Goal: Use online tool/utility: Use online tool/utility

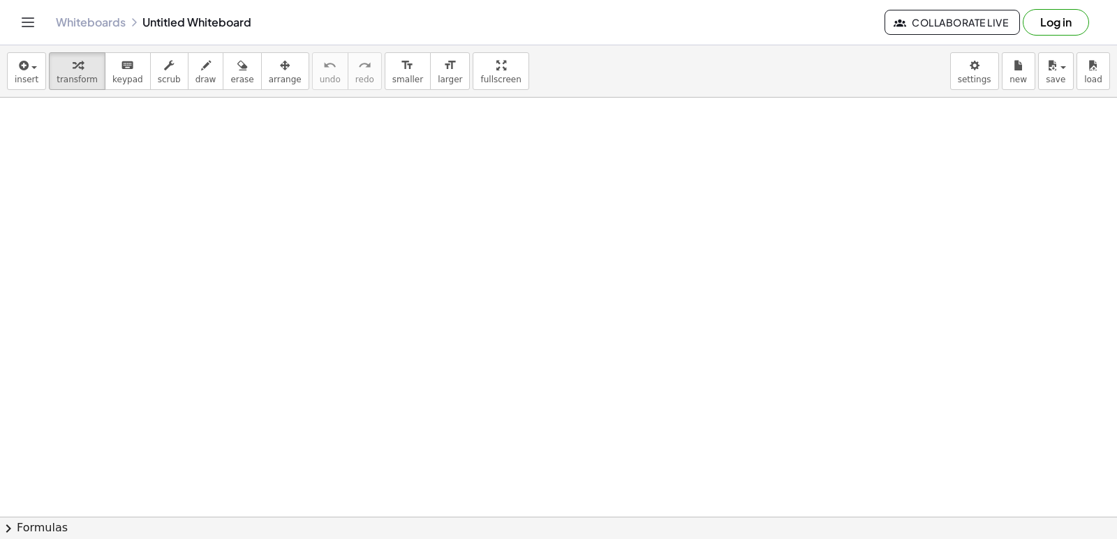
click at [0, 0] on span at bounding box center [0, 0] width 0 height 0
click at [0, 0] on div "x y ⬚ 2 ⬚ n 7 8 9 + – ( ) √ 4 5 6 × ÷ , ⬚ < > 1 2 3 f(x) abc αβγ | a | 0 . =" at bounding box center [0, 0] width 0 height 0
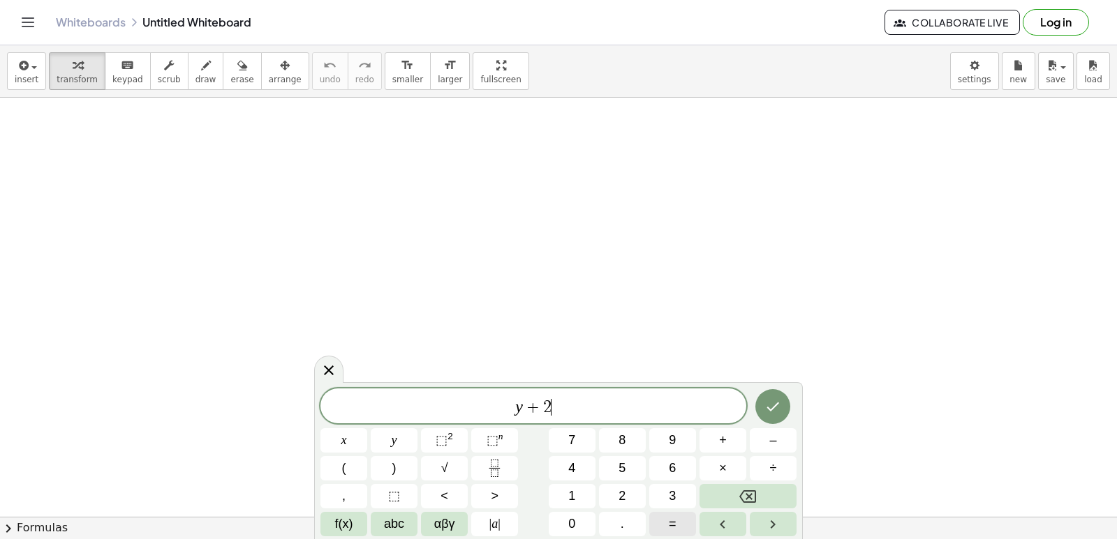
click at [672, 527] on span "=" at bounding box center [673, 524] width 8 height 19
click at [562, 539] on html "Graspable Math Activities Get Started Activity Bank Assigned Work Classes White…" at bounding box center [558, 269] width 1117 height 539
click at [562, 534] on button "0" at bounding box center [572, 524] width 47 height 24
click at [753, 509] on div "y + 2 = 0 x y ⬚ 2 ⬚ n 7 8 9 + – ( ) √ 4 5 6 × ÷ , ⬚ < > 1 2 3 f(x) abc αβγ | a …" at bounding box center [558, 463] width 476 height 148
click at [735, 489] on button "Backspace" at bounding box center [747, 496] width 97 height 24
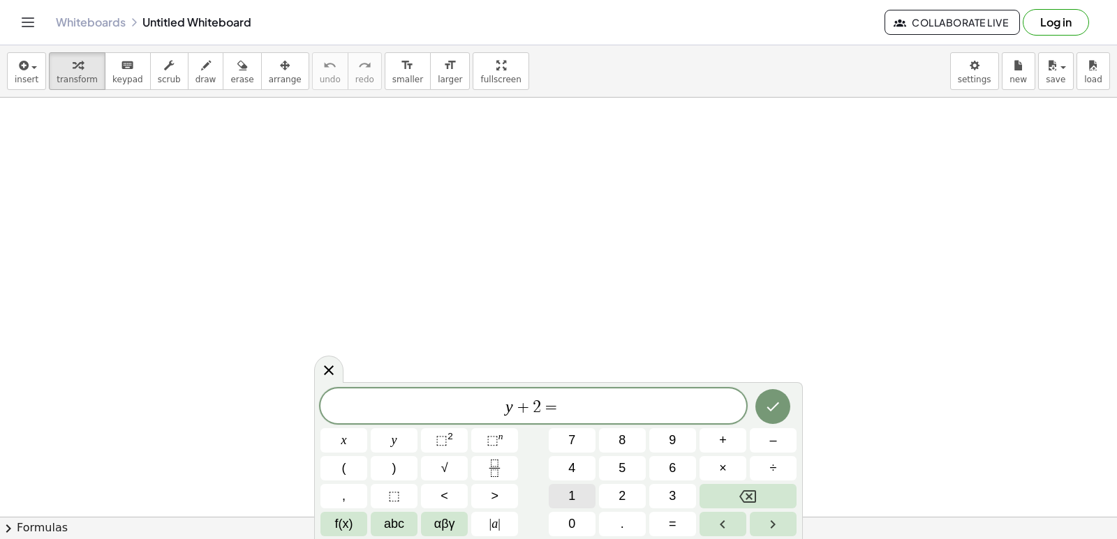
click at [569, 495] on span "1" at bounding box center [571, 496] width 7 height 19
click at [570, 521] on span "0" at bounding box center [571, 524] width 7 height 19
click at [771, 404] on icon "Done" at bounding box center [772, 406] width 17 height 17
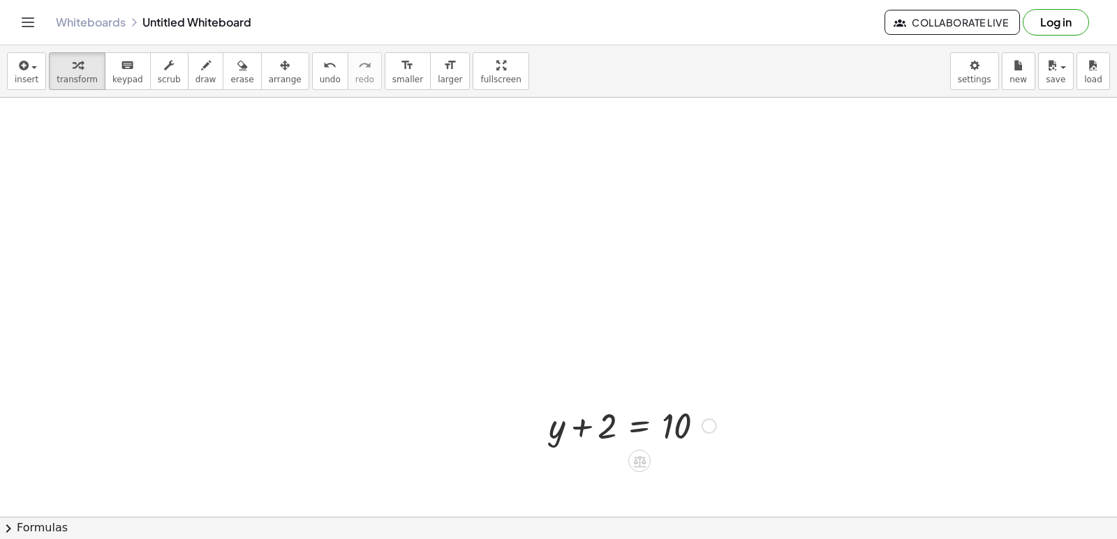
click at [715, 428] on div at bounding box center [708, 426] width 15 height 15
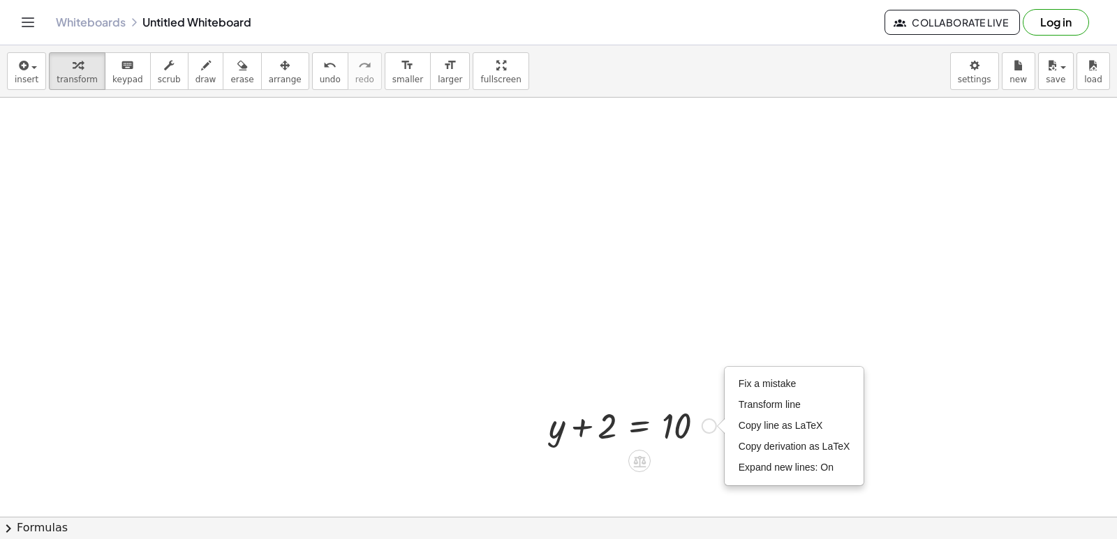
click at [600, 426] on div at bounding box center [632, 424] width 181 height 47
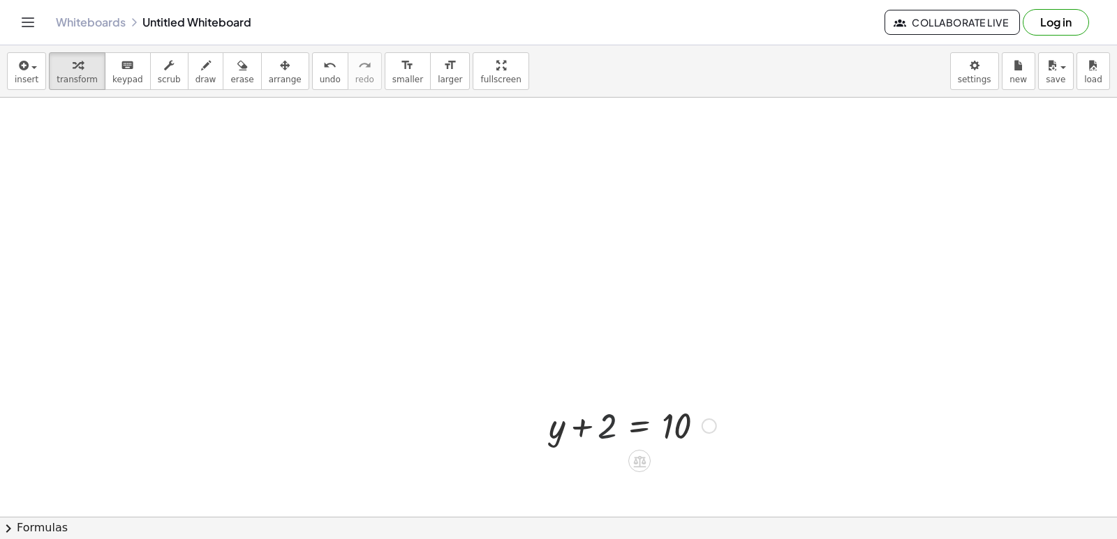
click at [609, 420] on div at bounding box center [632, 424] width 181 height 47
click at [630, 454] on div at bounding box center [639, 461] width 22 height 22
click at [637, 456] on span "×" at bounding box center [639, 462] width 8 height 20
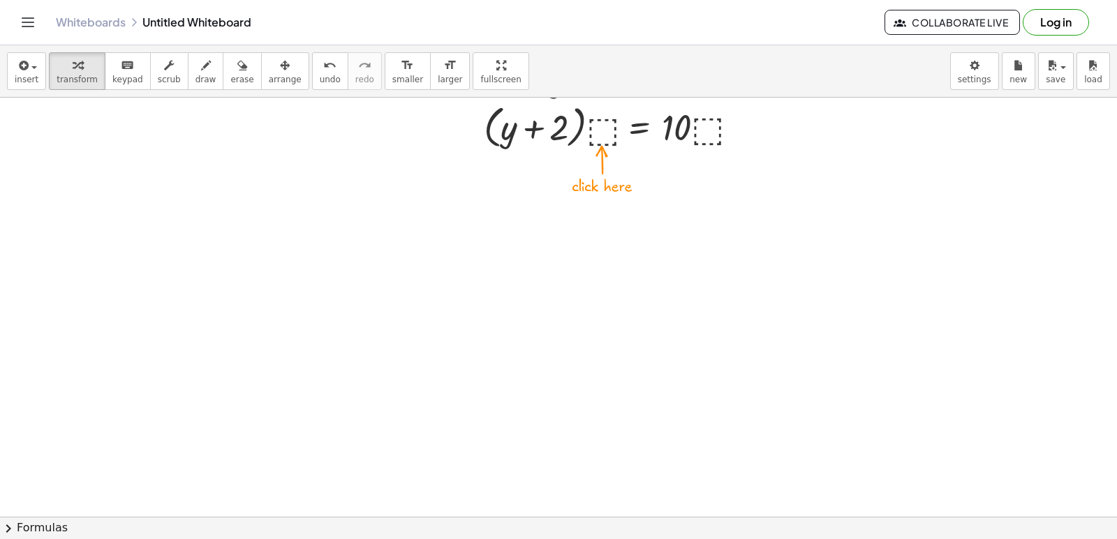
scroll to position [489, 0]
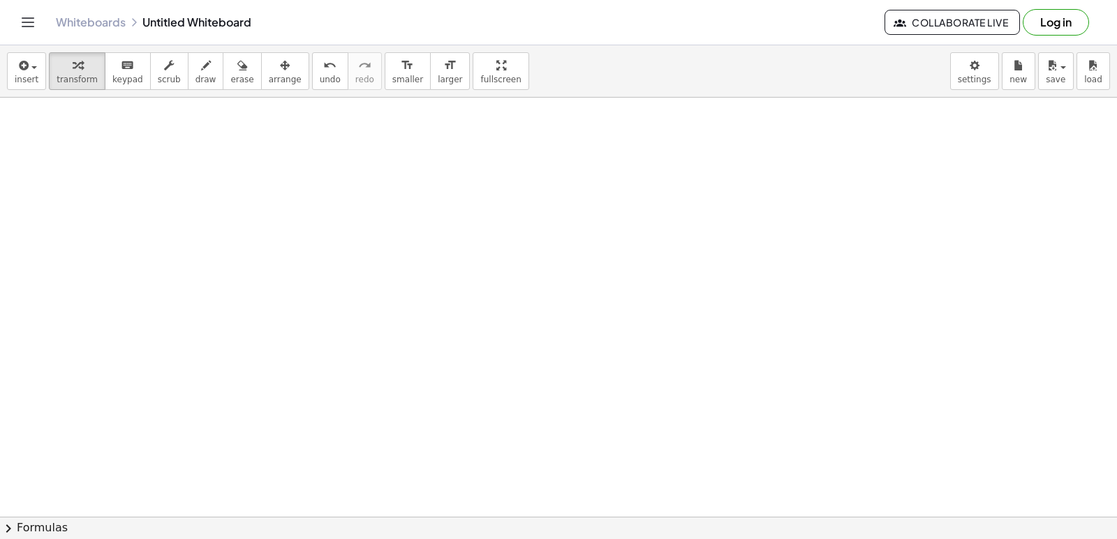
click at [365, 307] on div at bounding box center [558, 74] width 1117 height 930
click at [68, 75] on span "transform" at bounding box center [77, 80] width 41 height 10
click at [468, 313] on div at bounding box center [558, 74] width 1117 height 930
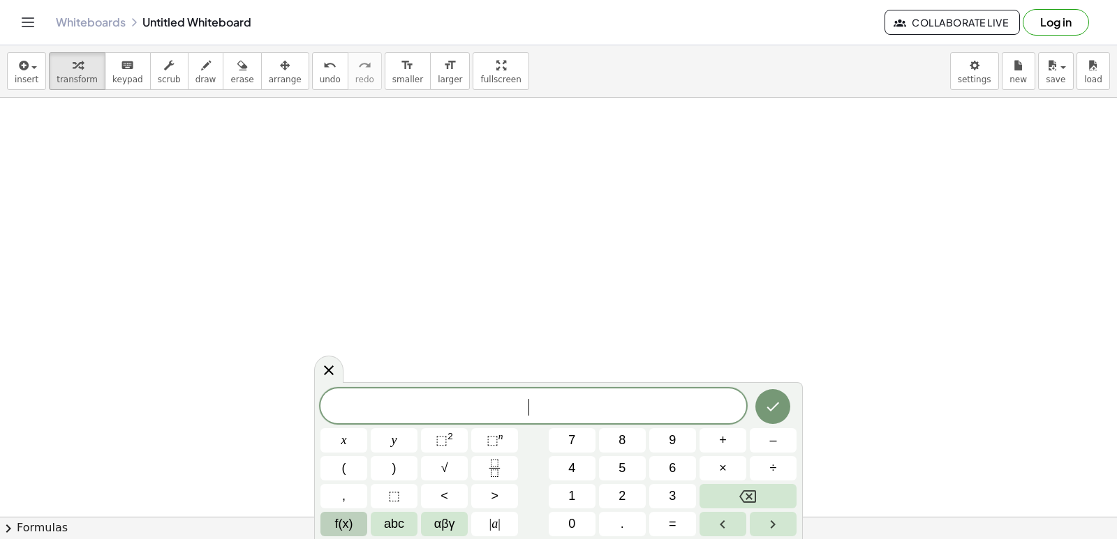
click at [355, 521] on button "f(x)" at bounding box center [343, 524] width 47 height 24
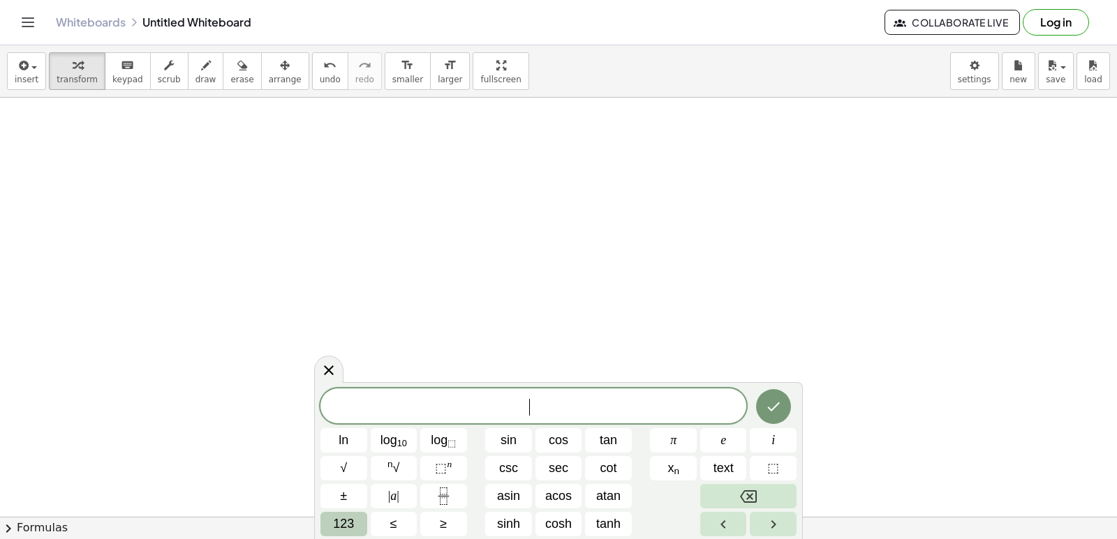
click at [351, 520] on span "123" at bounding box center [343, 524] width 21 height 19
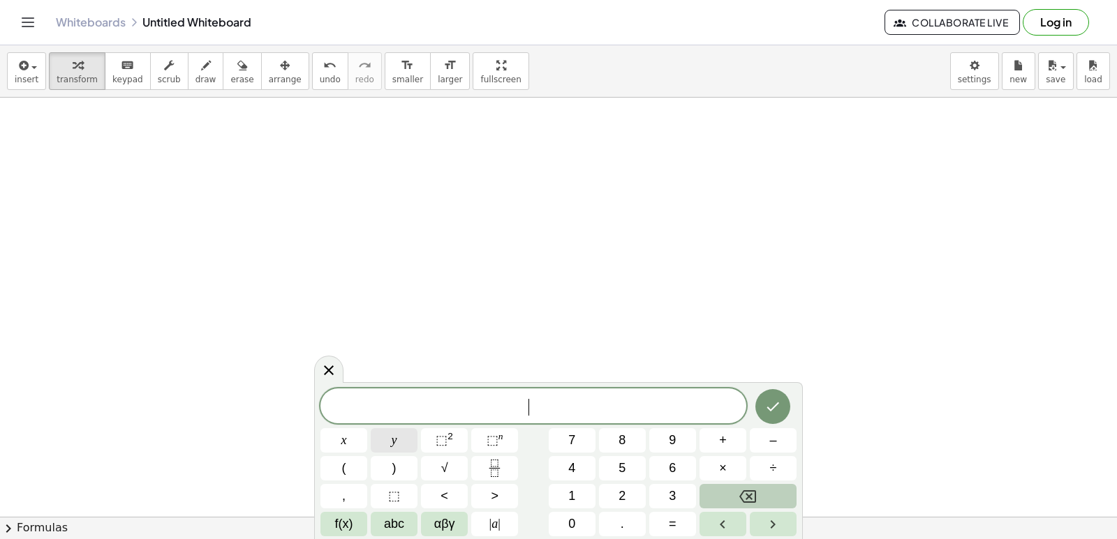
click at [403, 440] on button "y" at bounding box center [394, 440] width 47 height 24
click at [715, 433] on button "+" at bounding box center [722, 440] width 47 height 24
click at [629, 496] on button "2" at bounding box center [622, 496] width 47 height 24
click at [336, 433] on button "x" at bounding box center [343, 440] width 47 height 24
click at [675, 517] on span "=" at bounding box center [673, 524] width 8 height 19
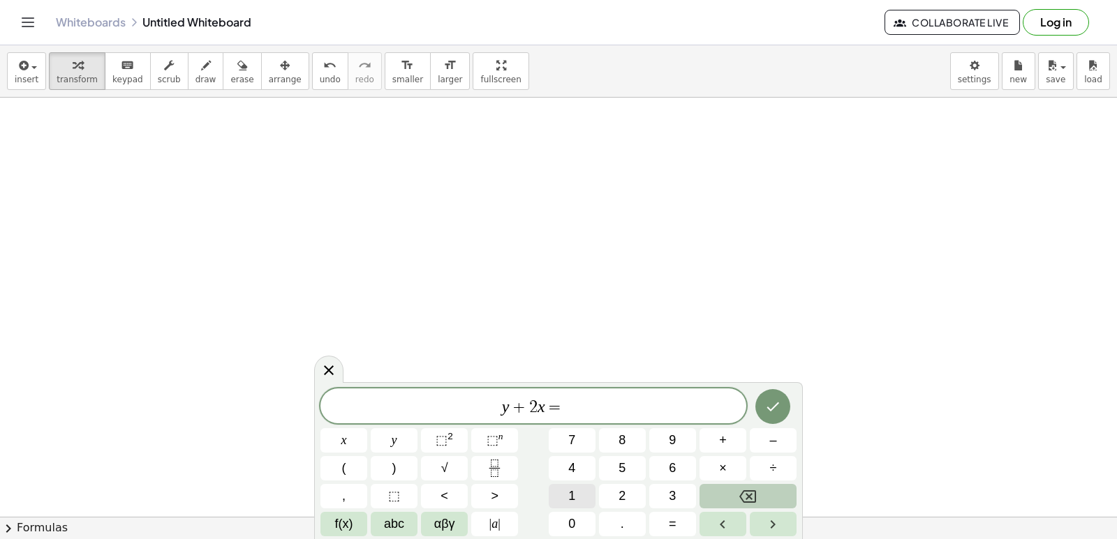
click at [576, 498] on button "1" at bounding box center [572, 496] width 47 height 24
click at [575, 529] on span "0" at bounding box center [571, 524] width 7 height 19
click at [773, 406] on icon "Done" at bounding box center [772, 406] width 17 height 17
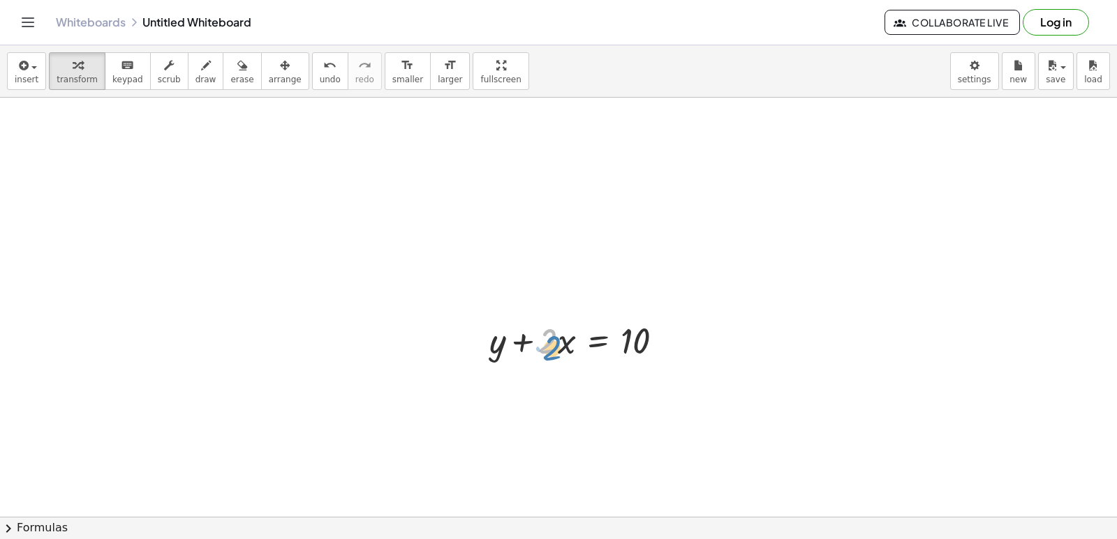
click at [553, 348] on div at bounding box center [581, 339] width 199 height 47
click at [563, 343] on div at bounding box center [581, 339] width 199 height 47
drag, startPoint x: 556, startPoint y: 343, endPoint x: 544, endPoint y: 343, distance: 11.9
click at [544, 343] on div at bounding box center [581, 339] width 199 height 47
drag, startPoint x: 542, startPoint y: 343, endPoint x: 659, endPoint y: 352, distance: 117.5
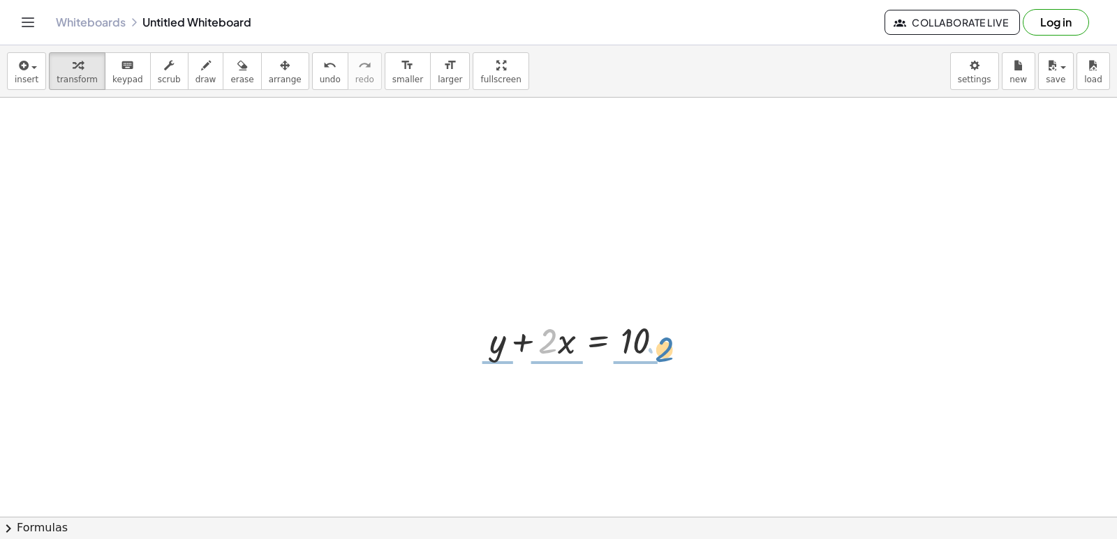
click at [659, 352] on div at bounding box center [581, 339] width 199 height 47
click at [312, 74] on button "undo undo" at bounding box center [330, 71] width 36 height 38
drag, startPoint x: 527, startPoint y: 341, endPoint x: 662, endPoint y: 337, distance: 135.4
click at [662, 337] on div at bounding box center [581, 339] width 199 height 47
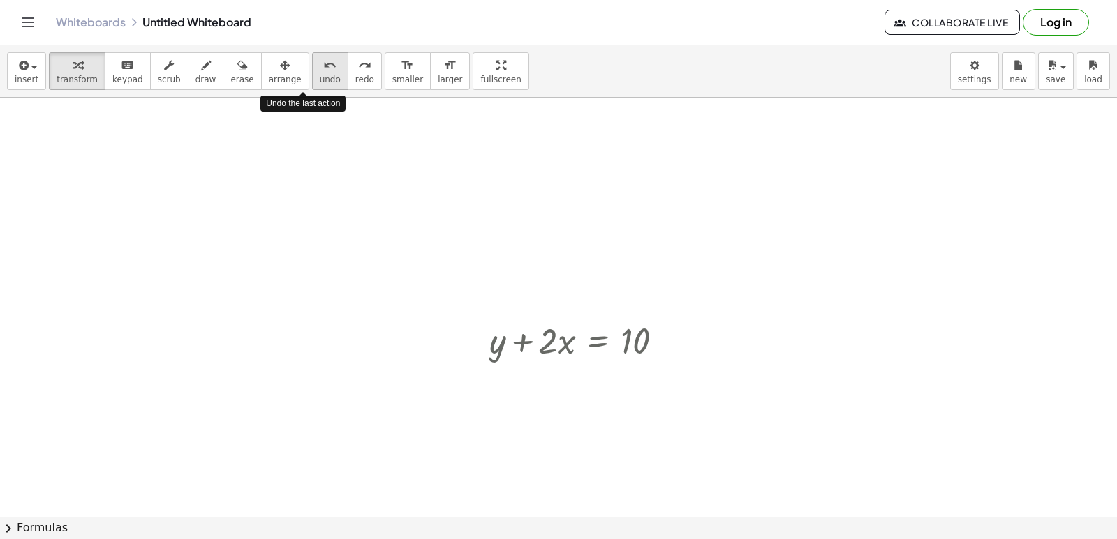
click at [320, 78] on span "undo" at bounding box center [330, 80] width 21 height 10
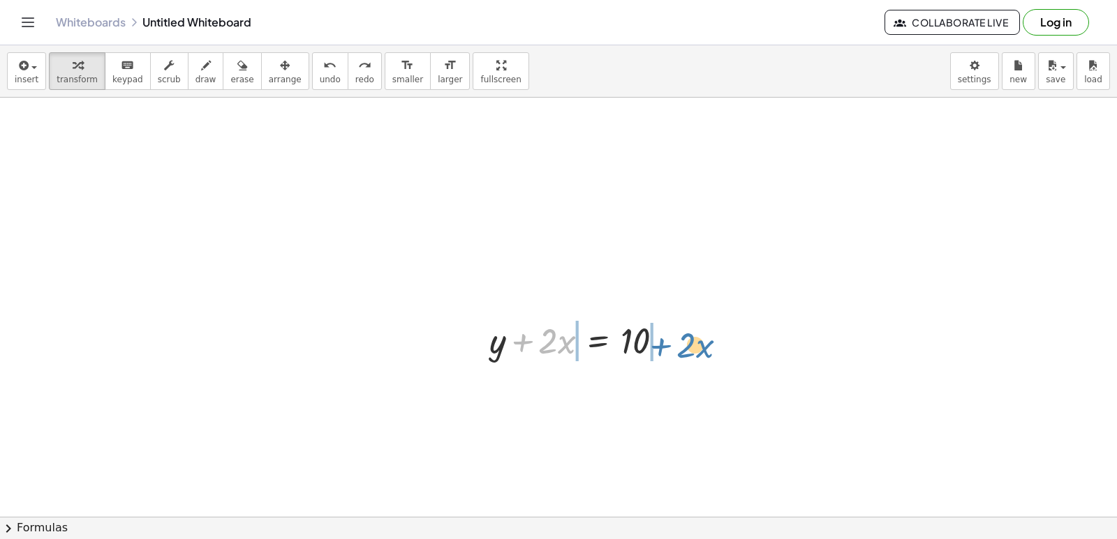
drag, startPoint x: 521, startPoint y: 342, endPoint x: 658, endPoint y: 350, distance: 137.0
click at [658, 350] on div at bounding box center [581, 339] width 199 height 47
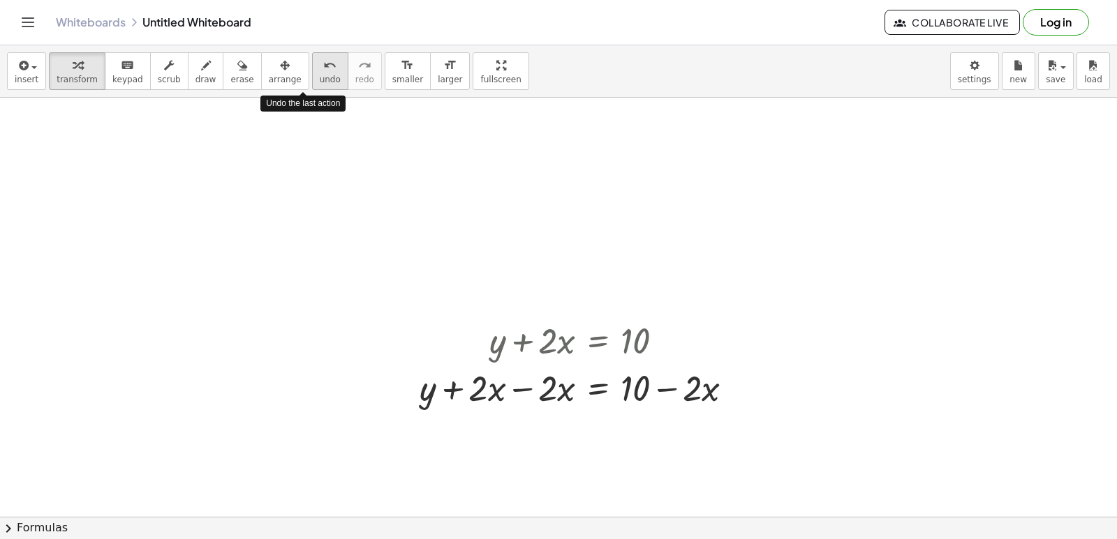
click at [317, 80] on button "undo undo" at bounding box center [330, 71] width 36 height 38
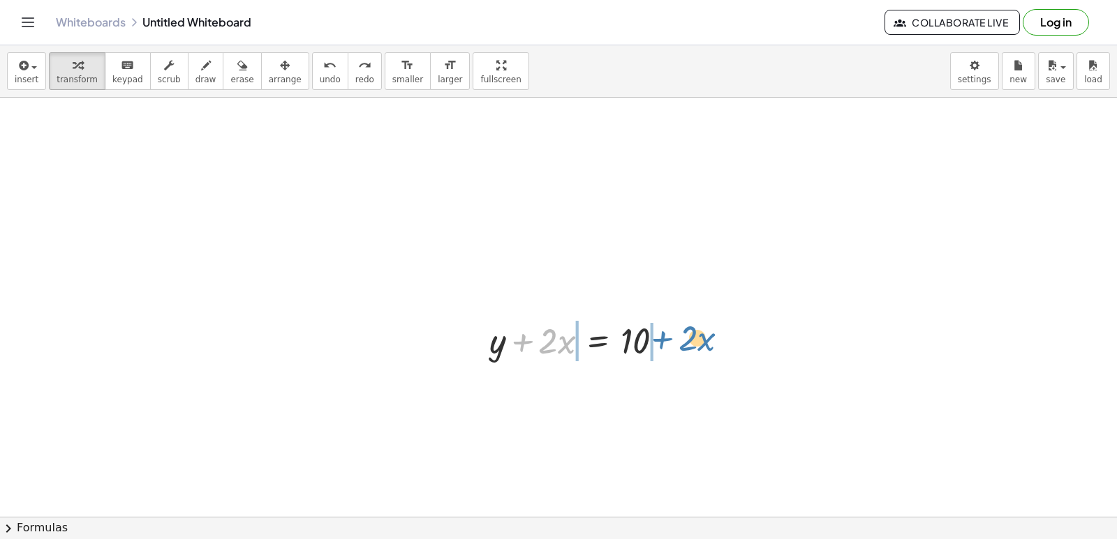
drag, startPoint x: 526, startPoint y: 343, endPoint x: 666, endPoint y: 341, distance: 140.3
click at [666, 341] on div at bounding box center [581, 339] width 199 height 47
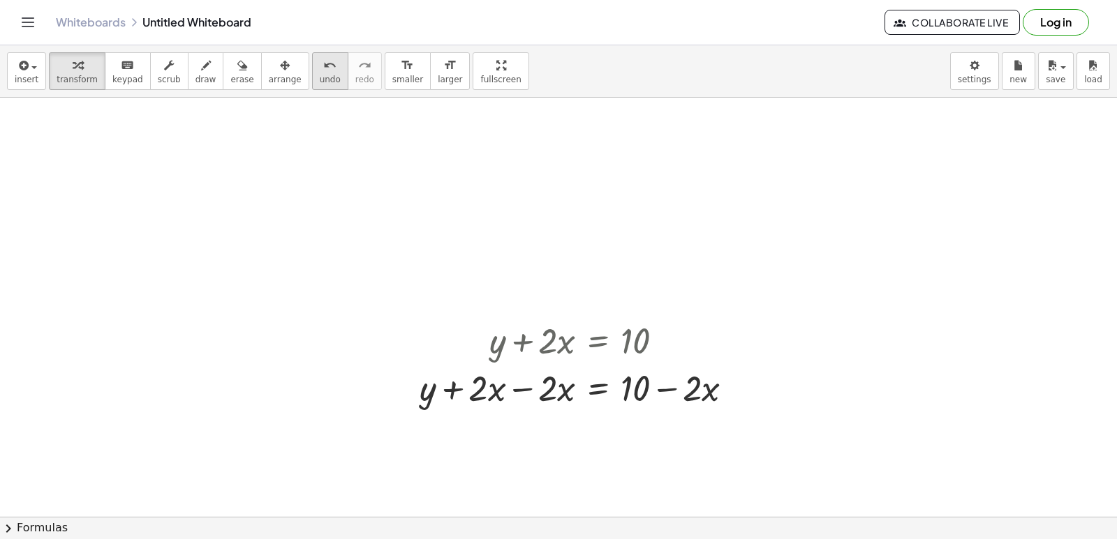
click at [320, 80] on span "undo" at bounding box center [330, 80] width 21 height 10
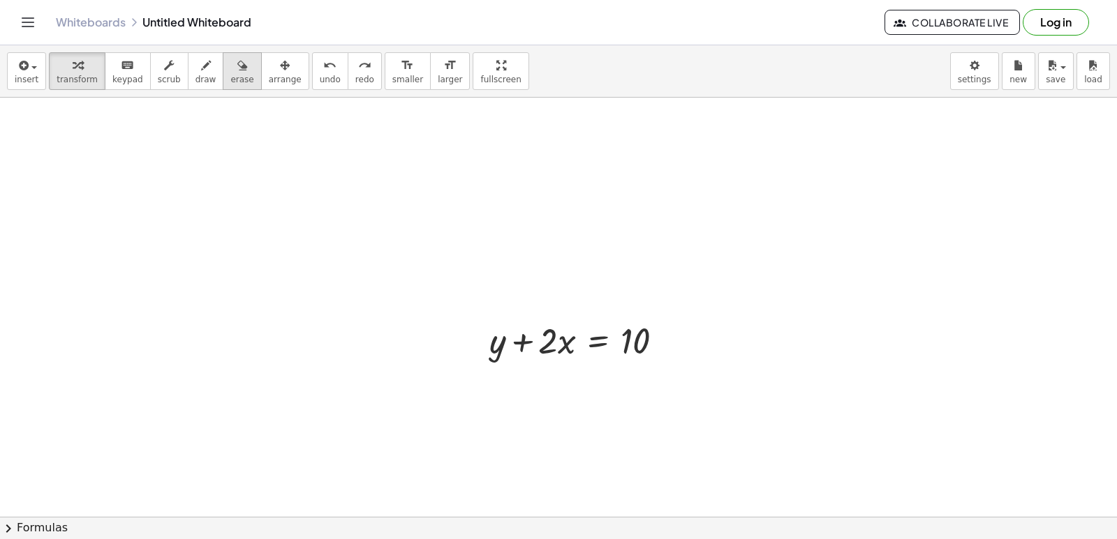
click at [230, 73] on div "button" at bounding box center [241, 65] width 23 height 17
drag, startPoint x: 586, startPoint y: 361, endPoint x: 605, endPoint y: 345, distance: 25.3
click at [605, 345] on div at bounding box center [558, 74] width 1117 height 930
drag, startPoint x: 522, startPoint y: 387, endPoint x: 521, endPoint y: 380, distance: 7.0
click at [522, 384] on div at bounding box center [558, 74] width 1117 height 930
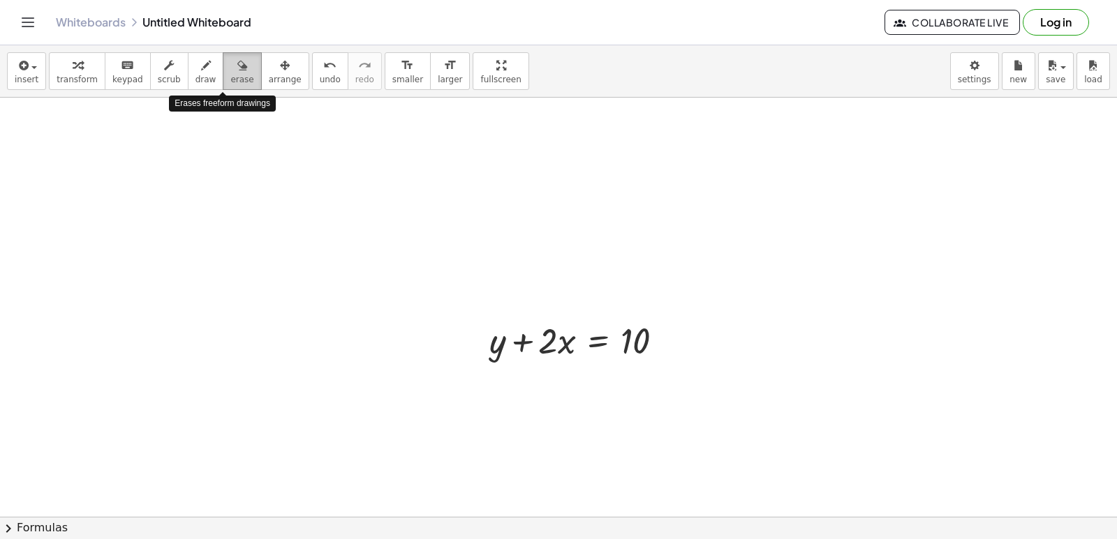
click at [237, 73] on icon "button" at bounding box center [242, 65] width 10 height 17
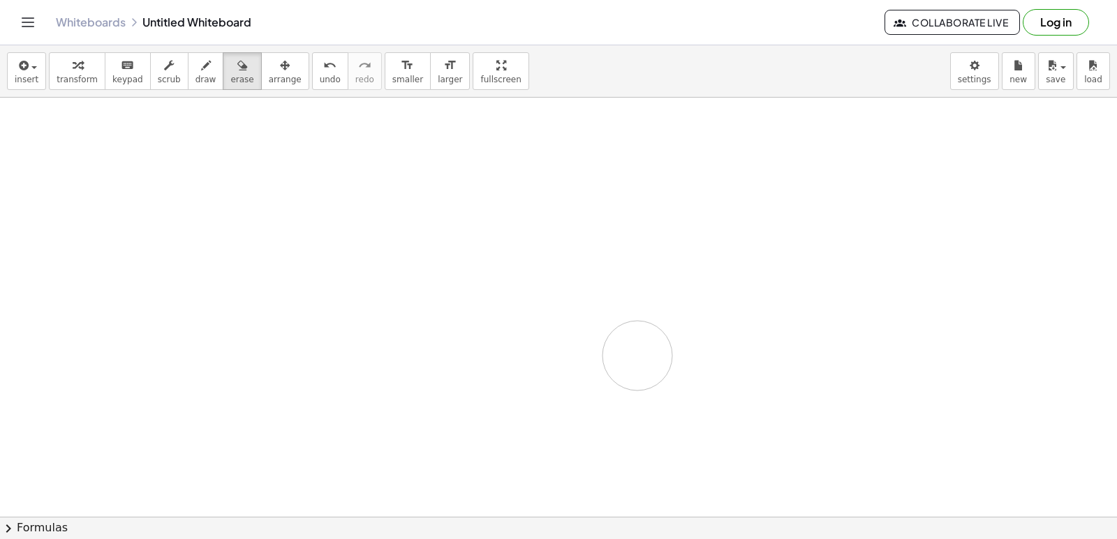
drag, startPoint x: 459, startPoint y: 329, endPoint x: 630, endPoint y: 355, distance: 172.9
click at [630, 355] on div at bounding box center [558, 74] width 1117 height 930
drag, startPoint x: 747, startPoint y: 370, endPoint x: 473, endPoint y: 330, distance: 276.4
click at [555, 329] on div at bounding box center [558, 74] width 1117 height 930
click at [320, 84] on span "undo" at bounding box center [330, 80] width 21 height 10
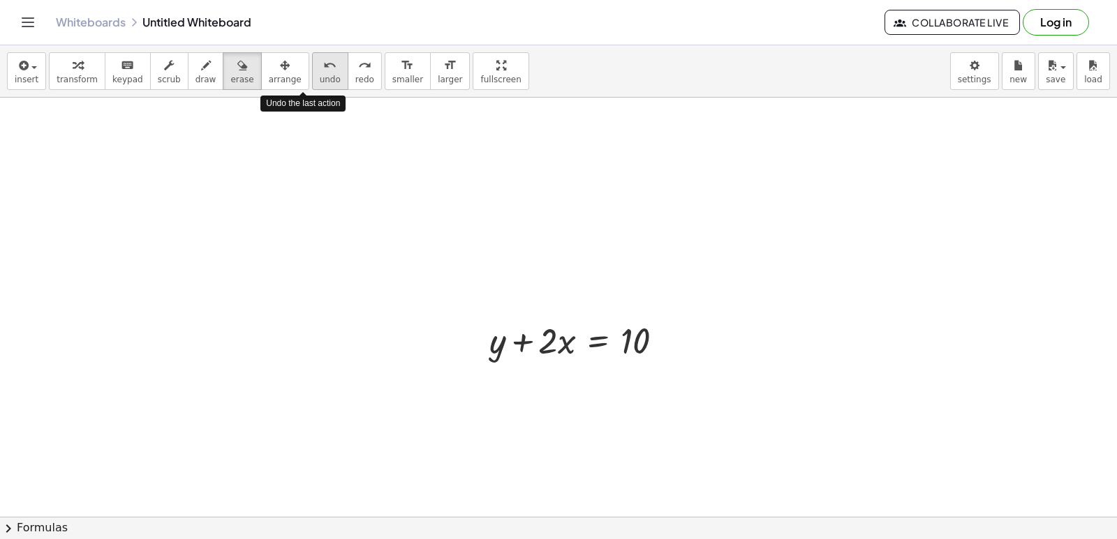
click at [320, 84] on span "undo" at bounding box center [330, 80] width 21 height 10
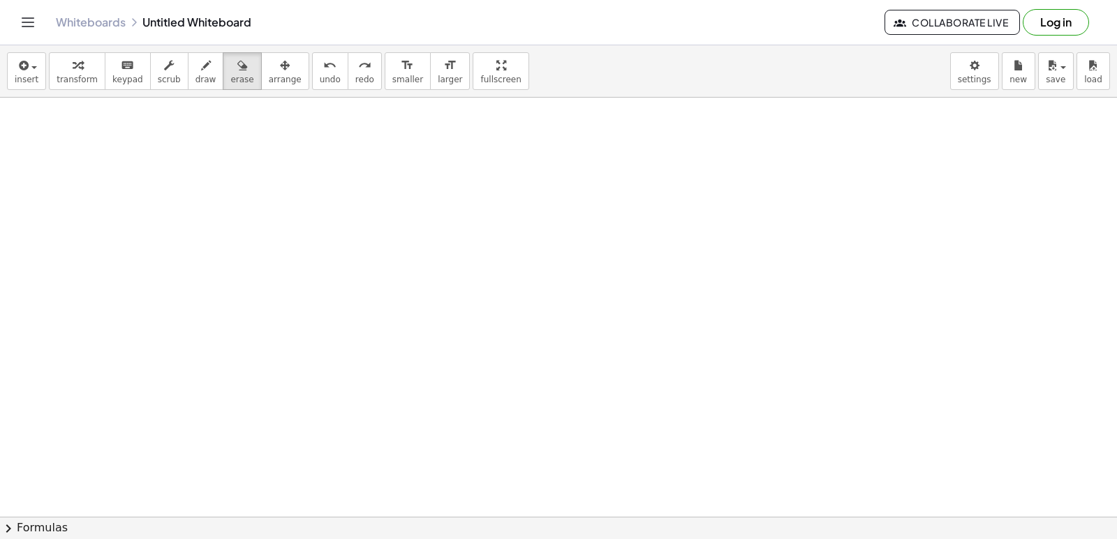
click at [521, 318] on div at bounding box center [558, 74] width 1117 height 930
drag, startPoint x: 569, startPoint y: 398, endPoint x: 559, endPoint y: 387, distance: 14.3
click at [572, 394] on div at bounding box center [558, 74] width 1117 height 930
click at [565, 394] on div at bounding box center [558, 74] width 1117 height 930
click at [563, 387] on div at bounding box center [558, 74] width 1117 height 930
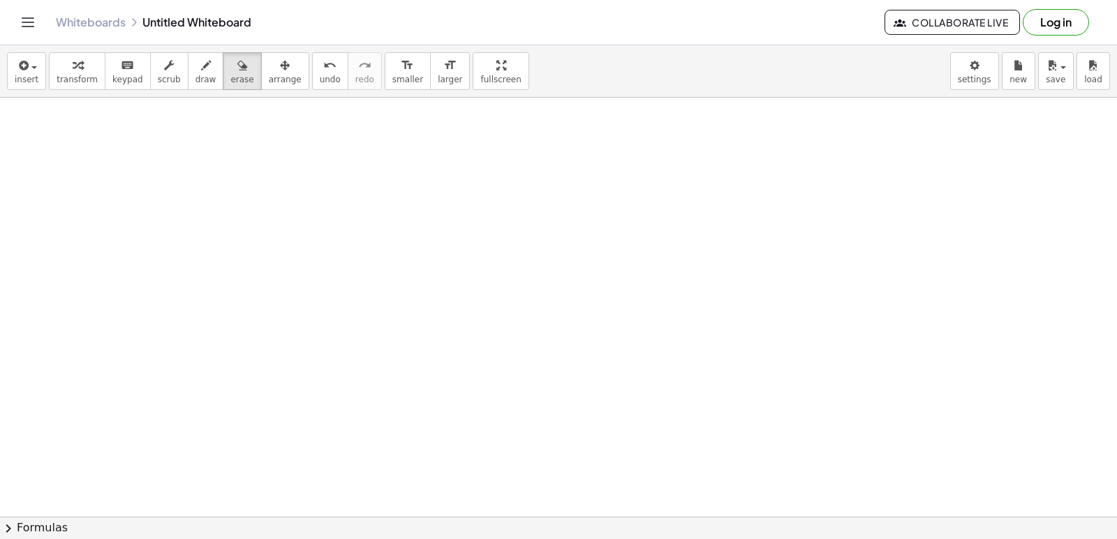
click at [563, 387] on div at bounding box center [558, 74] width 1117 height 930
click at [570, 395] on div at bounding box center [558, 74] width 1117 height 930
click at [575, 418] on div at bounding box center [558, 74] width 1117 height 930
click at [119, 80] on span "keypad" at bounding box center [127, 80] width 31 height 10
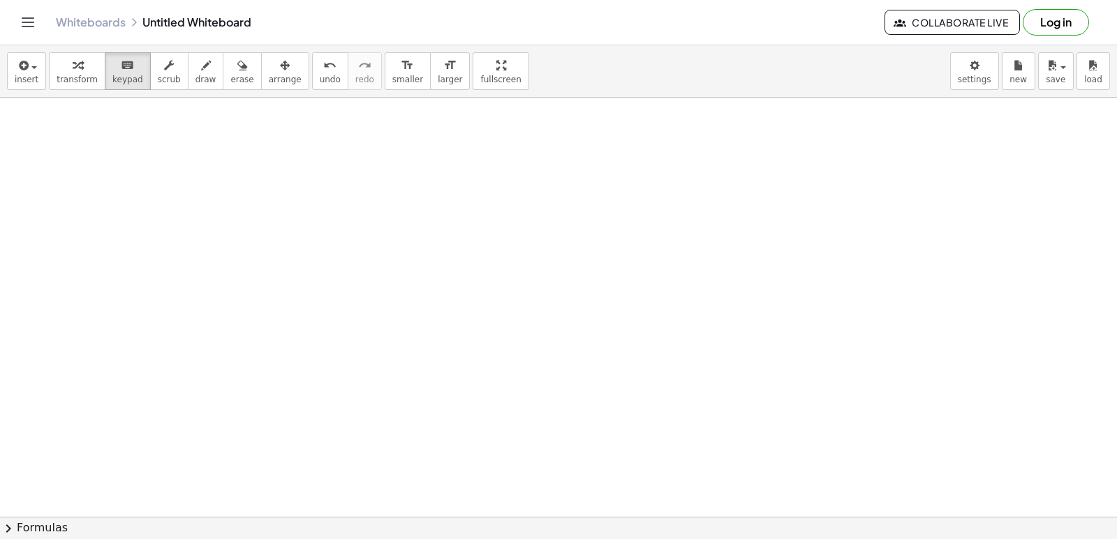
drag, startPoint x: 368, startPoint y: 284, endPoint x: 444, endPoint y: 286, distance: 76.1
click at [397, 286] on div at bounding box center [558, 74] width 1117 height 930
drag, startPoint x: 493, startPoint y: 304, endPoint x: 519, endPoint y: 309, distance: 26.3
click at [508, 309] on div at bounding box center [558, 74] width 1117 height 930
click at [519, 309] on div at bounding box center [558, 74] width 1117 height 930
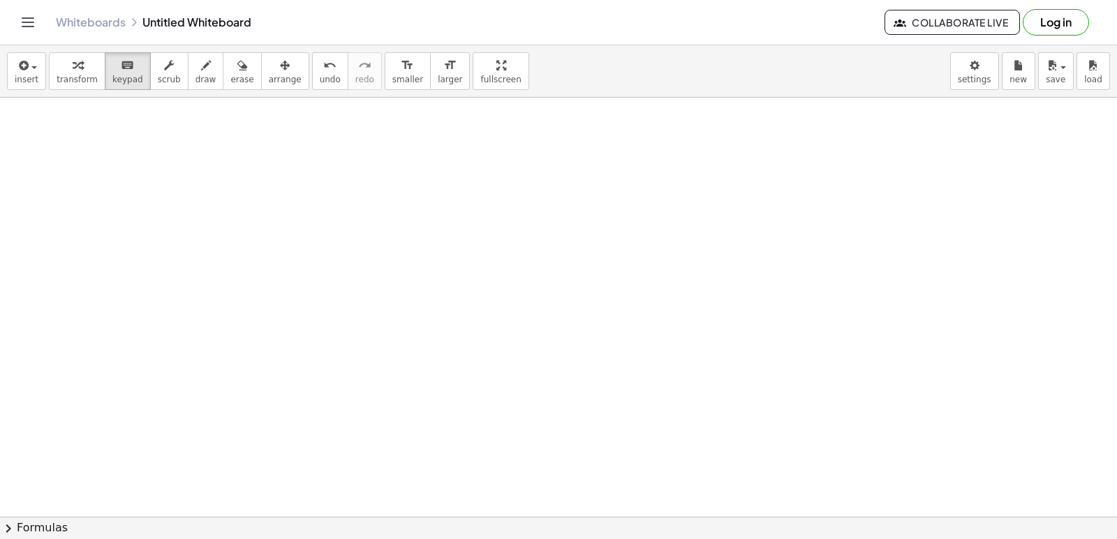
drag, startPoint x: 522, startPoint y: 312, endPoint x: 534, endPoint y: 311, distance: 11.9
click at [525, 313] on div at bounding box center [558, 74] width 1117 height 930
click at [598, 370] on div at bounding box center [558, 74] width 1117 height 930
click at [133, 75] on button "keyboard keypad" at bounding box center [128, 71] width 46 height 38
click at [514, 404] on div at bounding box center [558, 74] width 1117 height 930
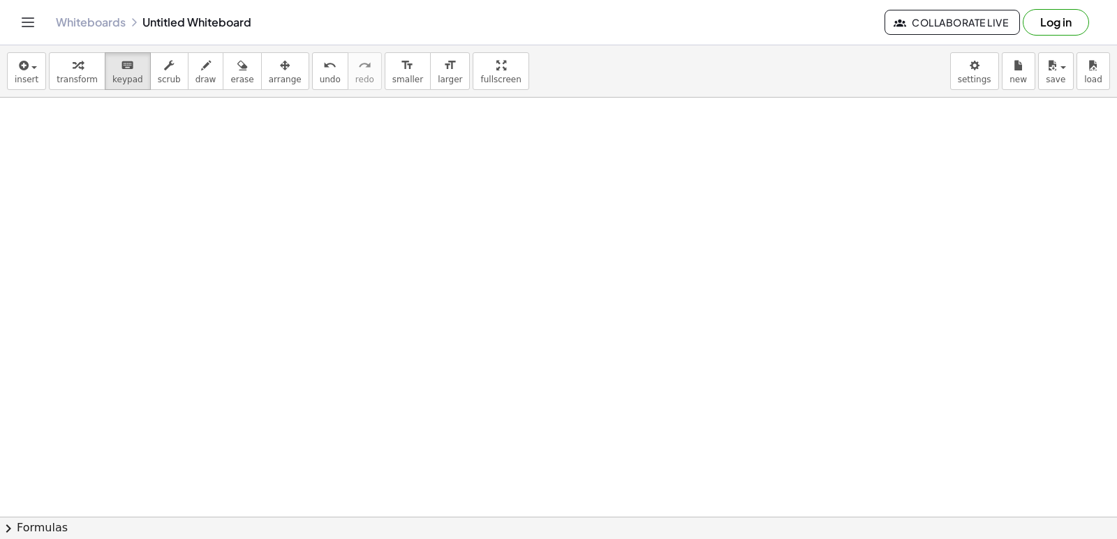
click at [586, 387] on div at bounding box center [558, 74] width 1117 height 930
click at [57, 66] on div "button" at bounding box center [77, 65] width 41 height 17
click at [574, 450] on div at bounding box center [558, 74] width 1117 height 930
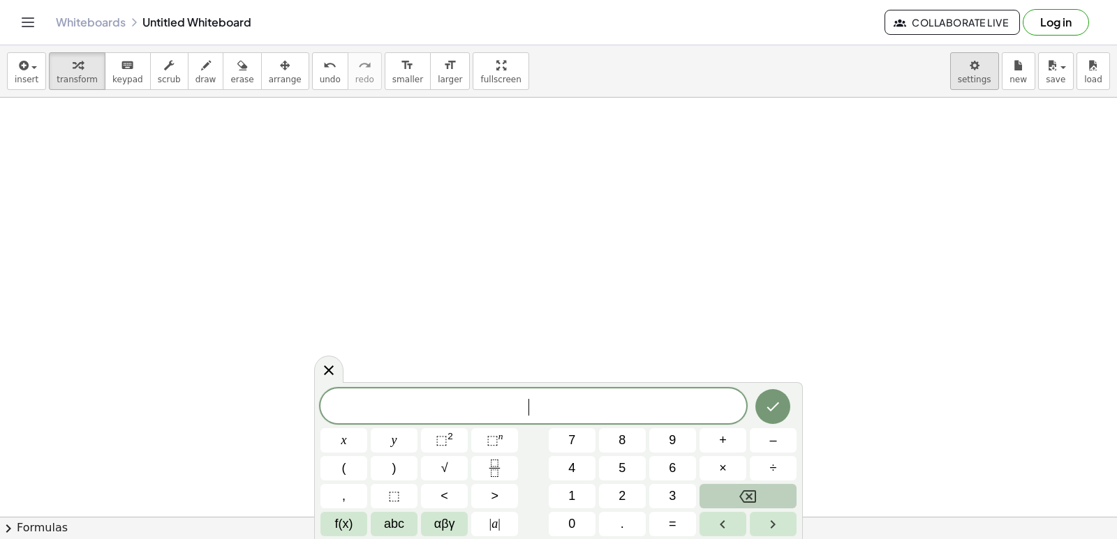
click at [964, 61] on body "Graspable Math Activities Get Started Activity Bank Assigned Work Classes White…" at bounding box center [558, 269] width 1117 height 539
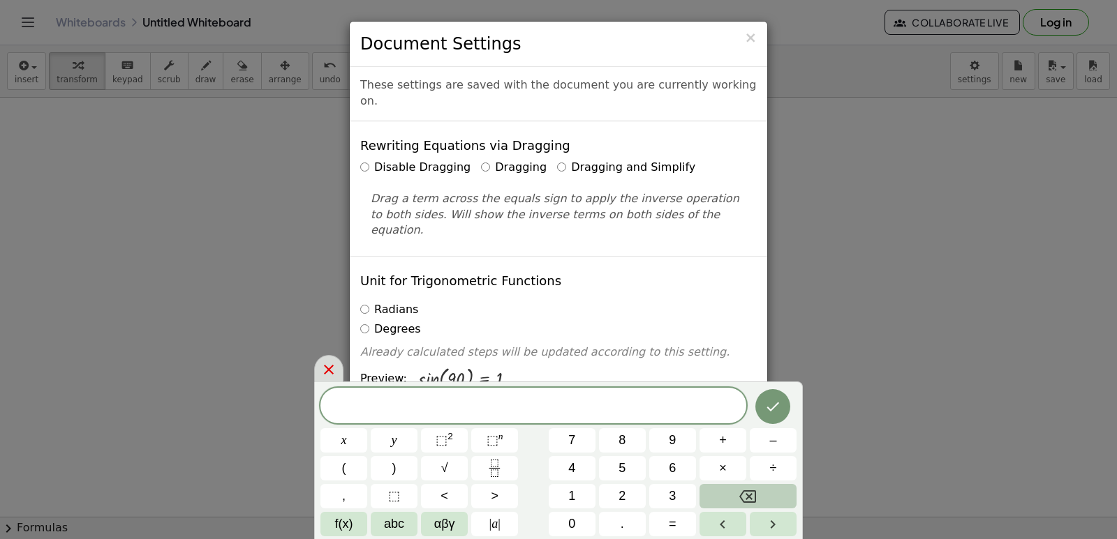
click at [334, 366] on icon at bounding box center [328, 369] width 17 height 17
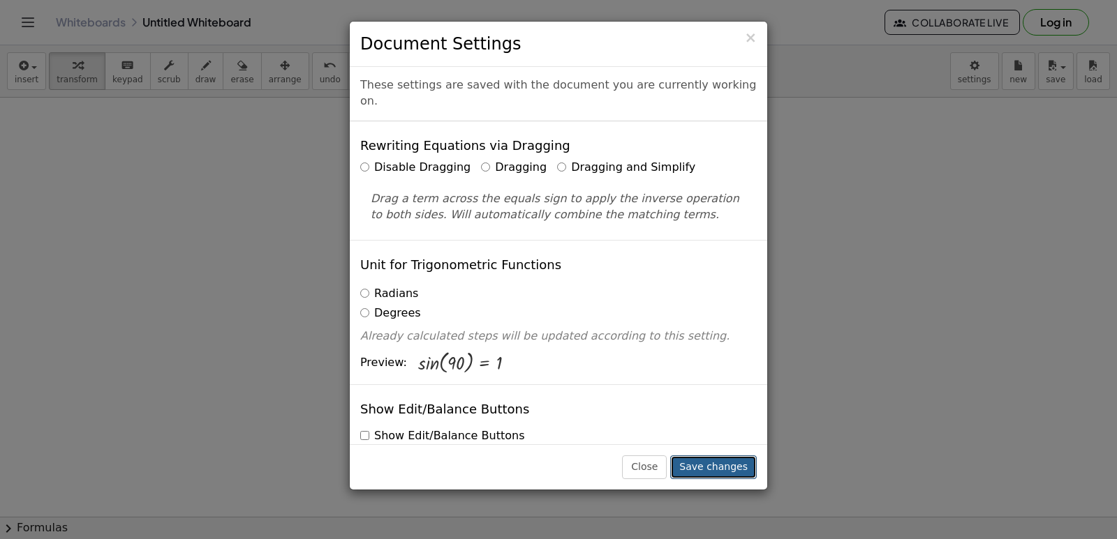
click at [696, 461] on button "Save changes" at bounding box center [713, 468] width 87 height 24
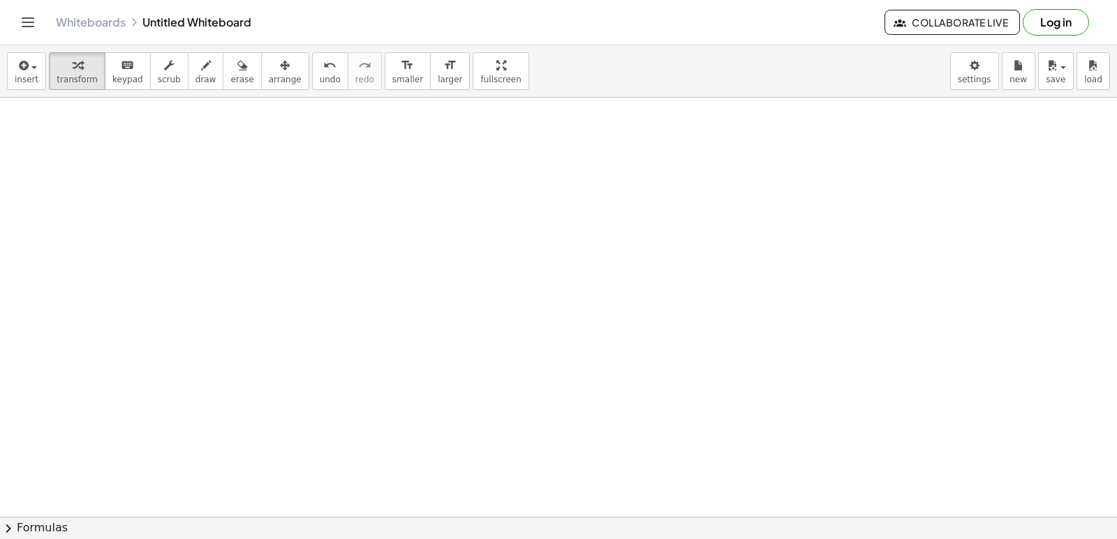
click at [515, 339] on div at bounding box center [558, 74] width 1117 height 930
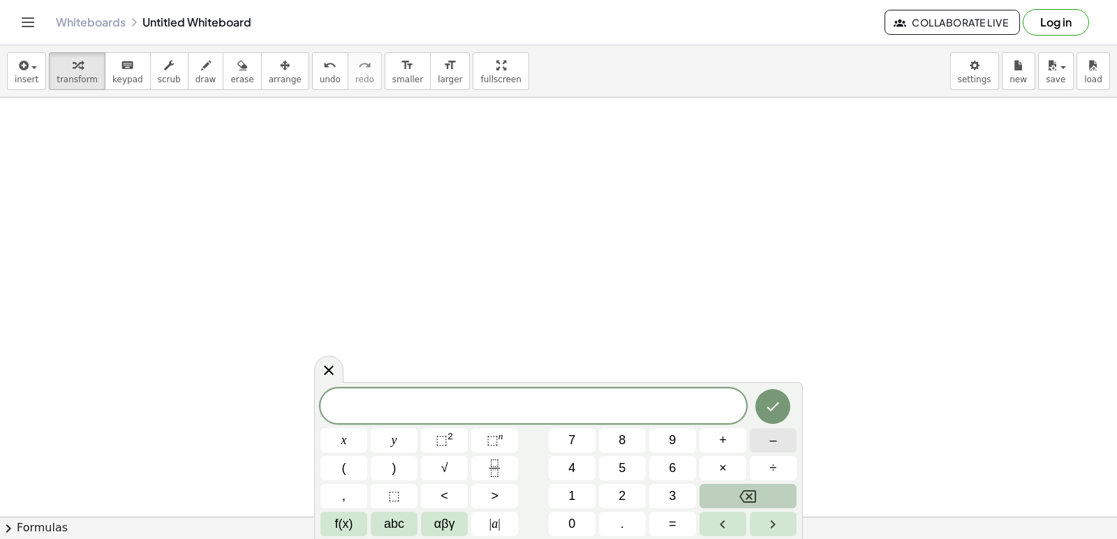
click at [777, 442] on button "–" at bounding box center [773, 440] width 47 height 24
click at [634, 498] on button "2" at bounding box center [622, 496] width 47 height 24
click at [399, 440] on button "y" at bounding box center [394, 440] width 47 height 24
click at [718, 433] on button "+" at bounding box center [722, 440] width 47 height 24
click at [574, 440] on span "7" at bounding box center [571, 440] width 7 height 19
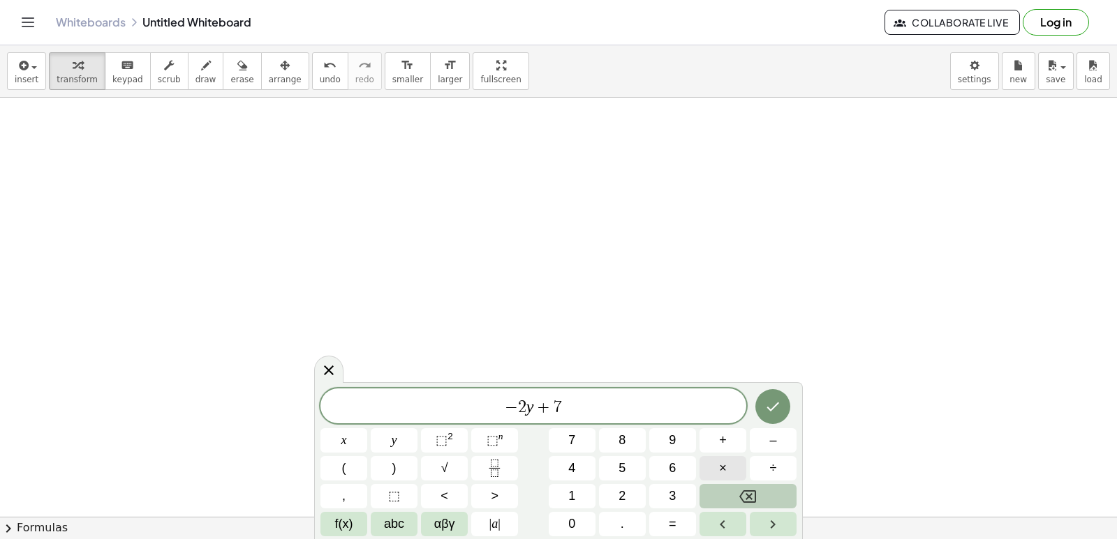
click at [719, 475] on span "×" at bounding box center [723, 468] width 8 height 19
click at [720, 502] on button "Backspace" at bounding box center [747, 496] width 97 height 24
click at [720, 470] on span "×" at bounding box center [723, 468] width 8 height 19
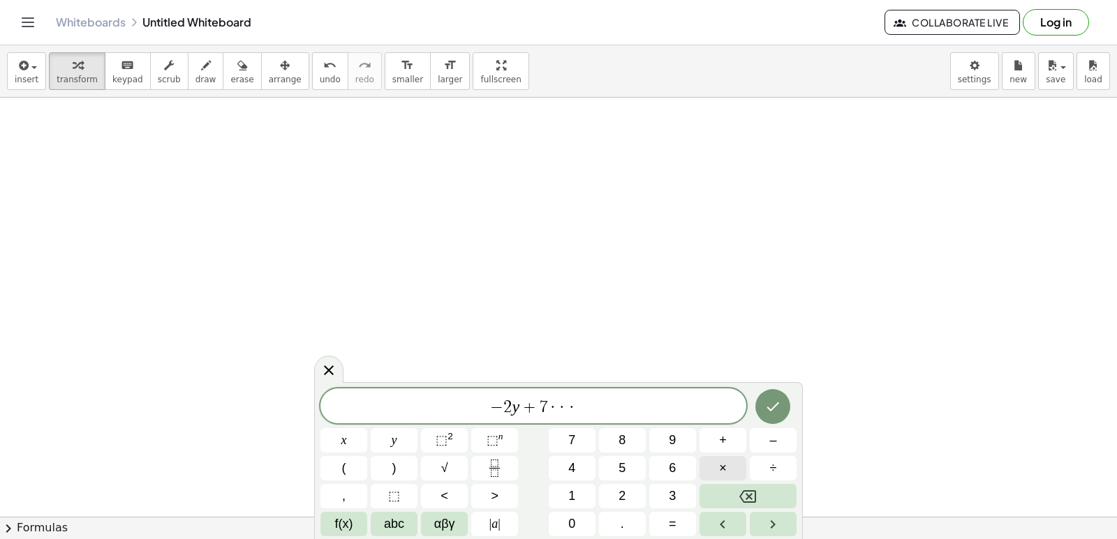
click at [720, 470] on span "×" at bounding box center [723, 468] width 8 height 19
click at [733, 498] on button "Backspace" at bounding box center [747, 496] width 97 height 24
click at [780, 392] on button "Done" at bounding box center [772, 406] width 35 height 35
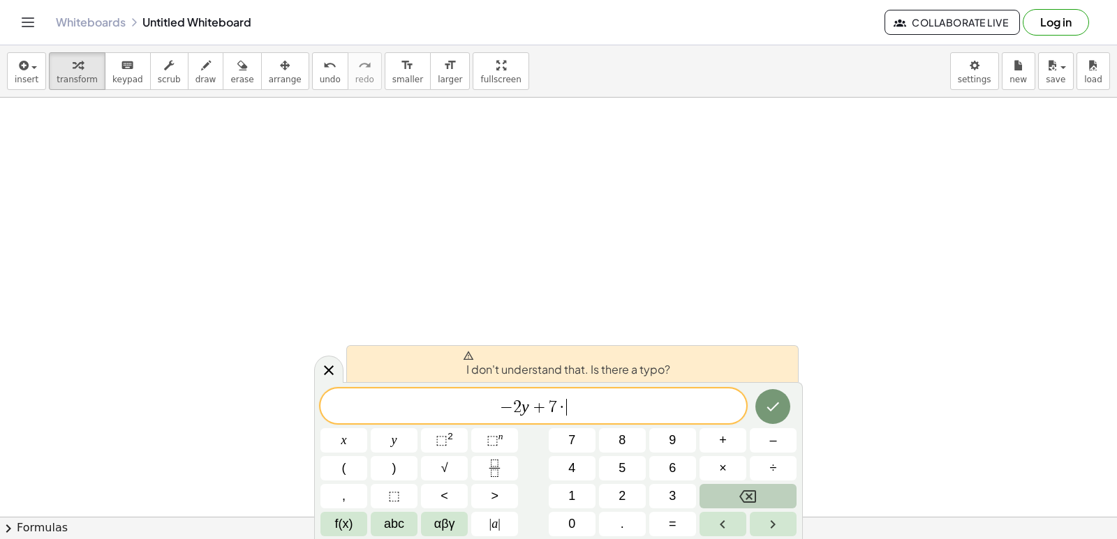
click at [760, 500] on button "Backspace" at bounding box center [747, 496] width 97 height 24
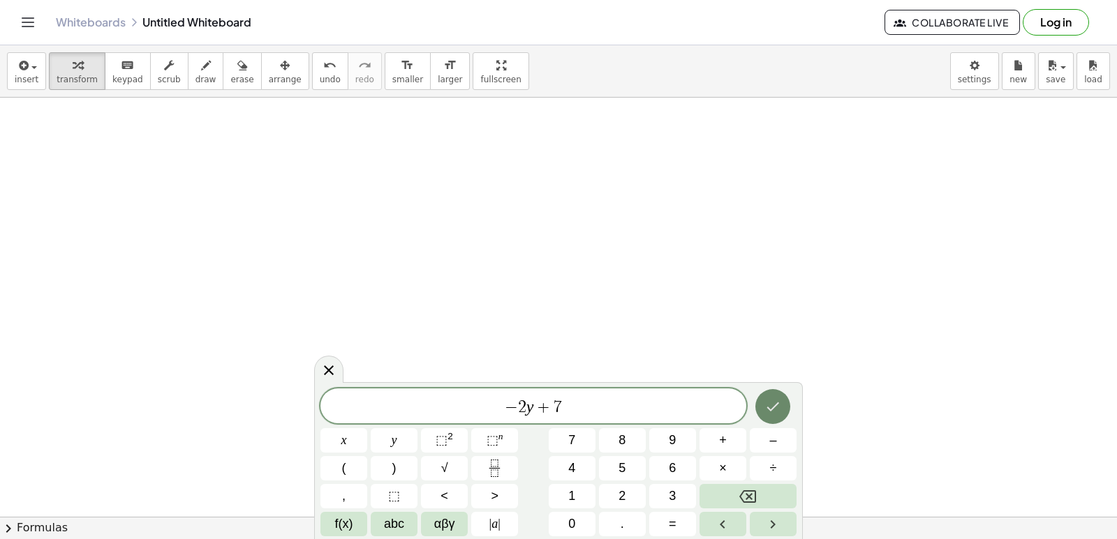
click at [774, 409] on icon "Done" at bounding box center [772, 406] width 17 height 17
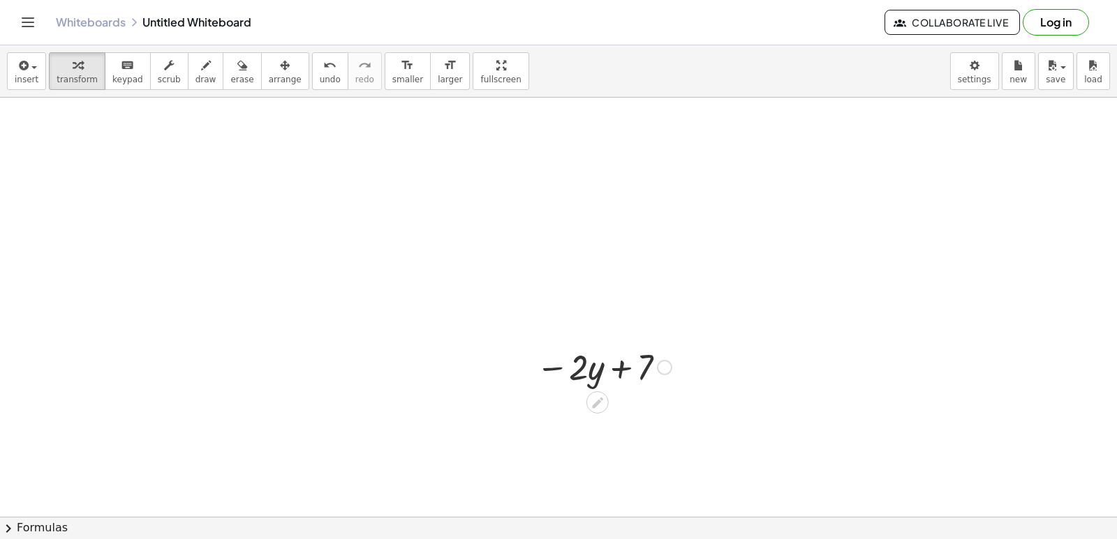
click at [666, 366] on div at bounding box center [664, 367] width 15 height 15
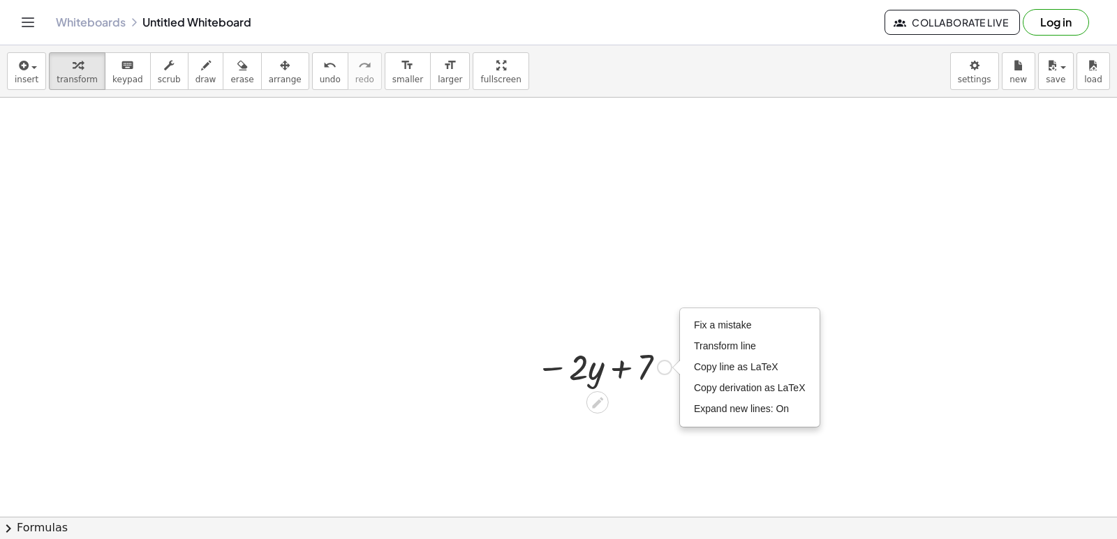
click at [599, 405] on icon at bounding box center [597, 403] width 15 height 15
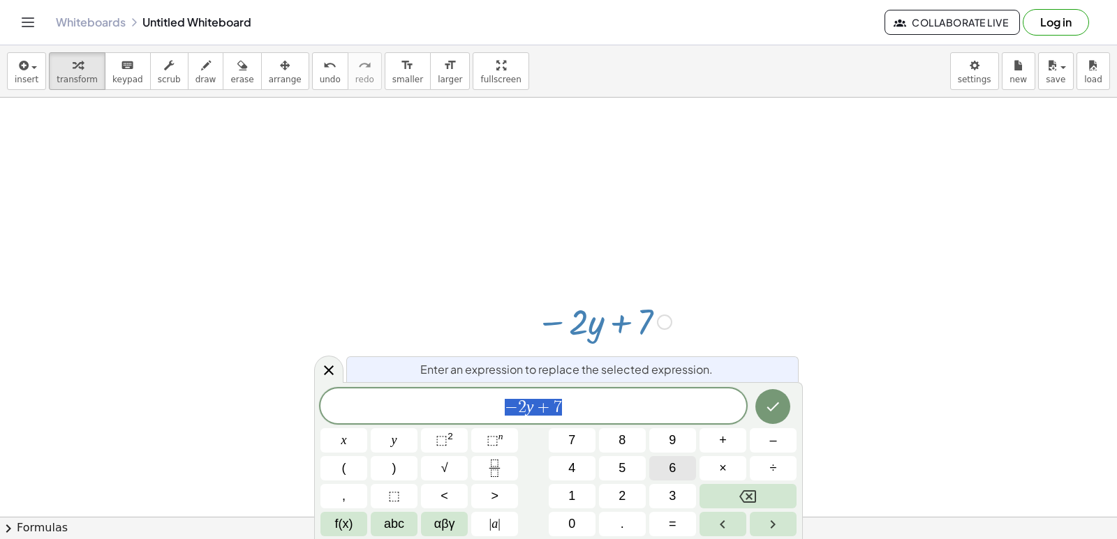
scroll to position [535, 0]
click at [721, 461] on span "×" at bounding box center [723, 468] width 8 height 19
click at [759, 497] on button "Backspace" at bounding box center [747, 496] width 97 height 24
click at [317, 365] on div at bounding box center [328, 369] width 29 height 27
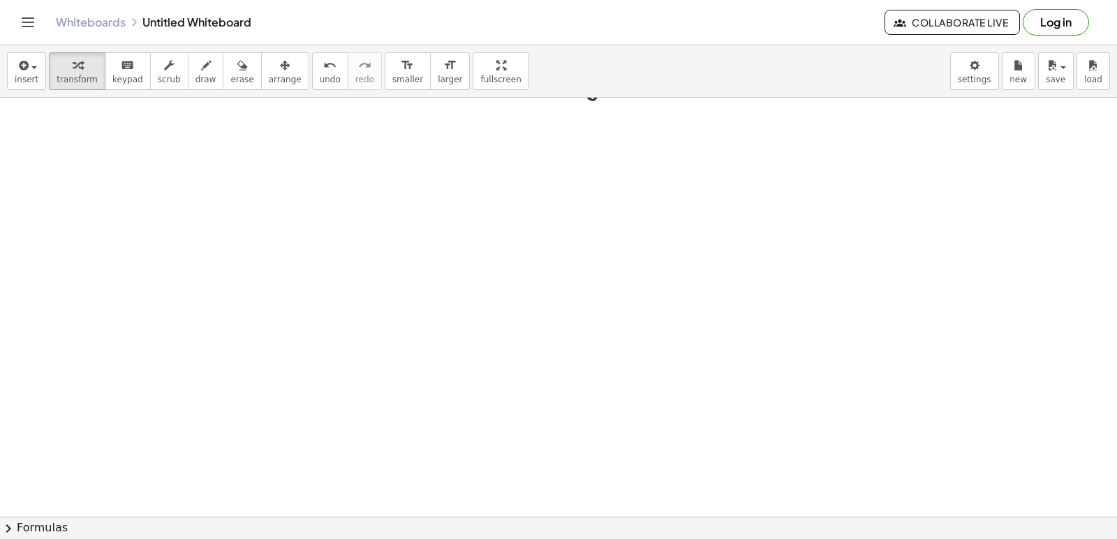
scroll to position [837, 0]
click at [597, 393] on div at bounding box center [558, 99] width 1117 height 1678
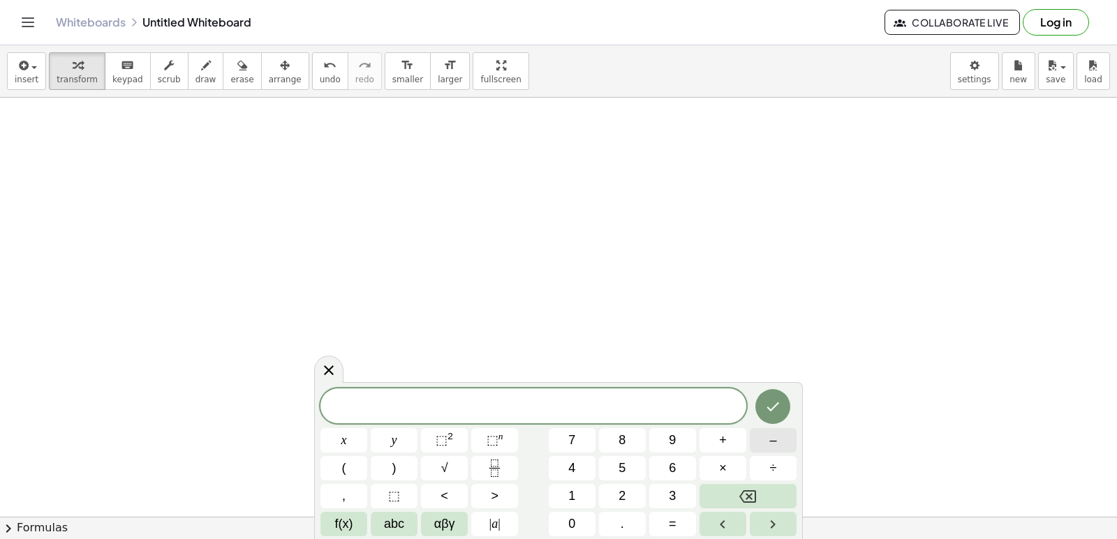
click at [783, 432] on button "–" at bounding box center [773, 440] width 47 height 24
click at [610, 486] on button "2" at bounding box center [622, 496] width 47 height 24
click at [411, 435] on button "y" at bounding box center [394, 440] width 47 height 24
click at [713, 446] on button "+" at bounding box center [722, 440] width 47 height 24
click at [574, 429] on button "7" at bounding box center [572, 440] width 47 height 24
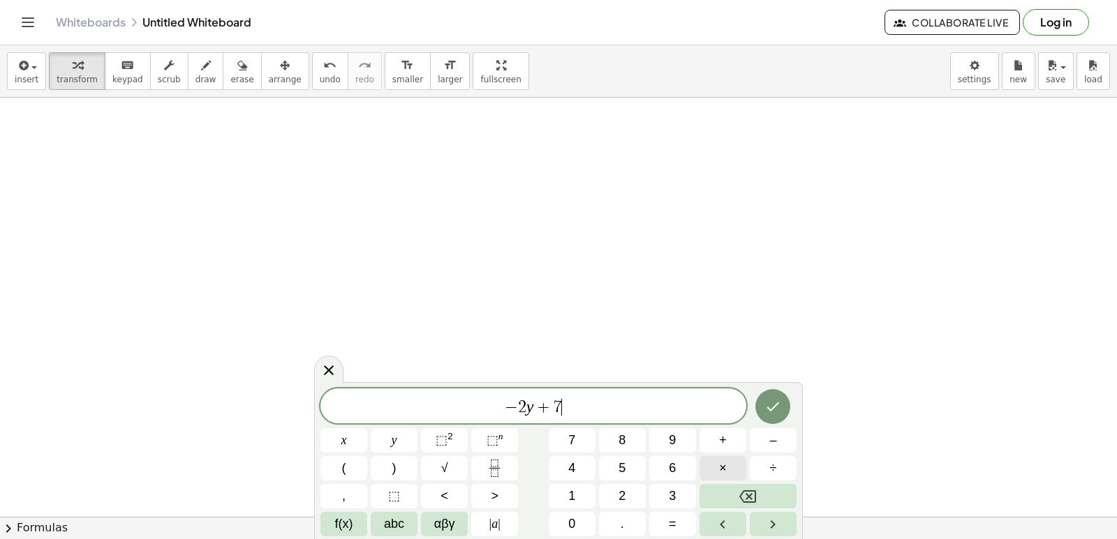
click at [716, 462] on button "×" at bounding box center [722, 468] width 47 height 24
click at [714, 502] on button "Backspace" at bounding box center [747, 496] width 97 height 24
click at [723, 461] on span "×" at bounding box center [723, 468] width 8 height 19
click at [762, 401] on button "Done" at bounding box center [772, 406] width 35 height 35
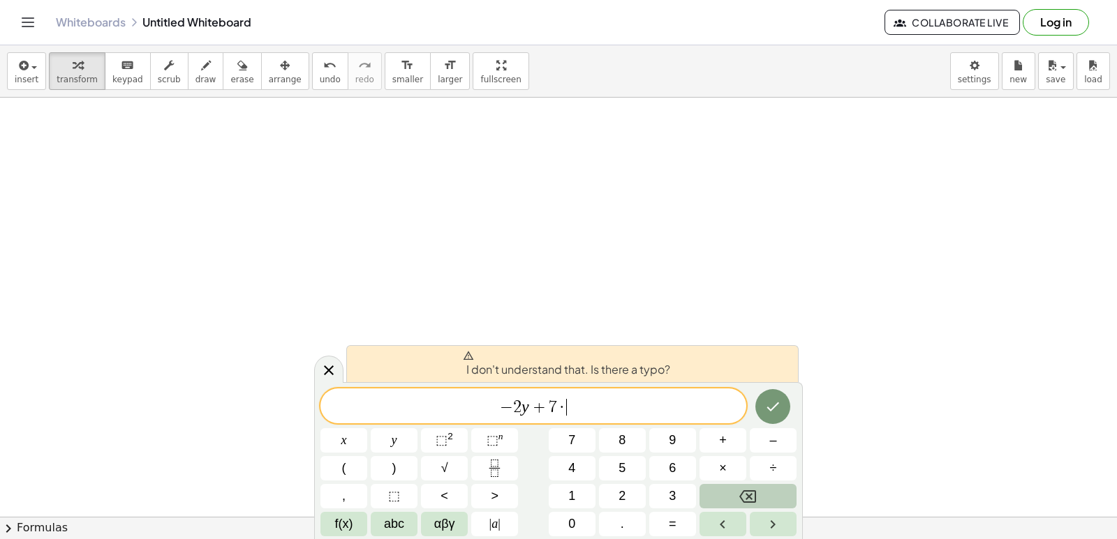
click at [750, 504] on icon "Backspace" at bounding box center [747, 497] width 17 height 17
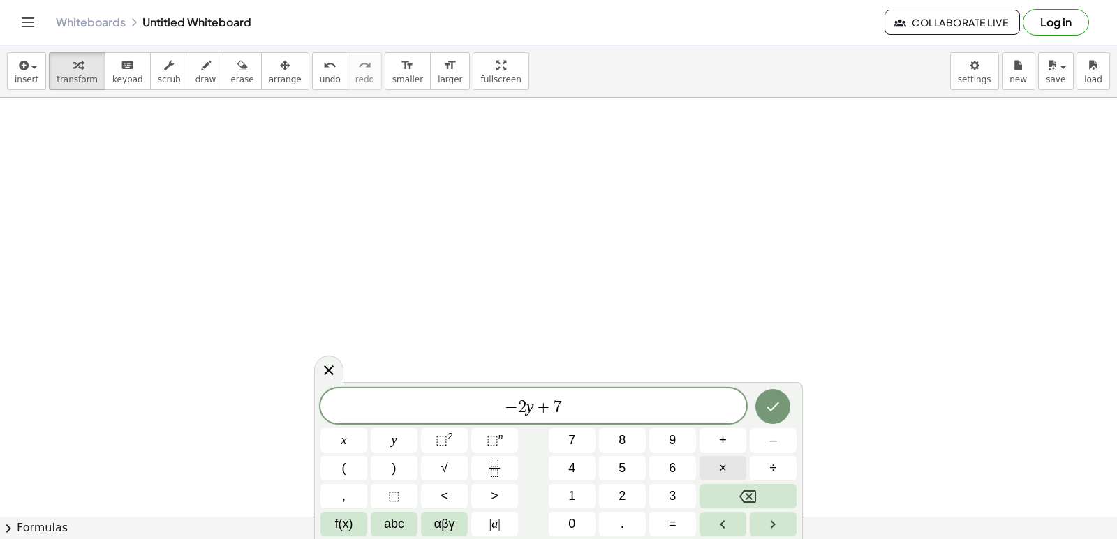
click at [723, 460] on span "×" at bounding box center [723, 468] width 8 height 19
click at [751, 499] on icon "Backspace" at bounding box center [747, 497] width 17 height 13
click at [724, 462] on span "×" at bounding box center [723, 468] width 8 height 19
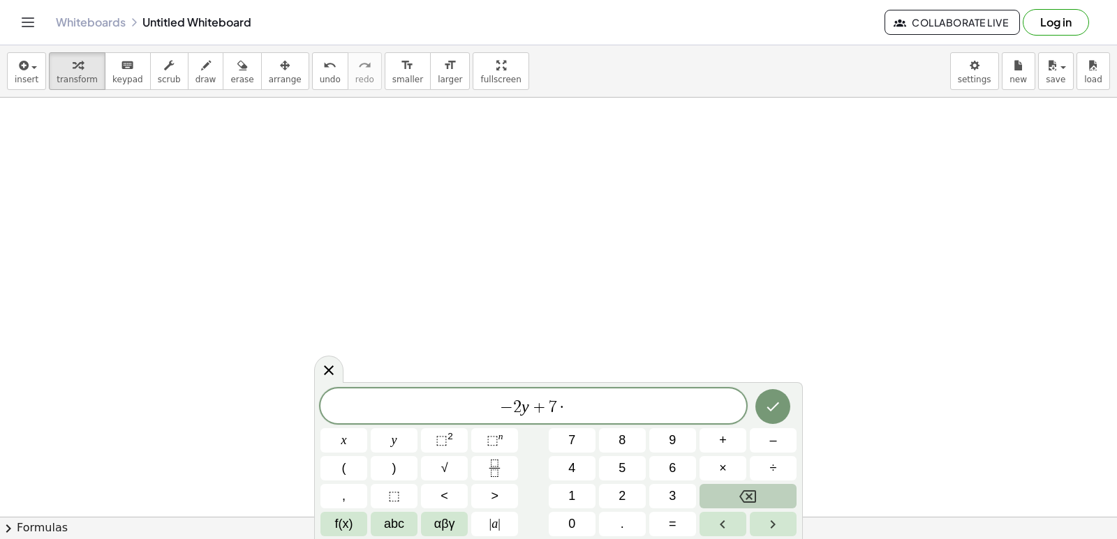
click at [744, 494] on icon "Backspace" at bounding box center [747, 497] width 17 height 17
click at [728, 467] on button "×" at bounding box center [722, 468] width 47 height 24
click at [731, 483] on div "− 2 y + 7 · ​ x y ⬚ 2 ⬚ n 7 8 9 + – ( ) √ 4 5 6 × ÷ , ⬚ < > 1 2 3 f(x) abc αβγ …" at bounding box center [558, 463] width 476 height 148
click at [735, 496] on button "Backspace" at bounding box center [747, 496] width 97 height 24
click at [733, 475] on button "×" at bounding box center [722, 468] width 47 height 24
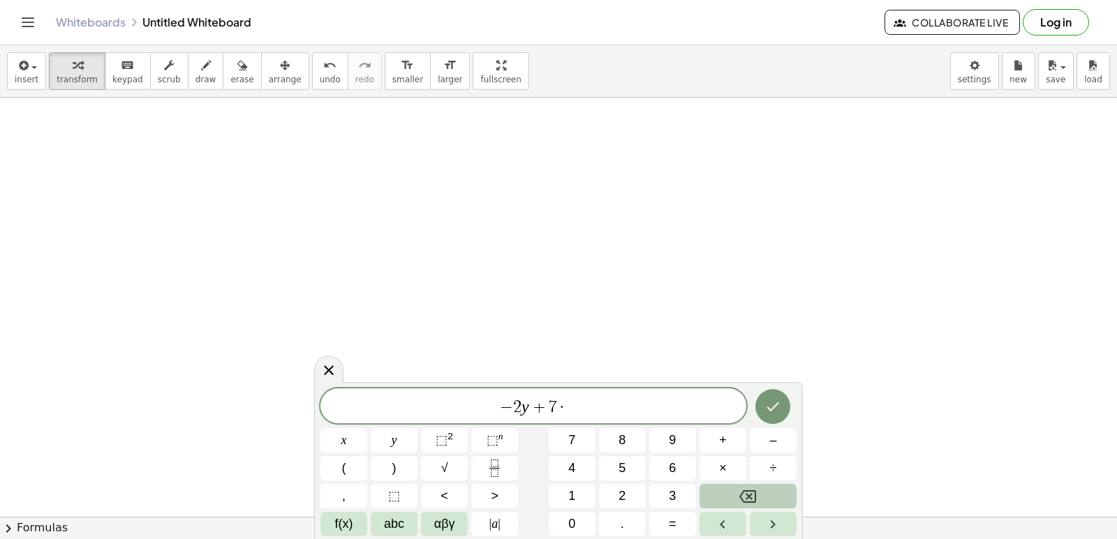
click at [740, 502] on icon "Backspace" at bounding box center [747, 497] width 17 height 17
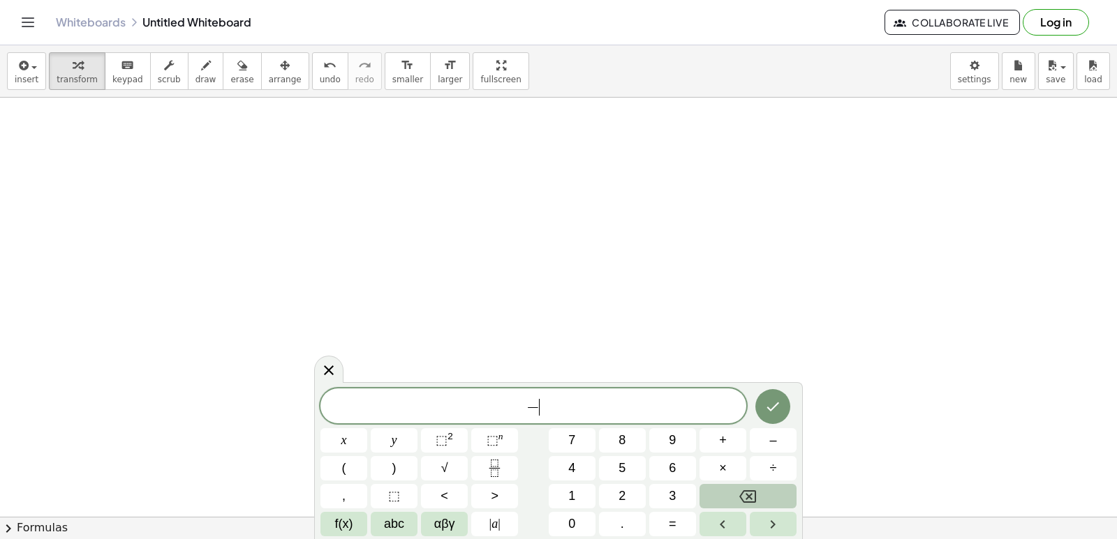
click at [740, 502] on icon "Backspace" at bounding box center [747, 497] width 17 height 17
click at [624, 496] on span "2" at bounding box center [621, 496] width 7 height 19
click at [715, 468] on button "×" at bounding box center [722, 468] width 47 height 24
click at [719, 430] on button "+" at bounding box center [722, 440] width 47 height 24
click at [770, 491] on button "Backspace" at bounding box center [747, 496] width 97 height 24
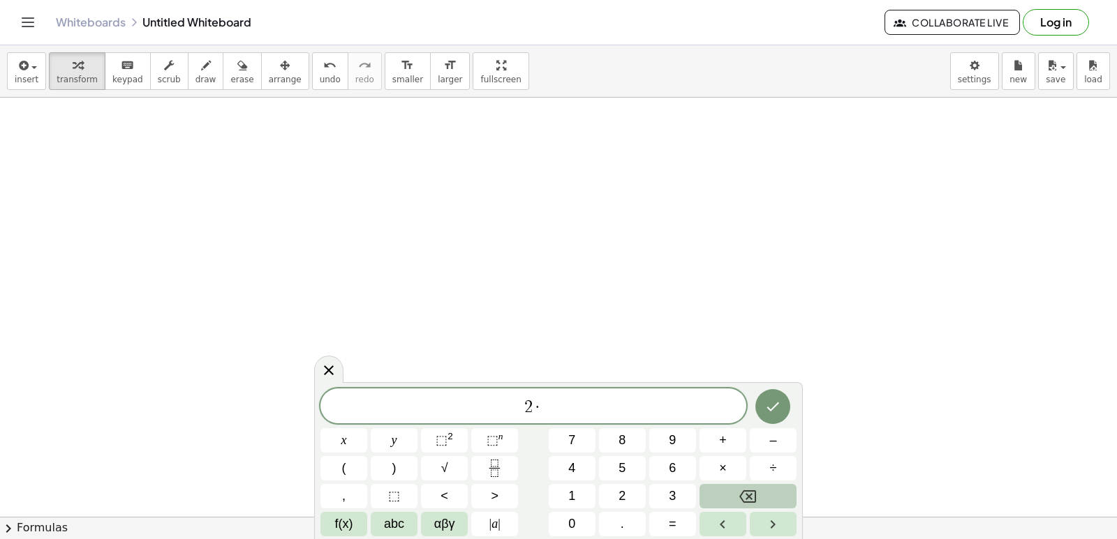
click at [775, 496] on button "Backspace" at bounding box center [747, 496] width 97 height 24
click at [338, 435] on button "x" at bounding box center [343, 440] width 47 height 24
click at [708, 434] on button "+" at bounding box center [722, 440] width 47 height 24
click at [392, 435] on span "y" at bounding box center [395, 440] width 6 height 19
click at [680, 523] on button "=" at bounding box center [672, 524] width 47 height 24
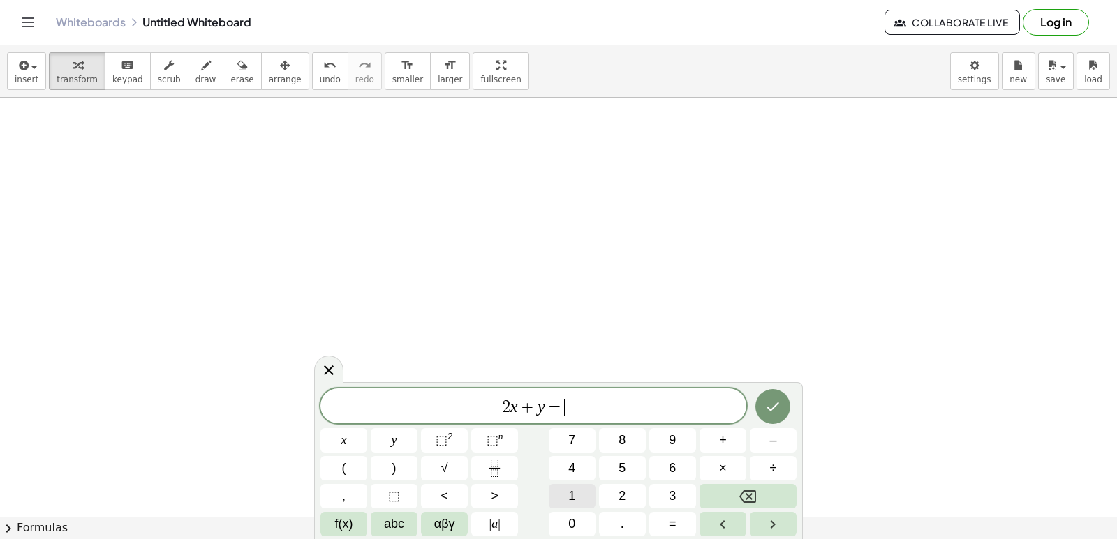
click at [568, 490] on span "1" at bounding box center [571, 496] width 7 height 19
click at [566, 463] on button "4" at bounding box center [572, 468] width 47 height 24
click at [773, 402] on icon "Done" at bounding box center [772, 406] width 17 height 17
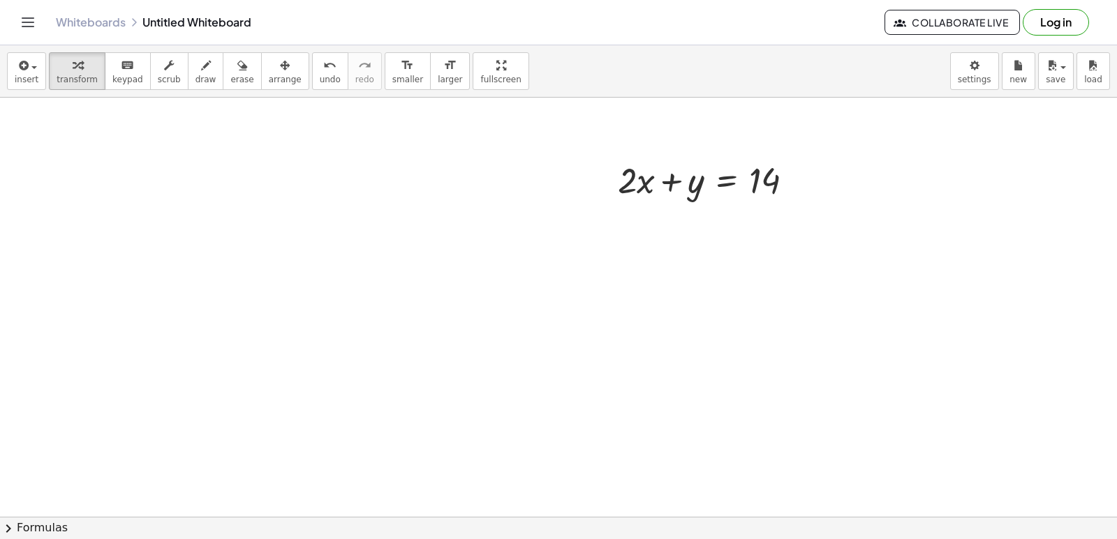
scroll to position [1047, 0]
drag, startPoint x: 593, startPoint y: 307, endPoint x: 586, endPoint y: 389, distance: 82.7
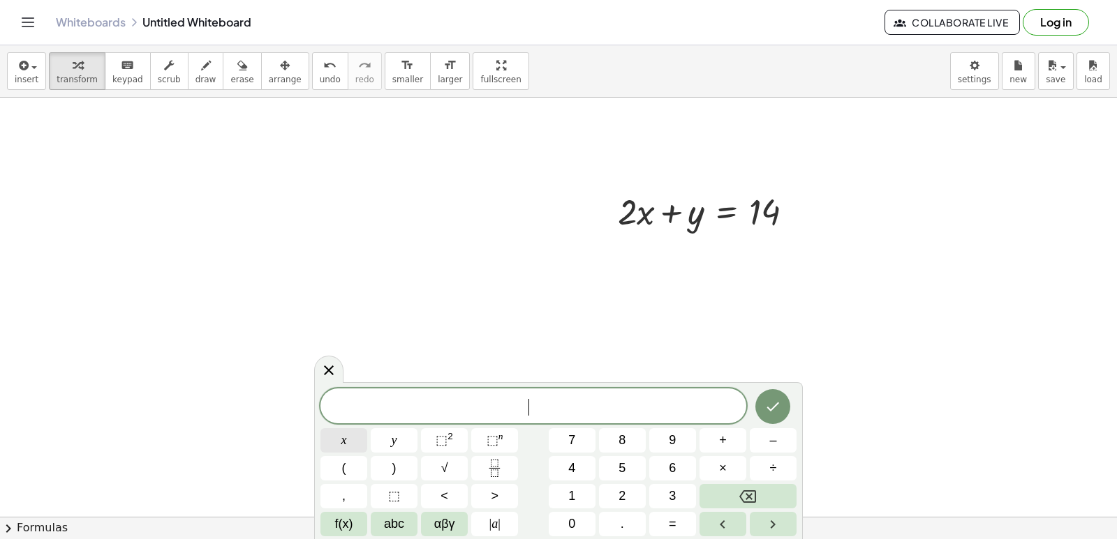
click at [347, 436] on button "x" at bounding box center [343, 440] width 47 height 24
click at [773, 440] on span "–" at bounding box center [772, 440] width 7 height 19
click at [394, 447] on span "y" at bounding box center [395, 440] width 6 height 19
click at [673, 531] on span "=" at bounding box center [673, 524] width 8 height 19
click at [581, 466] on button "4" at bounding box center [572, 468] width 47 height 24
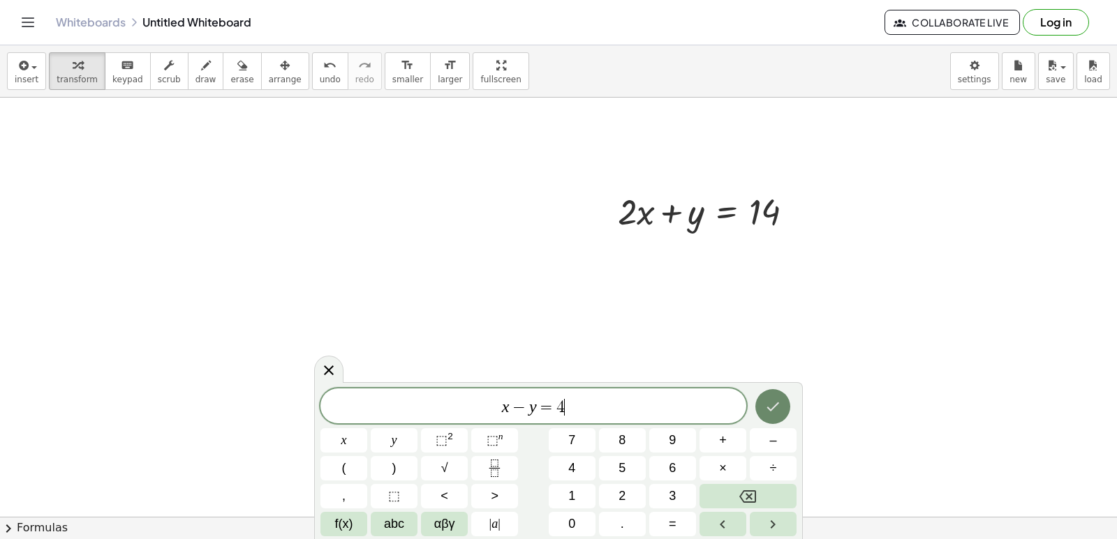
click at [777, 410] on icon "Done" at bounding box center [772, 406] width 17 height 17
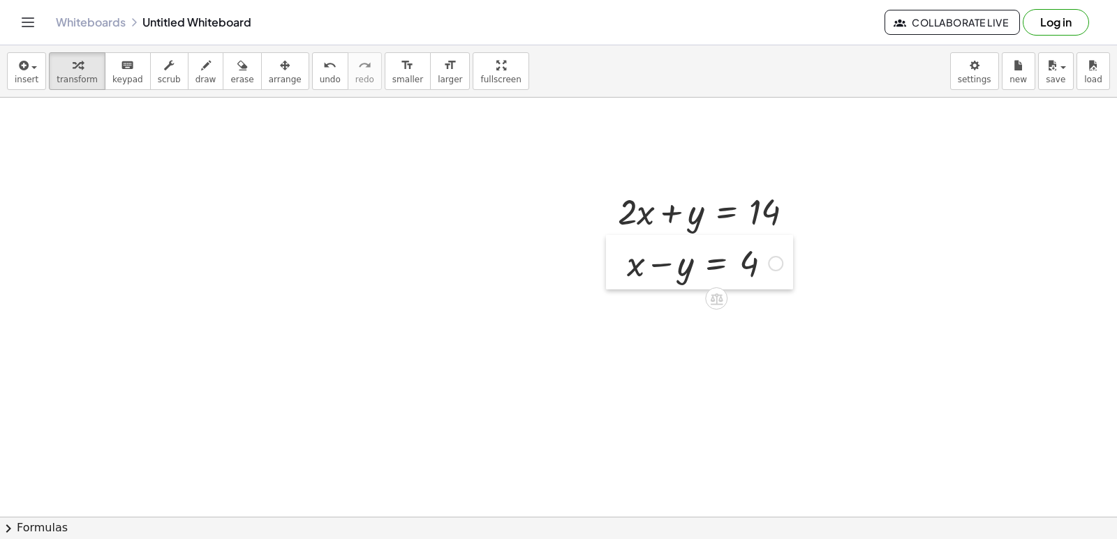
drag, startPoint x: 596, startPoint y: 344, endPoint x: 609, endPoint y: 271, distance: 73.8
click at [609, 271] on div at bounding box center [616, 262] width 21 height 54
click at [195, 71] on div "button" at bounding box center [205, 65] width 21 height 17
drag, startPoint x: 599, startPoint y: 288, endPoint x: 785, endPoint y: 285, distance: 186.4
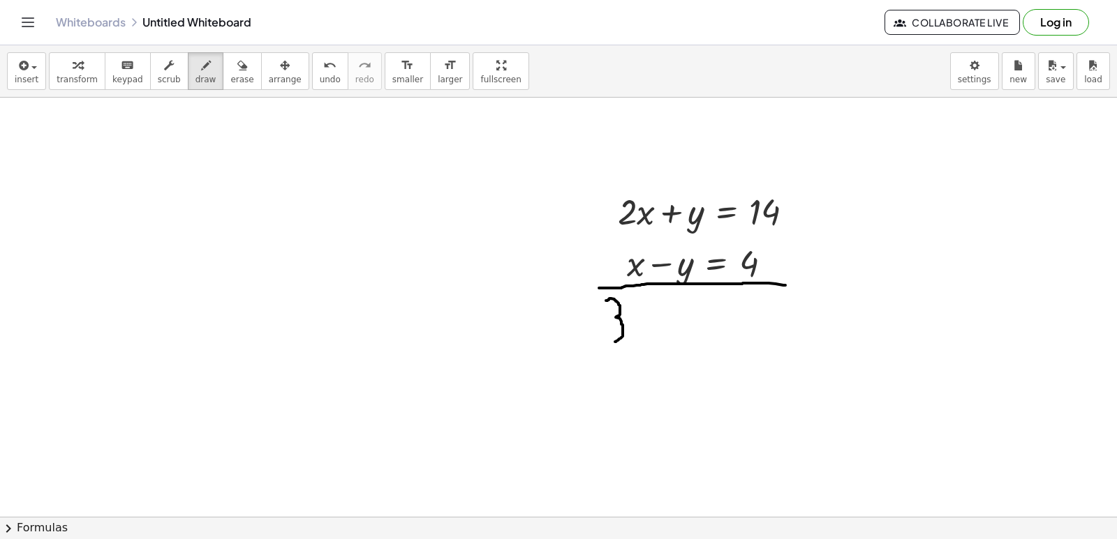
drag, startPoint x: 609, startPoint y: 299, endPoint x: 615, endPoint y: 342, distance: 43.0
drag, startPoint x: 630, startPoint y: 315, endPoint x: 654, endPoint y: 338, distance: 33.6
drag, startPoint x: 648, startPoint y: 318, endPoint x: 629, endPoint y: 343, distance: 32.4
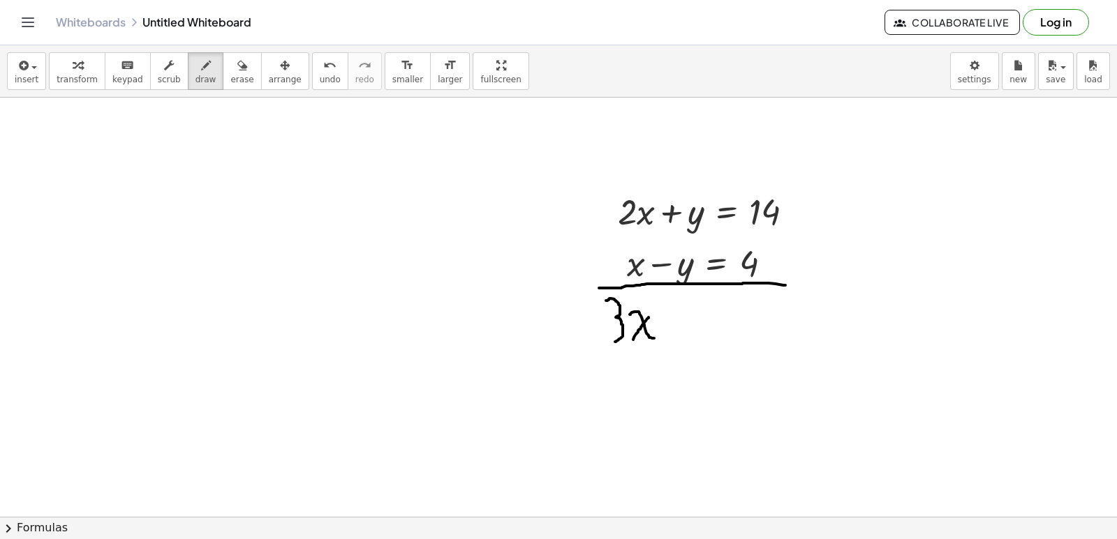
drag, startPoint x: 698, startPoint y: 227, endPoint x: 708, endPoint y: 221, distance: 12.2
drag, startPoint x: 664, startPoint y: 271, endPoint x: 692, endPoint y: 255, distance: 31.6
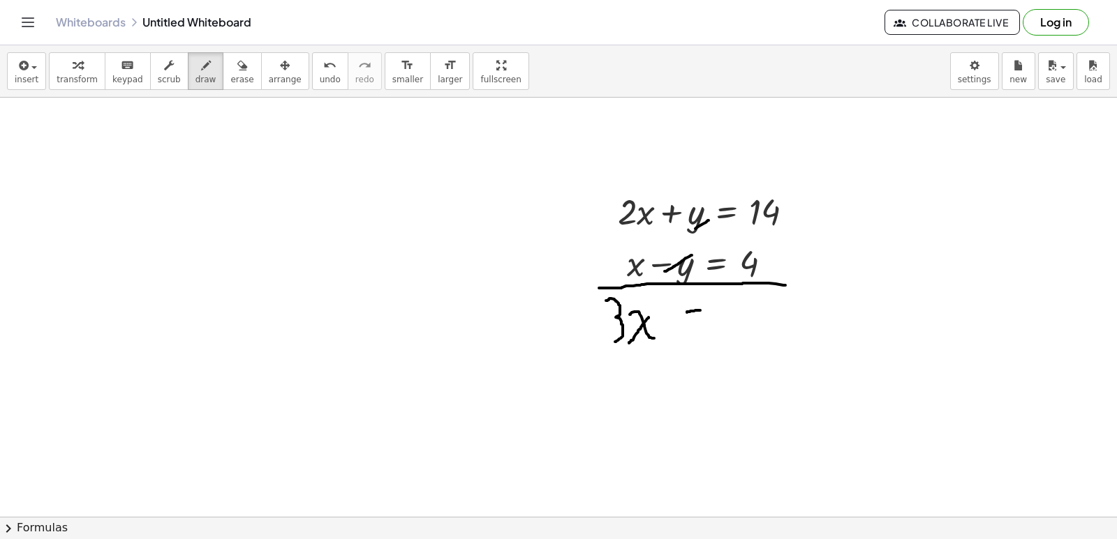
drag, startPoint x: 687, startPoint y: 313, endPoint x: 717, endPoint y: 317, distance: 30.3
drag, startPoint x: 678, startPoint y: 336, endPoint x: 743, endPoint y: 339, distance: 65.7
drag, startPoint x: 753, startPoint y: 308, endPoint x: 752, endPoint y: 342, distance: 34.2
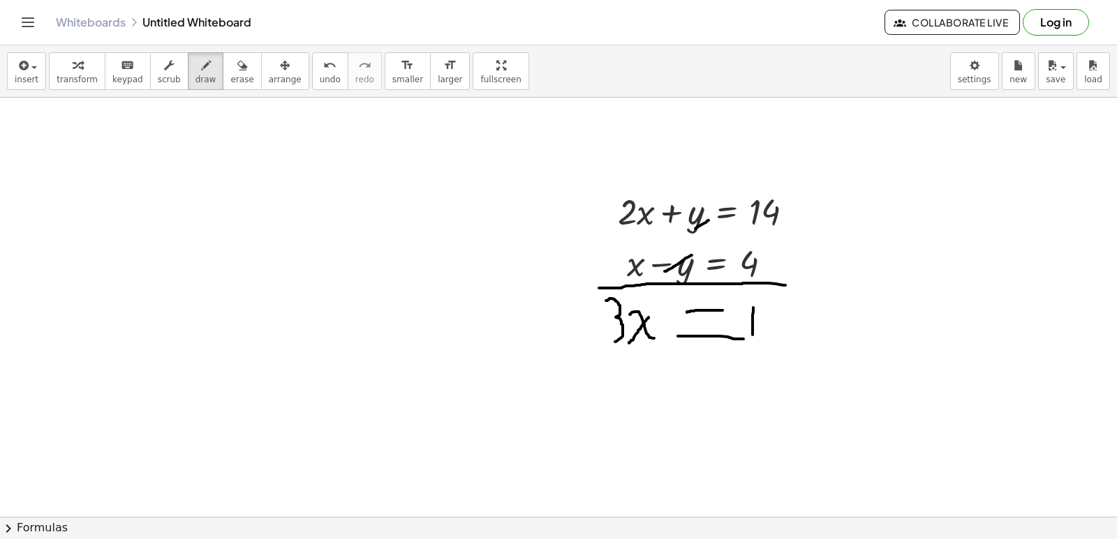
drag, startPoint x: 774, startPoint y: 311, endPoint x: 784, endPoint y: 315, distance: 10.6
click at [312, 85] on button "undo undo" at bounding box center [330, 71] width 36 height 38
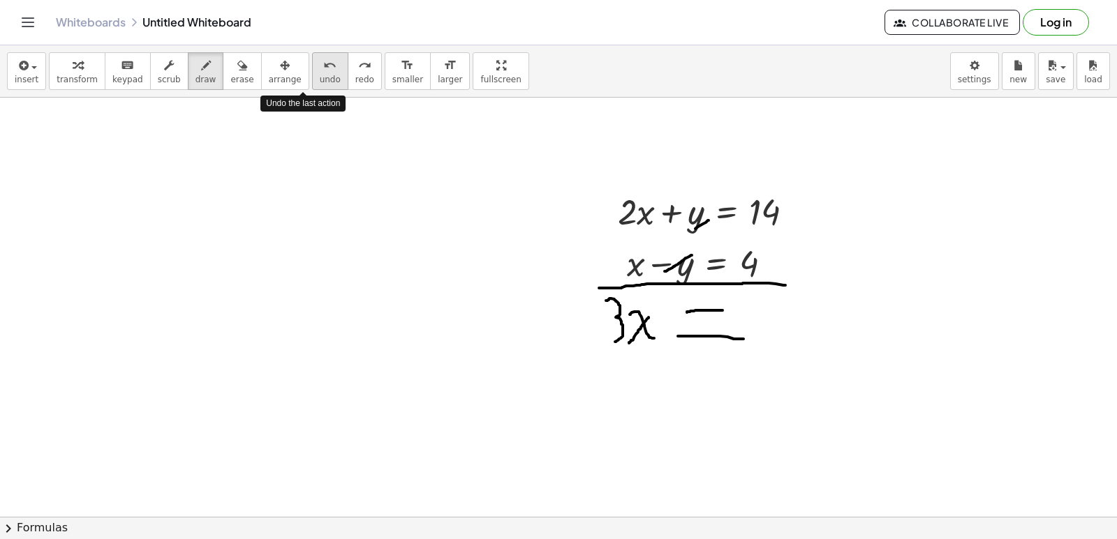
click at [312, 85] on button "undo undo" at bounding box center [330, 71] width 36 height 38
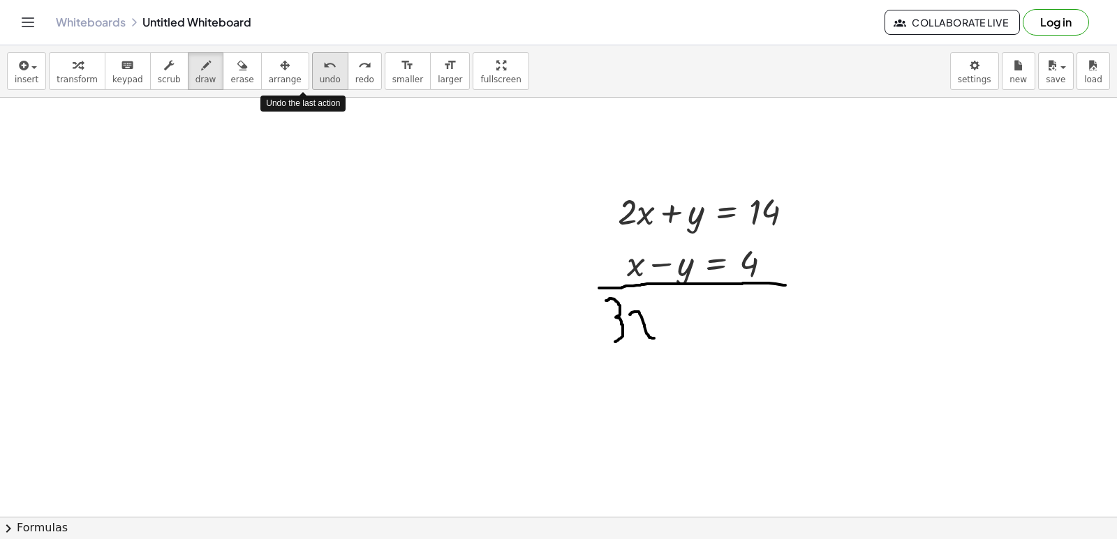
click at [312, 85] on button "undo undo" at bounding box center [330, 71] width 36 height 38
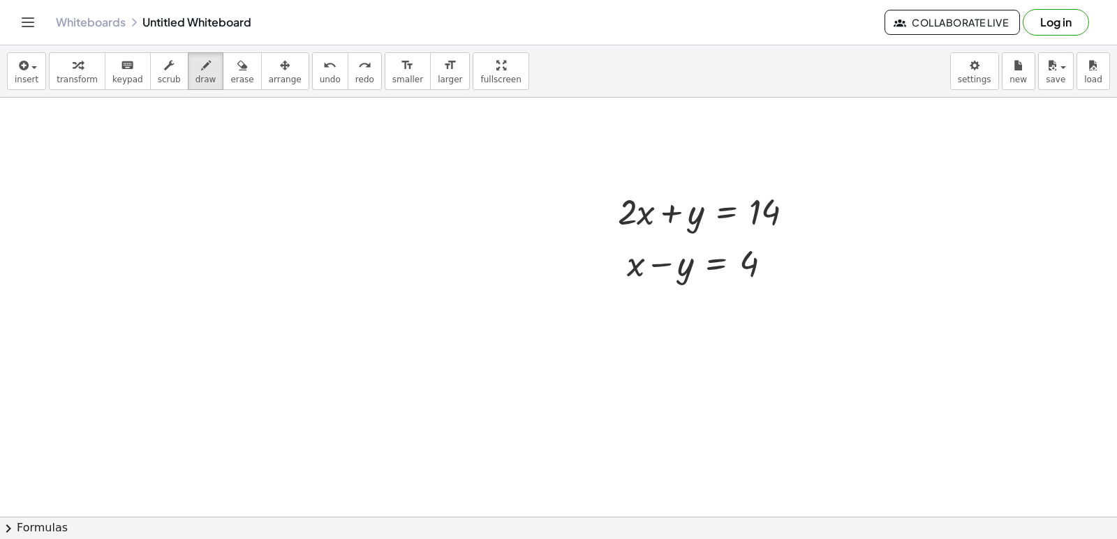
drag, startPoint x: 610, startPoint y: 420, endPoint x: 514, endPoint y: 289, distance: 162.8
drag, startPoint x: 66, startPoint y: 87, endPoint x: 138, endPoint y: 120, distance: 79.0
click at [68, 90] on div "insert select one: Math Expression Function Text Youtube Video Graphing Geometr…" at bounding box center [558, 71] width 1117 height 52
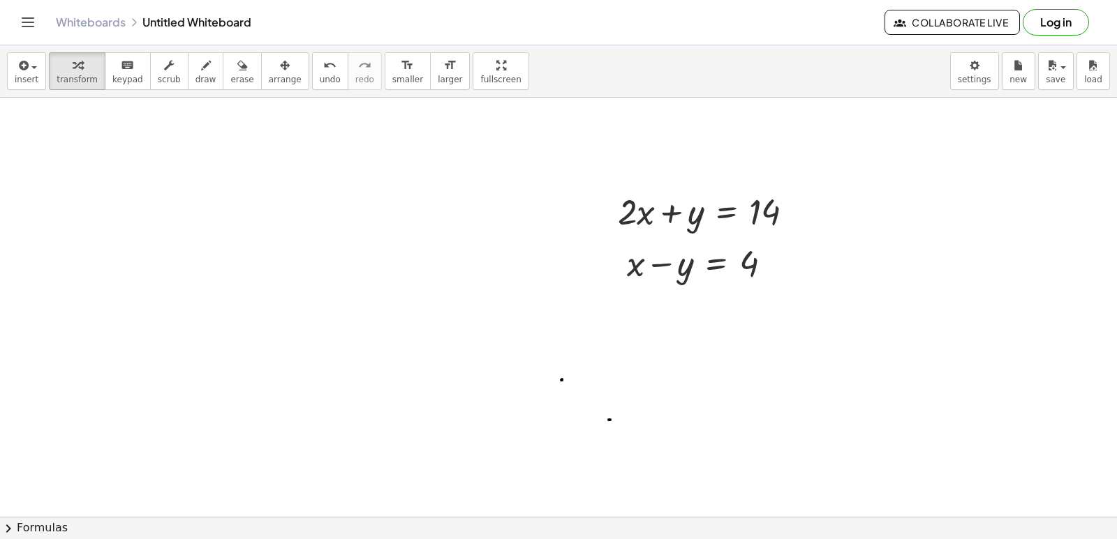
drag, startPoint x: 519, startPoint y: 401, endPoint x: 513, endPoint y: 406, distance: 8.0
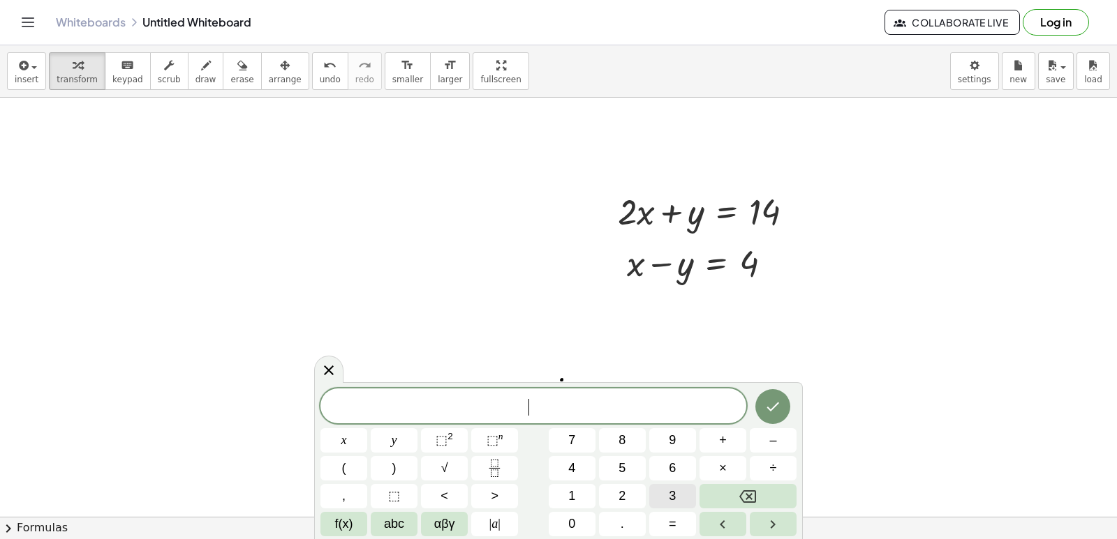
click at [657, 487] on button "3" at bounding box center [672, 496] width 47 height 24
click at [350, 443] on button "x" at bounding box center [343, 440] width 47 height 24
click at [666, 517] on button "=" at bounding box center [672, 524] width 47 height 24
click at [584, 485] on button "1" at bounding box center [572, 496] width 47 height 24
click at [622, 435] on span "8" at bounding box center [621, 440] width 7 height 19
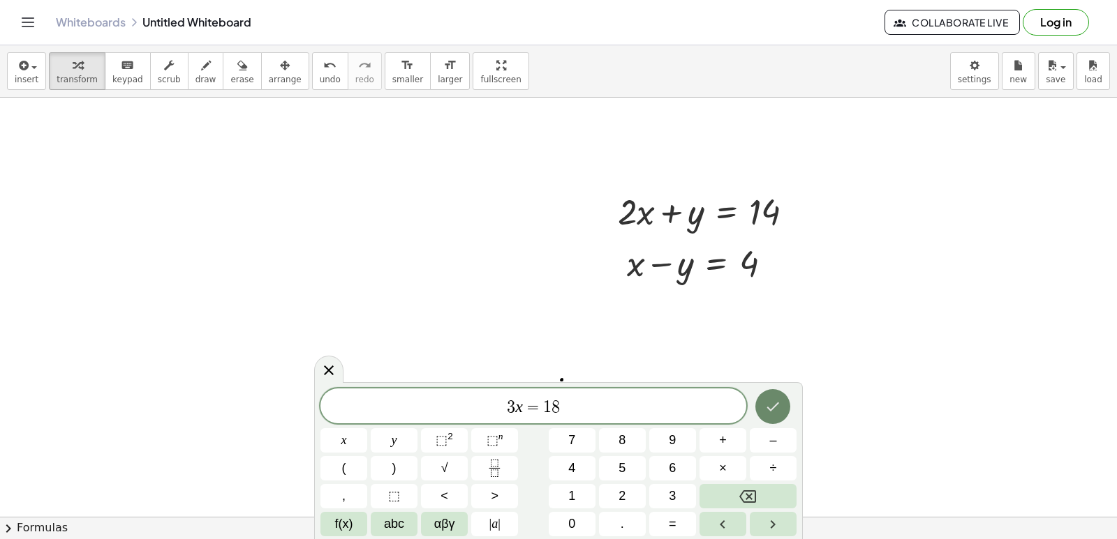
click at [782, 415] on button "Done" at bounding box center [772, 406] width 35 height 35
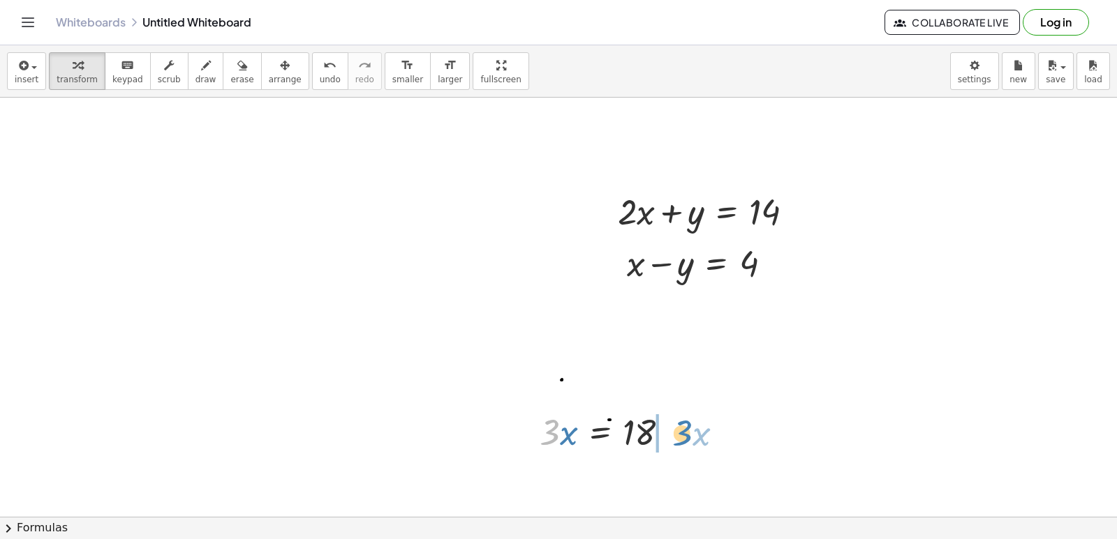
drag, startPoint x: 546, startPoint y: 436, endPoint x: 668, endPoint y: 449, distance: 122.2
click at [680, 436] on div at bounding box center [609, 431] width 155 height 47
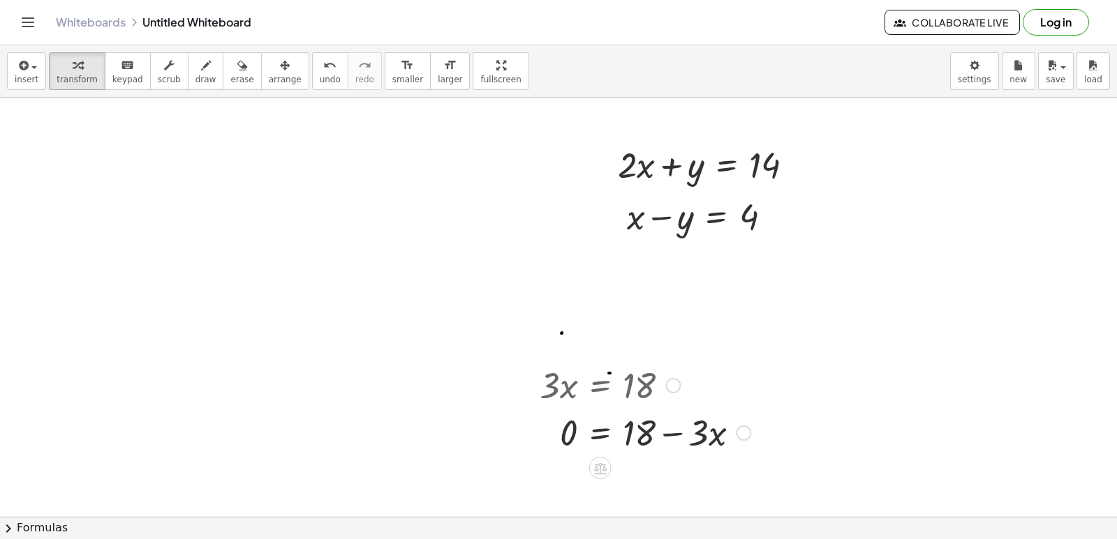
scroll to position [1117, 0]
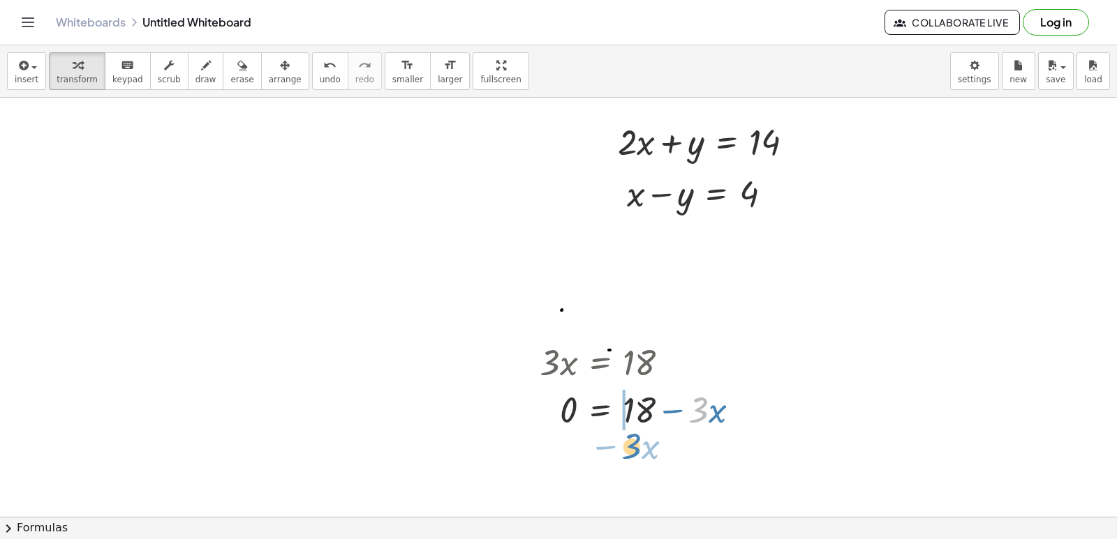
drag, startPoint x: 694, startPoint y: 405, endPoint x: 627, endPoint y: 441, distance: 76.2
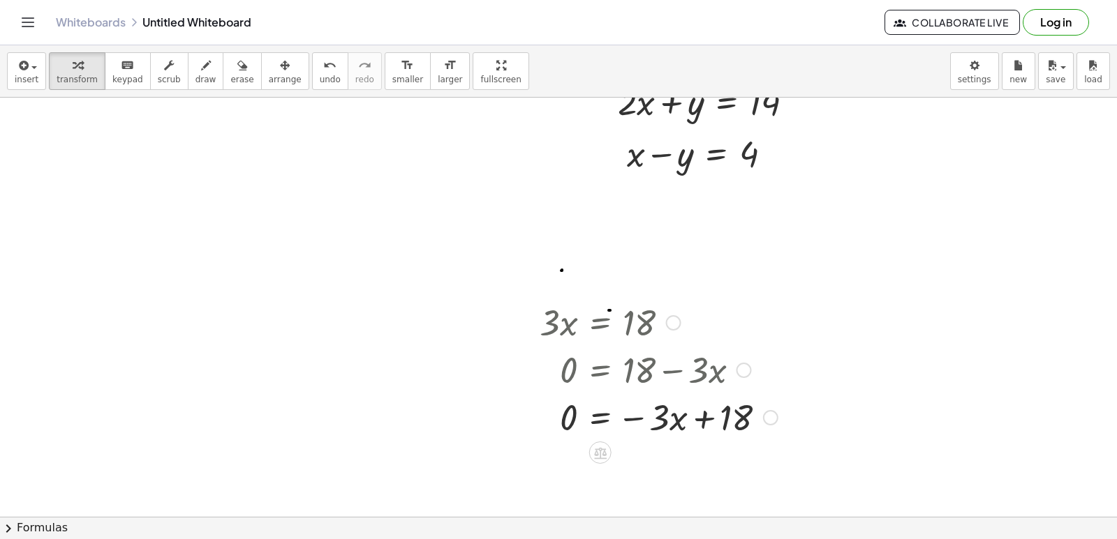
scroll to position [1186, 0]
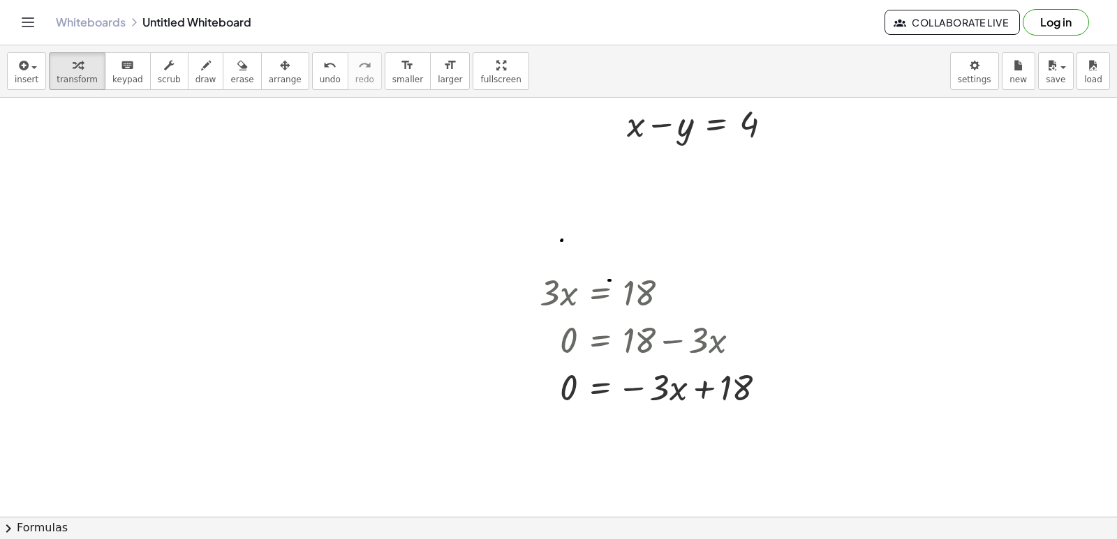
click at [298, 94] on div "insert select one: Math Expression Function Text Youtube Video Graphing Geometr…" at bounding box center [558, 71] width 1117 height 52
click at [320, 79] on span "undo" at bounding box center [330, 80] width 21 height 10
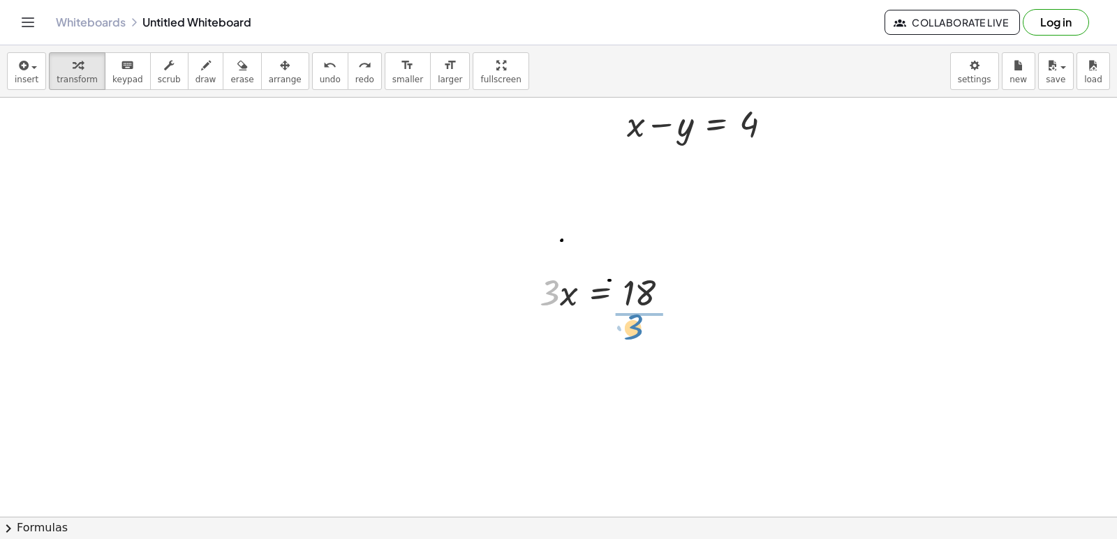
drag, startPoint x: 551, startPoint y: 297, endPoint x: 636, endPoint y: 332, distance: 91.4
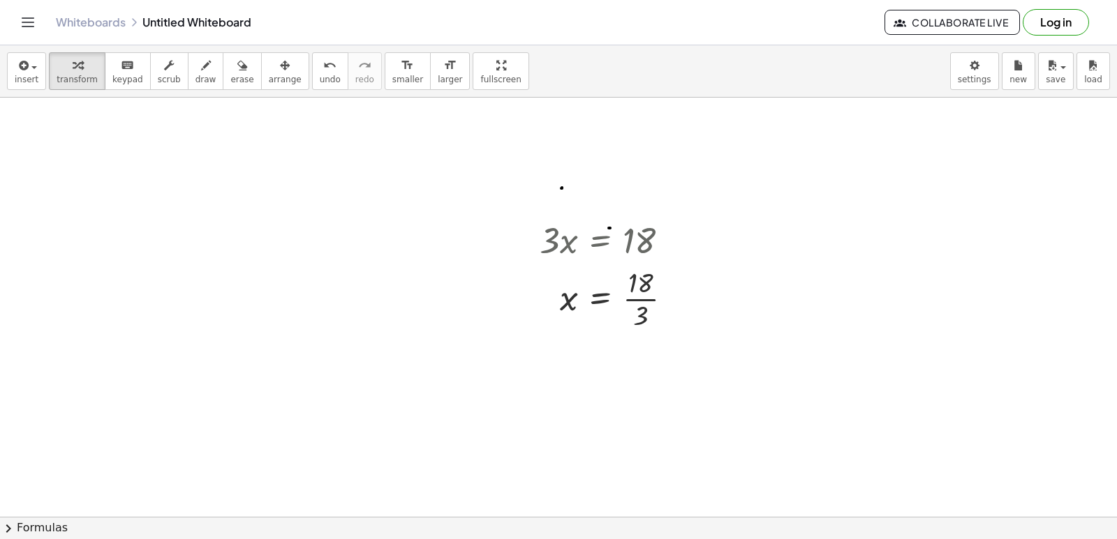
scroll to position [1256, 0]
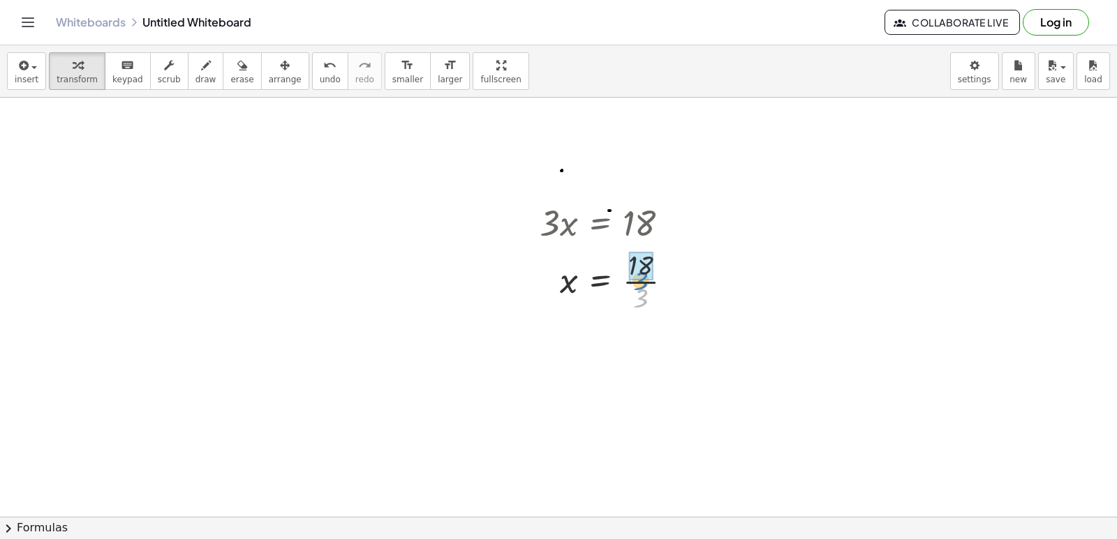
drag, startPoint x: 642, startPoint y: 299, endPoint x: 642, endPoint y: 281, distance: 17.4
click at [642, 281] on div at bounding box center [611, 281] width 158 height 70
drag, startPoint x: 412, startPoint y: 413, endPoint x: 532, endPoint y: 456, distance: 127.6
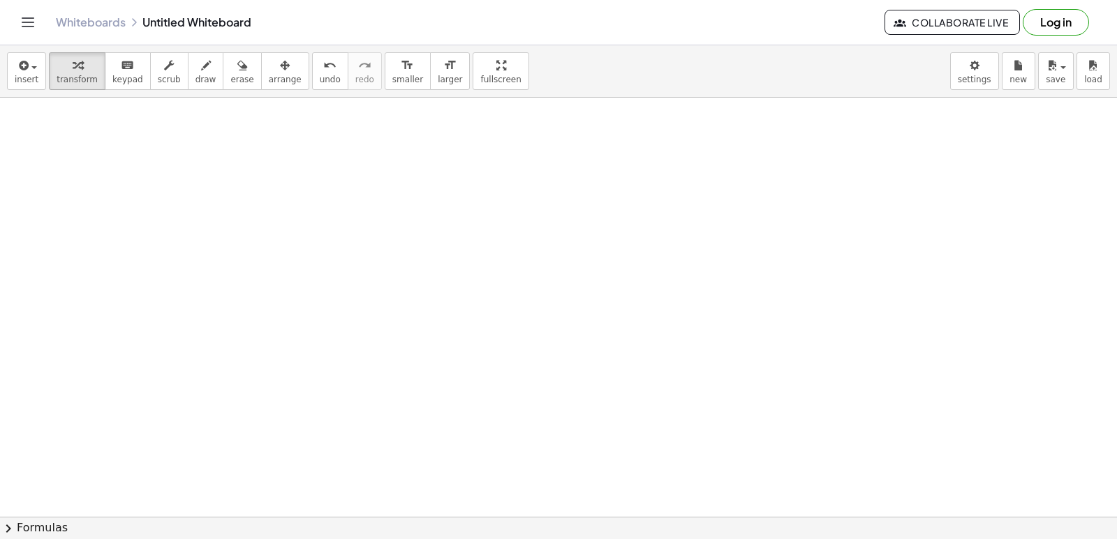
drag, startPoint x: 624, startPoint y: 464, endPoint x: 599, endPoint y: 459, distance: 25.7
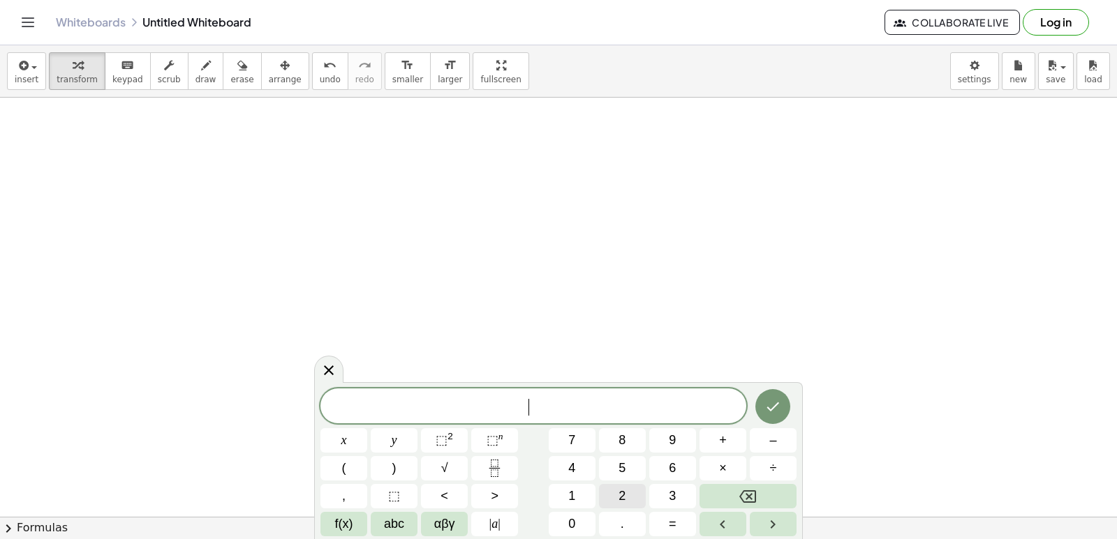
click at [618, 487] on button "2" at bounding box center [622, 496] width 47 height 24
click at [377, 448] on div "2 ​ x y ⬚ 2 ⬚ n 7 8 9 + – ( ) √ 4 5 6 × ÷ , ⬚ < > 1 2 3 f(x) abc αβγ | a | 0 . =" at bounding box center [558, 463] width 476 height 148
click at [352, 436] on button "x" at bounding box center [343, 440] width 47 height 24
click at [719, 436] on span "+" at bounding box center [723, 440] width 8 height 19
click at [389, 442] on button "y" at bounding box center [394, 440] width 47 height 24
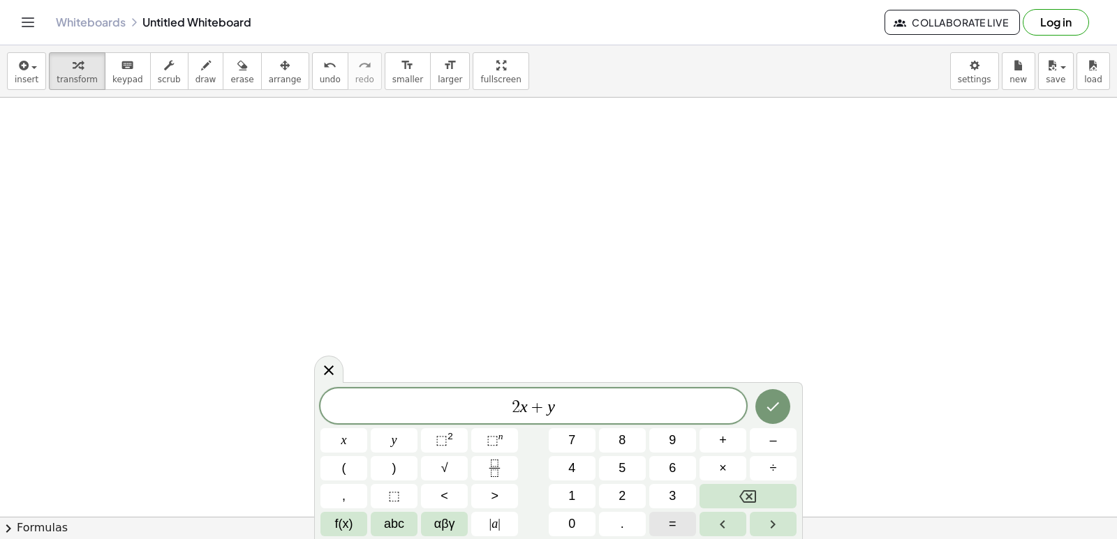
click at [678, 530] on button "=" at bounding box center [672, 524] width 47 height 24
click at [564, 440] on button "7" at bounding box center [572, 440] width 47 height 24
click at [768, 417] on button "Done" at bounding box center [772, 406] width 35 height 35
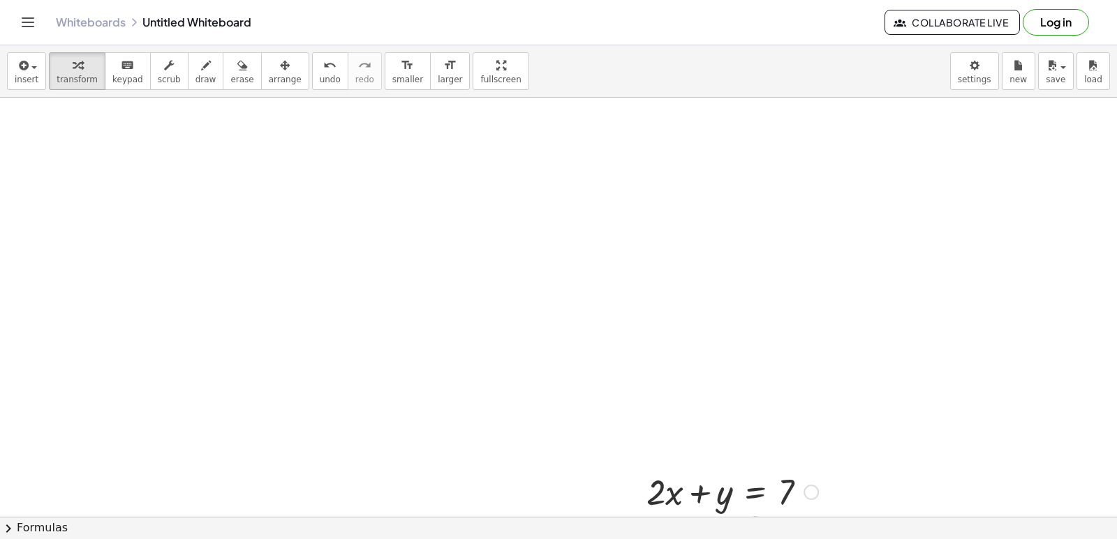
scroll to position [1605, 0]
drag, startPoint x: 630, startPoint y: 421, endPoint x: 54, endPoint y: 180, distance: 624.7
click at [54, 180] on div at bounding box center [59, 181] width 21 height 54
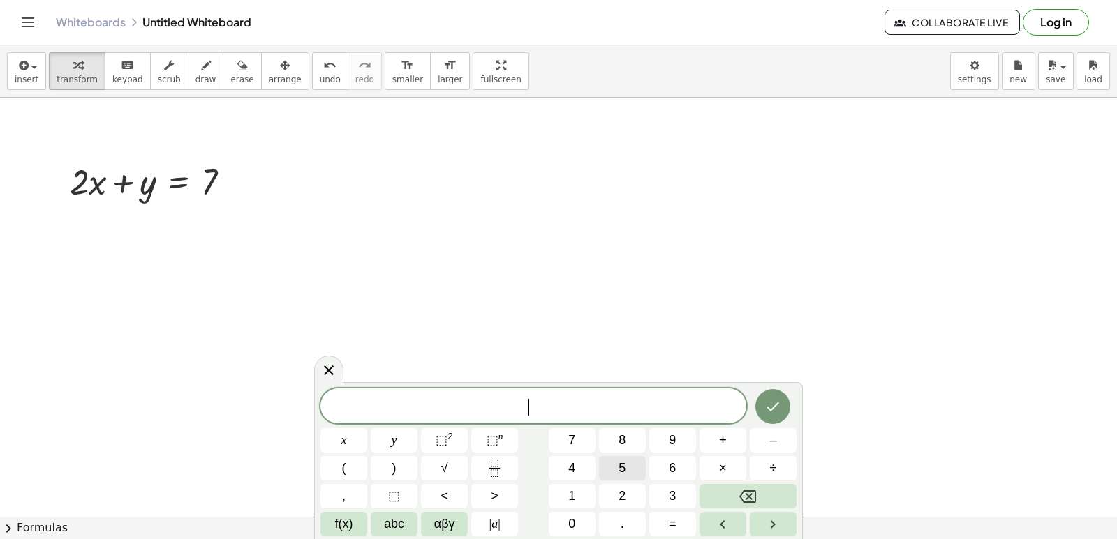
click at [609, 466] on button "5" at bounding box center [622, 468] width 47 height 24
click at [341, 445] on span "x" at bounding box center [344, 440] width 6 height 19
click at [777, 445] on button "–" at bounding box center [773, 440] width 47 height 24
click at [401, 440] on button "y" at bounding box center [394, 440] width 47 height 24
click at [680, 525] on button "=" at bounding box center [672, 524] width 47 height 24
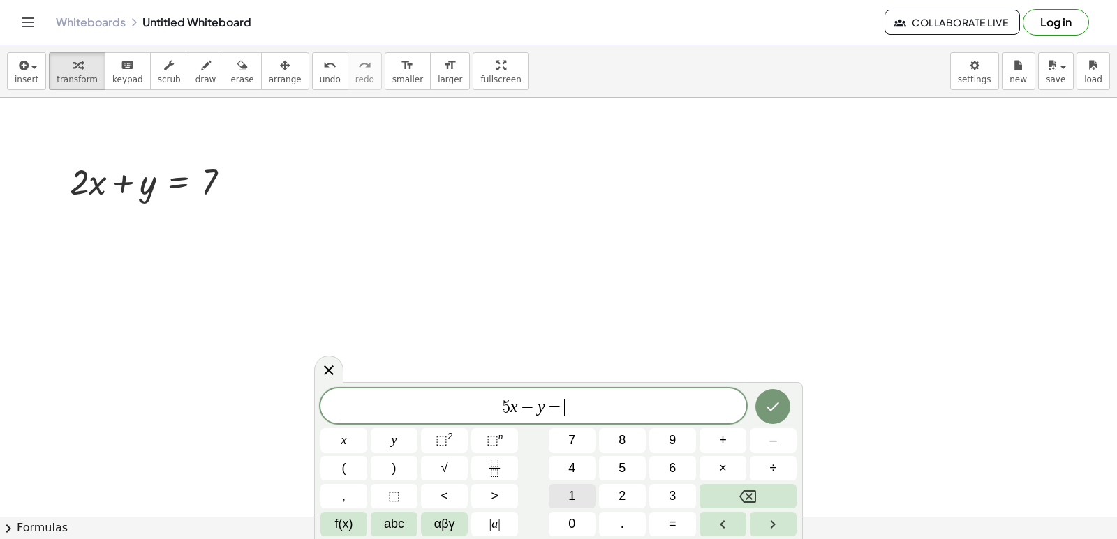
click at [579, 494] on button "1" at bounding box center [572, 496] width 47 height 24
click at [572, 477] on span "4" at bounding box center [571, 468] width 7 height 19
click at [367, 428] on div at bounding box center [343, 440] width 47 height 24
click at [761, 400] on button "Done" at bounding box center [772, 406] width 35 height 35
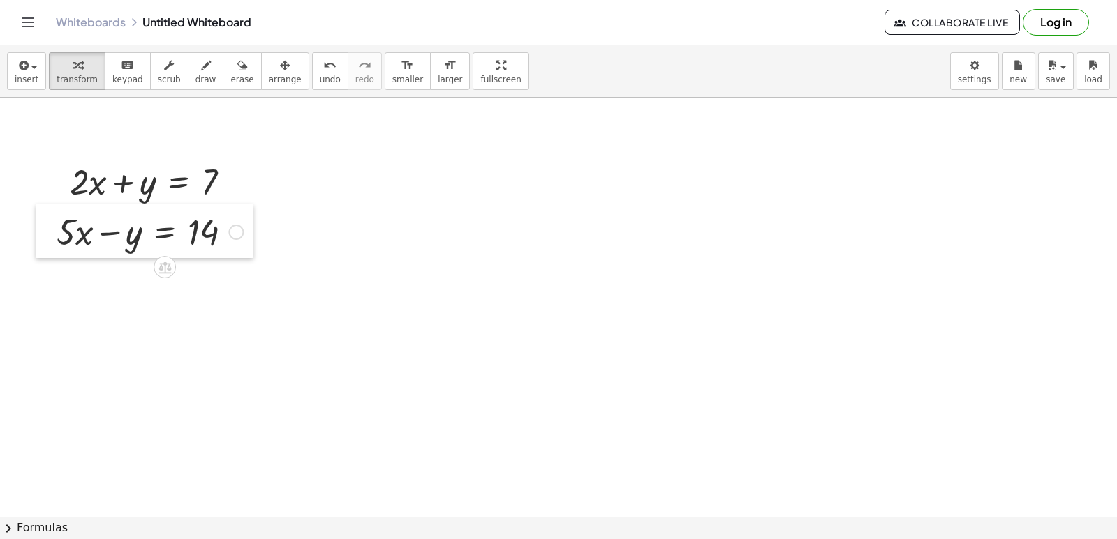
drag, startPoint x: 452, startPoint y: 398, endPoint x: 39, endPoint y: 234, distance: 444.2
click at [39, 234] on div at bounding box center [46, 231] width 21 height 54
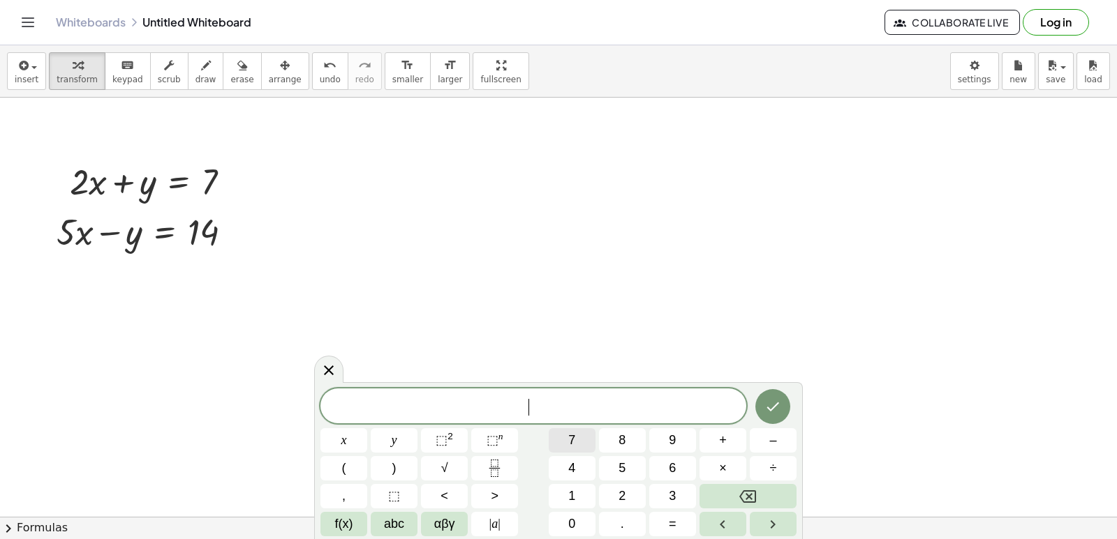
click at [579, 438] on button "7" at bounding box center [572, 440] width 47 height 24
click at [720, 470] on span "×" at bounding box center [723, 468] width 8 height 19
click at [713, 492] on button "Backspace" at bounding box center [747, 496] width 97 height 24
click at [361, 438] on button "x" at bounding box center [343, 440] width 47 height 24
click at [680, 525] on button "=" at bounding box center [672, 524] width 47 height 24
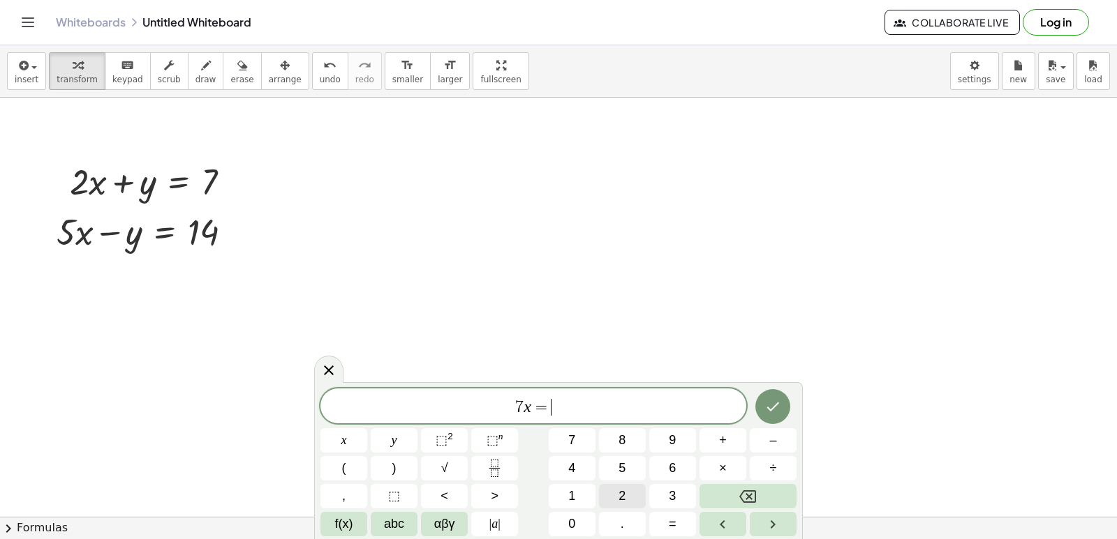
click at [620, 496] on span "2" at bounding box center [621, 496] width 7 height 19
click at [576, 489] on button "1" at bounding box center [572, 496] width 47 height 24
click at [773, 405] on icon "Done" at bounding box center [772, 406] width 17 height 17
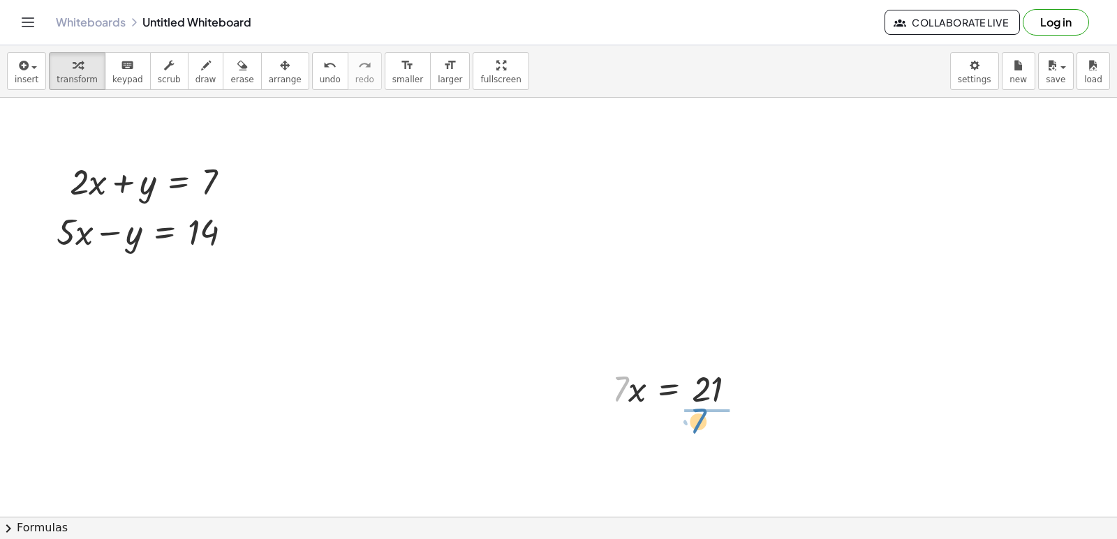
drag, startPoint x: 619, startPoint y: 392, endPoint x: 699, endPoint y: 423, distance: 85.5
drag, startPoint x: 708, startPoint y: 462, endPoint x: 708, endPoint y: 446, distance: 16.1
drag, startPoint x: 119, startPoint y: 174, endPoint x: 111, endPoint y: 177, distance: 8.2
click at [111, 177] on div at bounding box center [156, 180] width 186 height 47
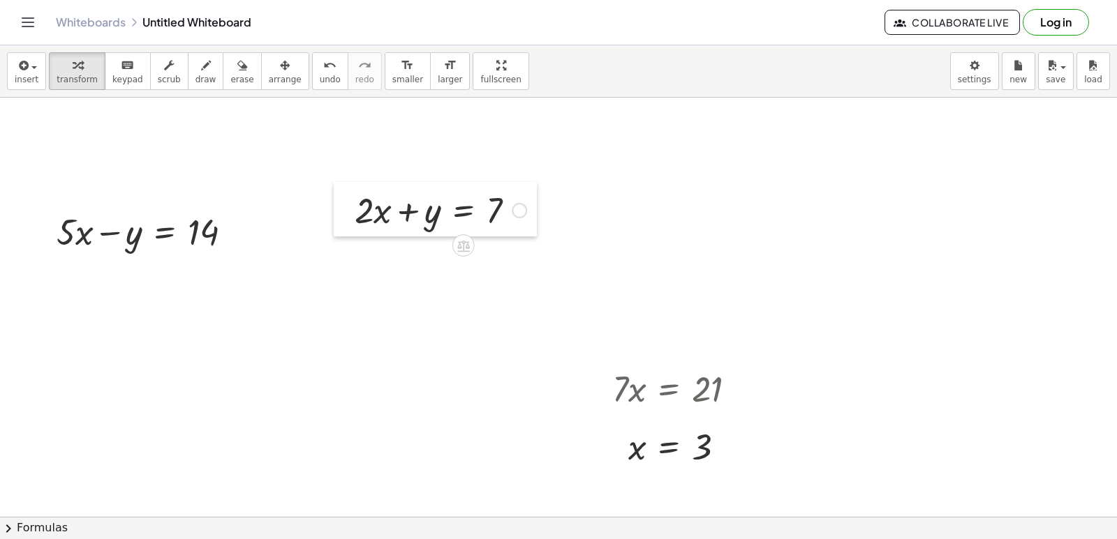
drag, startPoint x: 52, startPoint y: 175, endPoint x: 354, endPoint y: 186, distance: 302.4
click at [354, 186] on div at bounding box center [344, 209] width 21 height 54
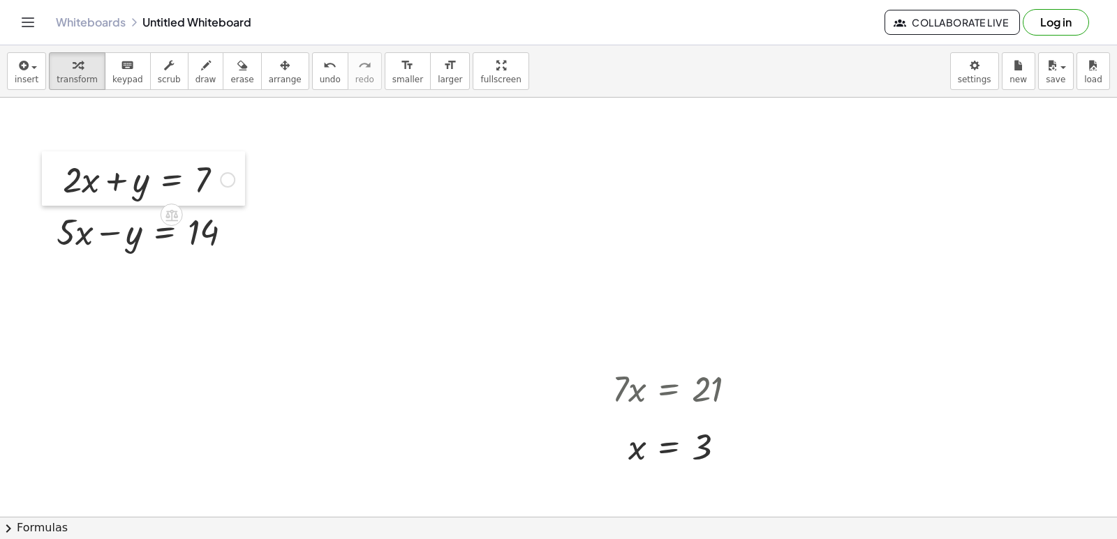
drag, startPoint x: 358, startPoint y: 191, endPoint x: 51, endPoint y: 178, distance: 307.3
click at [49, 178] on div at bounding box center [52, 178] width 21 height 54
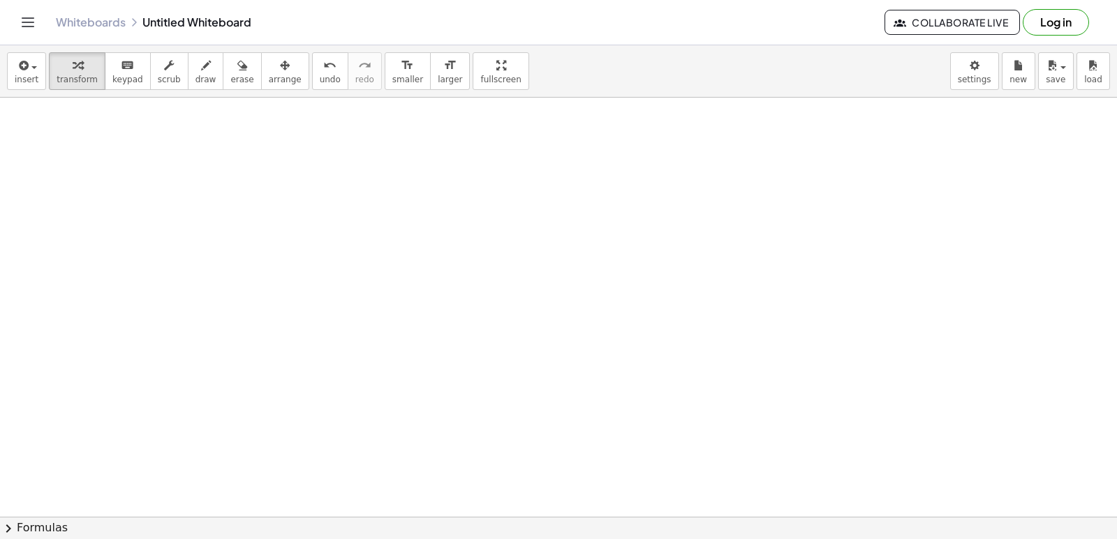
scroll to position [4962, 0]
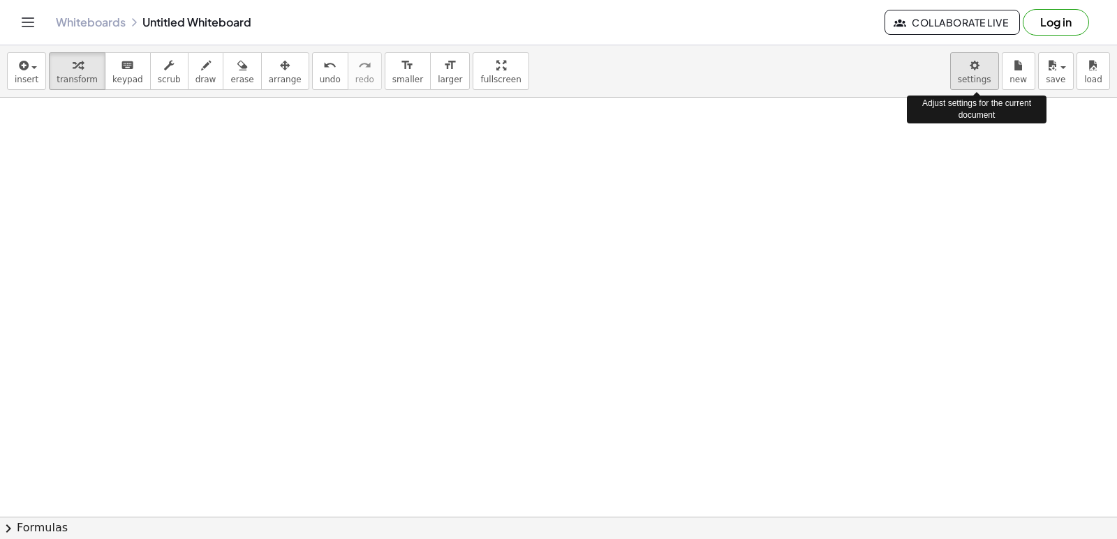
click at [973, 80] on body "Graspable Math Activities Get Started Activity Bank Assigned Work Classes White…" at bounding box center [558, 269] width 1117 height 539
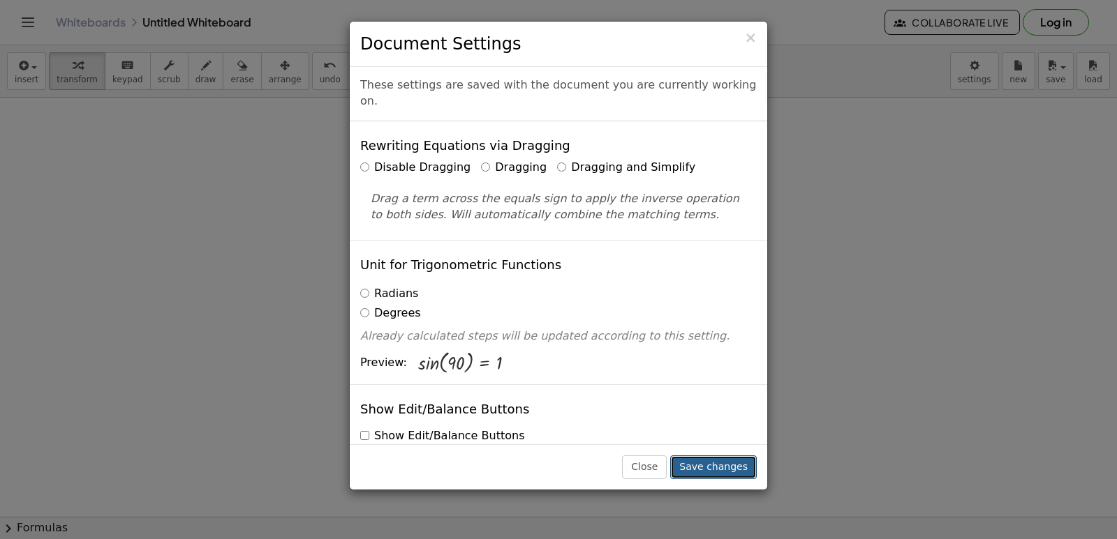
click at [723, 469] on button "Save changes" at bounding box center [713, 468] width 87 height 24
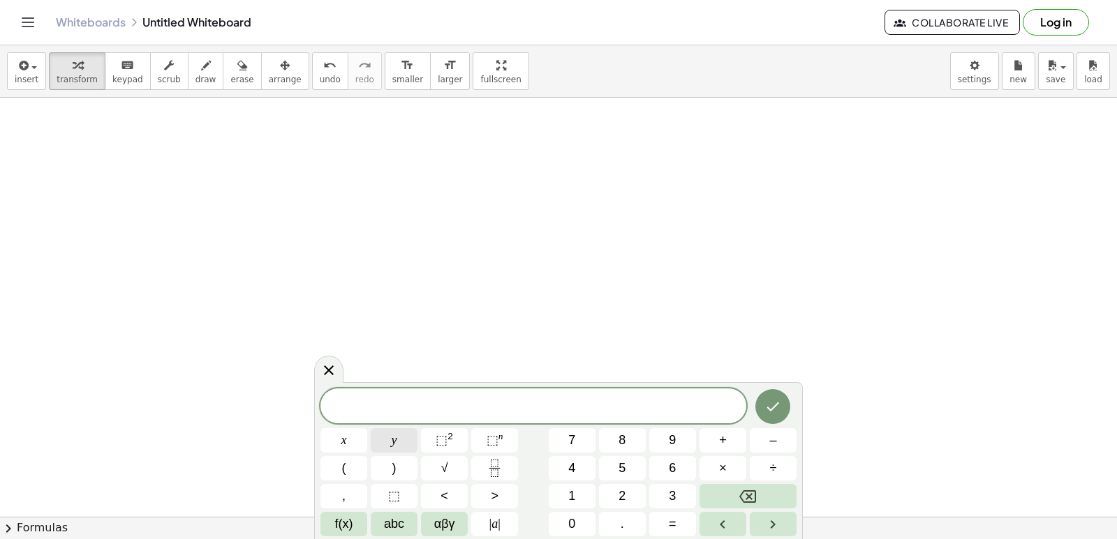
click at [396, 442] on span "y" at bounding box center [395, 440] width 6 height 19
click at [715, 439] on button "+" at bounding box center [722, 440] width 47 height 24
click at [604, 496] on button "2" at bounding box center [622, 496] width 47 height 24
click at [343, 441] on span "x" at bounding box center [344, 440] width 6 height 19
click at [676, 522] on span "=" at bounding box center [673, 524] width 8 height 19
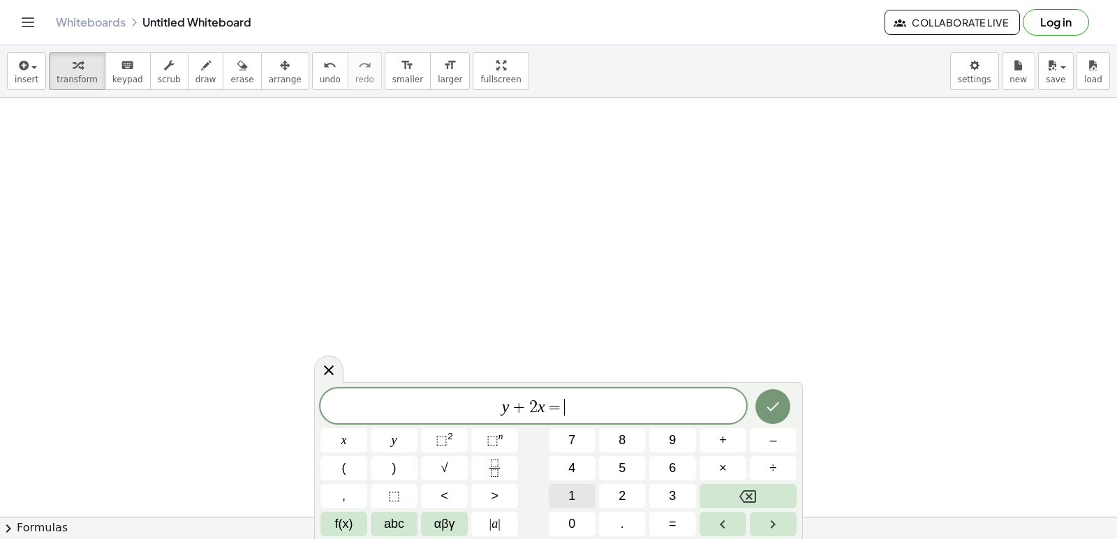
click at [567, 498] on button "1" at bounding box center [572, 496] width 47 height 24
click at [568, 520] on span "0" at bounding box center [571, 524] width 7 height 19
click at [768, 404] on icon "Done" at bounding box center [772, 406] width 17 height 17
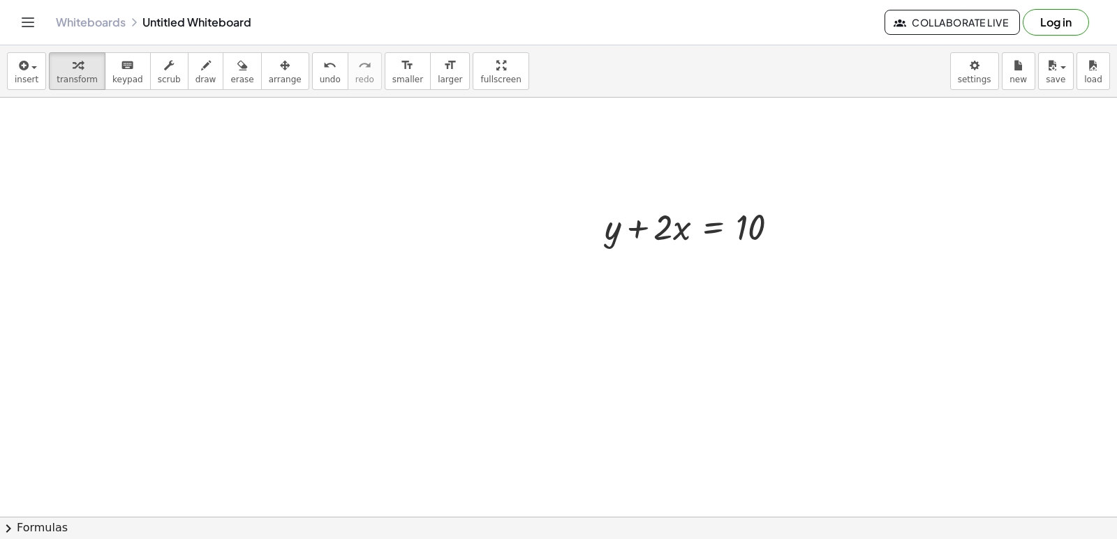
scroll to position [5101, 0]
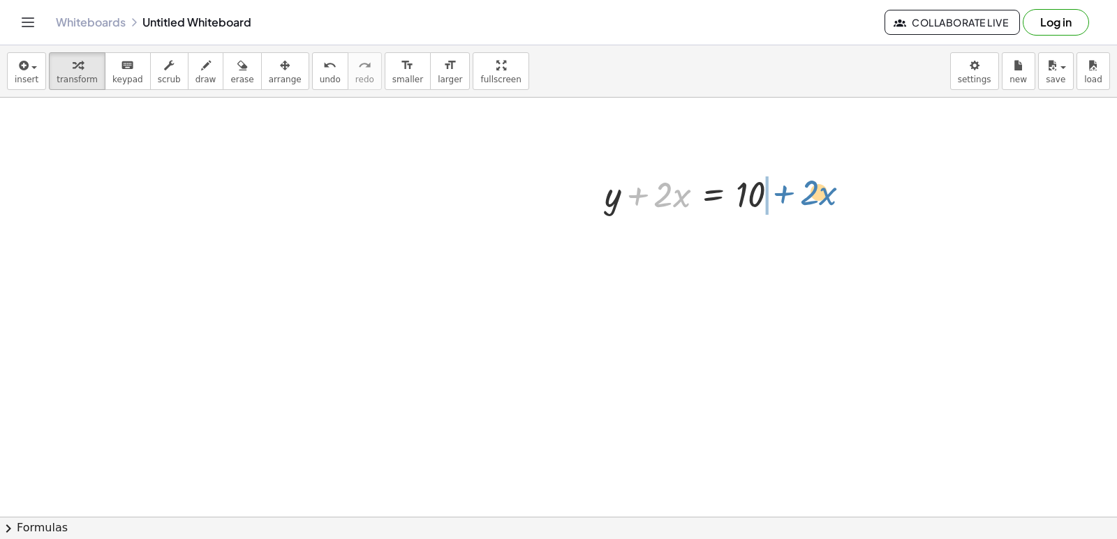
drag, startPoint x: 639, startPoint y: 195, endPoint x: 785, endPoint y: 193, distance: 146.6
click at [785, 193] on div at bounding box center [696, 193] width 199 height 47
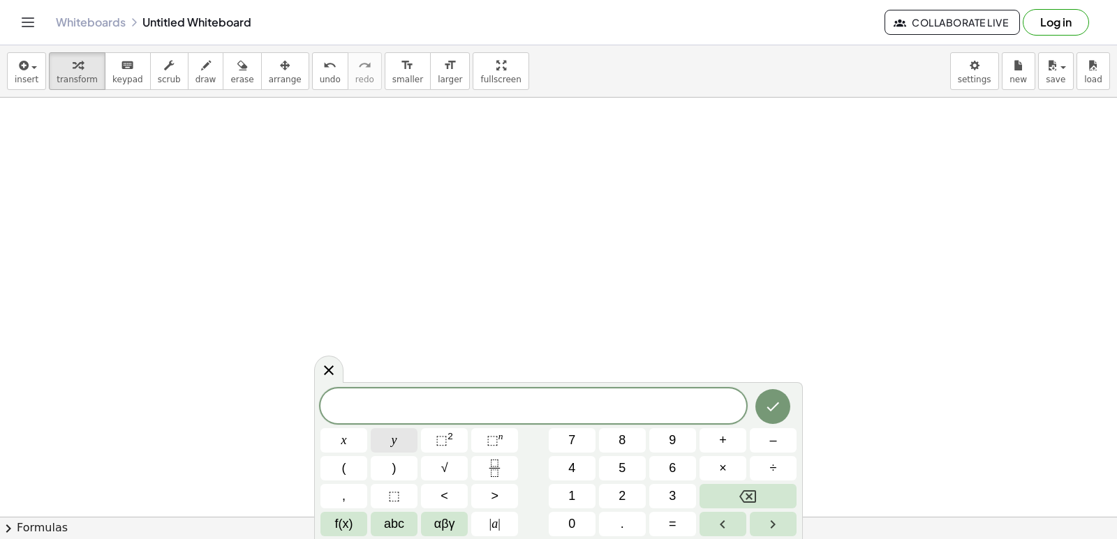
click at [401, 438] on button "y" at bounding box center [394, 440] width 47 height 24
click at [791, 438] on button "–" at bounding box center [773, 440] width 47 height 24
click at [618, 469] on span "5" at bounding box center [621, 468] width 7 height 19
click at [348, 428] on button "x" at bounding box center [343, 440] width 47 height 24
click at [671, 519] on span "=" at bounding box center [673, 524] width 8 height 19
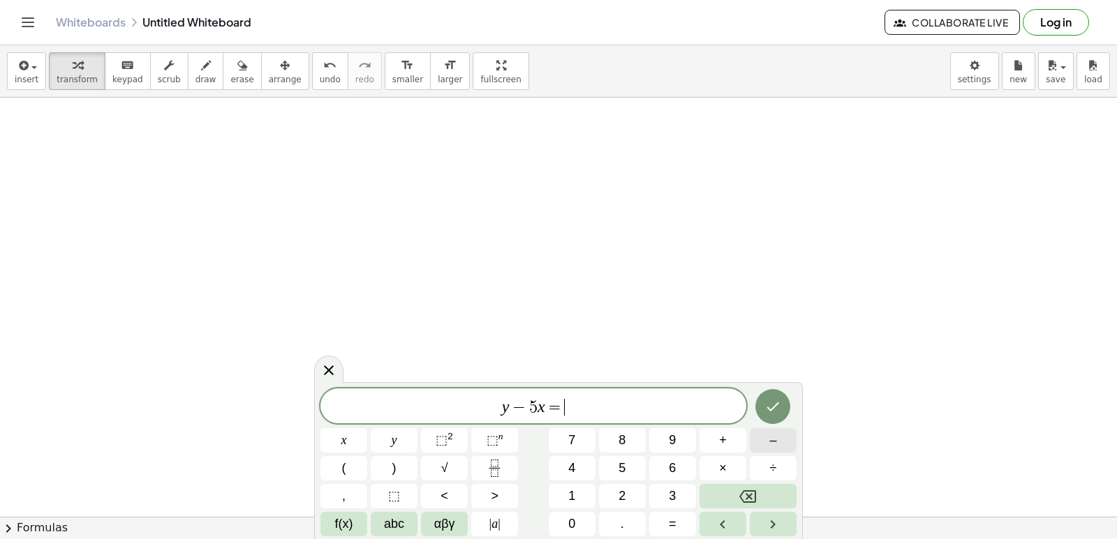
click at [761, 442] on button "–" at bounding box center [773, 440] width 47 height 24
click at [619, 490] on span "2" at bounding box center [621, 496] width 7 height 19
click at [778, 397] on button "Done" at bounding box center [772, 406] width 35 height 35
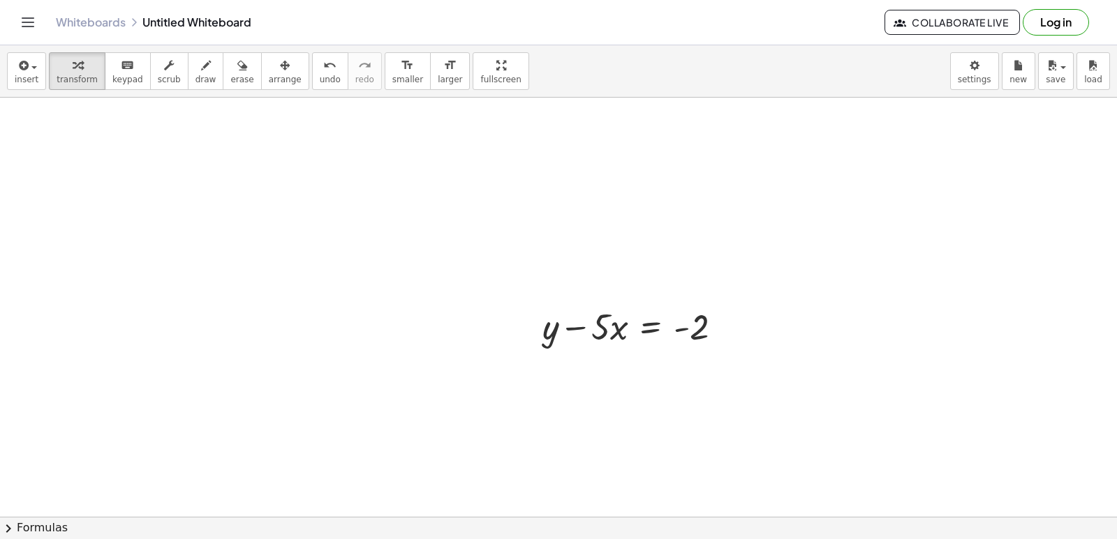
scroll to position [5592, 0]
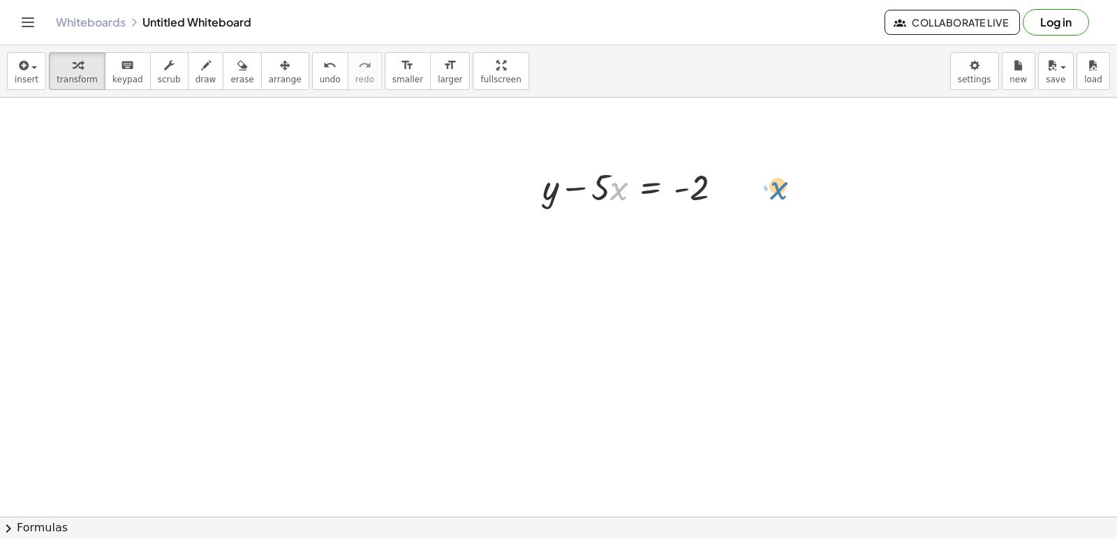
drag, startPoint x: 616, startPoint y: 195, endPoint x: 775, endPoint y: 194, distance: 159.8
click at [599, 184] on div at bounding box center [637, 186] width 204 height 47
drag, startPoint x: 573, startPoint y: 188, endPoint x: 722, endPoint y: 187, distance: 148.6
click at [722, 187] on div at bounding box center [637, 186] width 204 height 47
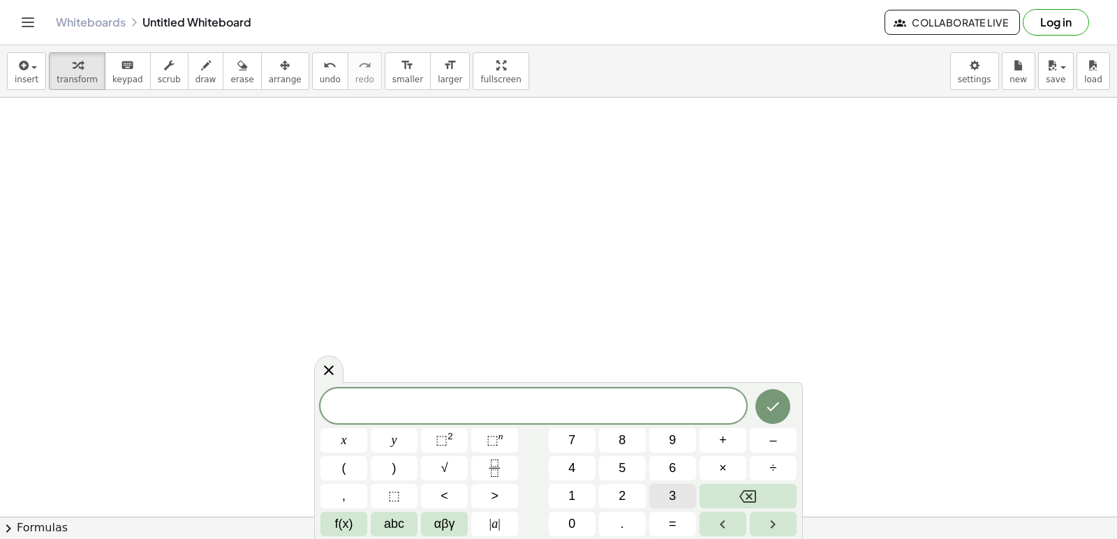
click at [659, 489] on button "3" at bounding box center [672, 496] width 47 height 24
drag, startPoint x: 387, startPoint y: 424, endPoint x: 387, endPoint y: 433, distance: 8.4
click at [387, 433] on div "3 x y ⬚ 2 ⬚ n 7 8 9 + – ( ) √ 4 5 6 × ÷ , ⬚ < > 1 2 3 f(x) abc αβγ | a | 0 . =" at bounding box center [558, 463] width 476 height 148
click at [395, 429] on button "y" at bounding box center [394, 440] width 47 height 24
click at [710, 436] on button "+" at bounding box center [722, 440] width 47 height 24
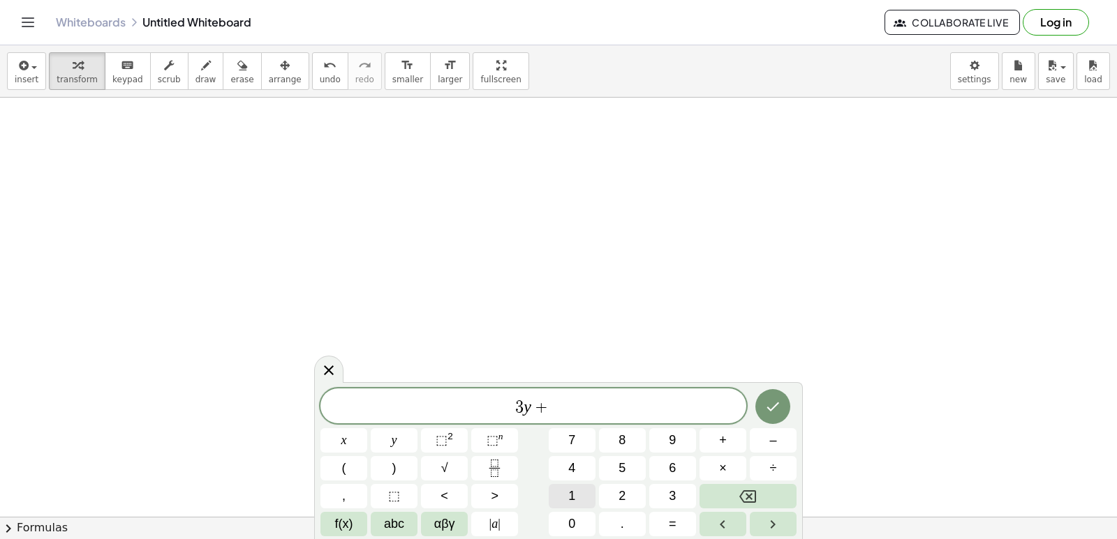
click at [574, 491] on button "1" at bounding box center [572, 496] width 47 height 24
click at [620, 486] on button "2" at bounding box center [622, 496] width 47 height 24
click at [353, 429] on button "x" at bounding box center [343, 440] width 47 height 24
click at [674, 525] on span "=" at bounding box center [673, 524] width 8 height 19
click at [582, 488] on button "1" at bounding box center [572, 496] width 47 height 24
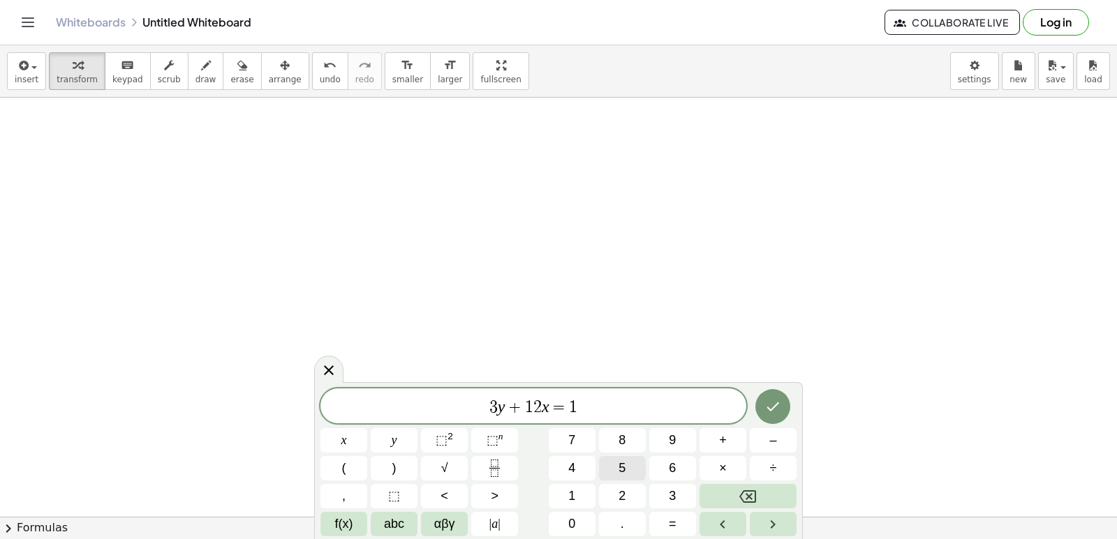
click at [623, 469] on span "5" at bounding box center [621, 468] width 7 height 19
click at [777, 410] on icon "Done" at bounding box center [772, 406] width 17 height 17
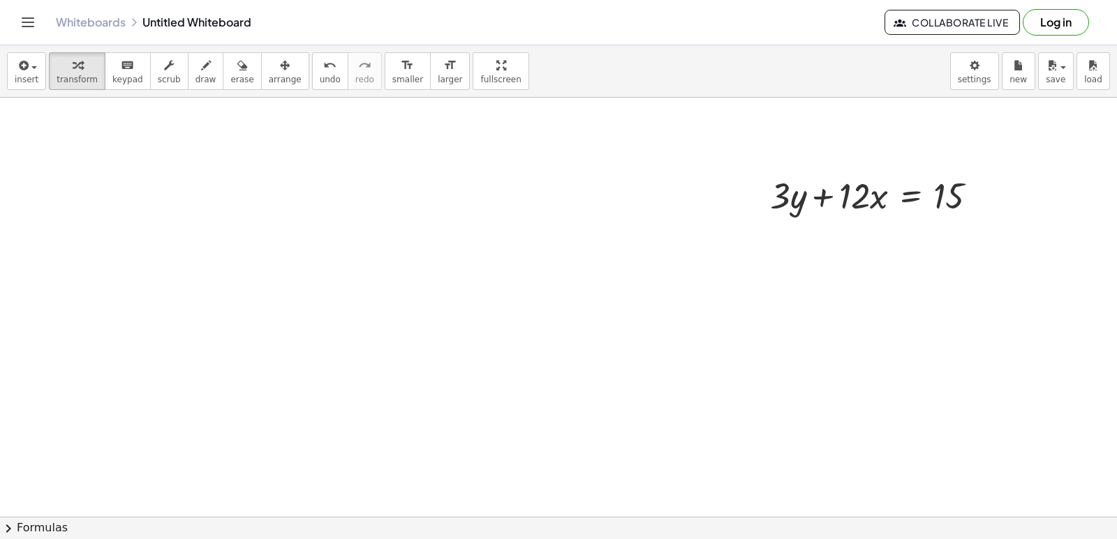
scroll to position [6011, 0]
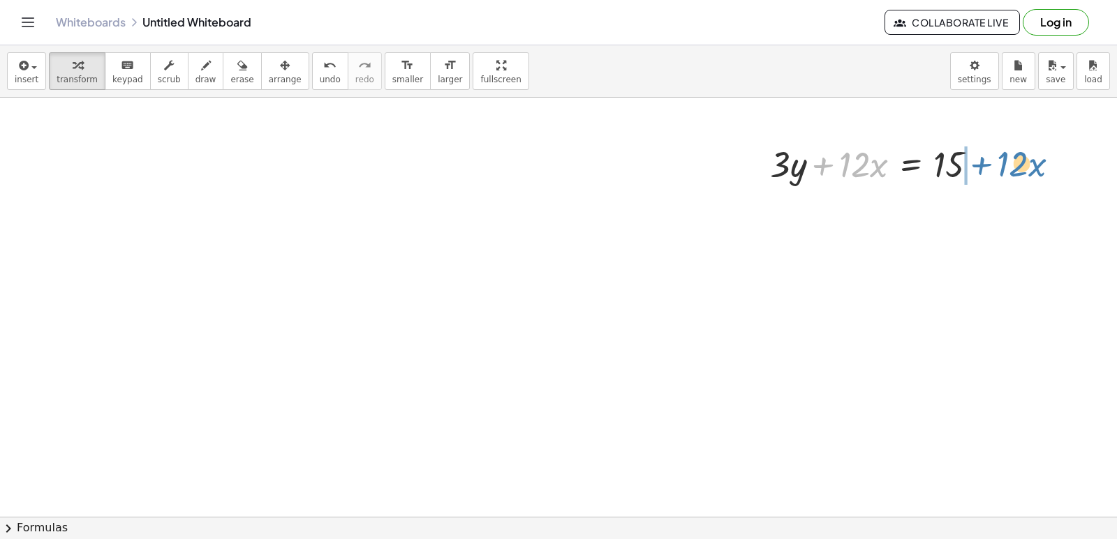
drag, startPoint x: 823, startPoint y: 167, endPoint x: 987, endPoint y: 168, distance: 163.3
click at [983, 167] on div at bounding box center [879, 163] width 232 height 47
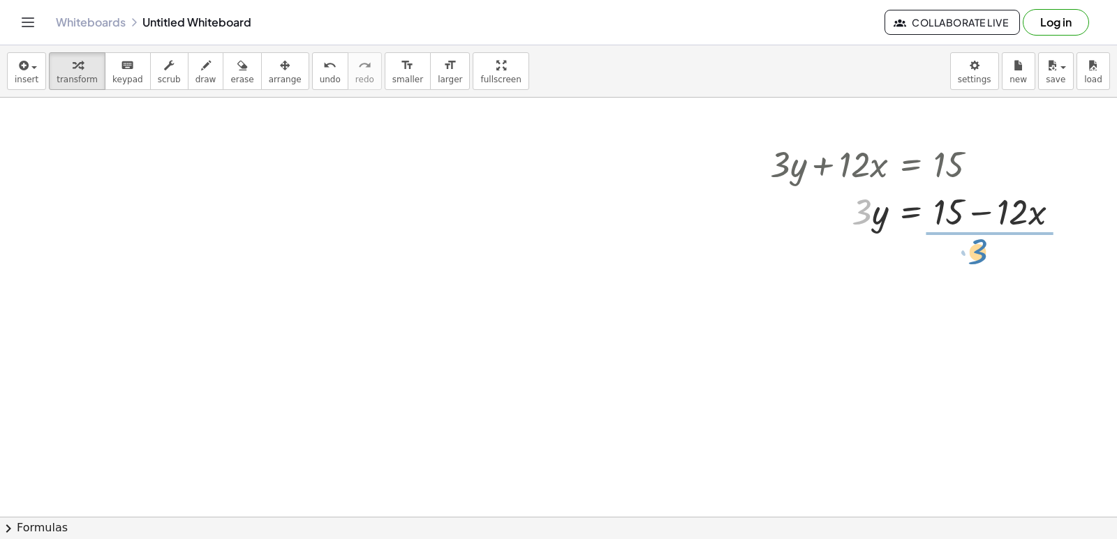
drag, startPoint x: 865, startPoint y: 207, endPoint x: 981, endPoint y: 247, distance: 122.5
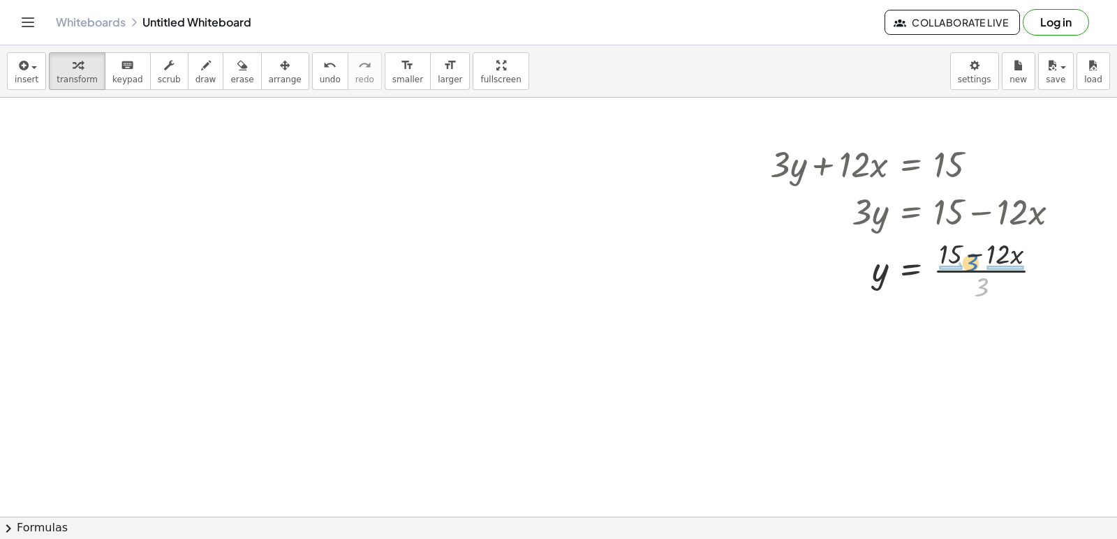
drag, startPoint x: 983, startPoint y: 286, endPoint x: 974, endPoint y: 262, distance: 26.1
click at [974, 262] on div at bounding box center [920, 269] width 314 height 70
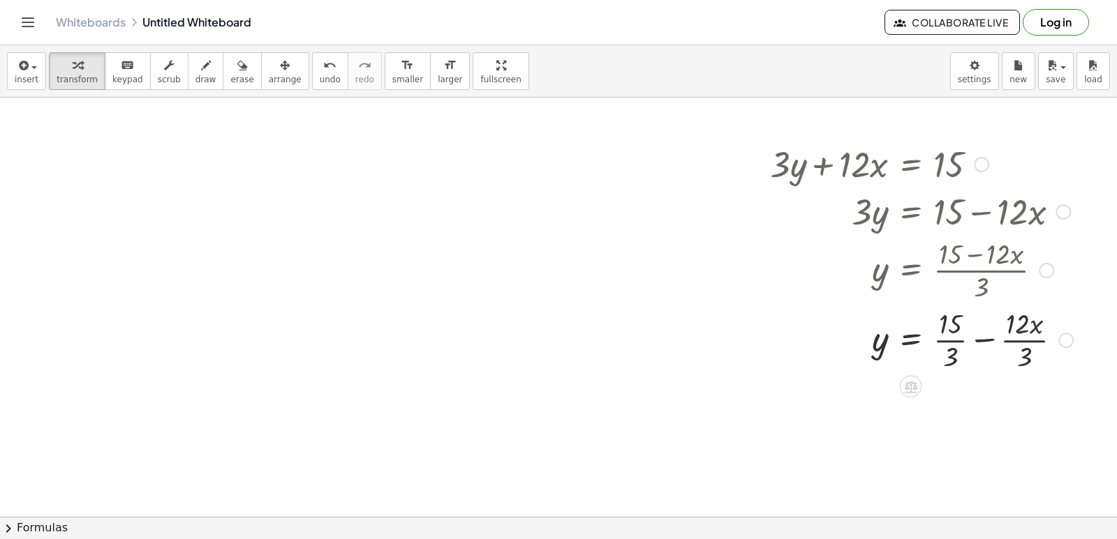
click at [950, 342] on div at bounding box center [921, 339] width 317 height 70
click at [1011, 412] on div at bounding box center [921, 409] width 317 height 70
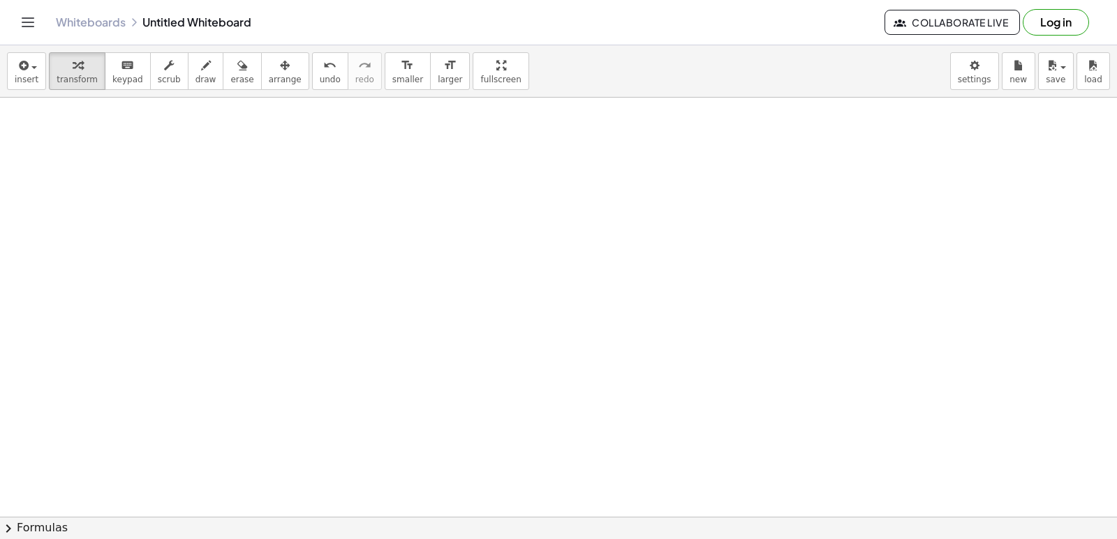
scroll to position [6360, 0]
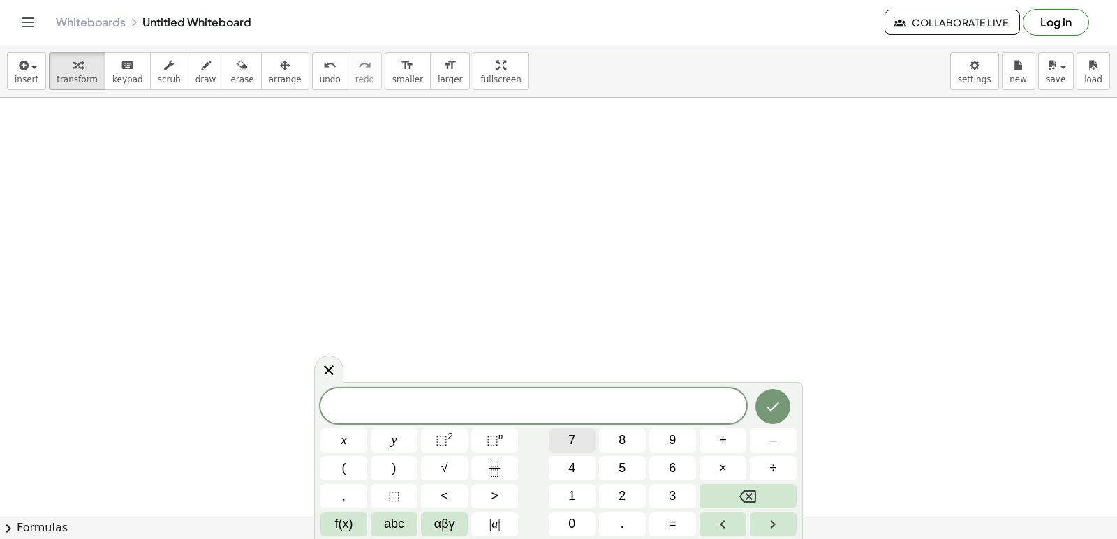
click at [580, 441] on button "7" at bounding box center [572, 440] width 47 height 24
click at [393, 436] on span "y" at bounding box center [395, 440] width 6 height 19
click at [770, 437] on span "–" at bounding box center [772, 440] width 7 height 19
click at [624, 493] on span "2" at bounding box center [621, 496] width 7 height 19
click at [577, 496] on button "1" at bounding box center [572, 496] width 47 height 24
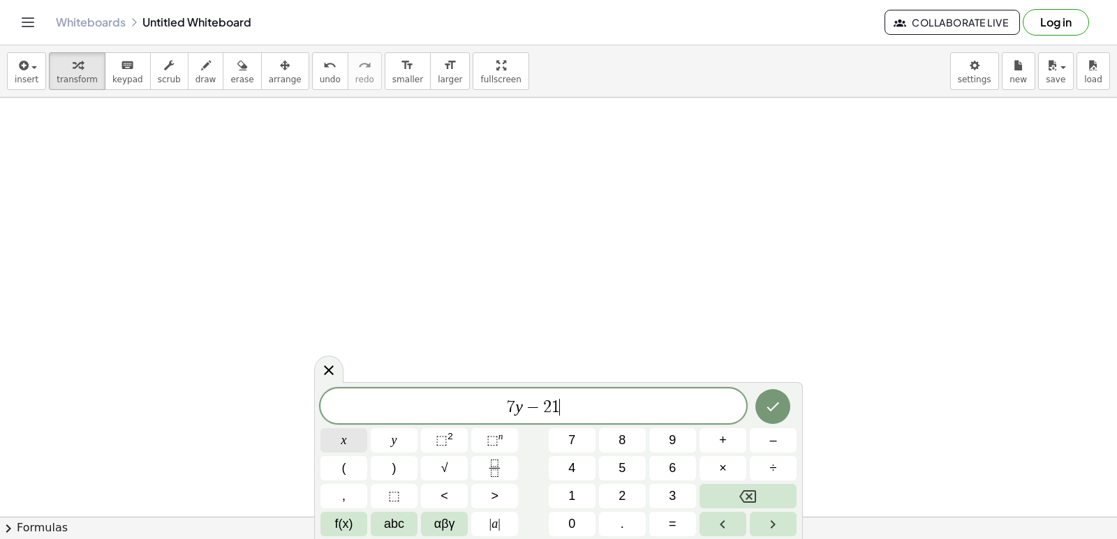
click at [351, 435] on button "x" at bounding box center [343, 440] width 47 height 24
click at [673, 516] on span "=" at bounding box center [673, 524] width 8 height 19
click at [574, 432] on span "7" at bounding box center [571, 440] width 7 height 19
click at [777, 416] on button "Done" at bounding box center [772, 406] width 35 height 35
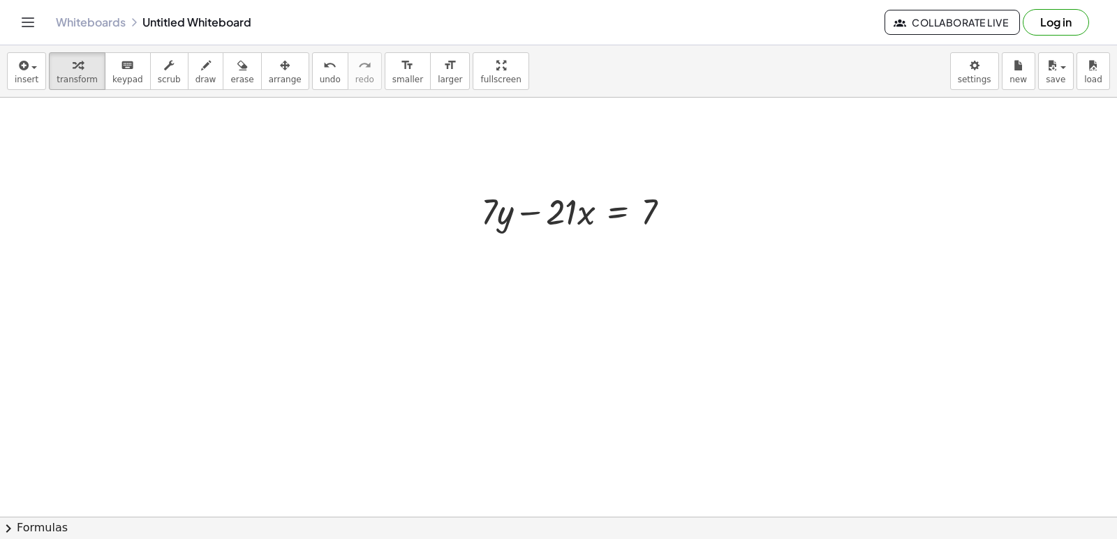
scroll to position [6500, 0]
drag, startPoint x: 530, startPoint y: 197, endPoint x: 687, endPoint y: 200, distance: 157.7
click at [687, 200] on div at bounding box center [581, 194] width 214 height 47
drag, startPoint x: 526, startPoint y: 195, endPoint x: 673, endPoint y: 199, distance: 147.3
click at [673, 199] on div at bounding box center [581, 194] width 214 height 47
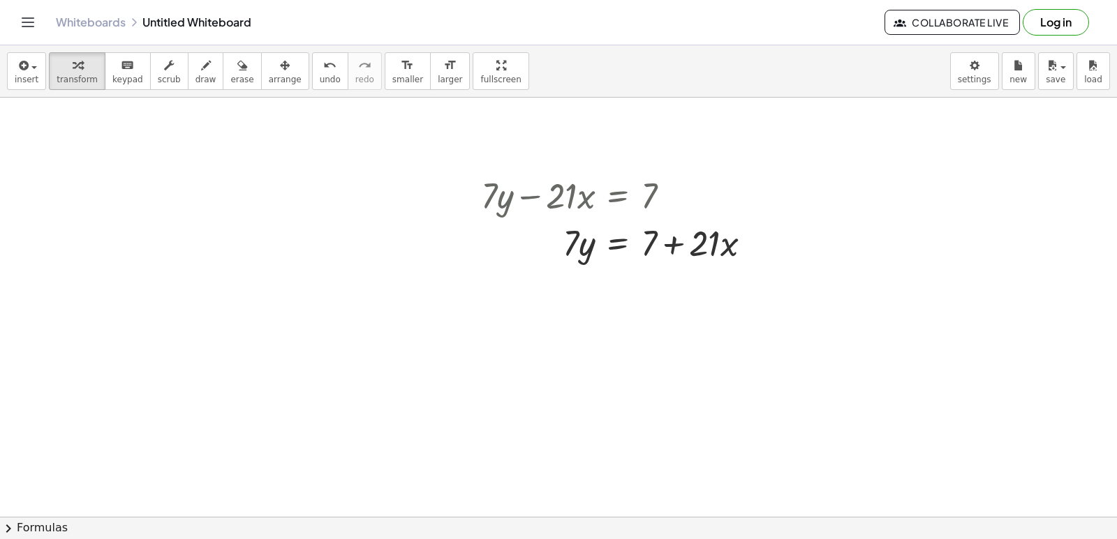
scroll to position [6570, 0]
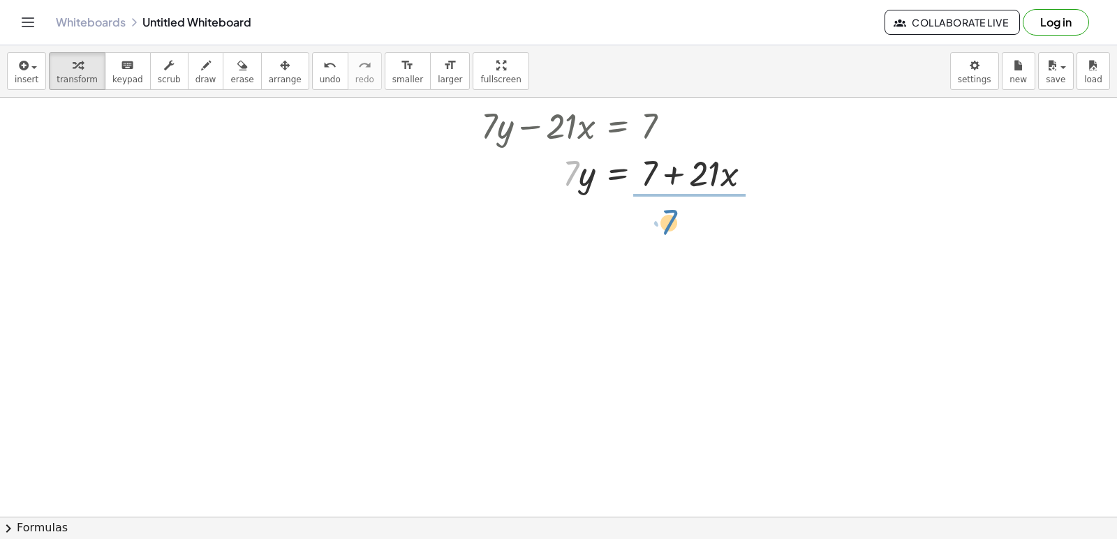
drag, startPoint x: 568, startPoint y: 181, endPoint x: 666, endPoint y: 230, distance: 109.2
drag, startPoint x: 685, startPoint y: 240, endPoint x: 692, endPoint y: 231, distance: 11.0
click at [692, 231] on div at bounding box center [622, 231] width 296 height 70
drag, startPoint x: 683, startPoint y: 248, endPoint x: 677, endPoint y: 240, distance: 10.5
click at [677, 240] on div at bounding box center [622, 231] width 296 height 70
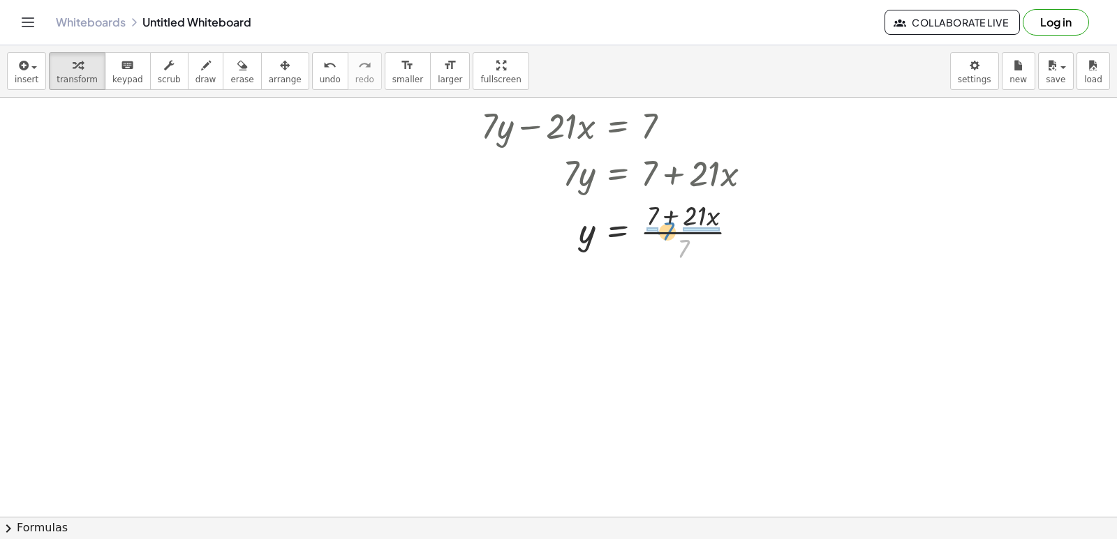
drag, startPoint x: 680, startPoint y: 251, endPoint x: 665, endPoint y: 234, distance: 22.3
click at [665, 234] on div at bounding box center [622, 231] width 296 height 70
click at [646, 303] on div at bounding box center [625, 301] width 302 height 70
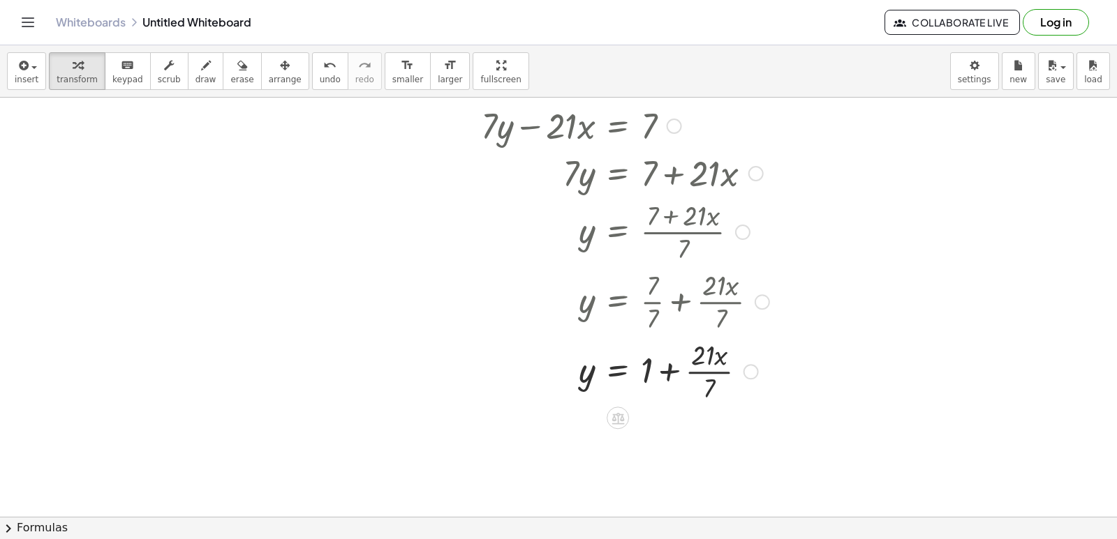
click at [702, 373] on div at bounding box center [625, 371] width 302 height 70
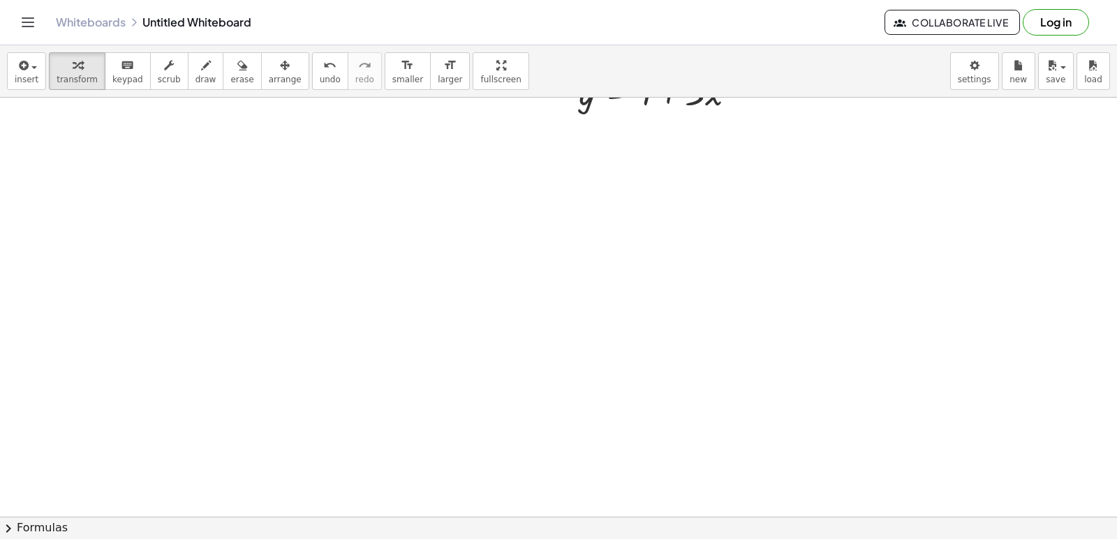
scroll to position [6919, 0]
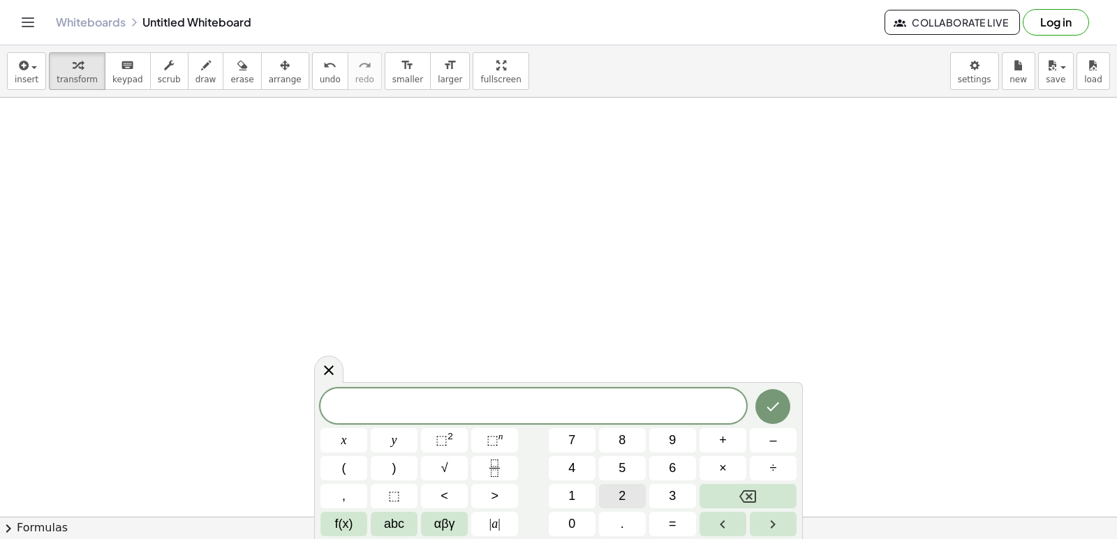
click at [625, 490] on button "2" at bounding box center [622, 496] width 47 height 24
click at [400, 433] on button "y" at bounding box center [394, 440] width 47 height 24
click at [724, 437] on span "+" at bounding box center [723, 440] width 8 height 19
click at [359, 438] on button "x" at bounding box center [343, 440] width 47 height 24
click at [683, 519] on button "=" at bounding box center [672, 524] width 47 height 24
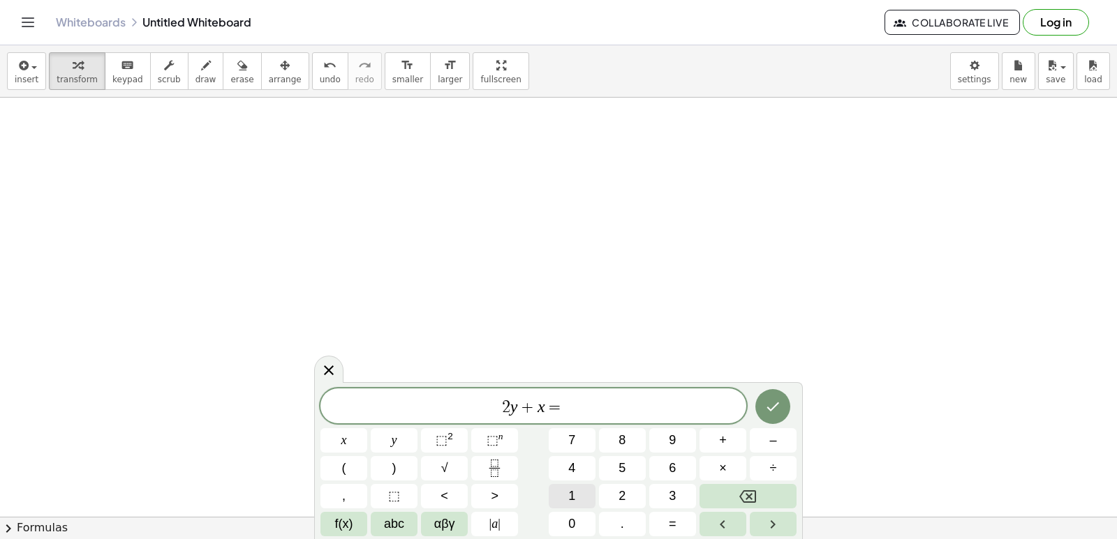
click at [578, 488] on button "1" at bounding box center [572, 496] width 47 height 24
click at [569, 520] on span "0" at bounding box center [571, 524] width 7 height 19
click at [771, 408] on icon "Done" at bounding box center [772, 406] width 17 height 17
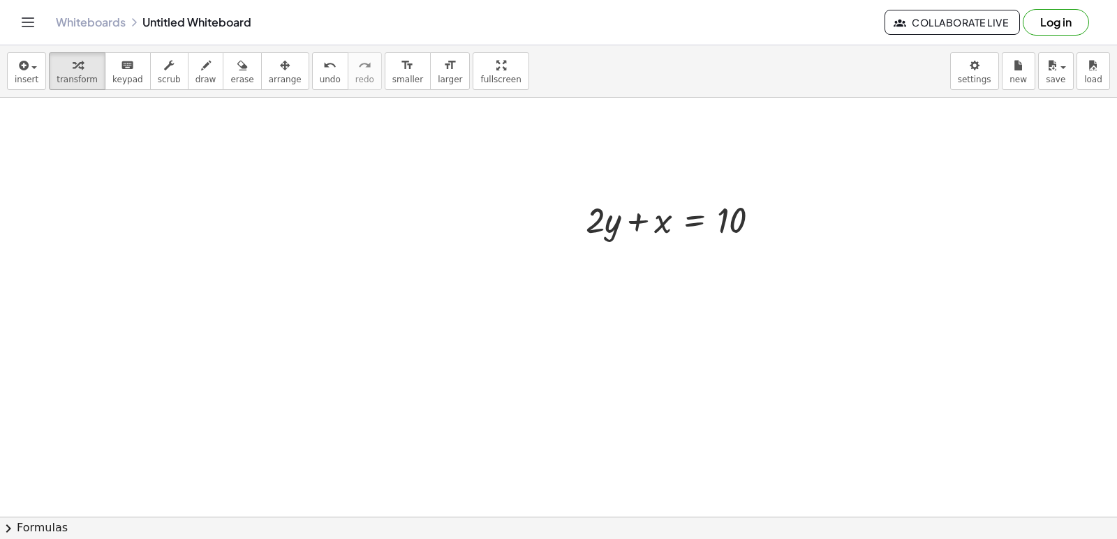
scroll to position [7058, 0]
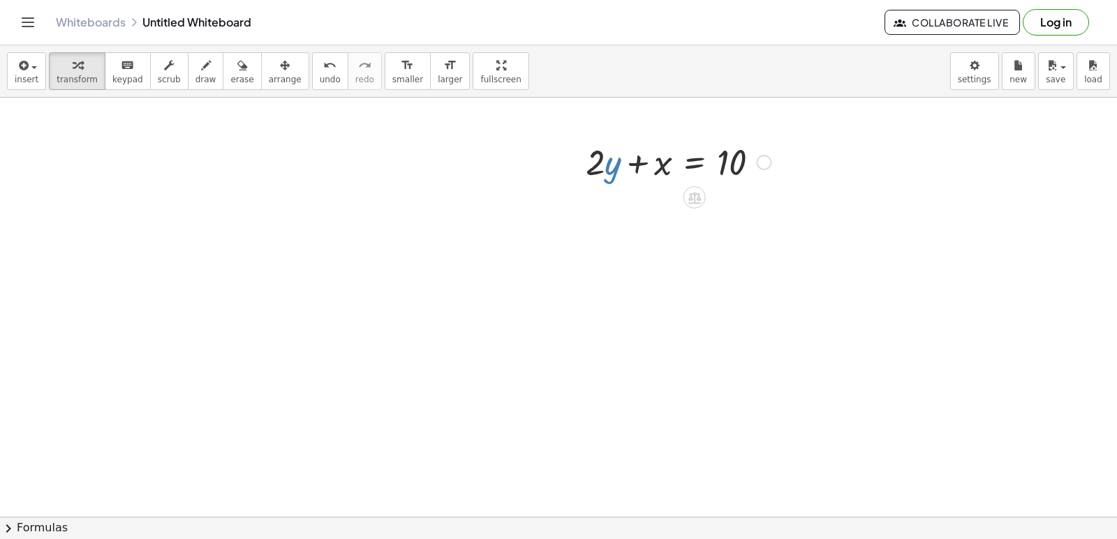
click at [614, 170] on div at bounding box center [678, 160] width 199 height 47
drag, startPoint x: 597, startPoint y: 172, endPoint x: 798, endPoint y: 169, distance: 201.7
drag, startPoint x: 567, startPoint y: 321, endPoint x: 567, endPoint y: 307, distance: 14.0
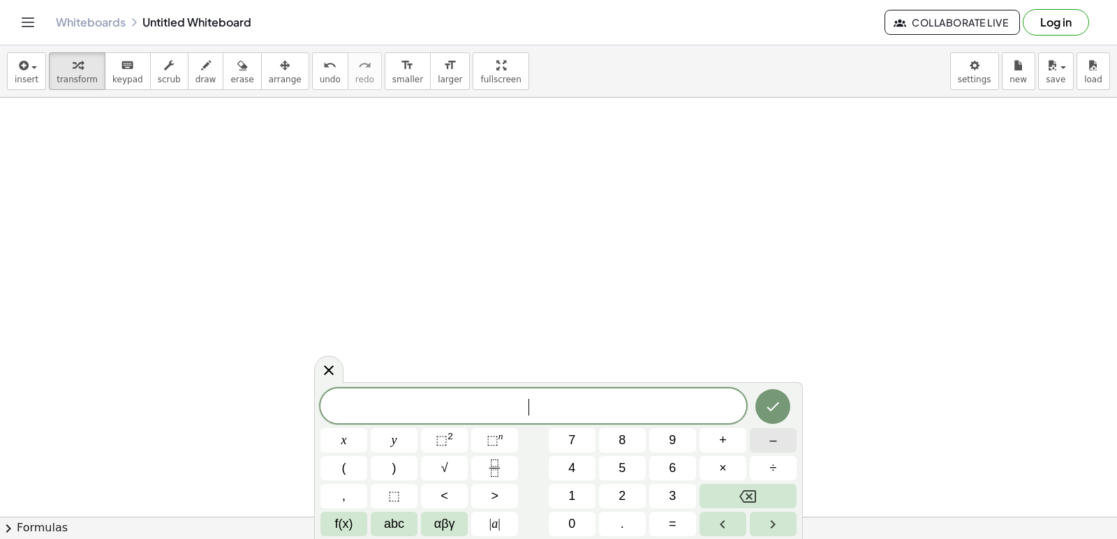
click at [768, 440] on button "–" at bounding box center [773, 440] width 47 height 24
click at [625, 472] on span "5" at bounding box center [621, 468] width 7 height 19
click at [393, 438] on span "y" at bounding box center [395, 440] width 6 height 19
click at [727, 440] on button "+" at bounding box center [722, 440] width 47 height 24
click at [355, 441] on button "x" at bounding box center [343, 440] width 47 height 24
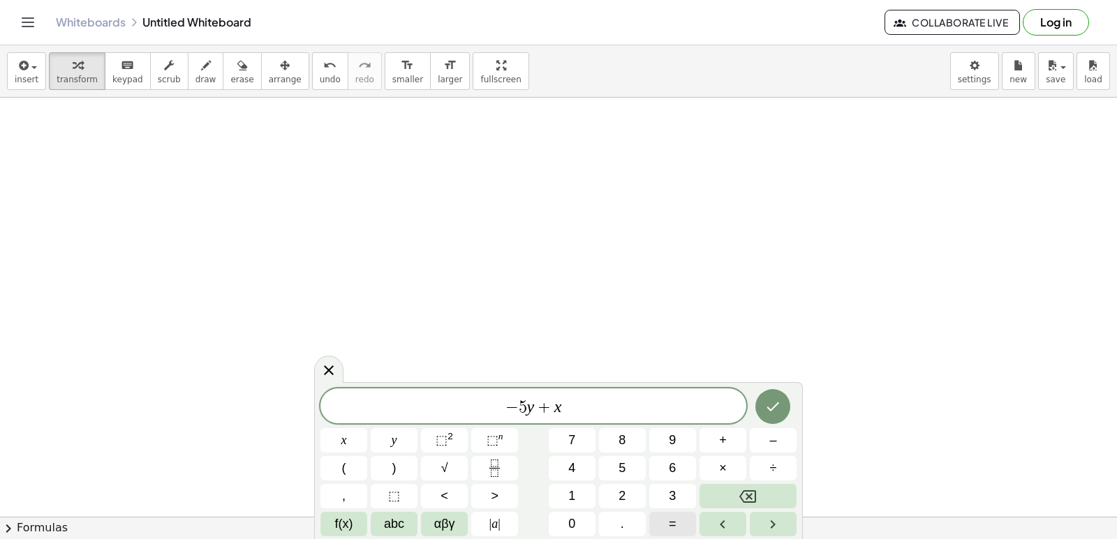
click at [688, 520] on button "=" at bounding box center [672, 524] width 47 height 24
click at [629, 500] on button "2" at bounding box center [622, 496] width 47 height 24
click at [759, 397] on button "Done" at bounding box center [772, 406] width 35 height 35
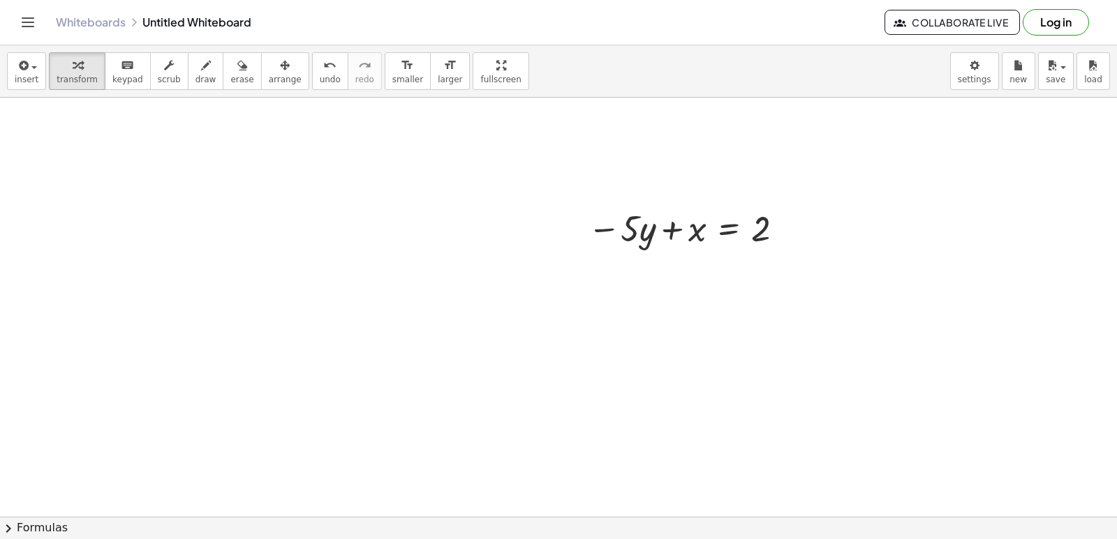
scroll to position [22555, 0]
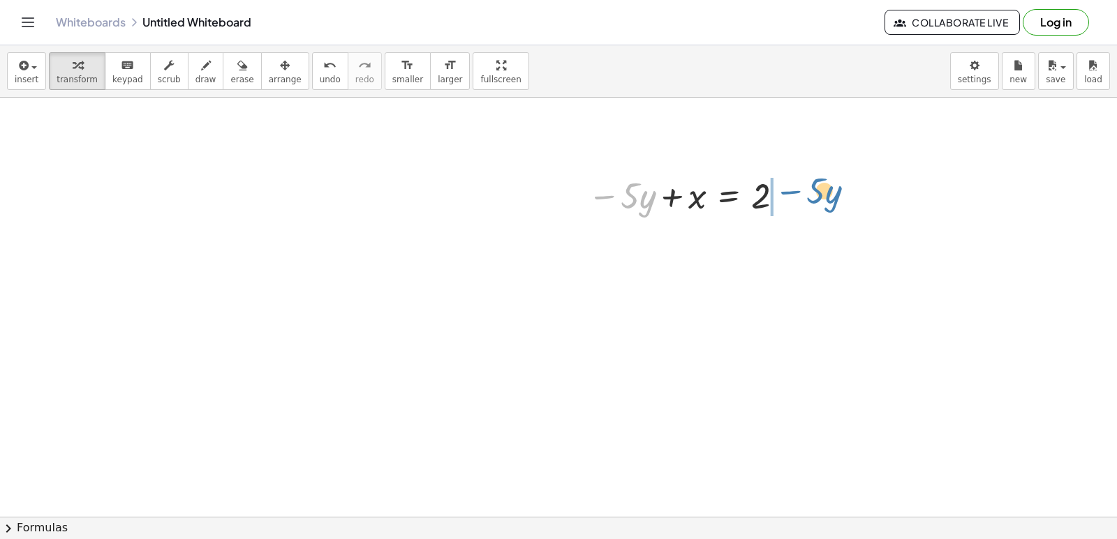
drag, startPoint x: 603, startPoint y: 194, endPoint x: 789, endPoint y: 189, distance: 186.4
click at [789, 189] on div at bounding box center [688, 194] width 215 height 47
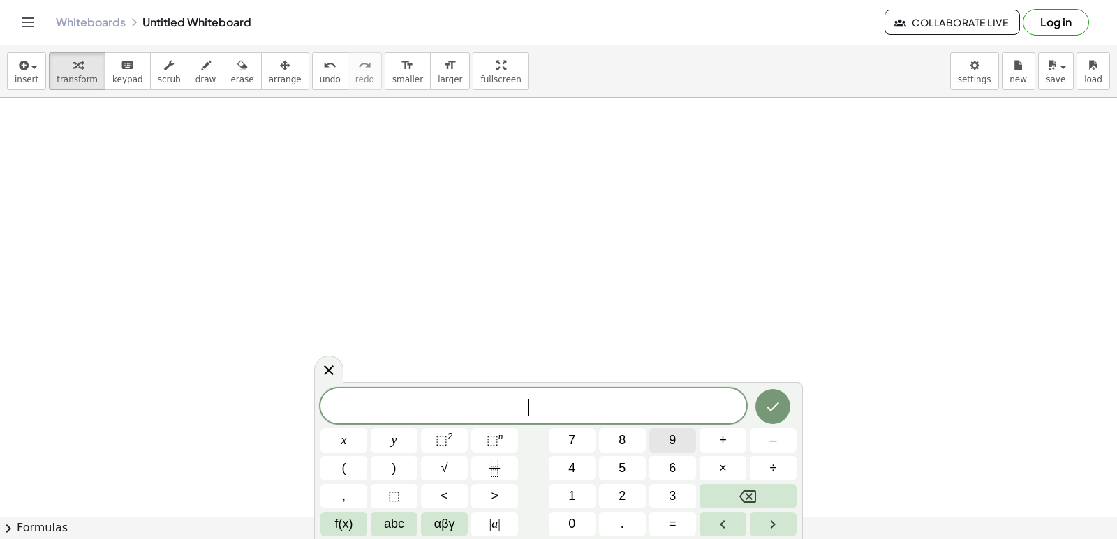
click at [674, 440] on span "9" at bounding box center [672, 440] width 7 height 19
click at [394, 444] on span "y" at bounding box center [395, 440] width 6 height 19
click at [725, 431] on button "+" at bounding box center [722, 440] width 47 height 24
click at [669, 489] on span "3" at bounding box center [672, 496] width 7 height 19
click at [340, 436] on button "x" at bounding box center [343, 440] width 47 height 24
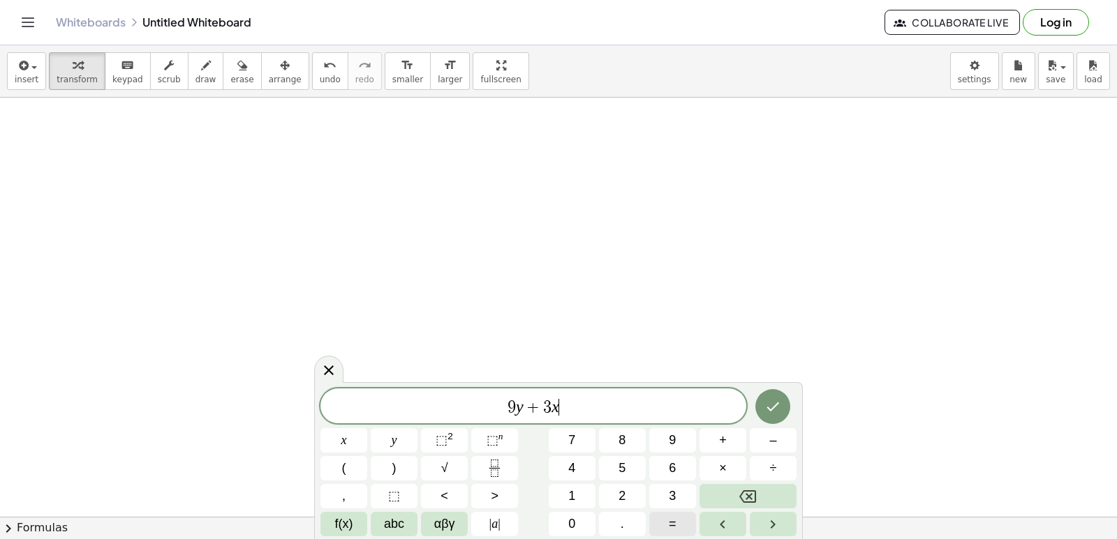
click at [661, 531] on button "=" at bounding box center [672, 524] width 47 height 24
click at [624, 452] on div "9 y + 3 x = ​ x y ⬚ 2 ⬚ n 7 8 9 + – ( ) √ 4 5 6 × ÷ , ⬚ < > 1 2 3 f(x) abc αβγ …" at bounding box center [558, 463] width 476 height 148
click at [588, 491] on button "1" at bounding box center [572, 496] width 47 height 24
click at [618, 463] on button "5" at bounding box center [622, 468] width 47 height 24
click at [776, 401] on icon "Done" at bounding box center [772, 406] width 17 height 17
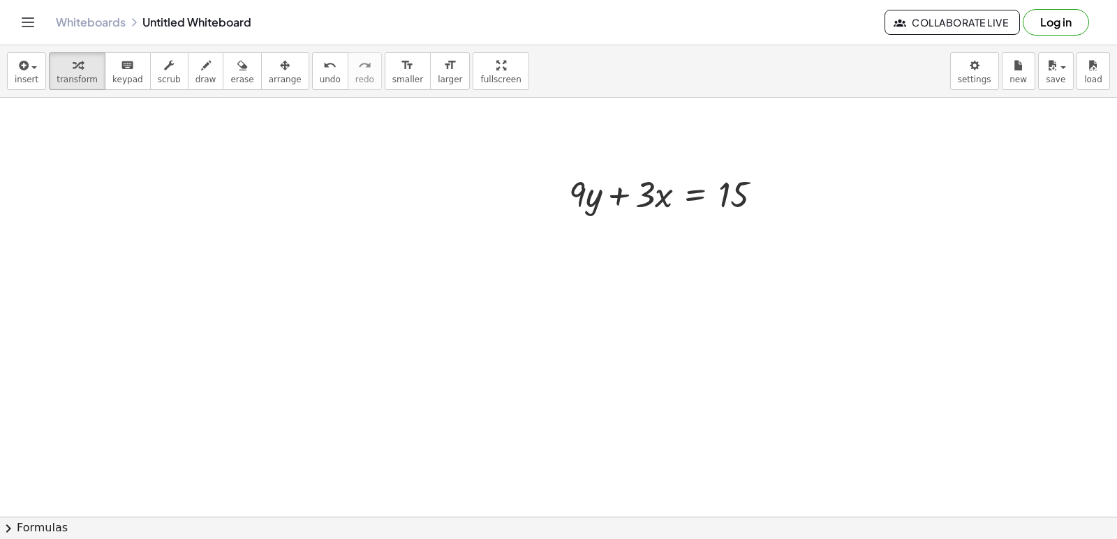
scroll to position [22928, 0]
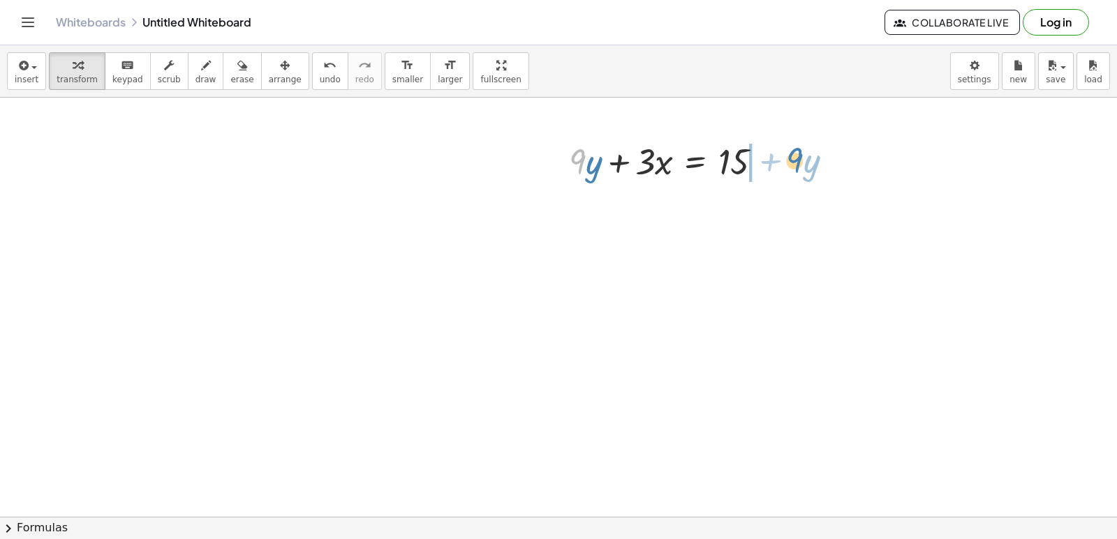
drag, startPoint x: 581, startPoint y: 161, endPoint x: 798, endPoint y: 159, distance: 217.0
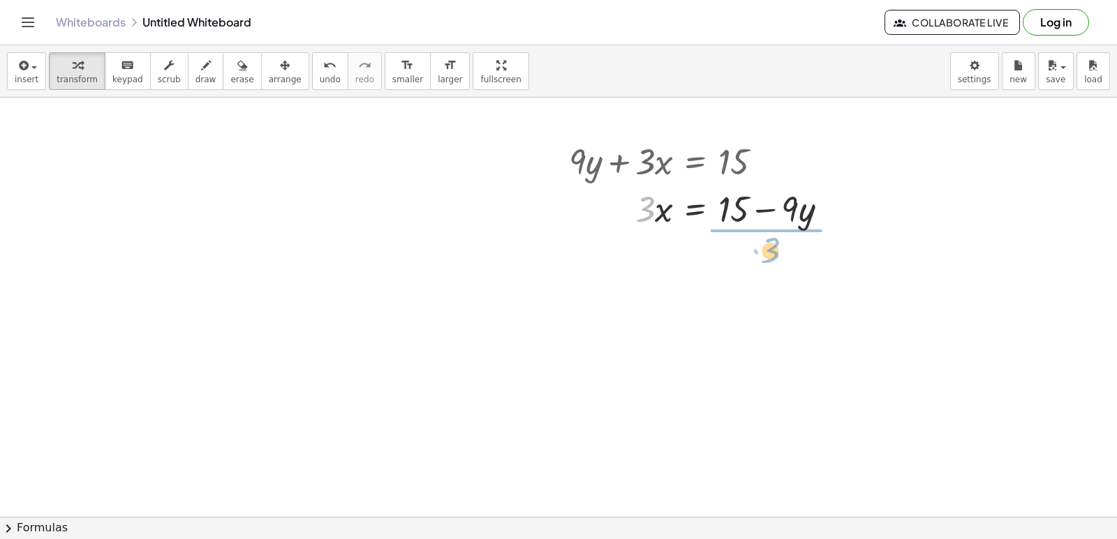
drag, startPoint x: 648, startPoint y: 209, endPoint x: 773, endPoint y: 251, distance: 132.2
drag, startPoint x: 761, startPoint y: 280, endPoint x: 760, endPoint y: 262, distance: 18.2
click at [760, 262] on div at bounding box center [704, 267] width 284 height 70
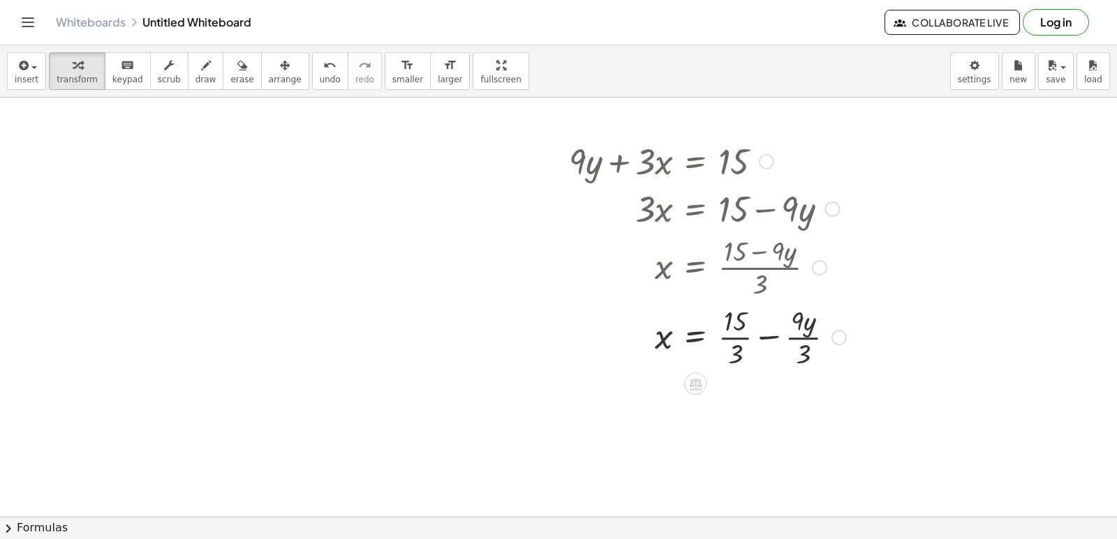
click at [727, 336] on div at bounding box center [707, 336] width 291 height 70
click at [793, 403] on div at bounding box center [707, 406] width 291 height 70
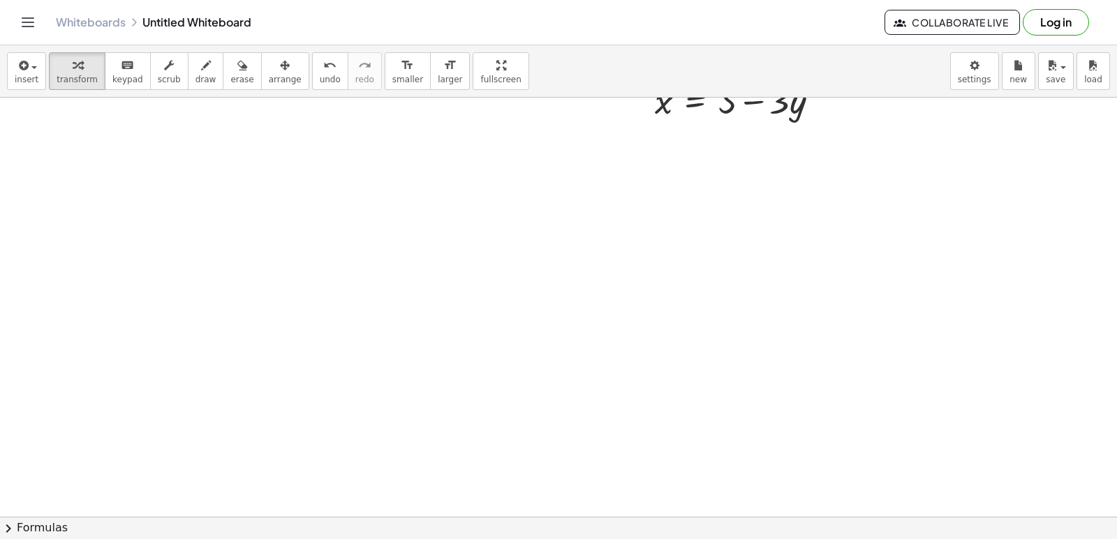
scroll to position [23277, 0]
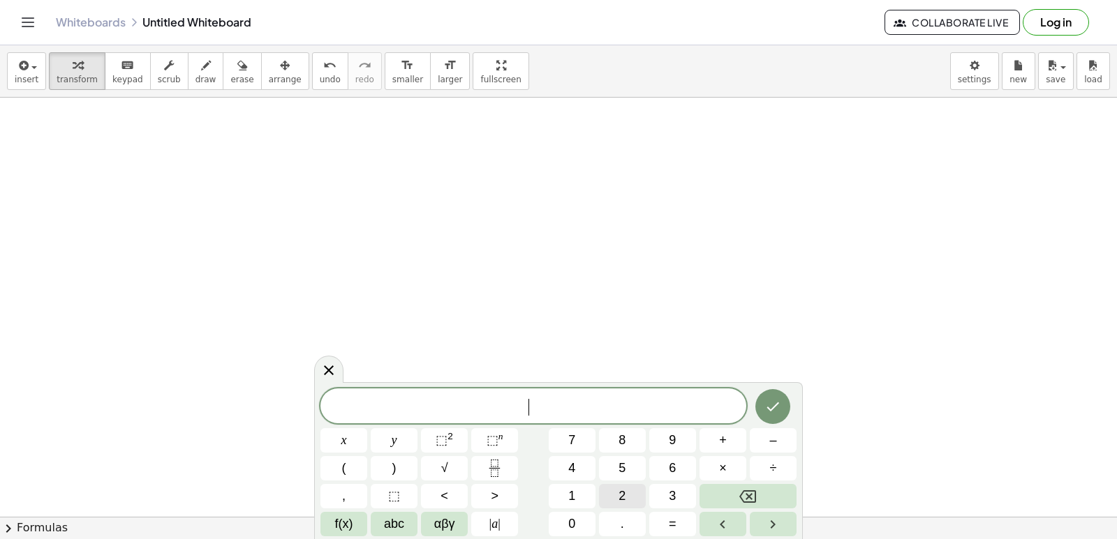
click at [617, 495] on button "2" at bounding box center [622, 496] width 47 height 24
click at [412, 433] on button "y" at bounding box center [394, 440] width 47 height 24
click at [722, 442] on span "+" at bounding box center [723, 440] width 8 height 19
click at [361, 431] on button "x" at bounding box center [343, 440] width 47 height 24
click at [768, 418] on button "Done" at bounding box center [772, 406] width 35 height 35
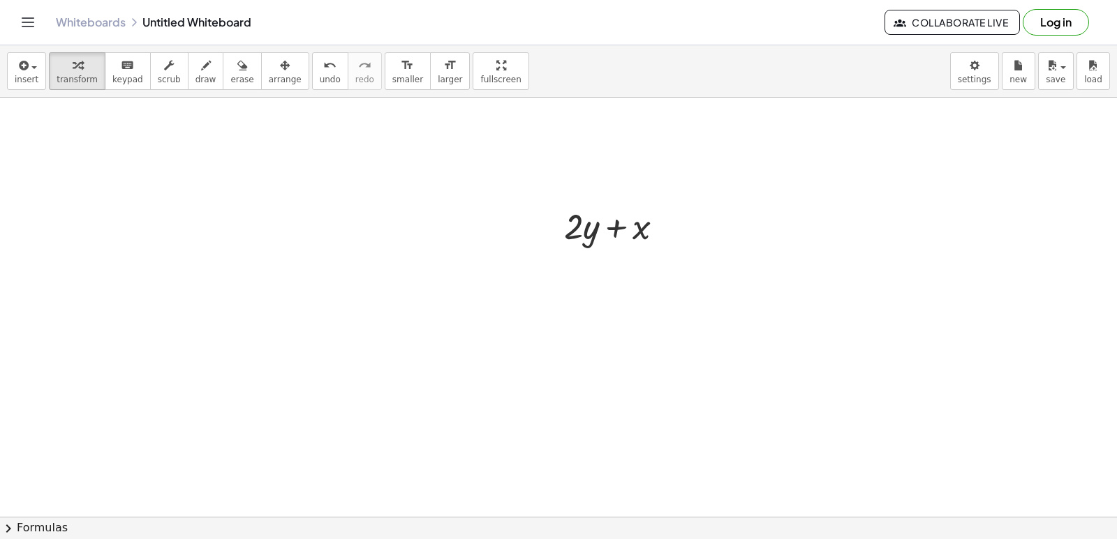
scroll to position [23416, 0]
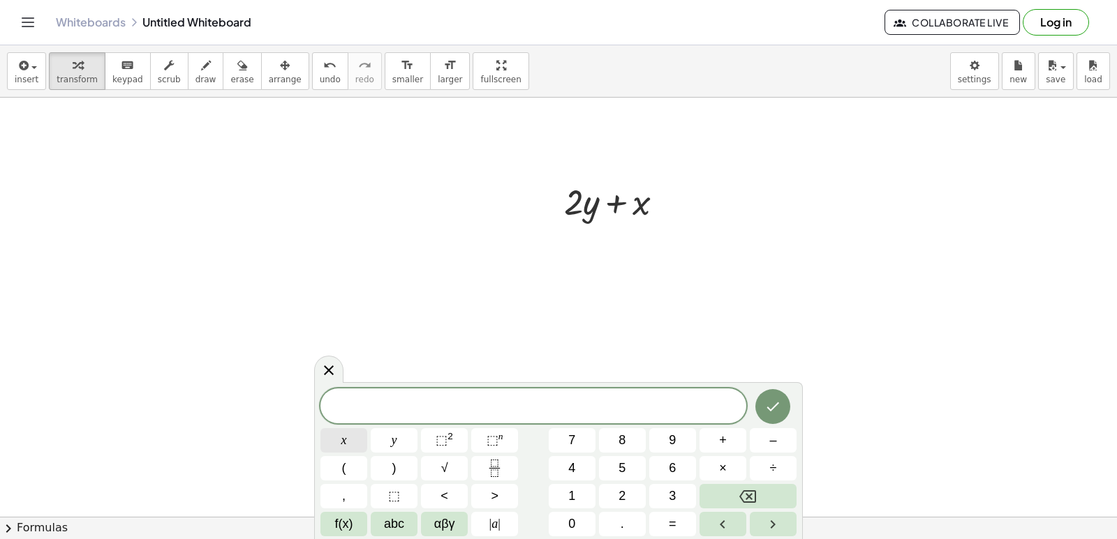
click at [355, 437] on button "x" at bounding box center [343, 440] width 47 height 24
click at [670, 514] on button "=" at bounding box center [672, 524] width 47 height 24
click at [627, 463] on button "5" at bounding box center [622, 468] width 47 height 24
click at [761, 404] on button "Done" at bounding box center [772, 406] width 35 height 35
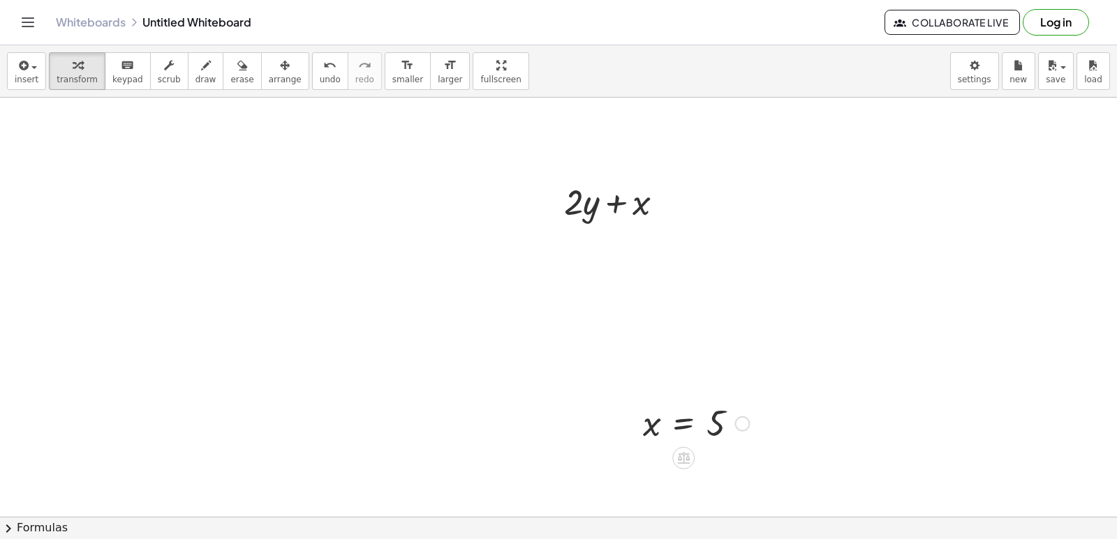
click at [756, 442] on div "x = 5" at bounding box center [690, 422] width 137 height 53
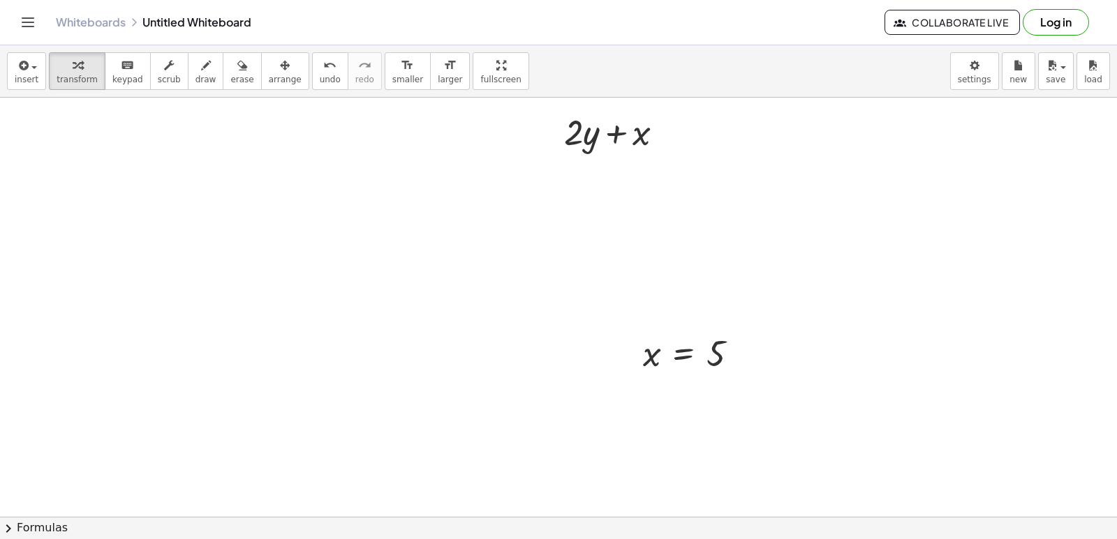
scroll to position [23488, 0]
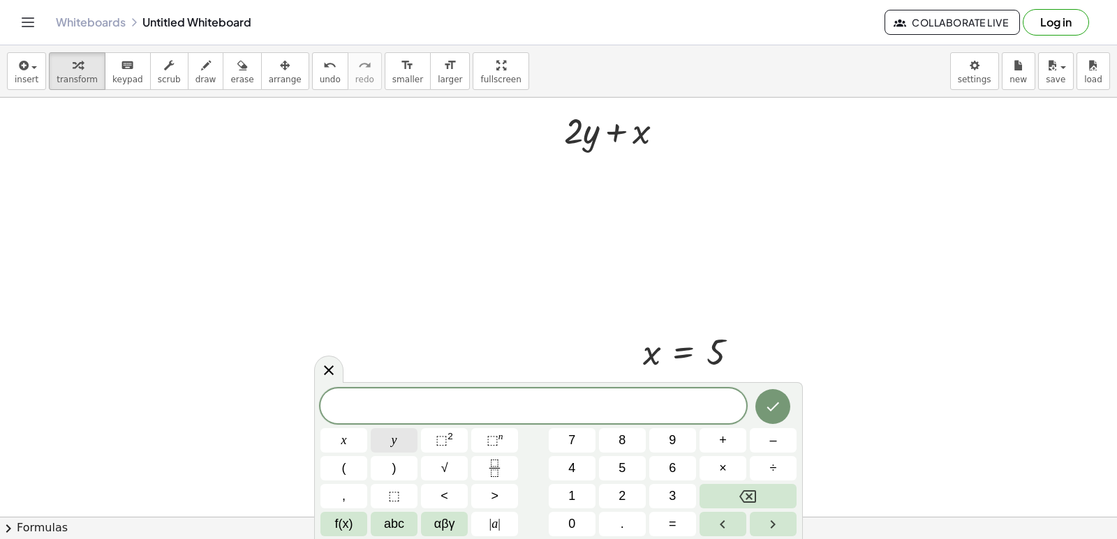
click at [394, 442] on span "y" at bounding box center [395, 440] width 6 height 19
click at [669, 529] on span "=" at bounding box center [673, 524] width 8 height 19
click at [673, 495] on span "3" at bounding box center [672, 496] width 7 height 19
click at [785, 401] on button "Done" at bounding box center [772, 406] width 35 height 35
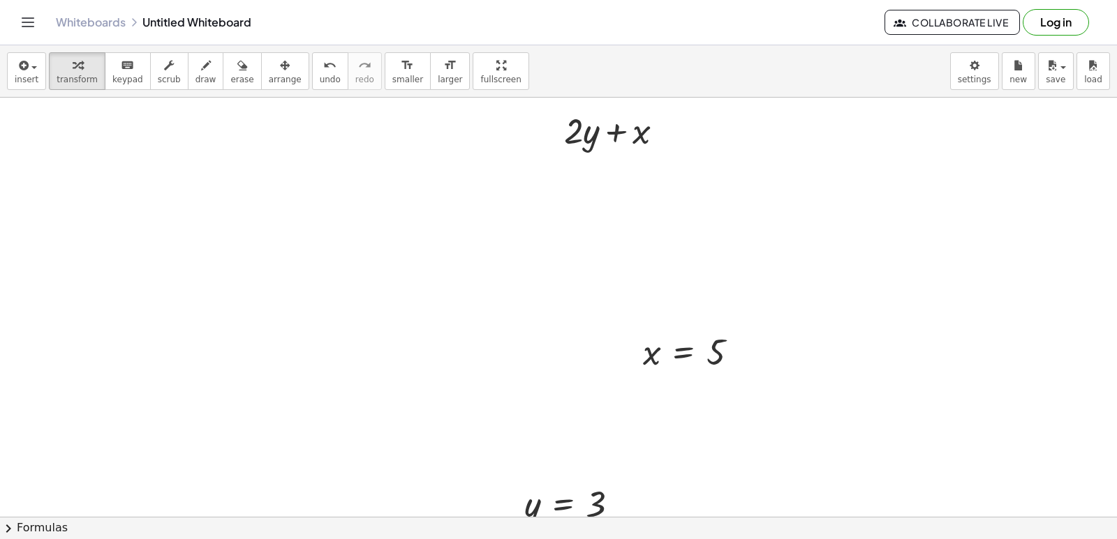
scroll to position [23557, 0]
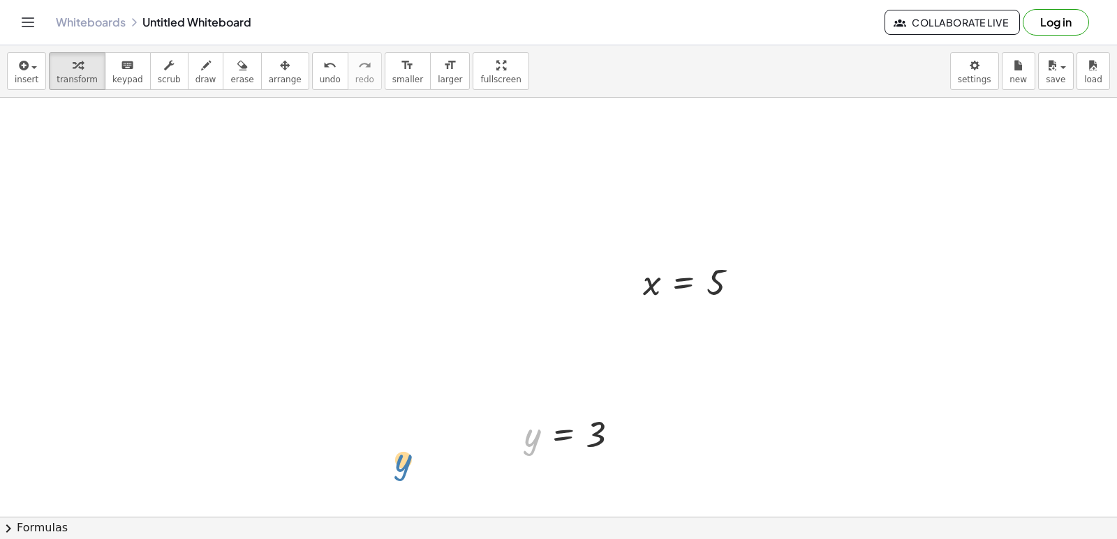
drag, startPoint x: 528, startPoint y: 445, endPoint x: 399, endPoint y: 470, distance: 131.5
drag, startPoint x: 530, startPoint y: 442, endPoint x: 558, endPoint y: 235, distance: 209.1
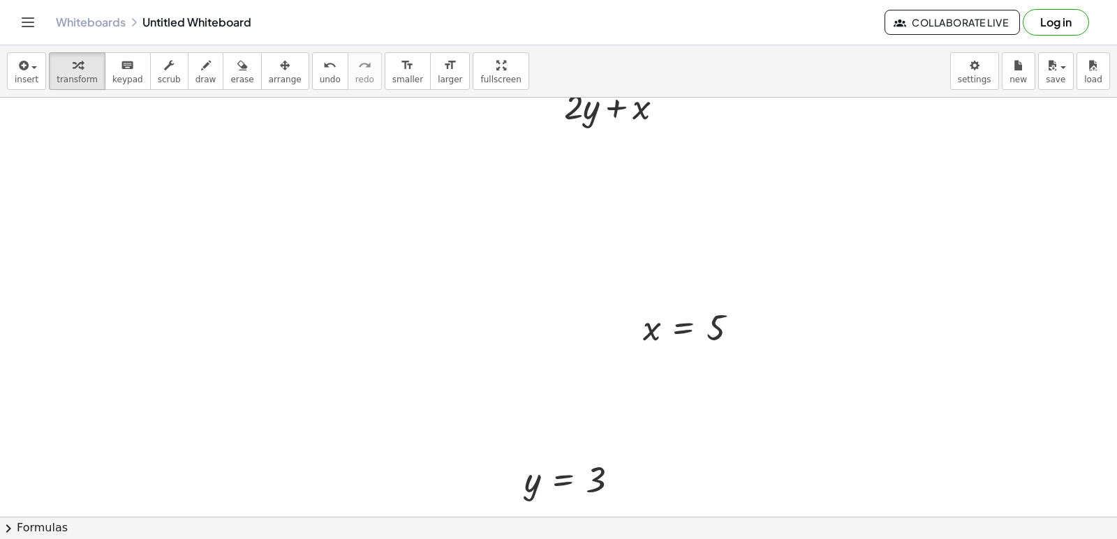
scroll to position [23488, 0]
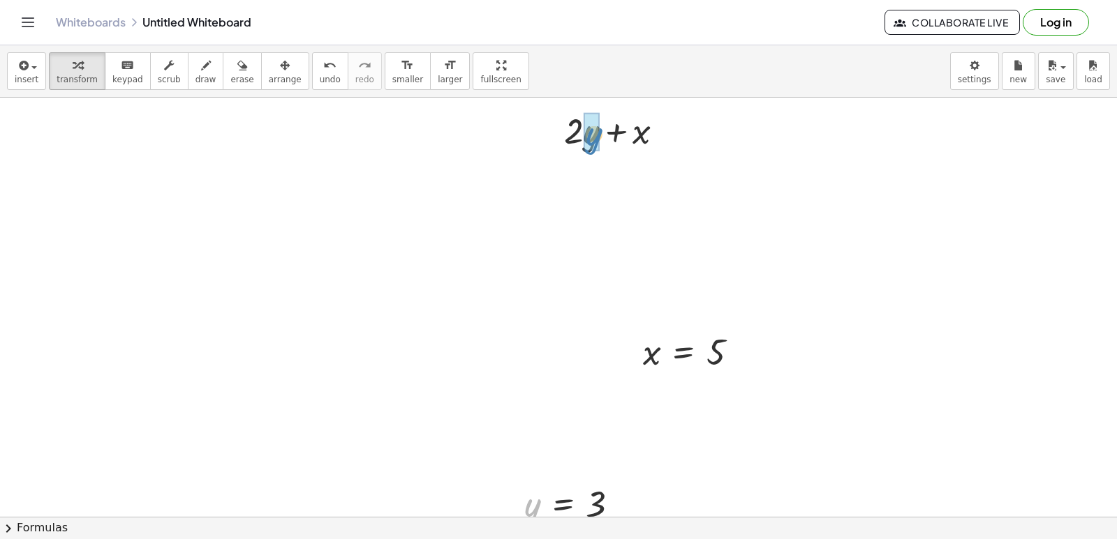
drag, startPoint x: 535, startPoint y: 509, endPoint x: 596, endPoint y: 139, distance: 375.6
drag, startPoint x: 646, startPoint y: 355, endPoint x: 639, endPoint y: 184, distance: 171.8
click at [620, 181] on div at bounding box center [619, 177] width 137 height 47
click at [579, 182] on div at bounding box center [619, 177] width 137 height 47
click at [608, 228] on div at bounding box center [619, 224] width 137 height 47
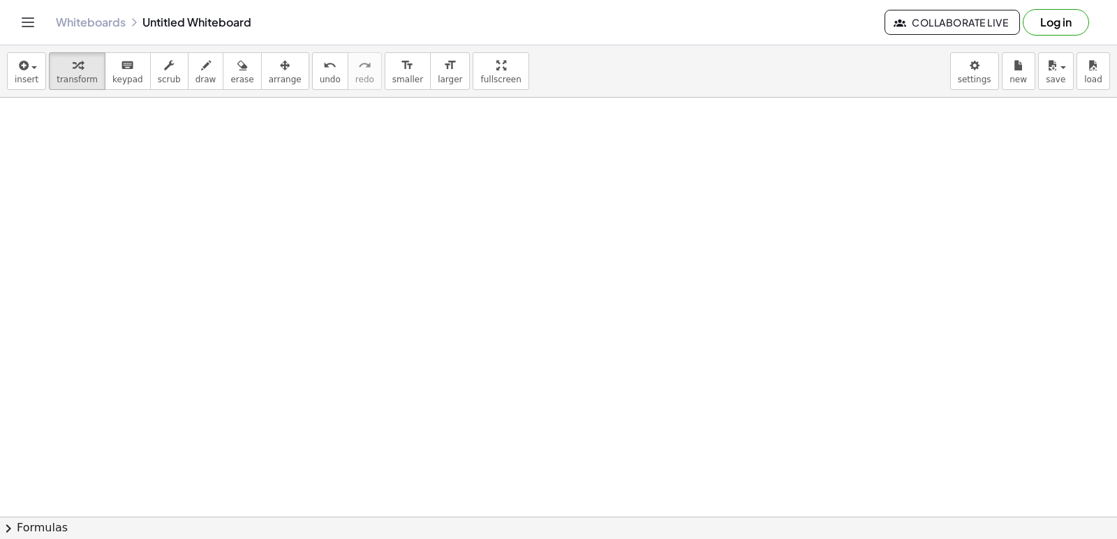
scroll to position [23976, 0]
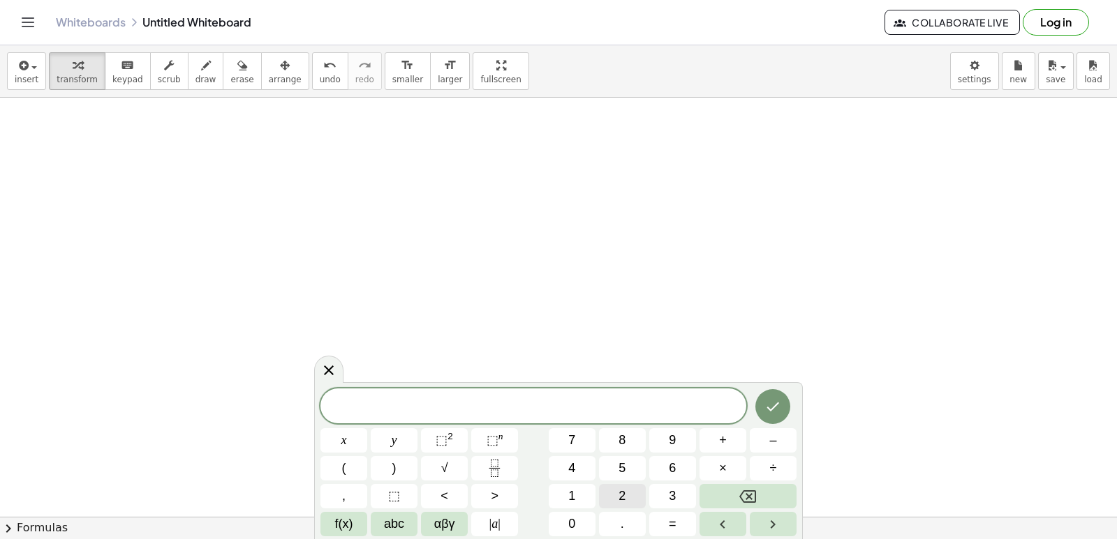
click at [625, 499] on button "2" at bounding box center [622, 496] width 47 height 24
click at [388, 431] on button "y" at bounding box center [394, 440] width 47 height 24
click at [717, 443] on button "+" at bounding box center [722, 440] width 47 height 24
click at [567, 496] on button "1" at bounding box center [572, 496] width 47 height 24
click at [561, 516] on button "0" at bounding box center [572, 524] width 47 height 24
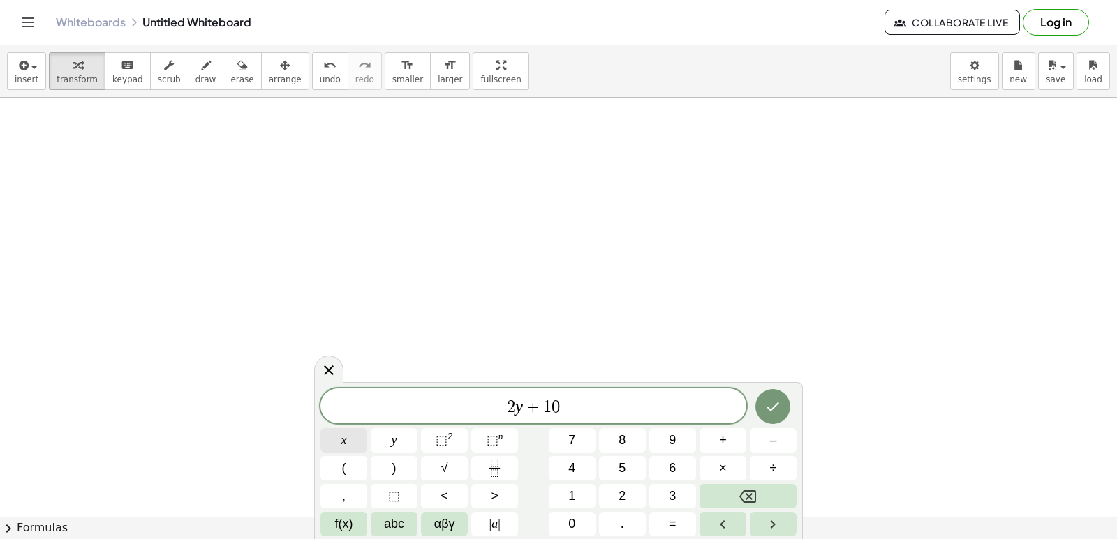
click at [341, 428] on button "x" at bounding box center [343, 440] width 47 height 24
click at [770, 406] on icon "Done" at bounding box center [772, 406] width 17 height 17
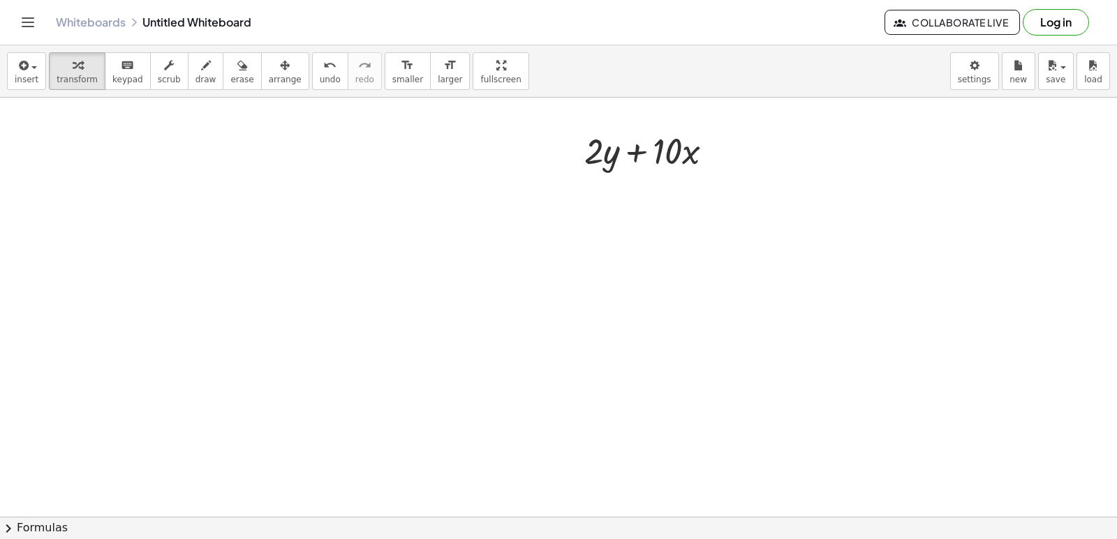
scroll to position [24046, 0]
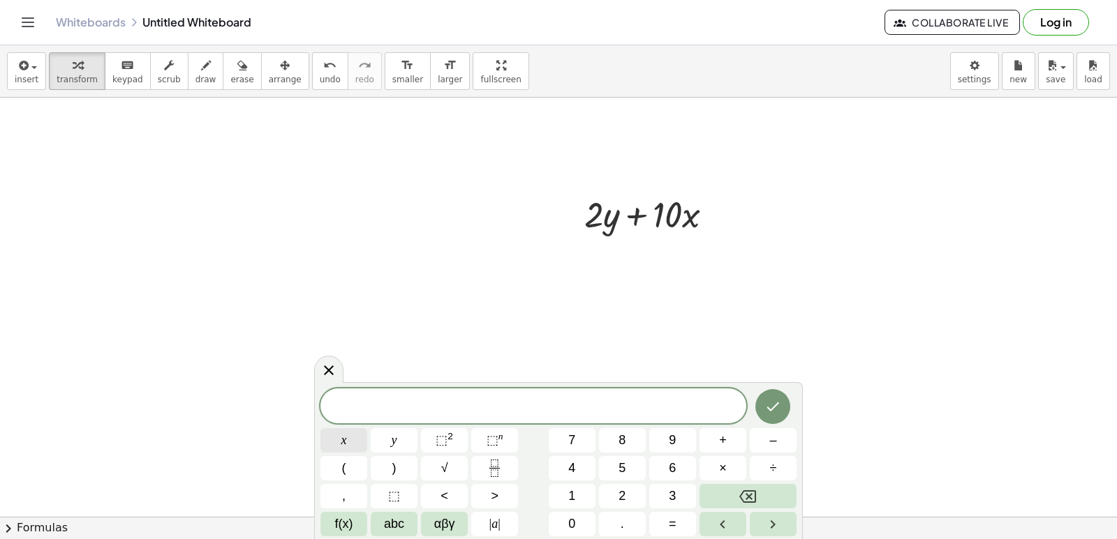
click at [338, 444] on button "x" at bounding box center [343, 440] width 47 height 24
click at [662, 524] on button "=" at bounding box center [672, 524] width 47 height 24
click at [771, 433] on span "–" at bounding box center [772, 440] width 7 height 19
click at [604, 469] on button "5" at bounding box center [622, 468] width 47 height 24
click at [767, 410] on icon "Done" at bounding box center [772, 406] width 17 height 17
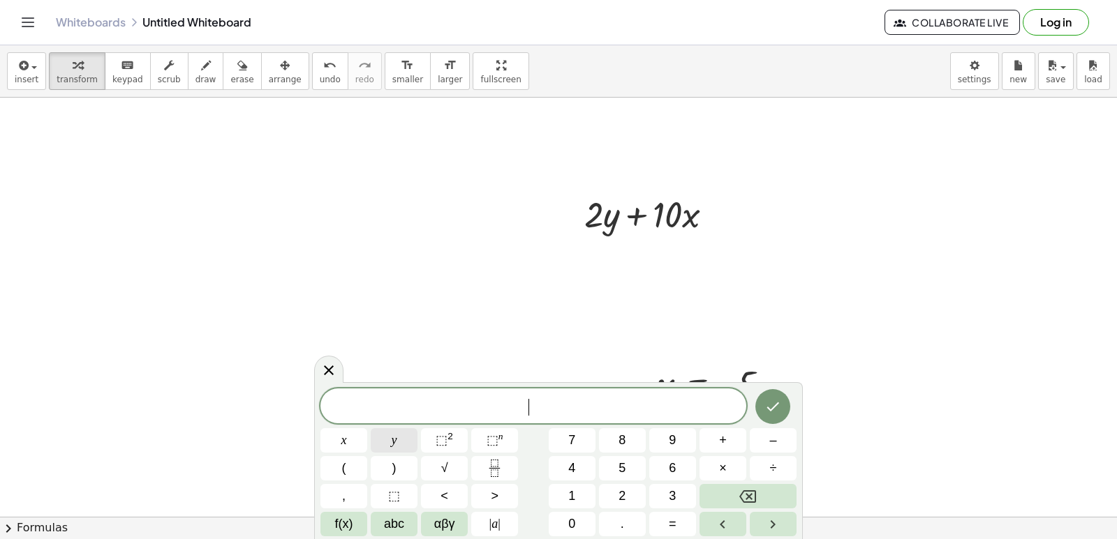
click at [388, 443] on button "y" at bounding box center [394, 440] width 47 height 24
click at [676, 529] on span "=" at bounding box center [673, 524] width 8 height 19
click at [571, 439] on span "7" at bounding box center [571, 440] width 7 height 19
click at [767, 402] on icon "Done" at bounding box center [772, 406] width 17 height 17
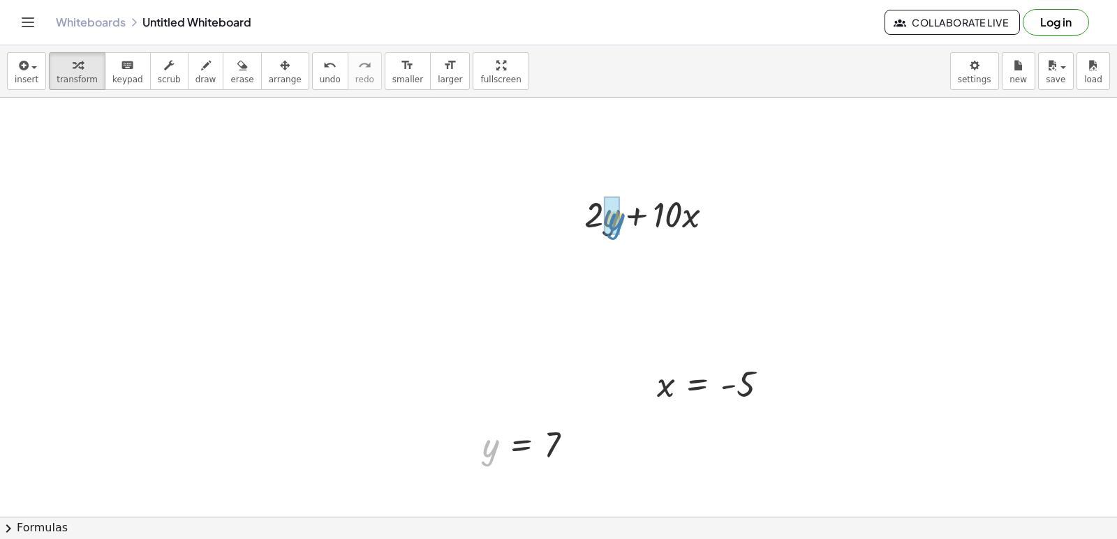
drag, startPoint x: 491, startPoint y: 452, endPoint x: 616, endPoint y: 225, distance: 258.7
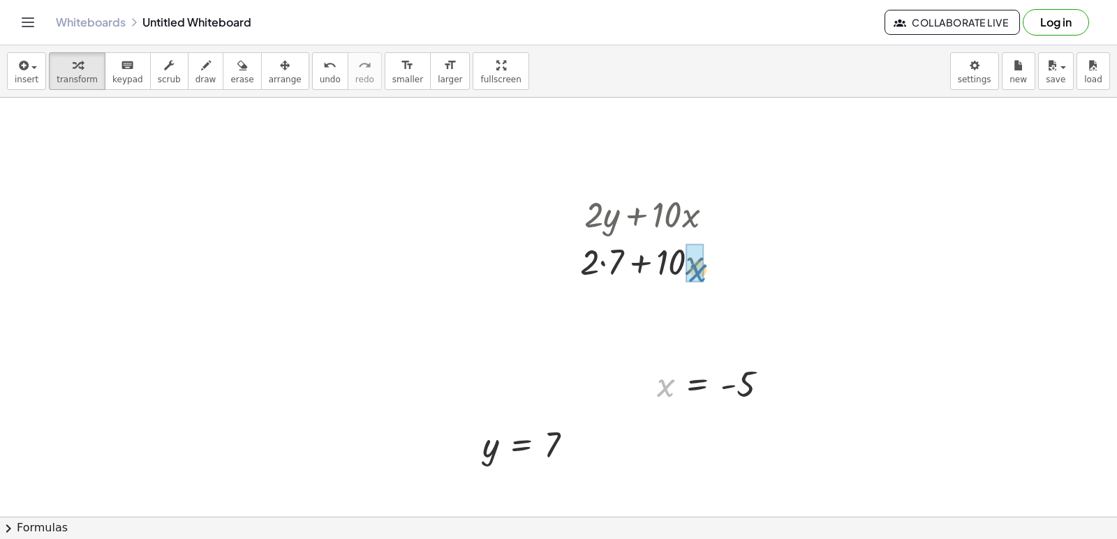
drag, startPoint x: 661, startPoint y: 385, endPoint x: 683, endPoint y: 251, distance: 135.2
click at [588, 258] on div at bounding box center [653, 260] width 187 height 47
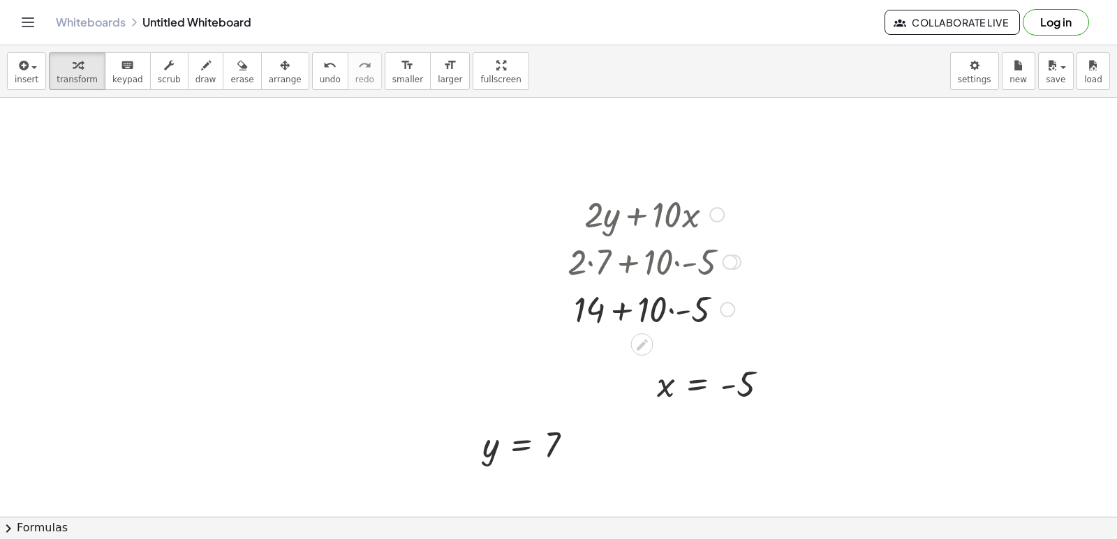
click at [671, 313] on div at bounding box center [653, 308] width 187 height 47
click at [632, 307] on div at bounding box center [653, 308] width 187 height 47
click at [636, 308] on div at bounding box center [653, 308] width 187 height 47
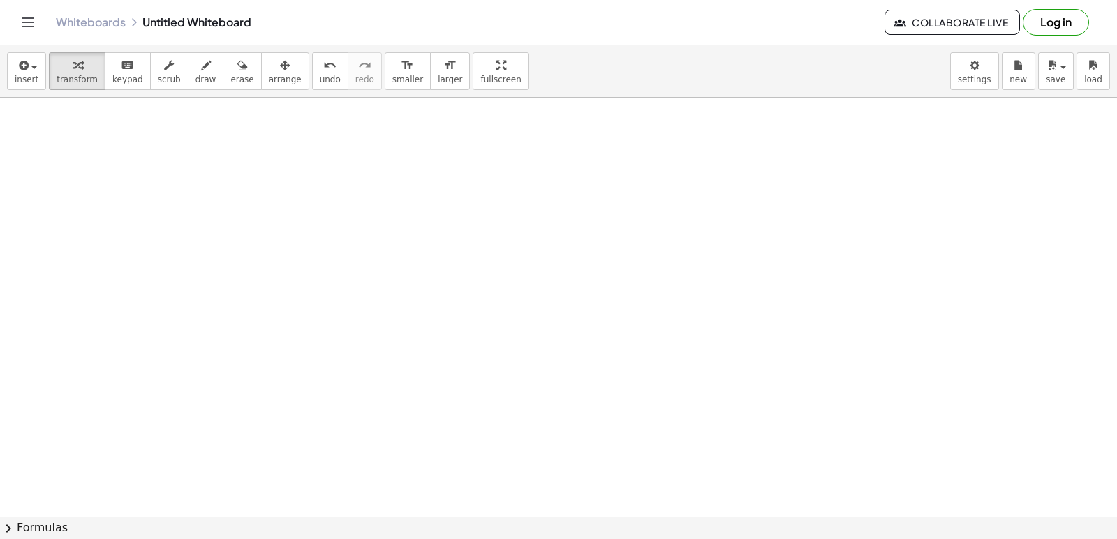
scroll to position [24604, 0]
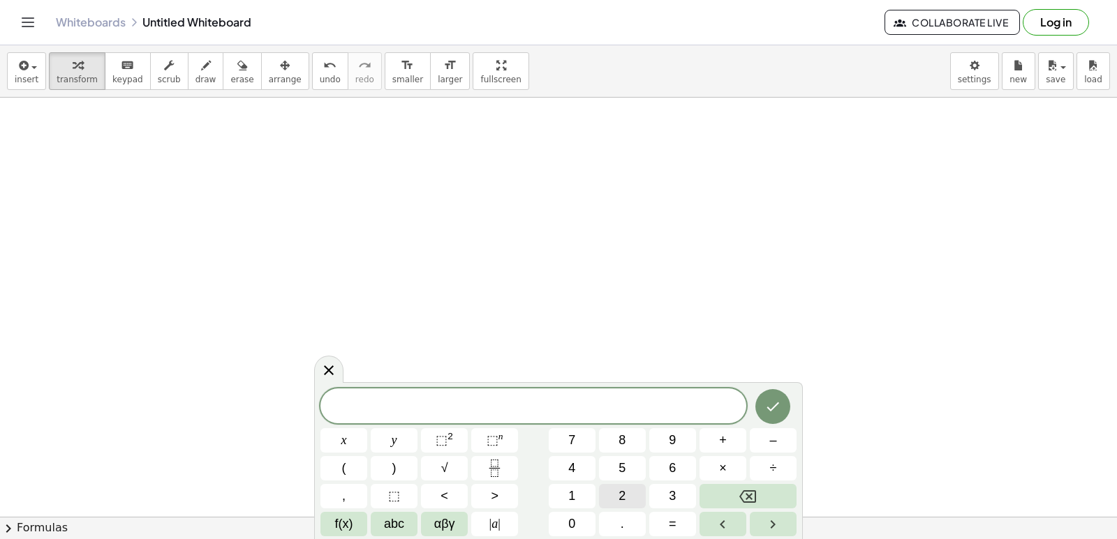
click at [621, 493] on span "2" at bounding box center [621, 496] width 7 height 19
click at [348, 437] on button "x" at bounding box center [343, 440] width 47 height 24
click at [741, 440] on button "+" at bounding box center [722, 440] width 47 height 24
click at [392, 438] on span "y" at bounding box center [395, 440] width 6 height 19
click at [669, 516] on span "=" at bounding box center [673, 524] width 8 height 19
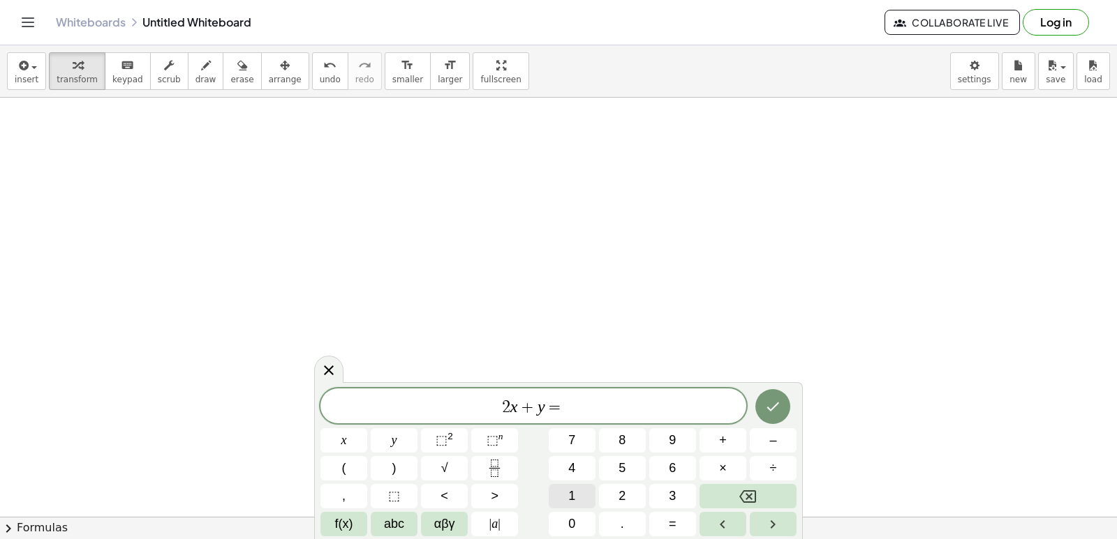
click at [570, 503] on span "1" at bounding box center [571, 496] width 7 height 19
click at [570, 464] on span "4" at bounding box center [571, 468] width 7 height 19
click at [763, 401] on button "Done" at bounding box center [772, 406] width 35 height 35
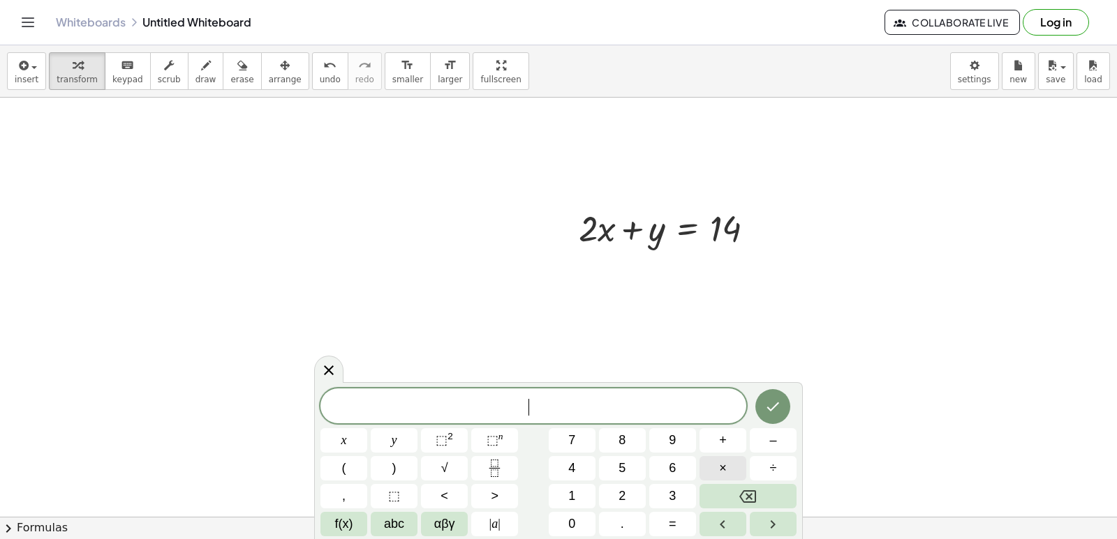
click at [704, 460] on button "×" at bounding box center [722, 468] width 47 height 24
click at [763, 441] on button "–" at bounding box center [773, 440] width 47 height 24
click at [389, 431] on button "y" at bounding box center [394, 440] width 47 height 24
click at [661, 516] on button "=" at bounding box center [672, 524] width 47 height 24
click at [560, 468] on button "4" at bounding box center [572, 468] width 47 height 24
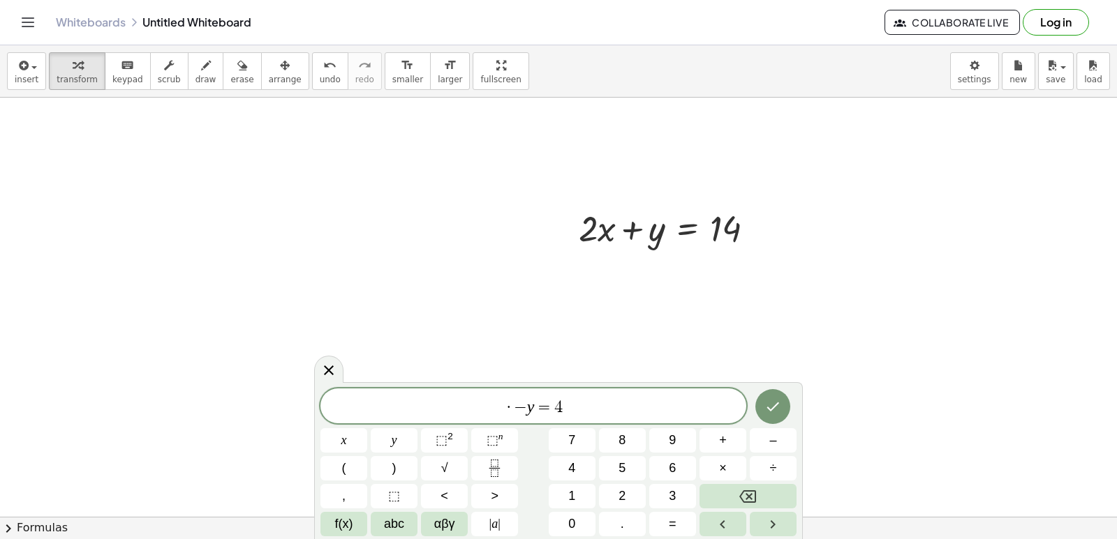
click at [516, 407] on span "−" at bounding box center [520, 407] width 13 height 17
click at [740, 495] on icon "Backspace" at bounding box center [747, 497] width 17 height 13
click at [780, 394] on button "Done" at bounding box center [772, 406] width 35 height 35
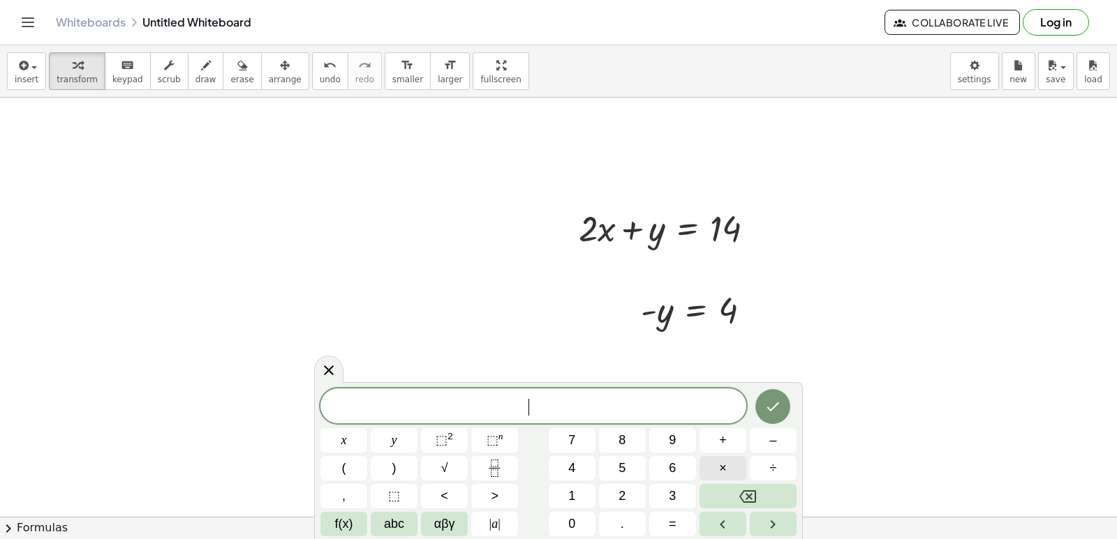
click at [728, 463] on button "×" at bounding box center [722, 468] width 47 height 24
click at [759, 445] on button "–" at bounding box center [773, 440] width 47 height 24
click at [759, 496] on button "Backspace" at bounding box center [747, 496] width 97 height 24
click at [338, 430] on button "x" at bounding box center [343, 440] width 47 height 24
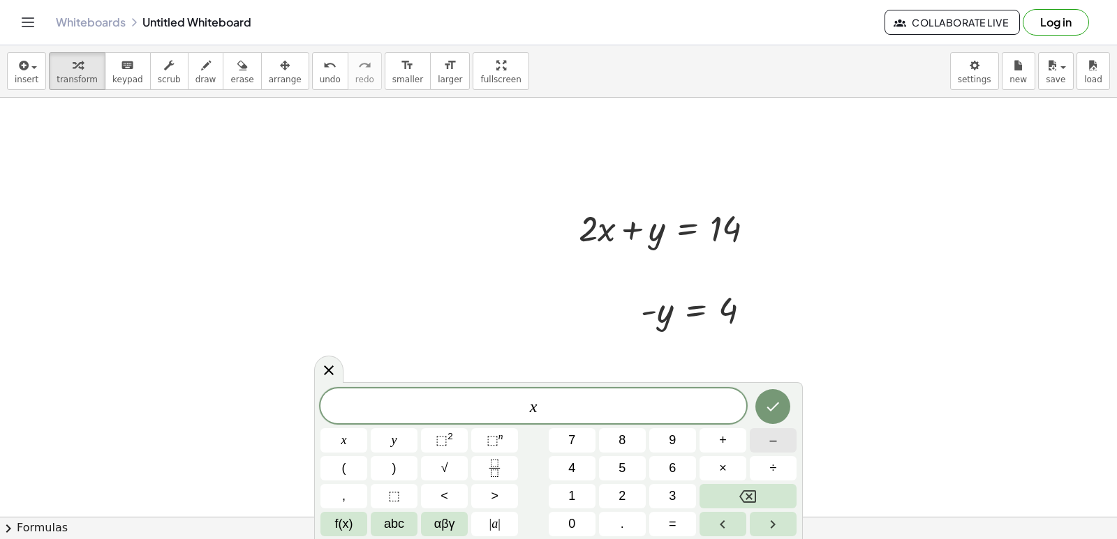
click at [773, 439] on span "–" at bounding box center [772, 440] width 7 height 19
click at [390, 433] on button "y" at bounding box center [394, 440] width 47 height 24
click at [680, 524] on button "=" at bounding box center [672, 524] width 47 height 24
click at [564, 470] on button "4" at bounding box center [572, 468] width 47 height 24
click at [775, 401] on icon "Done" at bounding box center [772, 406] width 17 height 17
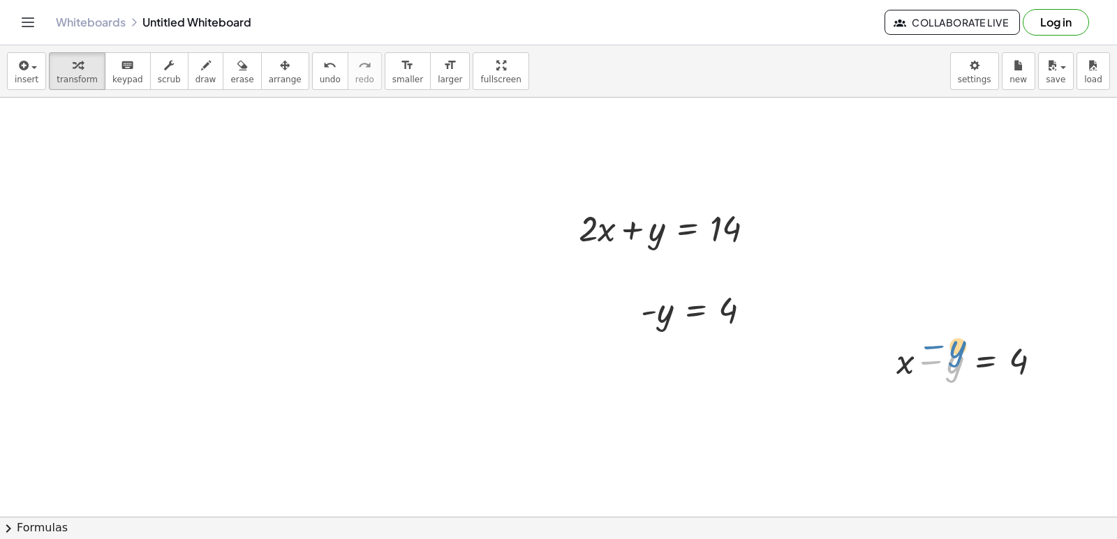
drag, startPoint x: 953, startPoint y: 363, endPoint x: 956, endPoint y: 348, distance: 15.6
click at [956, 348] on div at bounding box center [974, 359] width 170 height 47
click at [315, 87] on button "undo undo" at bounding box center [330, 71] width 36 height 38
drag, startPoint x: 694, startPoint y: 316, endPoint x: 137, endPoint y: 97, distance: 598.5
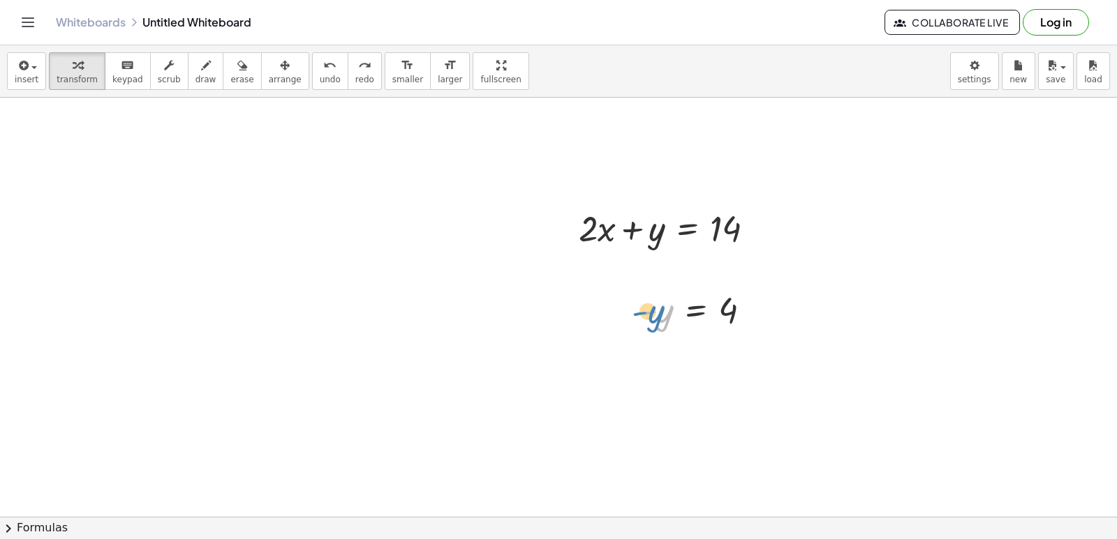
drag, startPoint x: 663, startPoint y: 316, endPoint x: 653, endPoint y: 347, distance: 32.2
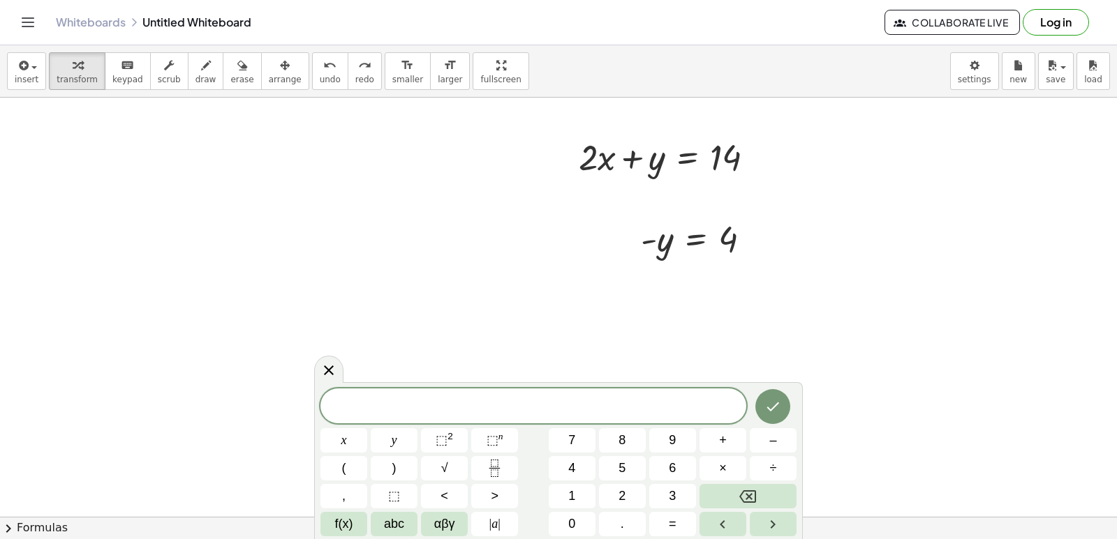
scroll to position [24674, 0]
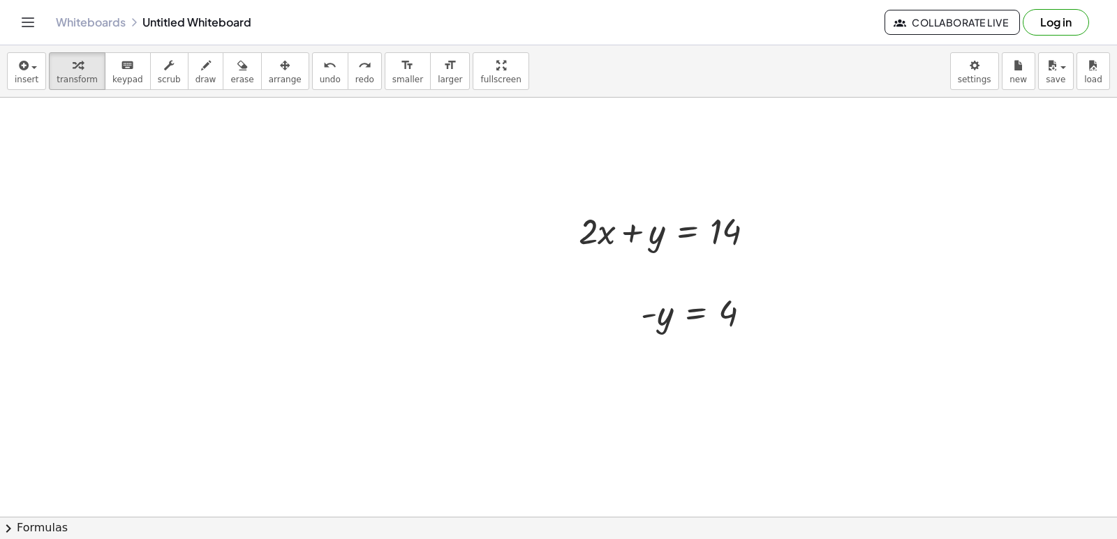
scroll to position [24604, 0]
drag, startPoint x: 621, startPoint y: 0, endPoint x: 442, endPoint y: 322, distance: 368.0
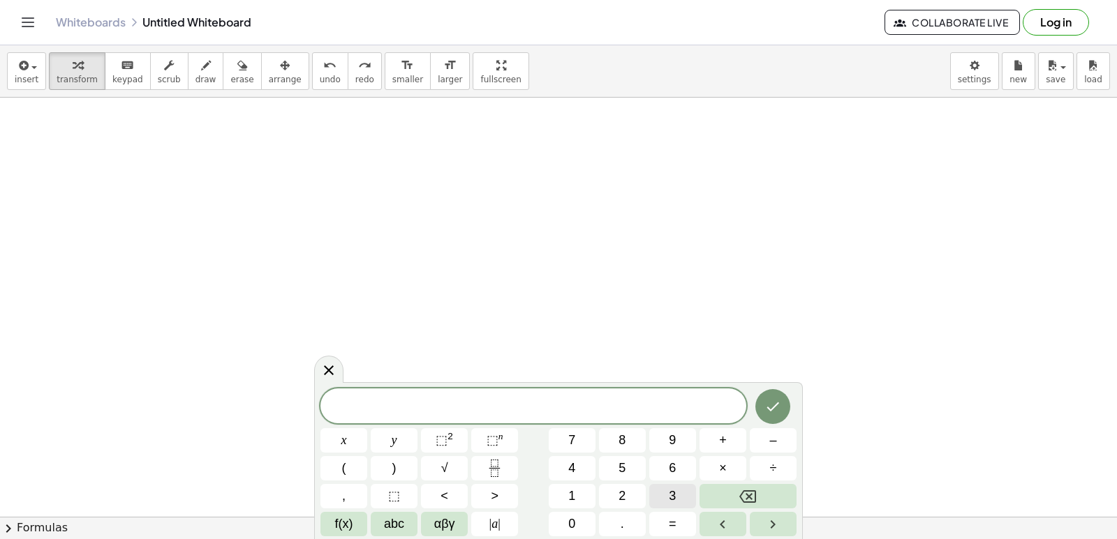
click at [674, 501] on span "3" at bounding box center [672, 496] width 7 height 19
click at [359, 439] on button "x" at bounding box center [343, 440] width 47 height 24
click at [723, 447] on span "+" at bounding box center [723, 440] width 8 height 19
click at [604, 471] on button "5" at bounding box center [622, 468] width 47 height 24
click at [428, 439] on div "3 x + 5 ​ x y ⬚ 2 ⬚ n 7 8 9 + – ( ) √ 4 5 6 × ÷ , ⬚ < > 1 2 3 f(x) abc αβγ | a …" at bounding box center [558, 463] width 476 height 148
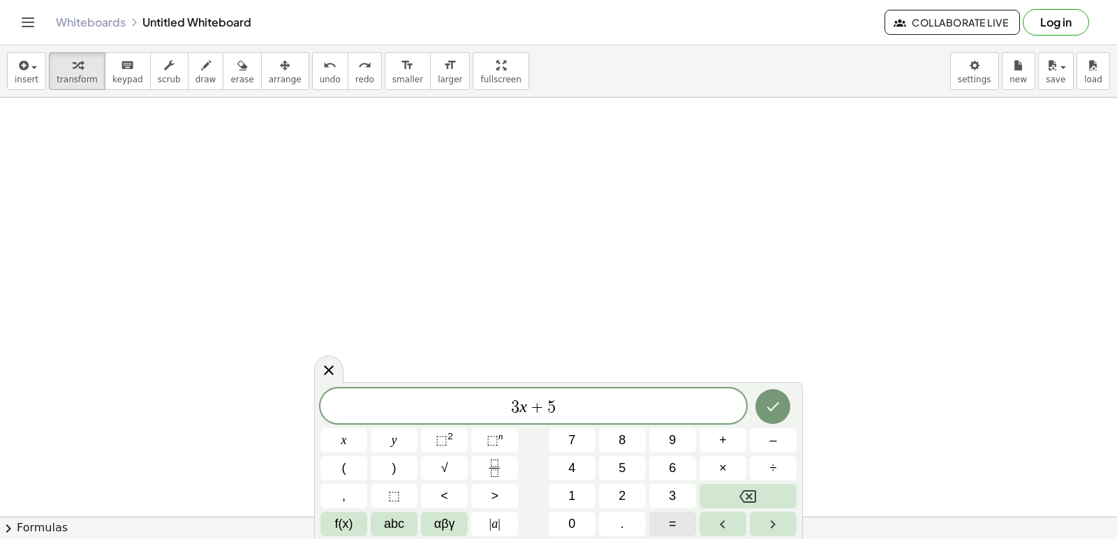
click at [675, 517] on span "=" at bounding box center [673, 524] width 8 height 19
click at [637, 488] on button "2" at bounding box center [622, 496] width 47 height 24
click at [685, 462] on button "6" at bounding box center [672, 468] width 47 height 24
click at [774, 407] on icon "Done" at bounding box center [773, 407] width 13 height 9
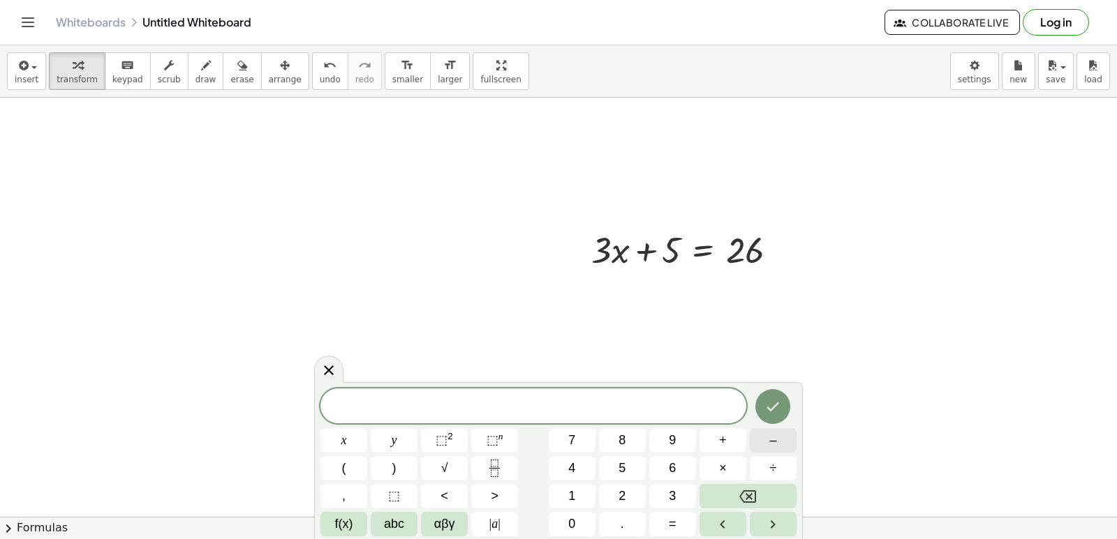
click at [781, 437] on button "–" at bounding box center [773, 440] width 47 height 24
click at [657, 486] on button "3" at bounding box center [672, 496] width 47 height 24
click at [371, 441] on div "− 3 ​ x y ⬚ 2 ⬚ n 7 8 9 + – ( ) √ 4 5 6 × ÷ , ⬚ < > 1 2 3 f(x) abc αβγ | a | 0 …" at bounding box center [558, 463] width 476 height 148
click at [732, 450] on button "+" at bounding box center [722, 440] width 47 height 24
click at [637, 493] on button "2" at bounding box center [622, 496] width 47 height 24
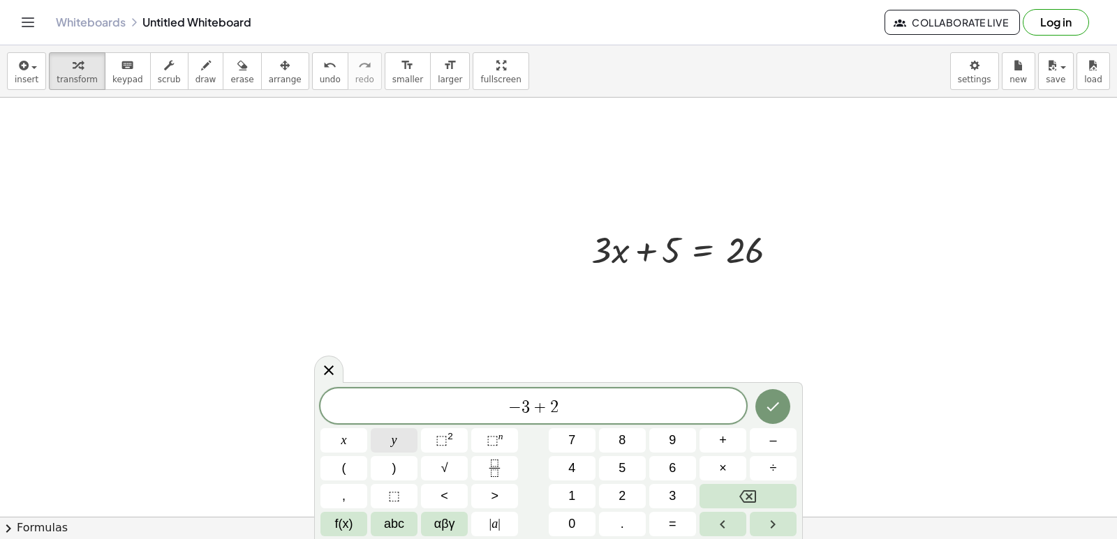
click at [391, 438] on button "y" at bounding box center [394, 440] width 47 height 24
click at [676, 523] on span "=" at bounding box center [673, 524] width 8 height 19
click at [628, 489] on button "2" at bounding box center [622, 496] width 47 height 24
click at [782, 412] on button "Done" at bounding box center [772, 406] width 35 height 35
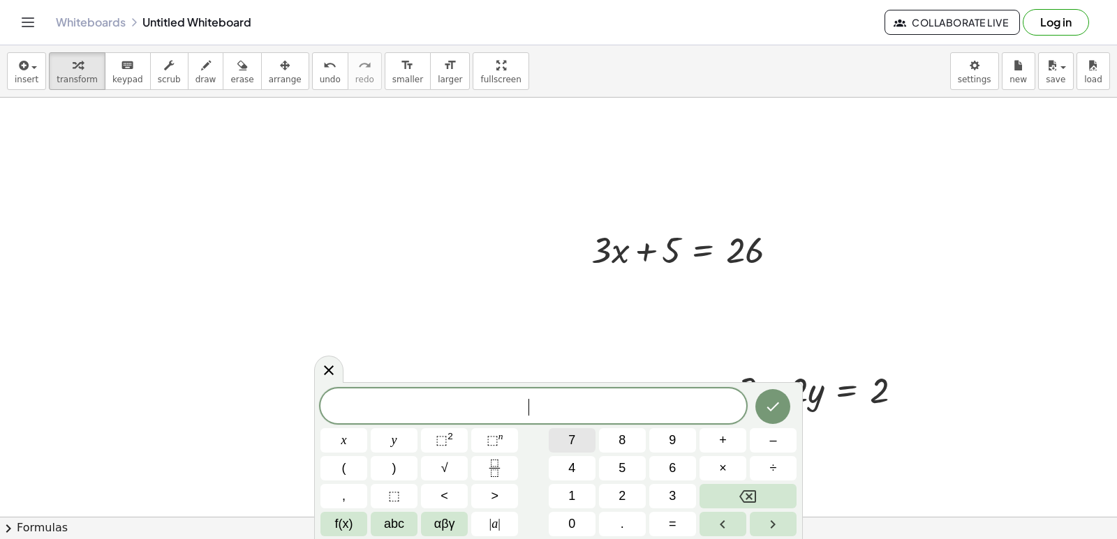
click at [567, 434] on button "7" at bounding box center [572, 440] width 47 height 24
click at [399, 442] on button "y" at bounding box center [394, 440] width 47 height 24
click at [677, 525] on button "=" at bounding box center [672, 524] width 47 height 24
click at [620, 495] on span "2" at bounding box center [621, 496] width 7 height 19
click at [631, 438] on button "8" at bounding box center [622, 440] width 47 height 24
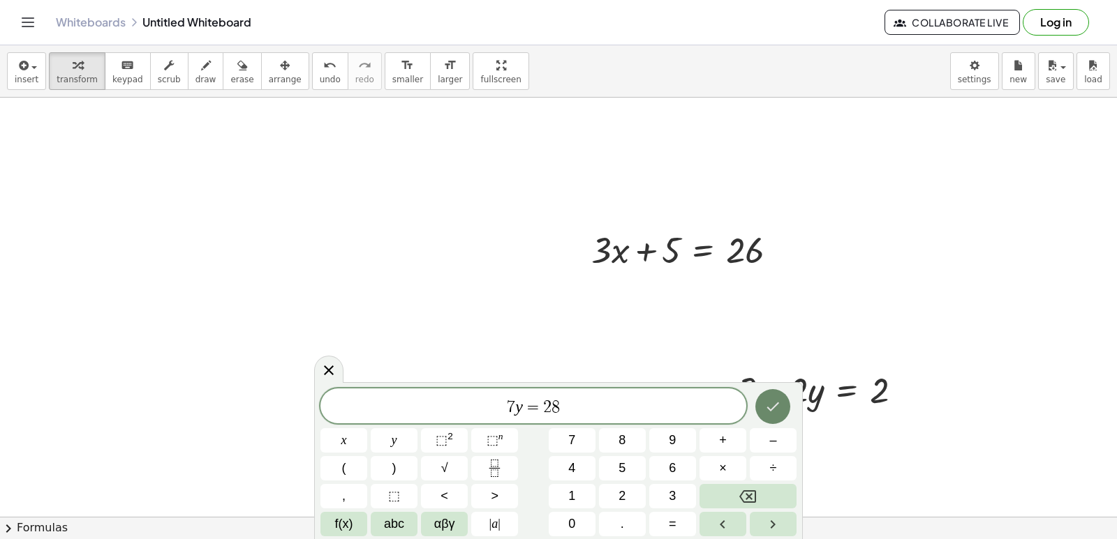
click at [782, 414] on button "Done" at bounding box center [772, 406] width 35 height 35
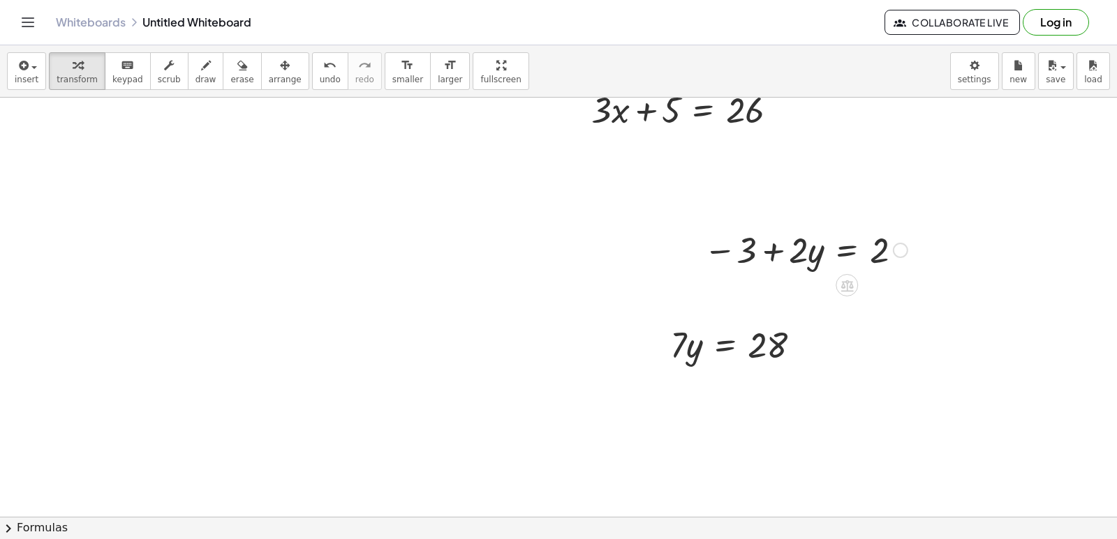
scroll to position [25165, 0]
drag, startPoint x: 674, startPoint y: 350, endPoint x: 812, endPoint y: 344, distance: 138.3
click at [812, 344] on div at bounding box center [741, 341] width 156 height 47
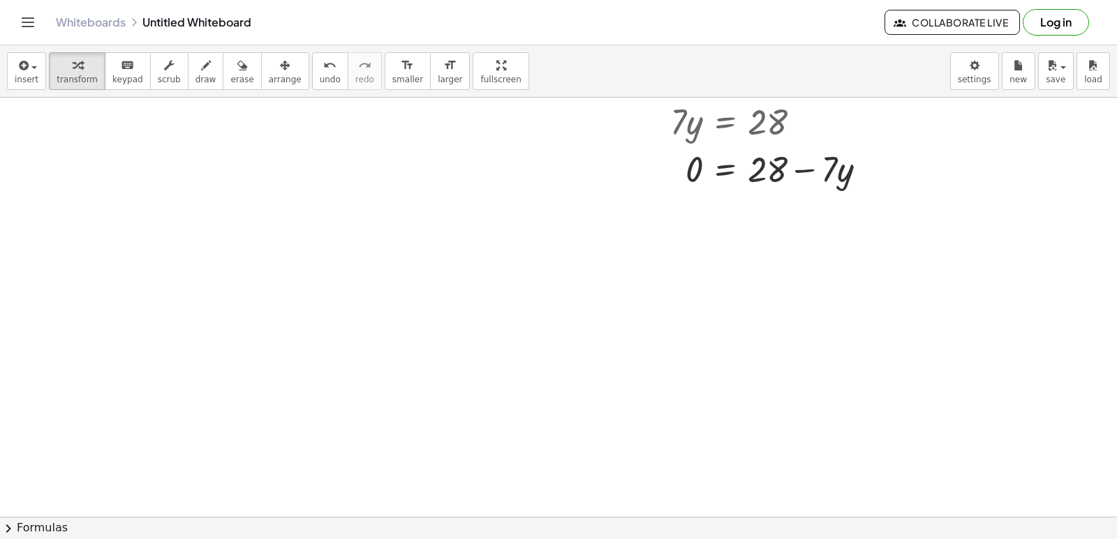
scroll to position [25584, 0]
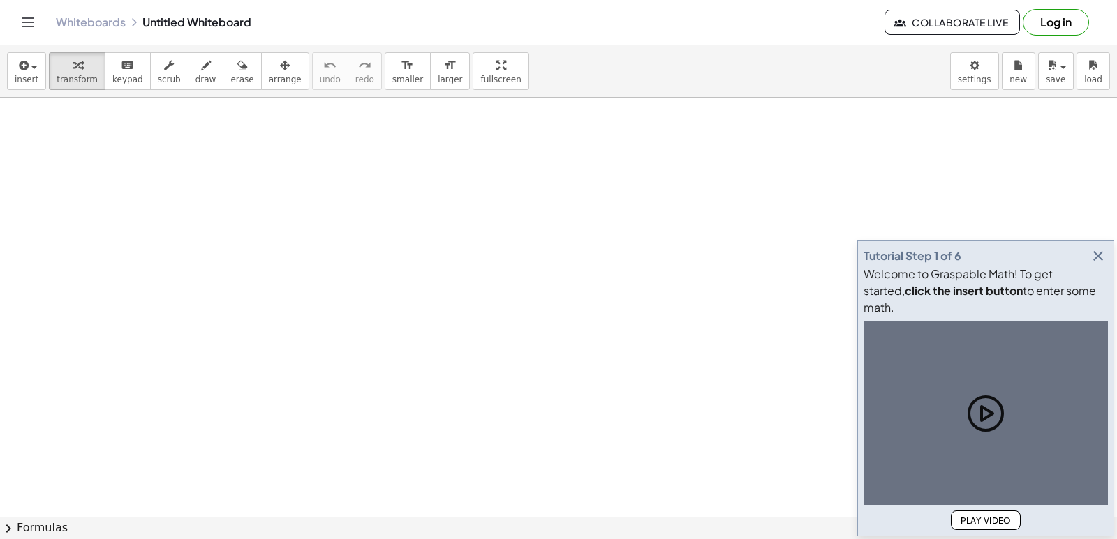
click at [1097, 264] on icon "button" at bounding box center [1097, 256] width 17 height 17
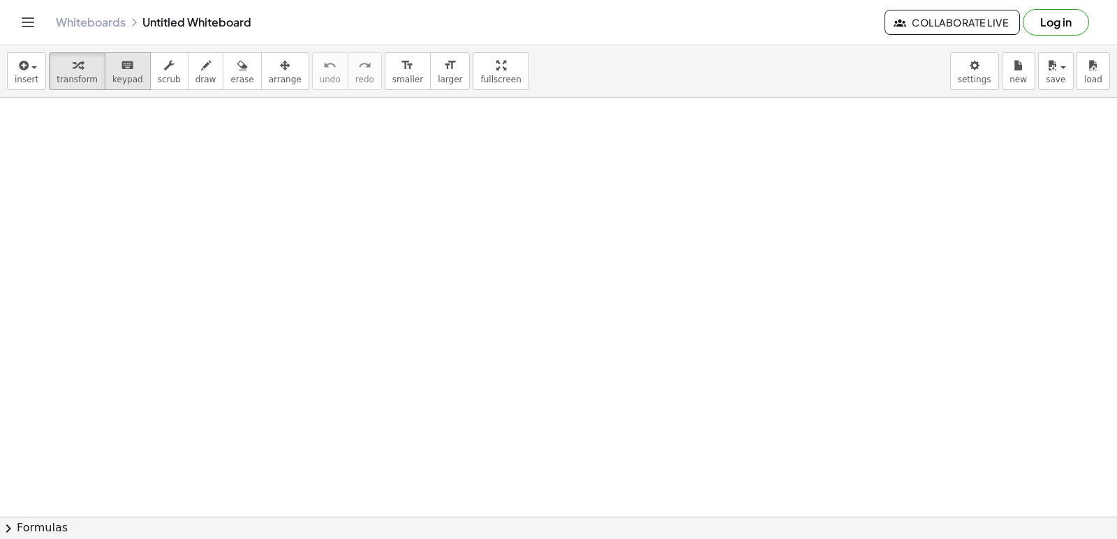
click at [125, 71] on div "keyboard" at bounding box center [127, 65] width 31 height 17
click at [105, 73] on button "keyboard keypad" at bounding box center [128, 71] width 46 height 38
click at [120, 73] on button "keyboard keypad" at bounding box center [128, 71] width 46 height 38
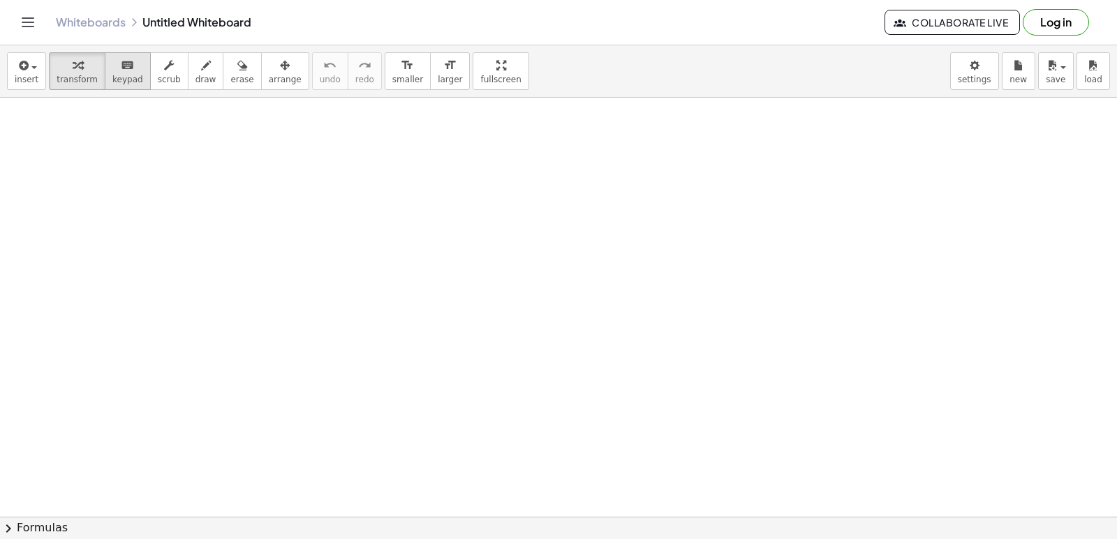
click at [120, 73] on button "keyboard keypad" at bounding box center [128, 71] width 46 height 38
click at [131, 74] on button "keyboard keypad" at bounding box center [128, 71] width 46 height 38
click at [128, 64] on div "keyboard" at bounding box center [127, 65] width 31 height 17
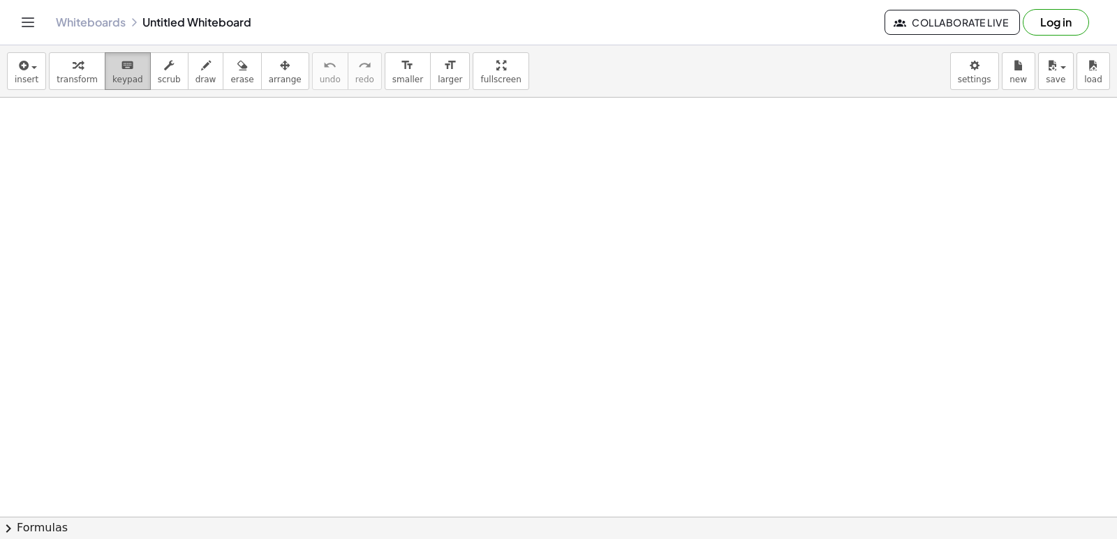
click at [121, 66] on icon "keyboard" at bounding box center [127, 65] width 13 height 17
drag, startPoint x: 119, startPoint y: 66, endPoint x: 407, endPoint y: 211, distance: 323.0
click at [165, 103] on div "insert select one: Math Expression Function Text Youtube Video Graphing Geometr…" at bounding box center [558, 292] width 1117 height 494
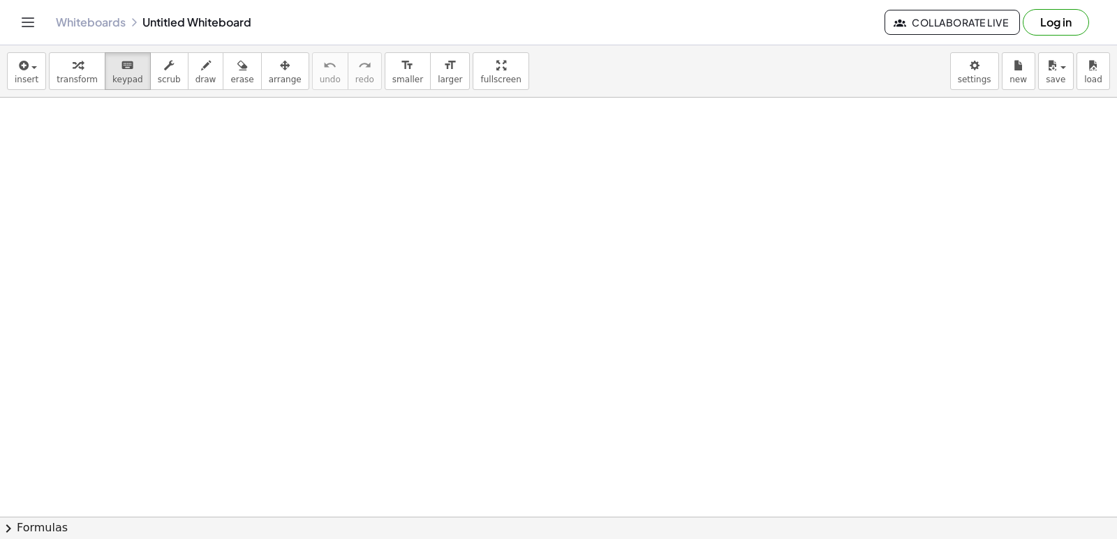
drag, startPoint x: 459, startPoint y: 276, endPoint x: 454, endPoint y: 287, distance: 12.5
drag, startPoint x: 453, startPoint y: 271, endPoint x: 448, endPoint y: 282, distance: 11.6
drag, startPoint x: 448, startPoint y: 282, endPoint x: 338, endPoint y: 194, distance: 140.5
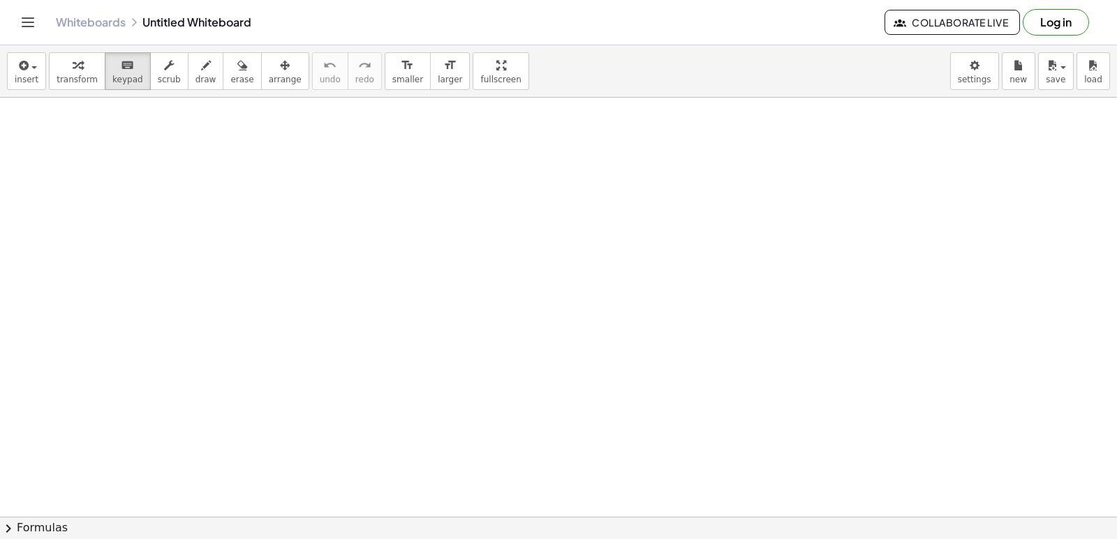
click at [121, 70] on icon "keyboard" at bounding box center [127, 65] width 13 height 17
drag, startPoint x: 550, startPoint y: 436, endPoint x: 544, endPoint y: 433, distance: 7.2
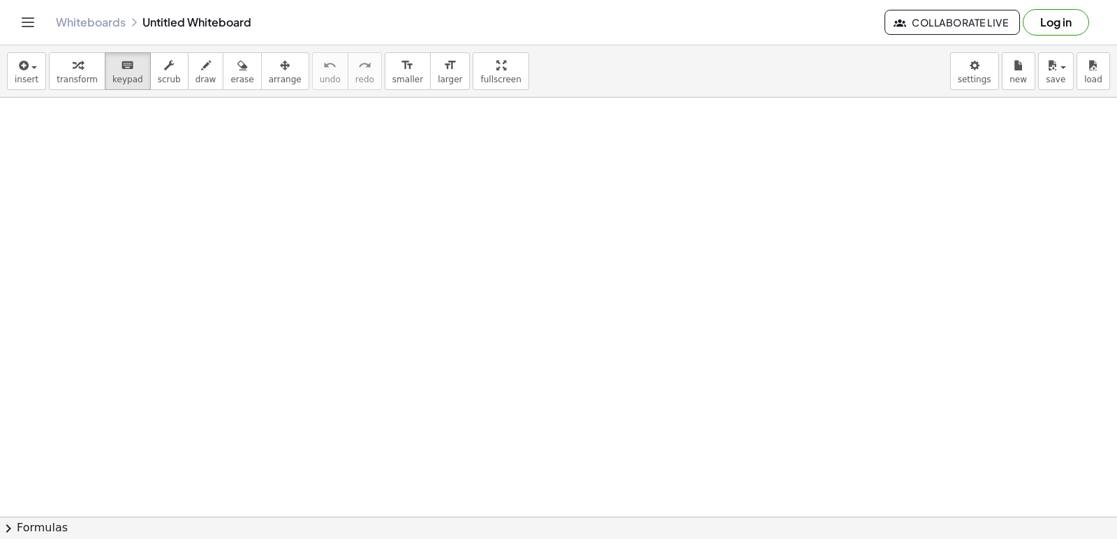
drag, startPoint x: 512, startPoint y: 363, endPoint x: 443, endPoint y: 412, distance: 84.6
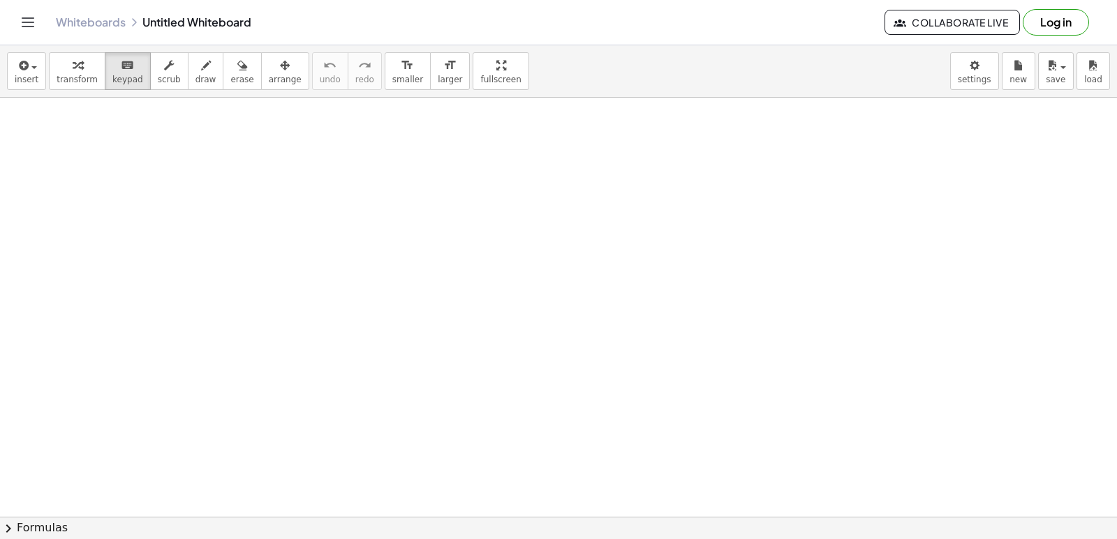
drag, startPoint x: 553, startPoint y: 425, endPoint x: 507, endPoint y: 453, distance: 53.9
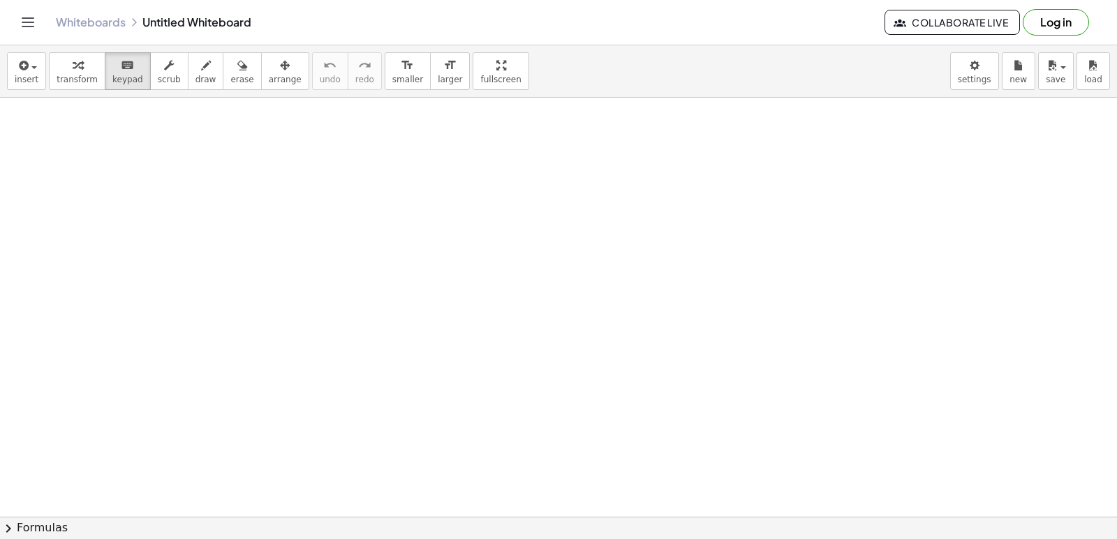
drag, startPoint x: 499, startPoint y: 458, endPoint x: 542, endPoint y: 479, distance: 47.4
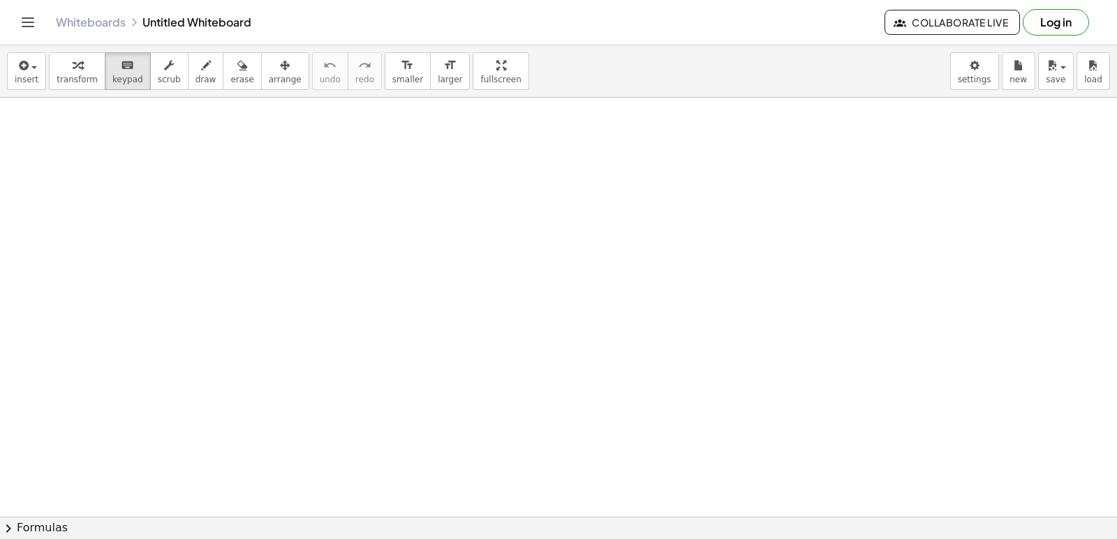
drag, startPoint x: 447, startPoint y: 342, endPoint x: 486, endPoint y: 422, distance: 88.9
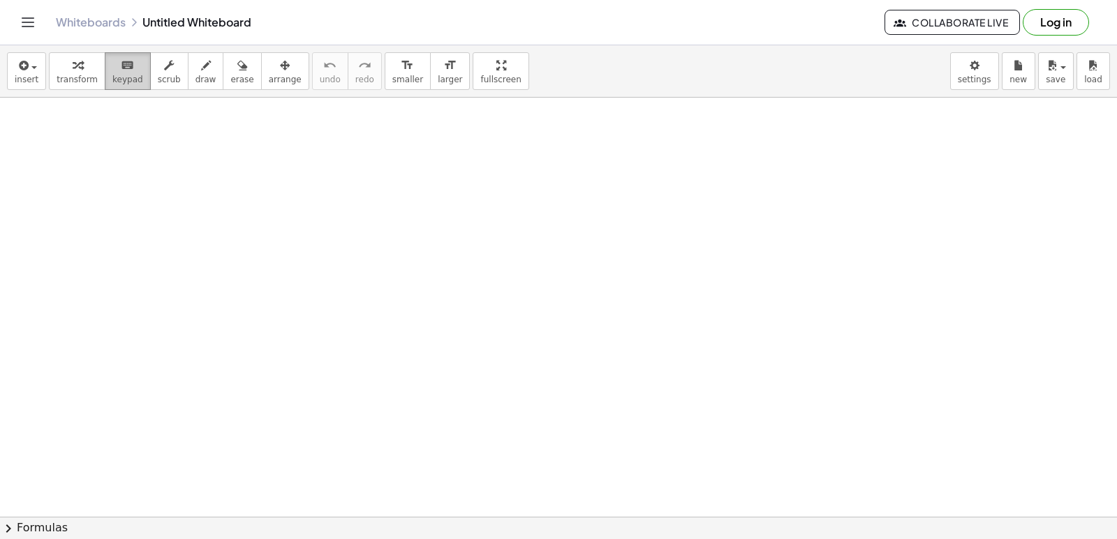
click at [125, 76] on span "keypad" at bounding box center [127, 80] width 31 height 10
drag, startPoint x: 585, startPoint y: 463, endPoint x: 519, endPoint y: 451, distance: 66.7
drag, startPoint x: 526, startPoint y: 470, endPoint x: 598, endPoint y: 473, distance: 72.0
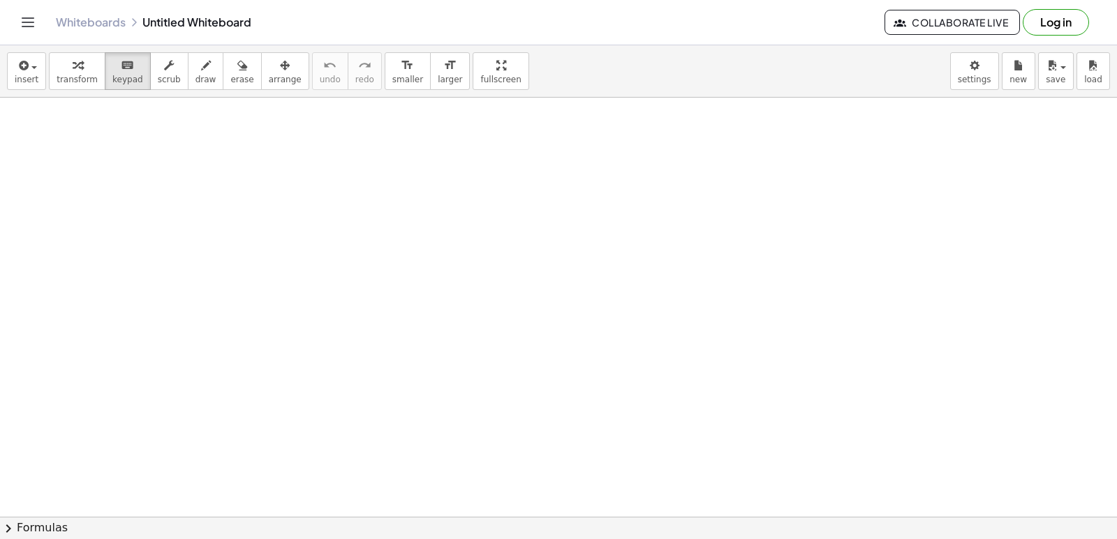
drag, startPoint x: 626, startPoint y: 446, endPoint x: 517, endPoint y: 428, distance: 110.3
drag, startPoint x: 512, startPoint y: 412, endPoint x: 625, endPoint y: 415, distance: 113.1
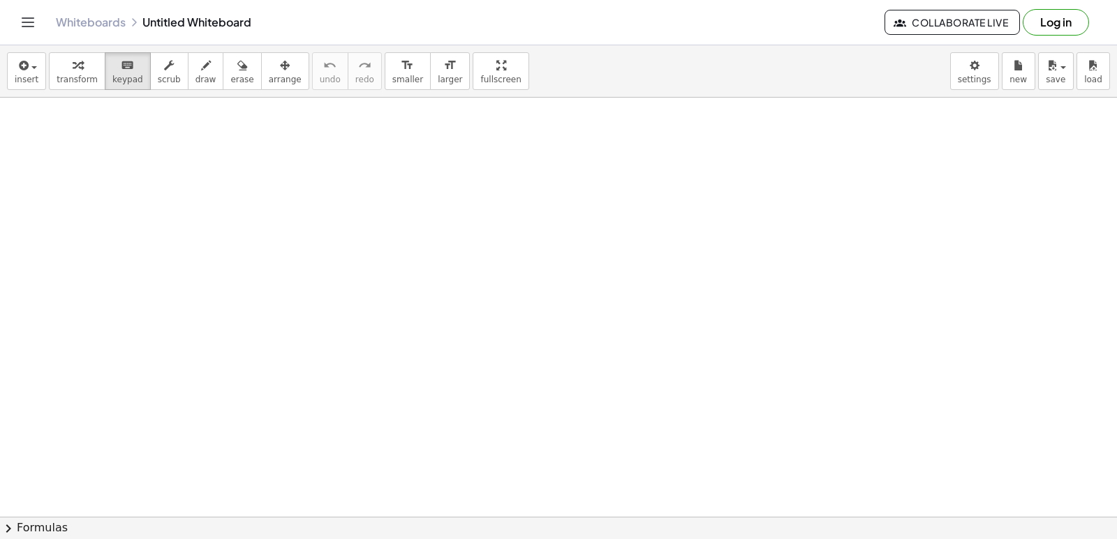
drag, startPoint x: 500, startPoint y: 385, endPoint x: 701, endPoint y: 398, distance: 200.7
drag, startPoint x: 646, startPoint y: 438, endPoint x: 614, endPoint y: 438, distance: 31.4
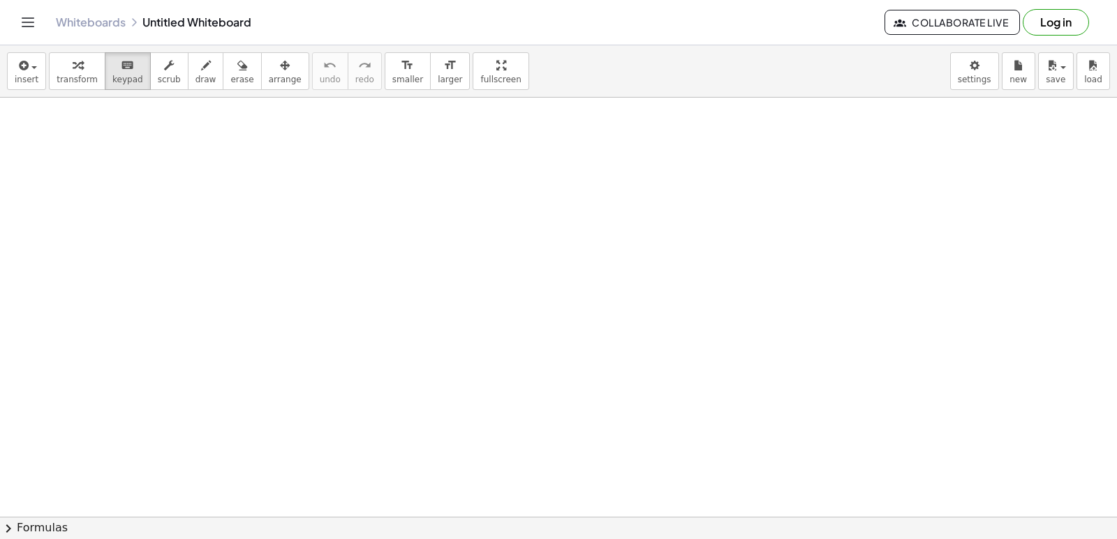
drag, startPoint x: 493, startPoint y: 455, endPoint x: 491, endPoint y: 463, distance: 8.6
drag, startPoint x: 519, startPoint y: 498, endPoint x: 491, endPoint y: 472, distance: 38.5
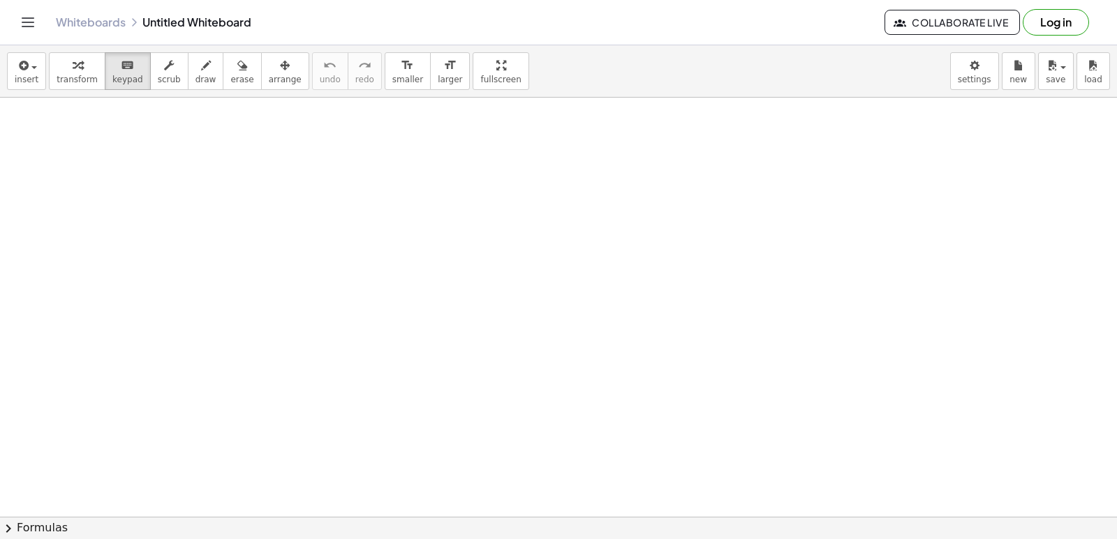
drag, startPoint x: 685, startPoint y: 465, endPoint x: 300, endPoint y: 383, distance: 393.1
drag, startPoint x: 297, startPoint y: 381, endPoint x: 534, endPoint y: 393, distance: 237.6
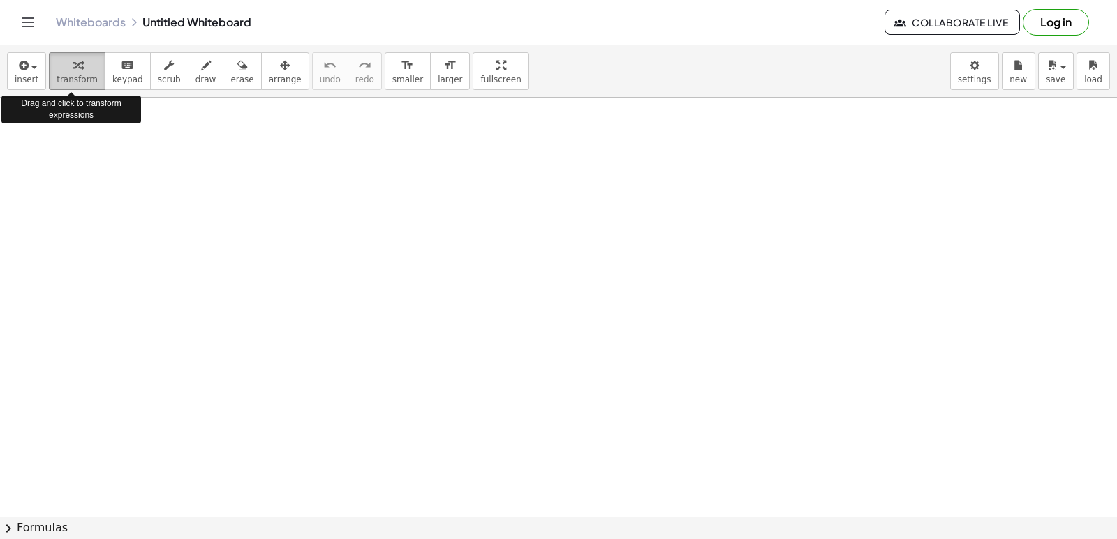
click at [83, 76] on span "transform" at bounding box center [77, 80] width 41 height 10
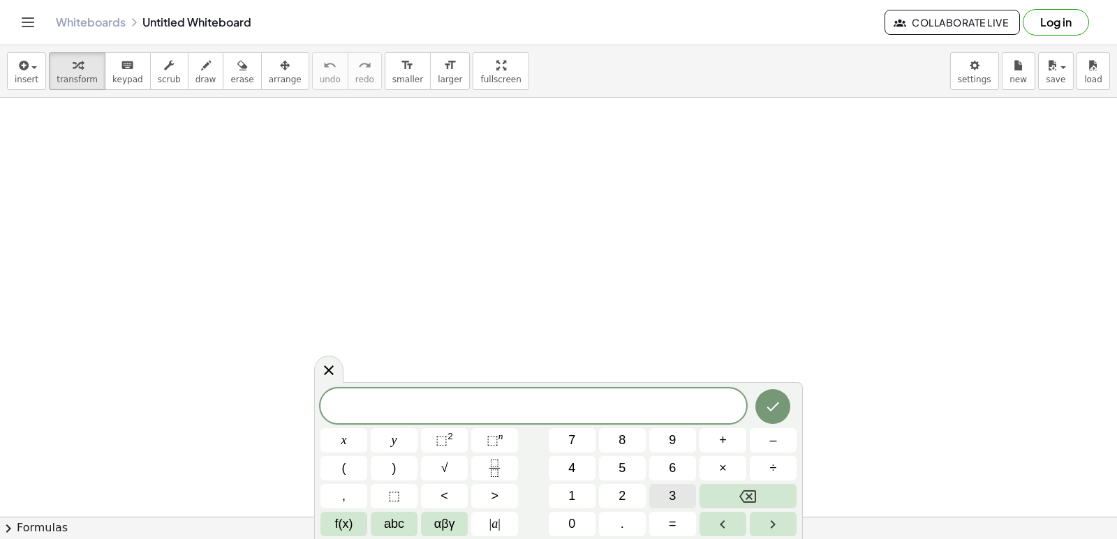
click at [668, 489] on button "3" at bounding box center [672, 496] width 47 height 24
click at [408, 435] on button "y" at bounding box center [394, 440] width 47 height 24
click at [718, 437] on button "+" at bounding box center [722, 440] width 47 height 24
click at [565, 489] on button "1" at bounding box center [572, 496] width 47 height 24
click at [614, 489] on button "2" at bounding box center [622, 496] width 47 height 24
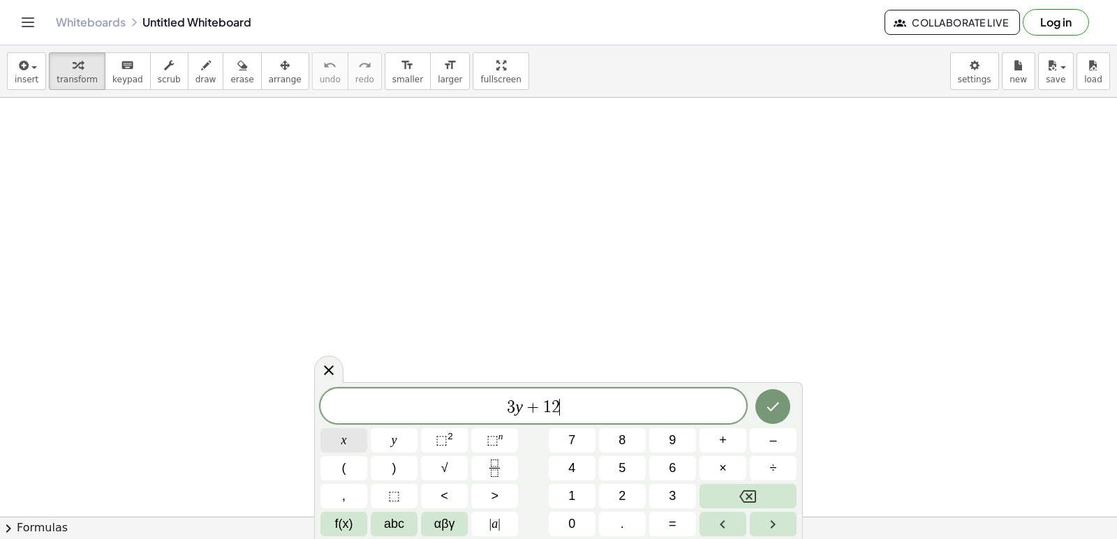
click at [343, 449] on span "x" at bounding box center [344, 440] width 6 height 19
click at [671, 524] on span "=" at bounding box center [673, 524] width 8 height 19
click at [577, 498] on button "1" at bounding box center [572, 496] width 47 height 24
click at [572, 527] on span "0" at bounding box center [571, 524] width 7 height 19
click at [771, 407] on icon "Done" at bounding box center [772, 406] width 17 height 17
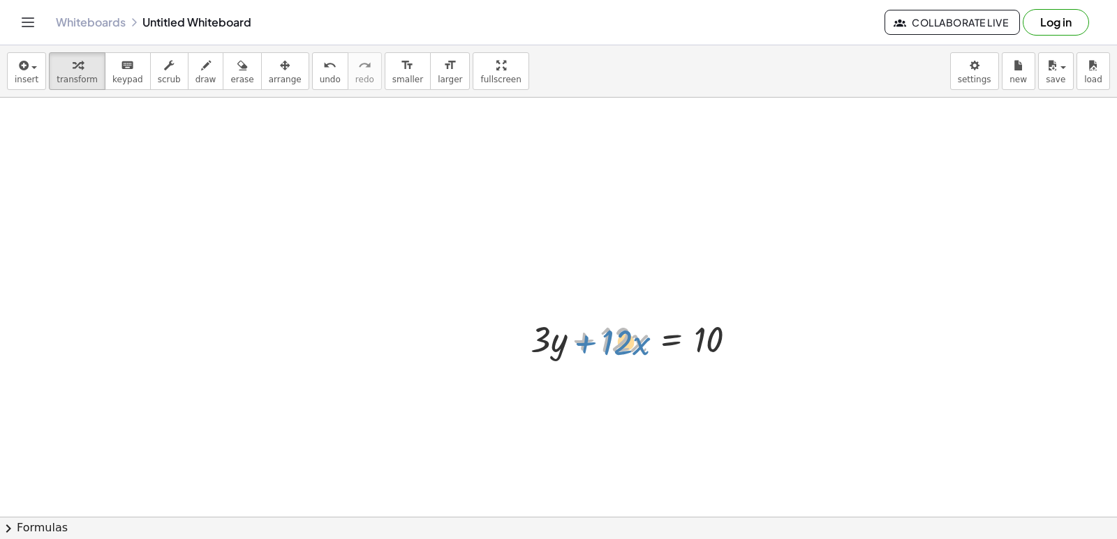
click at [583, 342] on div at bounding box center [638, 338] width 231 height 47
drag, startPoint x: 583, startPoint y: 342, endPoint x: 756, endPoint y: 338, distance: 173.1
click at [756, 338] on div "+ · 12 · x + · 3 · y + · 12 · x = 10" at bounding box center [633, 338] width 248 height 54
drag, startPoint x: 582, startPoint y: 344, endPoint x: 737, endPoint y: 341, distance: 155.0
click at [737, 341] on div at bounding box center [638, 338] width 231 height 47
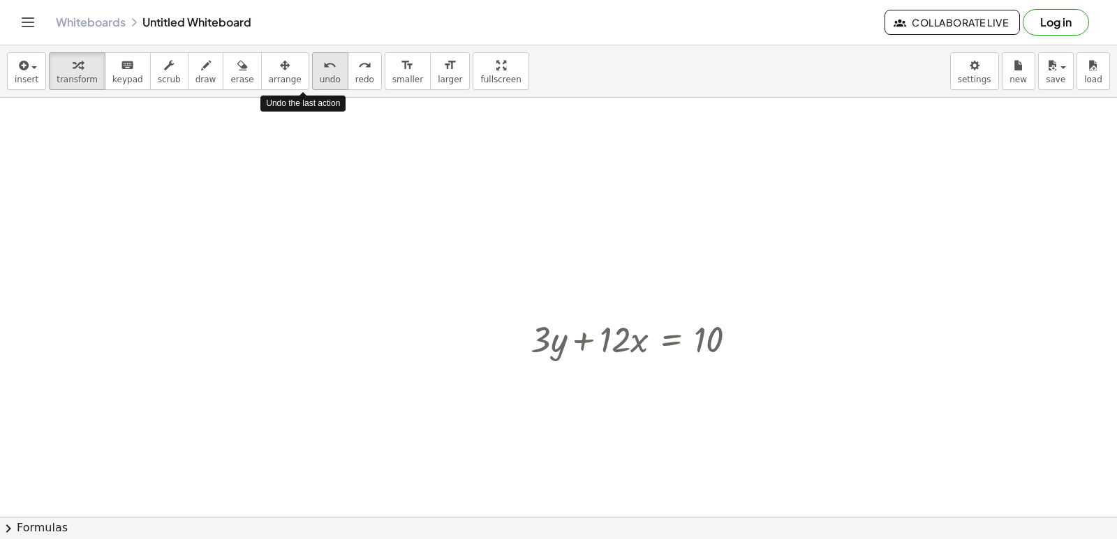
click at [312, 73] on button "undo undo" at bounding box center [330, 71] width 36 height 38
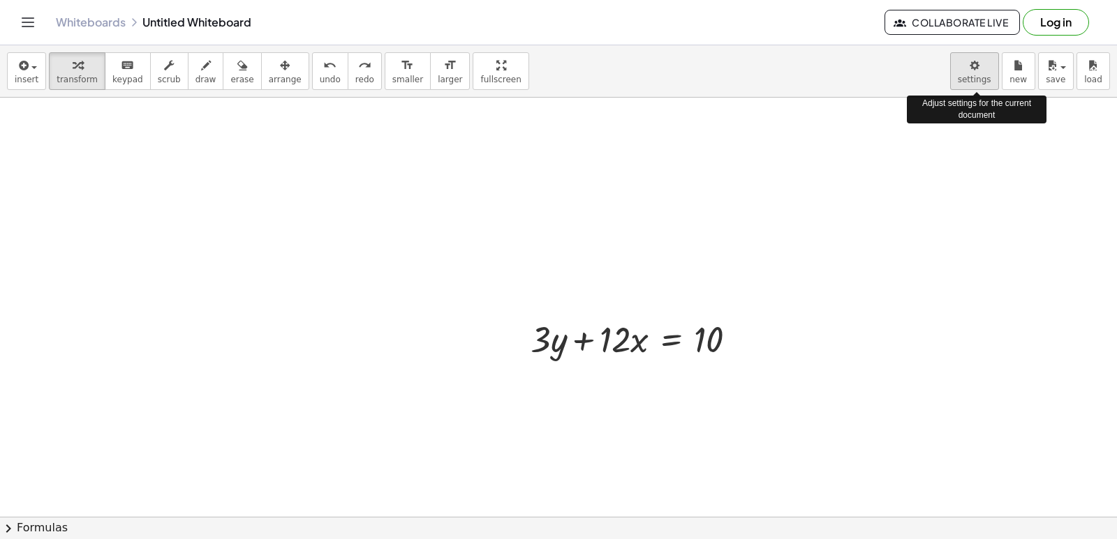
click at [960, 68] on body "Graspable Math Activities Get Started Activity Bank Assigned Work Classes White…" at bounding box center [558, 269] width 1117 height 539
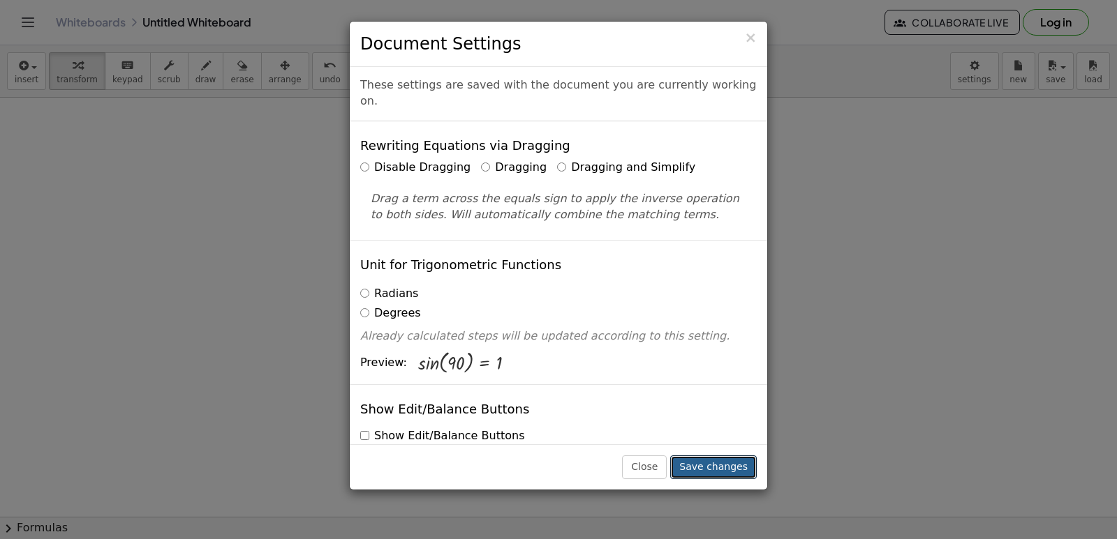
click at [717, 459] on button "Save changes" at bounding box center [713, 468] width 87 height 24
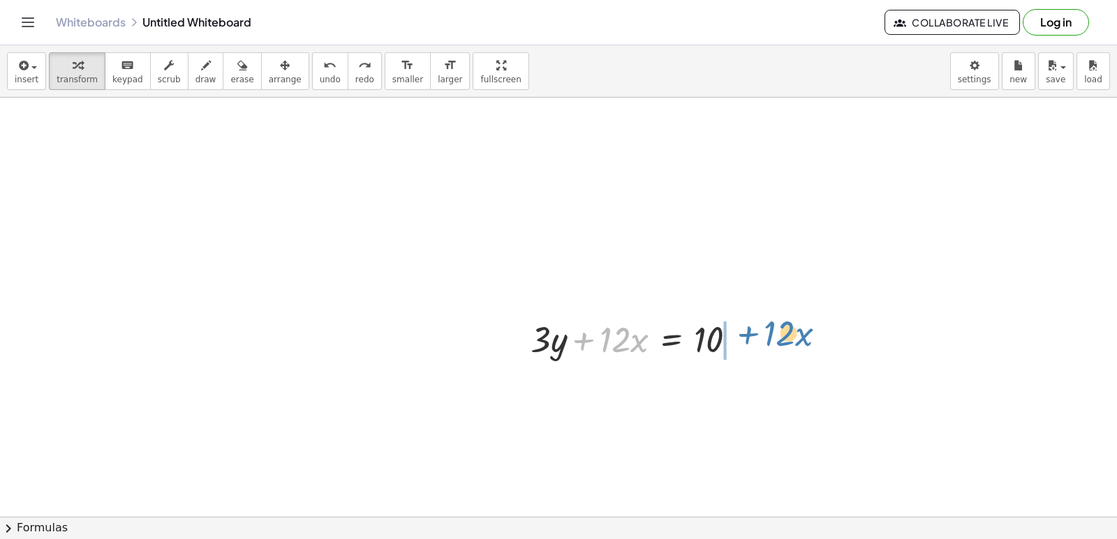
drag, startPoint x: 581, startPoint y: 339, endPoint x: 746, endPoint y: 333, distance: 164.8
click at [746, 333] on div at bounding box center [638, 338] width 231 height 47
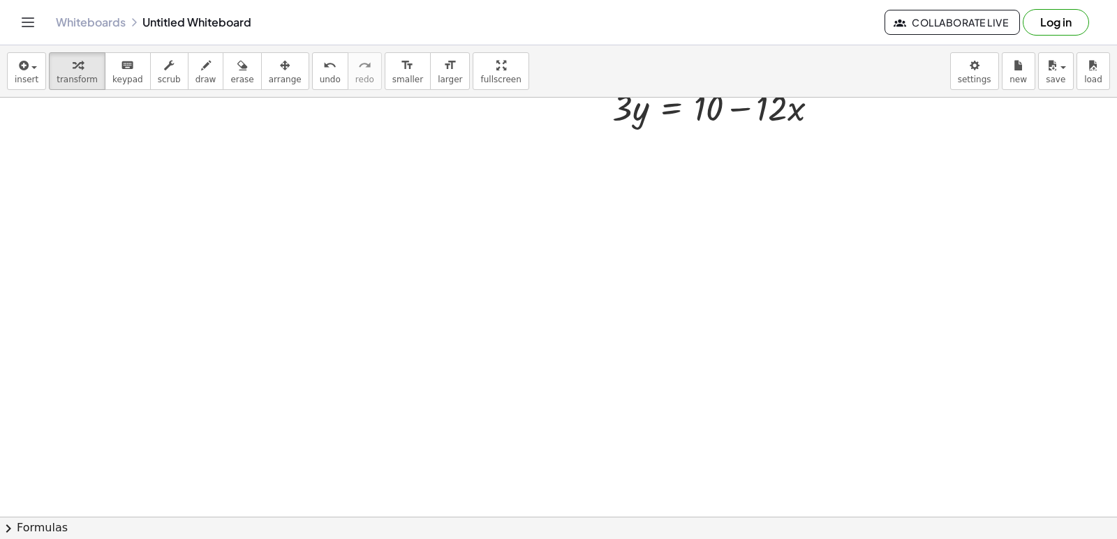
scroll to position [349, 0]
click at [547, 416] on div at bounding box center [558, 214] width 1117 height 930
click at [124, 71] on icon "keyboard" at bounding box center [127, 65] width 13 height 17
click at [87, 69] on div "button" at bounding box center [77, 65] width 41 height 17
click at [528, 408] on div at bounding box center [558, 214] width 1117 height 930
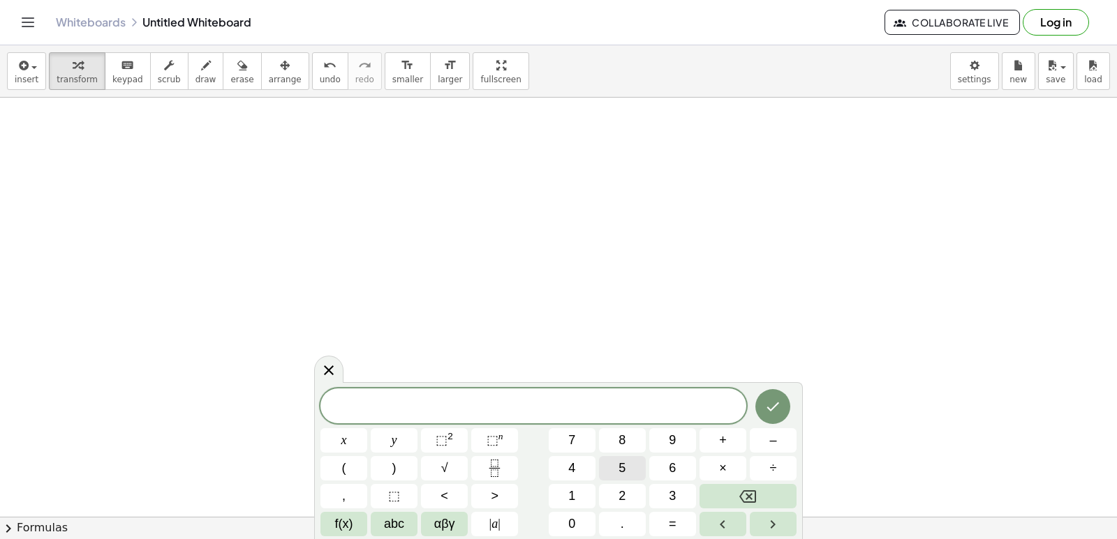
click at [631, 470] on button "5" at bounding box center [622, 468] width 47 height 24
click at [412, 437] on button "y" at bounding box center [394, 440] width 47 height 24
click at [773, 438] on span "–" at bounding box center [772, 440] width 7 height 19
click at [621, 459] on span "5" at bounding box center [621, 468] width 7 height 19
click at [351, 442] on button "x" at bounding box center [343, 440] width 47 height 24
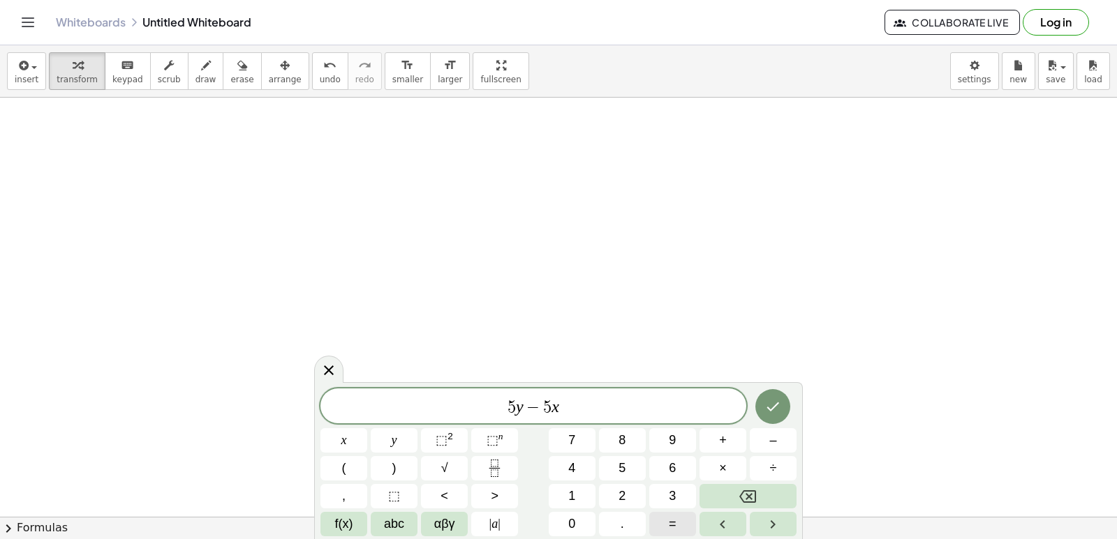
click at [678, 529] on button "=" at bounding box center [672, 524] width 47 height 24
click at [772, 429] on button "–" at bounding box center [773, 440] width 47 height 24
click at [615, 493] on button "2" at bounding box center [622, 496] width 47 height 24
click at [555, 521] on button "0" at bounding box center [572, 524] width 47 height 24
click at [777, 398] on button "Done" at bounding box center [772, 406] width 35 height 35
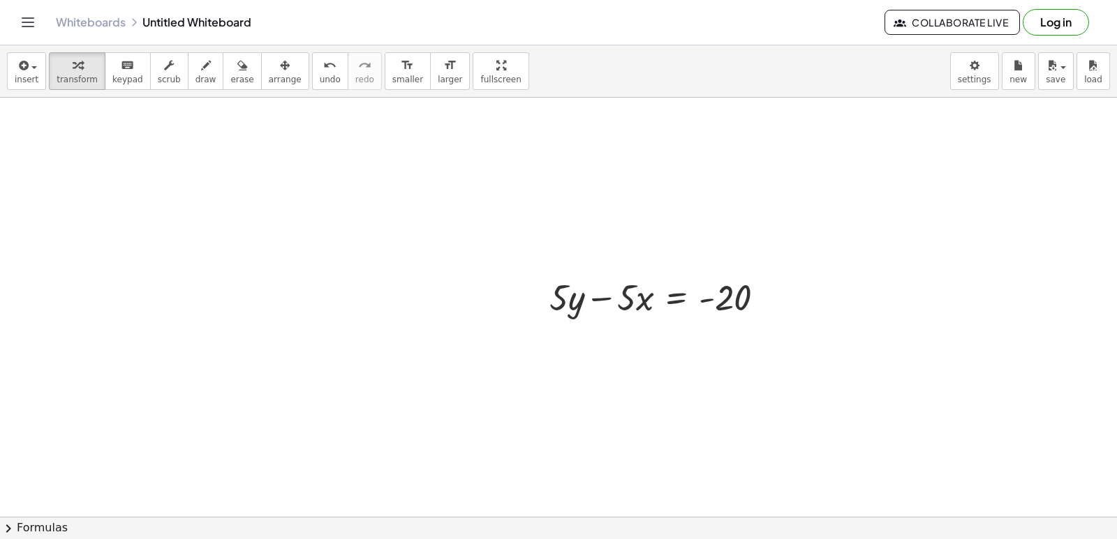
scroll to position [489, 0]
drag, startPoint x: 601, startPoint y: 297, endPoint x: 771, endPoint y: 299, distance: 170.3
click at [771, 299] on div at bounding box center [662, 294] width 241 height 47
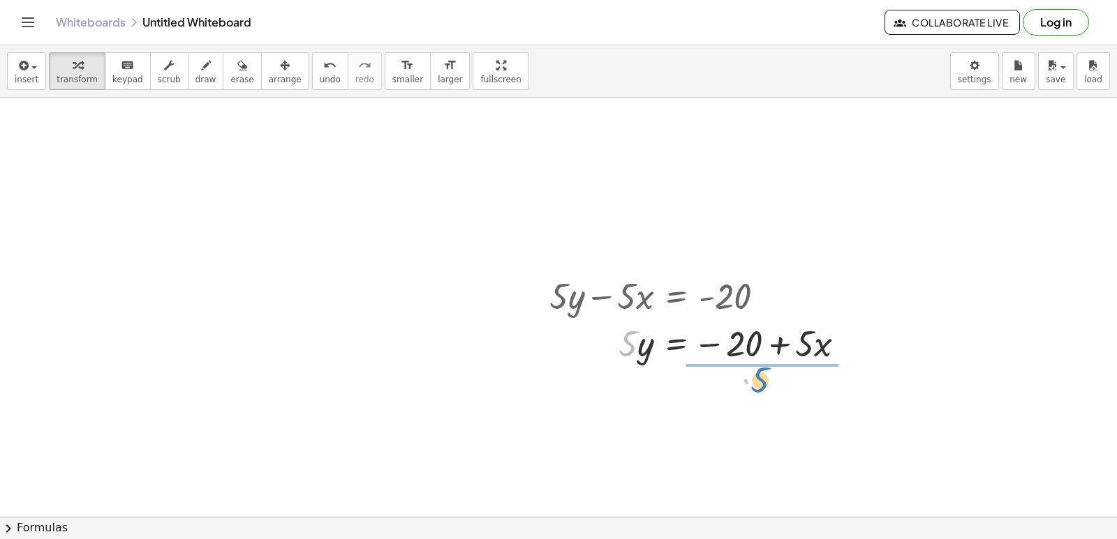
drag, startPoint x: 625, startPoint y: 344, endPoint x: 759, endPoint y: 380, distance: 138.6
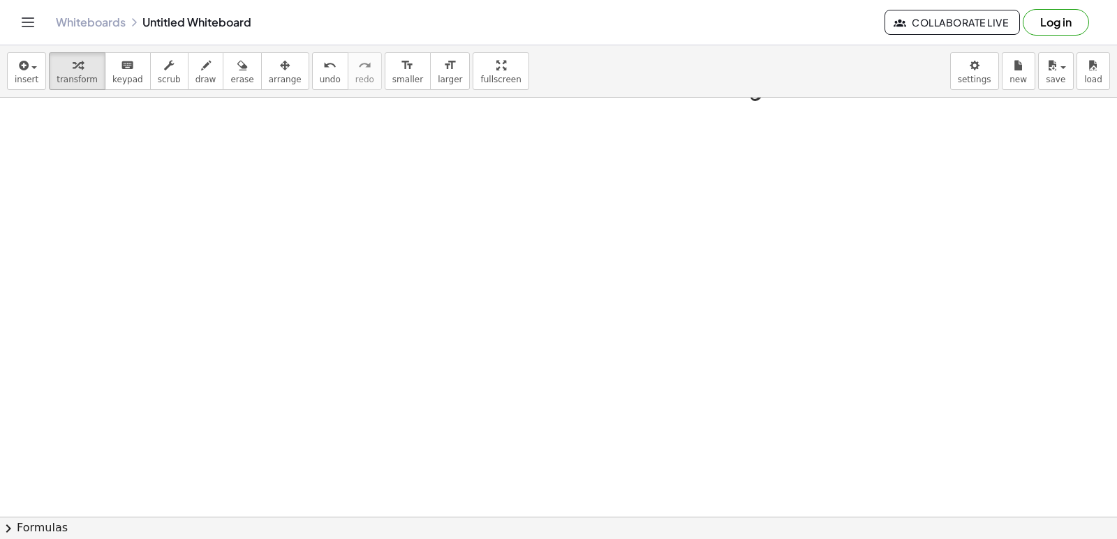
scroll to position [839, 0]
click at [523, 409] on div at bounding box center [558, 98] width 1117 height 1678
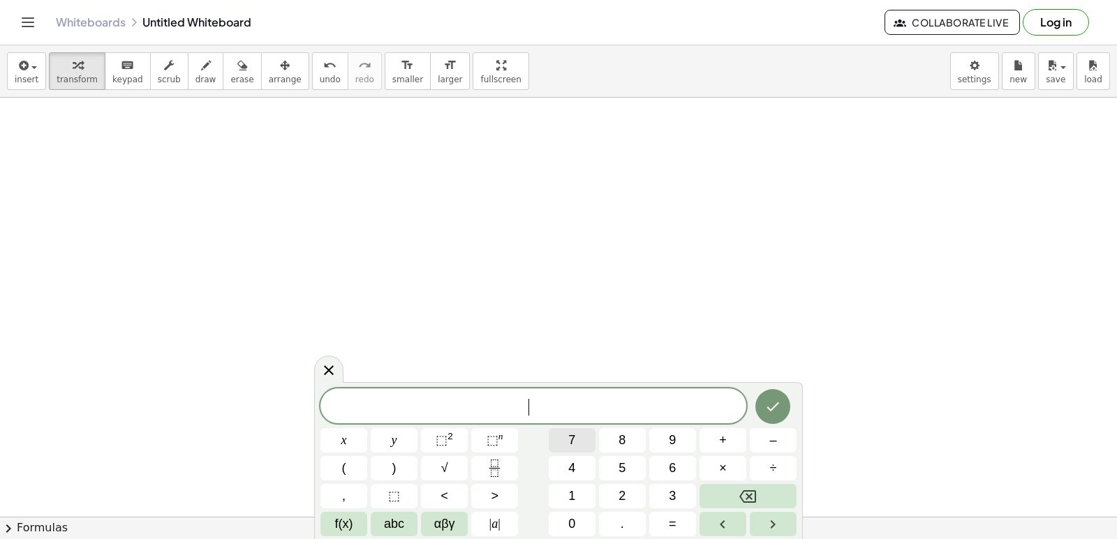
click at [570, 435] on span "7" at bounding box center [571, 440] width 7 height 19
click at [405, 437] on button "y" at bounding box center [394, 440] width 47 height 24
click at [780, 449] on button "–" at bounding box center [773, 440] width 47 height 24
click at [616, 489] on button "2" at bounding box center [622, 496] width 47 height 24
click at [575, 491] on span "1" at bounding box center [571, 496] width 7 height 19
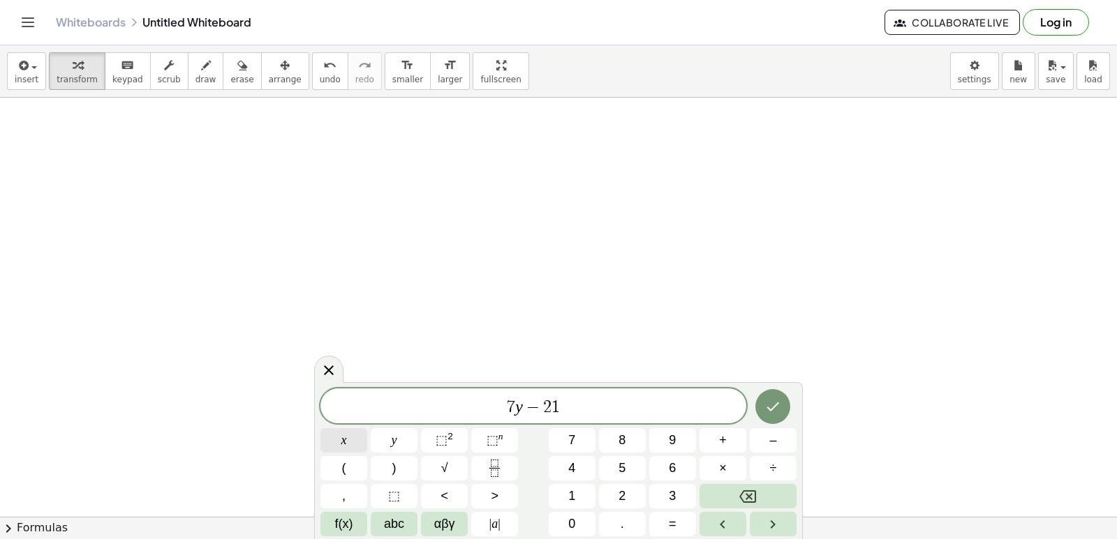
click at [352, 436] on button "x" at bounding box center [343, 440] width 47 height 24
click at [674, 524] on span "=" at bounding box center [673, 524] width 8 height 19
click at [565, 434] on button "7" at bounding box center [572, 440] width 47 height 24
click at [763, 410] on button "Done" at bounding box center [772, 406] width 35 height 35
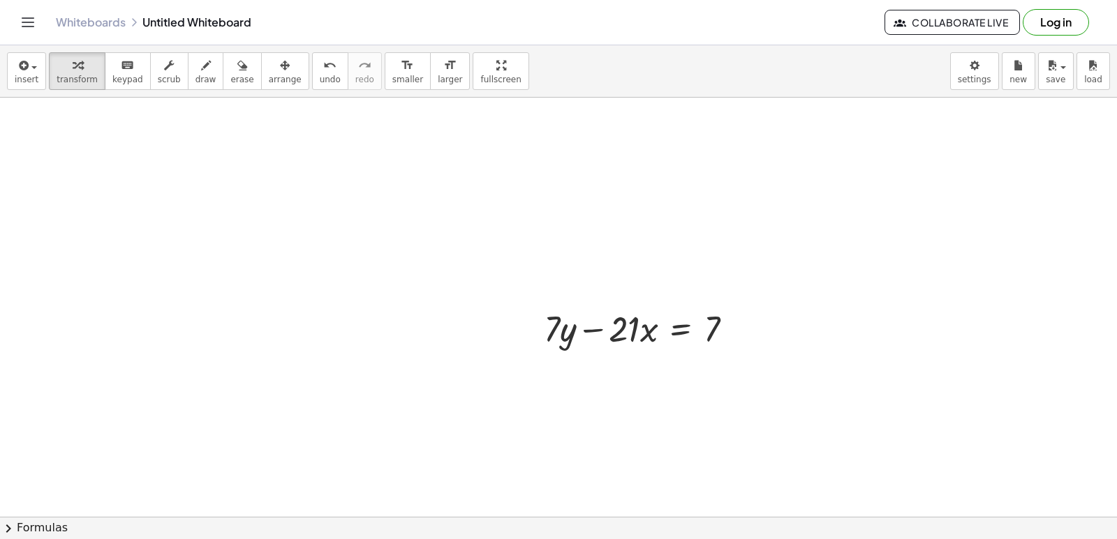
scroll to position [978, 0]
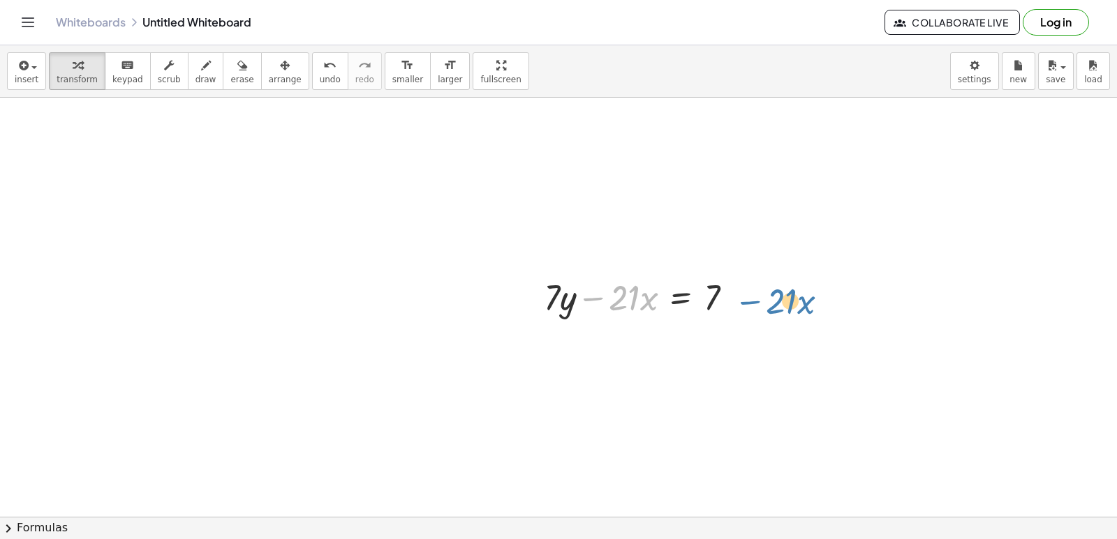
drag, startPoint x: 592, startPoint y: 293, endPoint x: 750, endPoint y: 295, distance: 157.7
click at [750, 295] on div at bounding box center [644, 296] width 214 height 47
drag, startPoint x: 592, startPoint y: 295, endPoint x: 752, endPoint y: 290, distance: 159.2
click at [752, 290] on div "− · 21 · x + · 7 · y − · 21 · x = 7" at bounding box center [639, 296] width 232 height 54
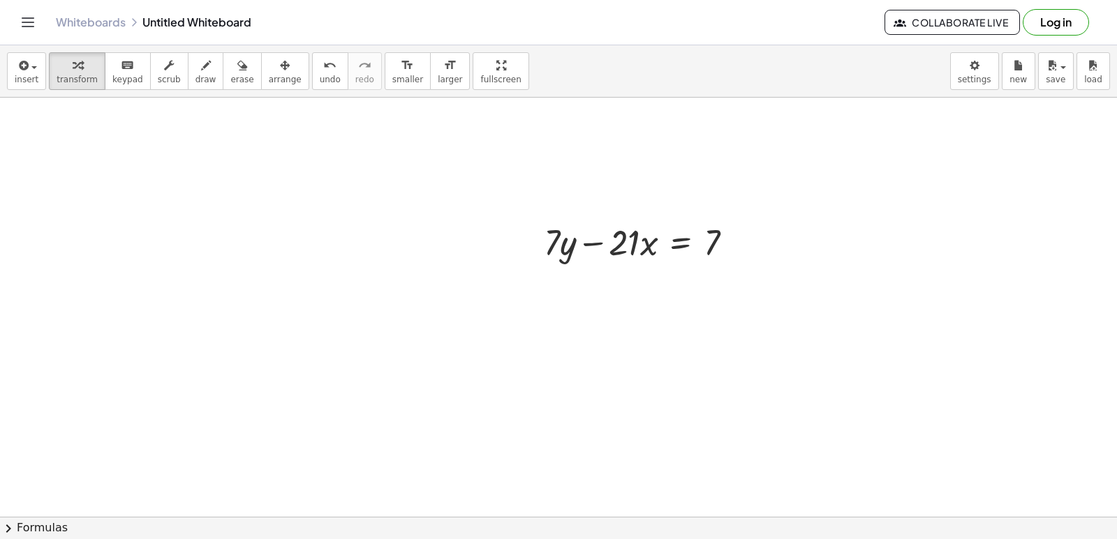
scroll to position [1048, 0]
drag, startPoint x: 590, startPoint y: 232, endPoint x: 742, endPoint y: 229, distance: 152.2
click at [742, 229] on div at bounding box center [644, 226] width 214 height 47
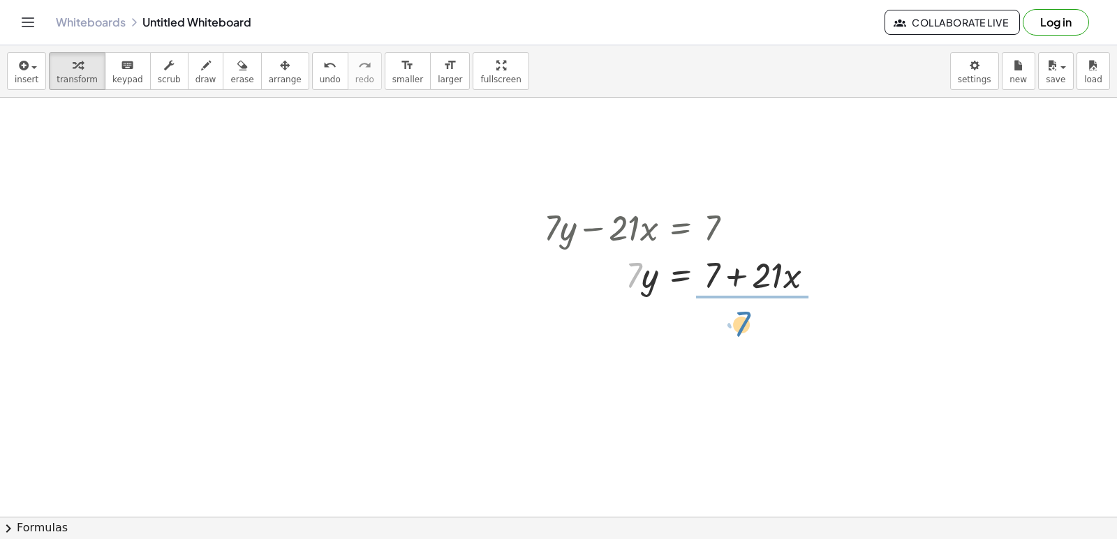
drag, startPoint x: 635, startPoint y: 269, endPoint x: 754, endPoint y: 298, distance: 122.9
drag, startPoint x: 747, startPoint y: 350, endPoint x: 750, endPoint y: 334, distance: 15.6
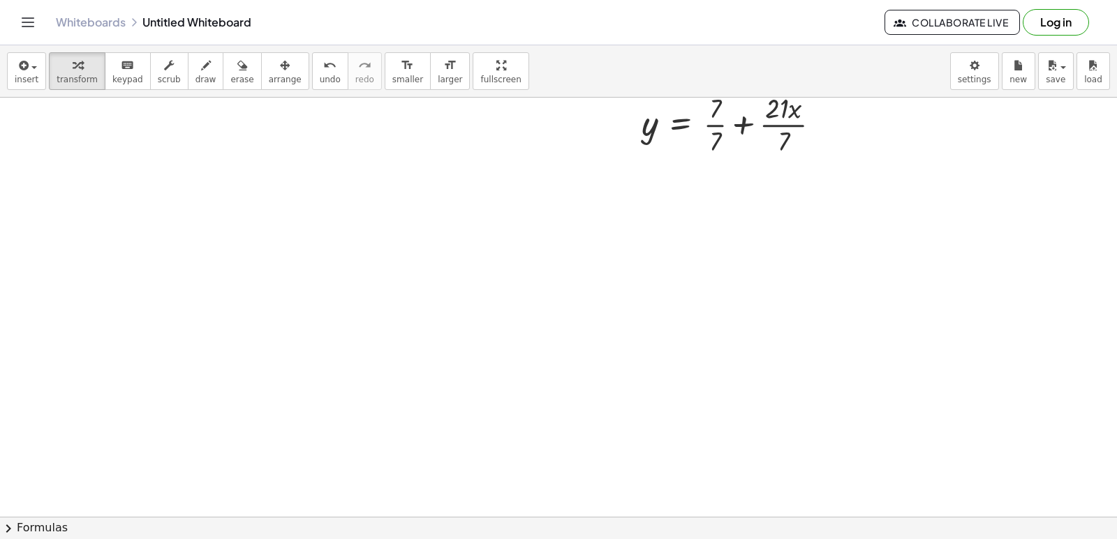
scroll to position [1467, 0]
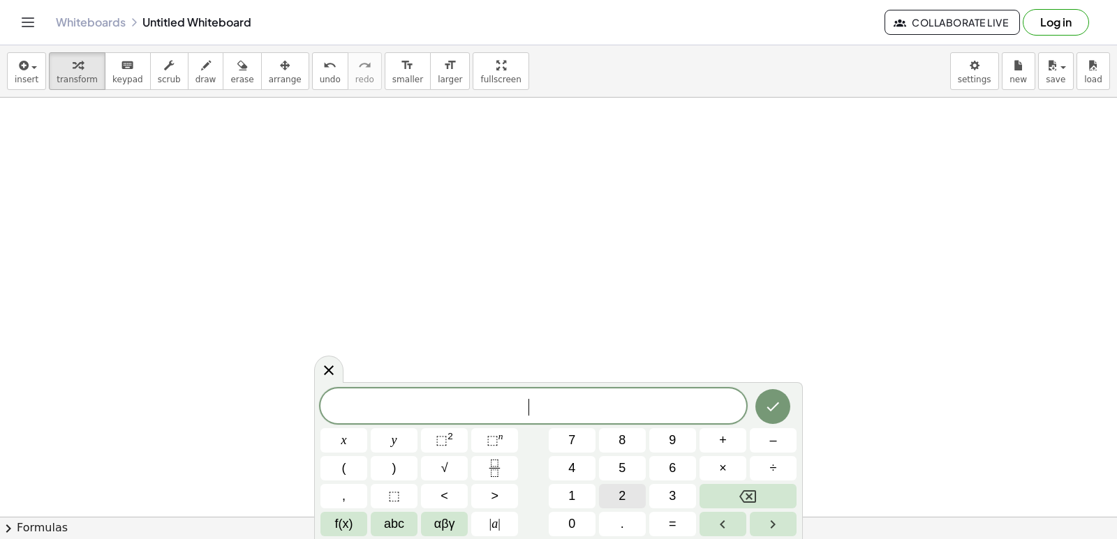
click at [613, 498] on button "2" at bounding box center [622, 496] width 47 height 24
click at [417, 444] on button "y" at bounding box center [394, 440] width 47 height 24
click at [715, 436] on button "+" at bounding box center [722, 440] width 47 height 24
click at [373, 451] on div "2 y + ​ x y ⬚ 2 ⬚ n 7 8 9 + – ( ) √ 4 5 6 × ÷ , ⬚ < > 1 2 3 f(x) abc αβγ | a | …" at bounding box center [558, 463] width 476 height 148
click at [756, 500] on icon "Backspace" at bounding box center [747, 497] width 17 height 13
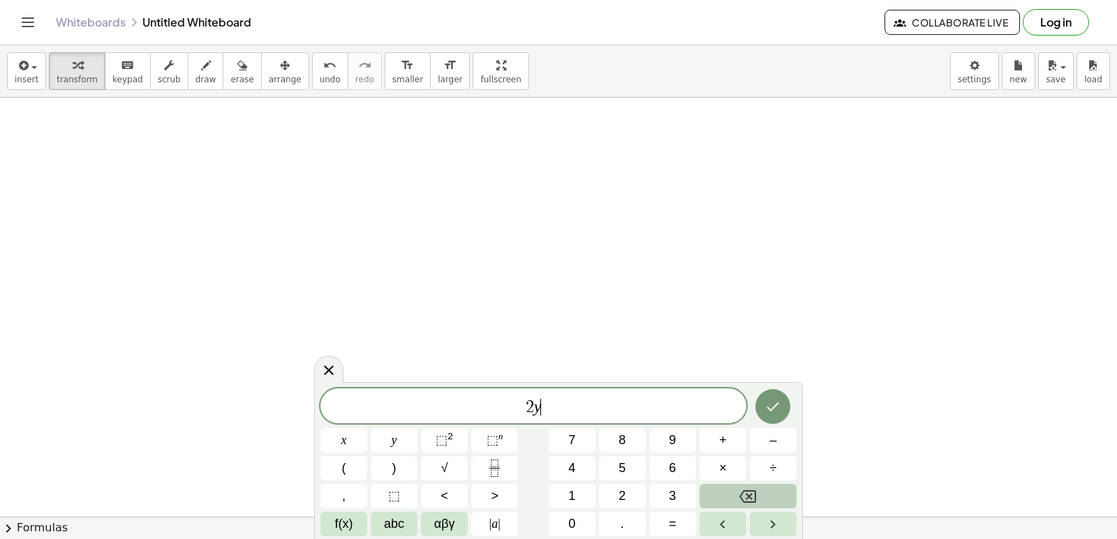
click at [756, 500] on icon "Backspace" at bounding box center [747, 497] width 17 height 13
click at [616, 500] on button "2" at bounding box center [622, 496] width 47 height 24
click at [405, 440] on button "y" at bounding box center [394, 440] width 47 height 24
click at [714, 438] on button "+" at bounding box center [722, 440] width 47 height 24
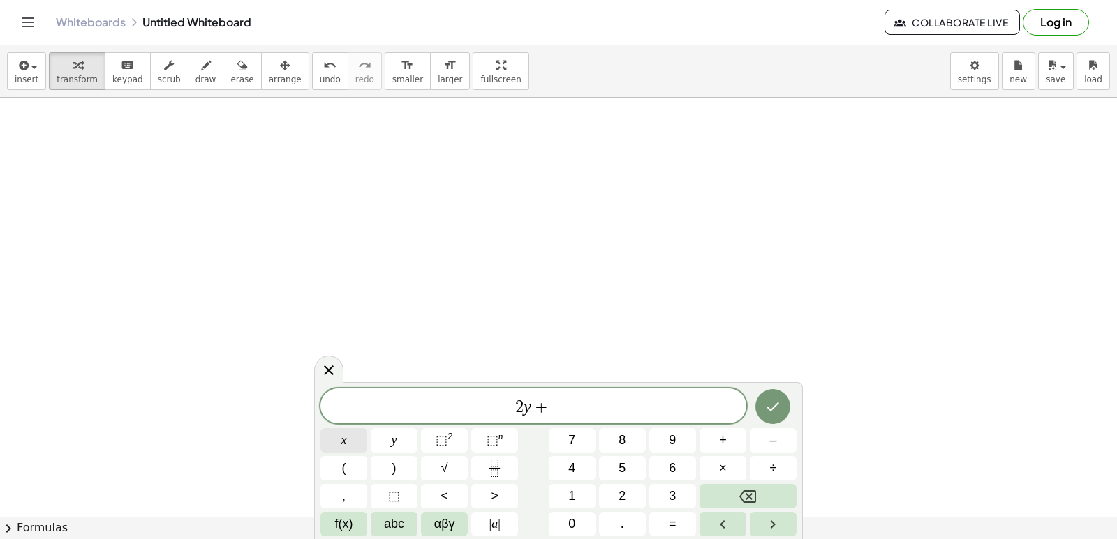
click at [361, 438] on button "x" at bounding box center [343, 440] width 47 height 24
click at [676, 514] on button "=" at bounding box center [672, 524] width 47 height 24
click at [566, 492] on button "1" at bounding box center [572, 496] width 47 height 24
click at [576, 512] on button "0" at bounding box center [572, 524] width 47 height 24
click at [779, 406] on icon "Done" at bounding box center [772, 406] width 17 height 17
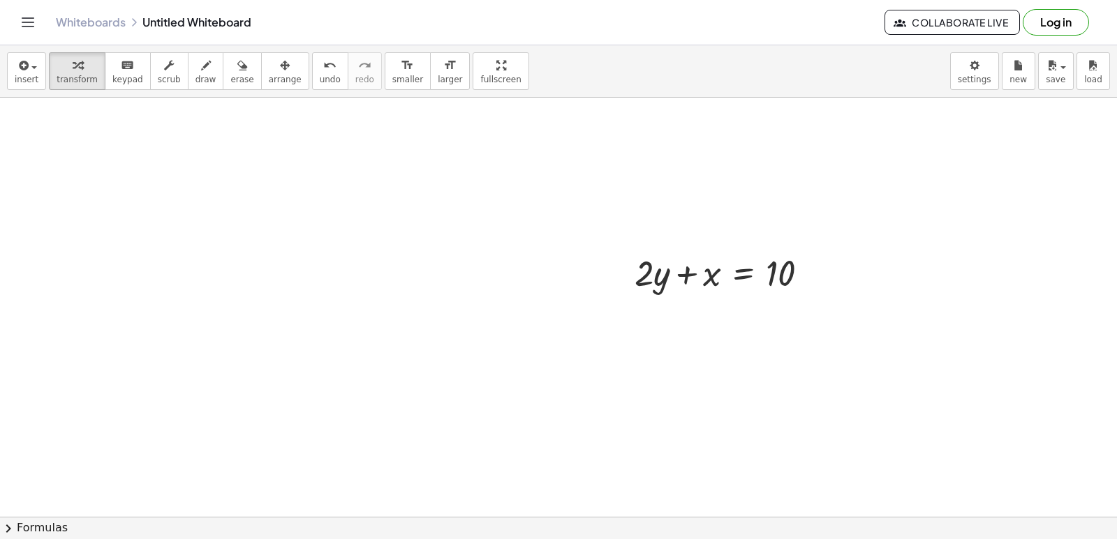
scroll to position [1678, 0]
drag, startPoint x: 637, startPoint y: 264, endPoint x: 625, endPoint y: 260, distance: 12.4
click at [630, 257] on div "· 2 + · 2 · y + x = 10" at bounding box center [721, 255] width 216 height 54
drag, startPoint x: 643, startPoint y: 260, endPoint x: 836, endPoint y: 259, distance: 192.6
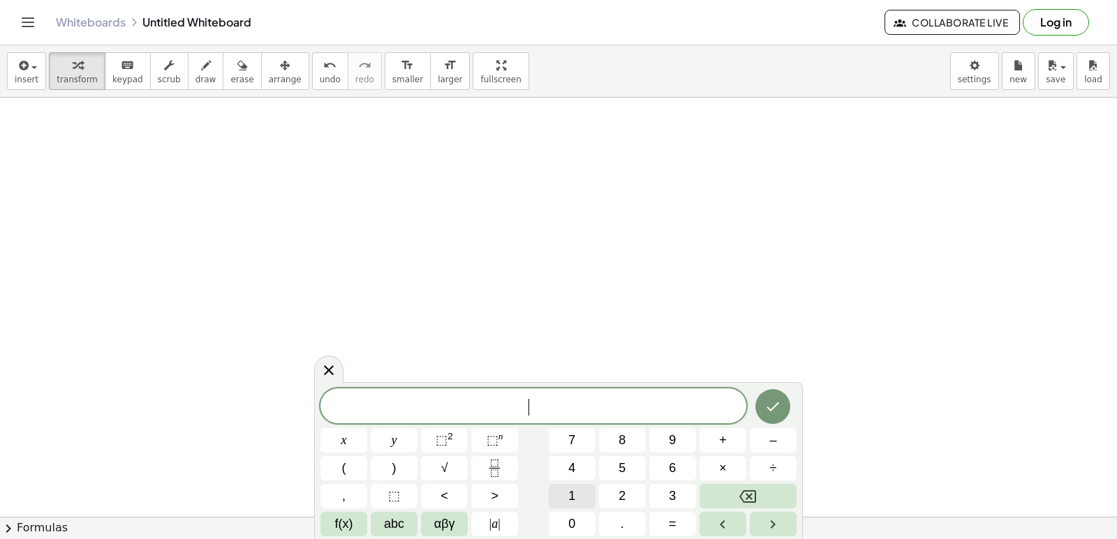
click at [573, 494] on span "1" at bounding box center [571, 496] width 7 height 19
click at [619, 456] on button "5" at bounding box center [622, 468] width 47 height 24
click at [389, 433] on button "y" at bounding box center [394, 440] width 47 height 24
click at [731, 441] on button "+" at bounding box center [722, 440] width 47 height 24
click at [611, 468] on button "5" at bounding box center [622, 468] width 47 height 24
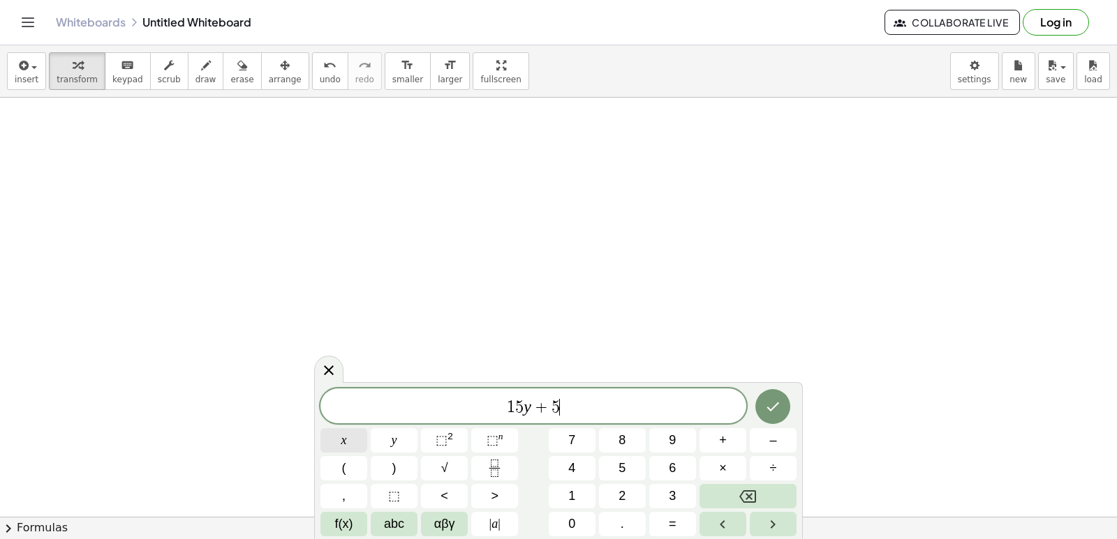
click at [361, 438] on button "x" at bounding box center [343, 440] width 47 height 24
click at [685, 524] on button "=" at bounding box center [672, 524] width 47 height 24
click at [779, 433] on button "–" at bounding box center [773, 440] width 47 height 24
click at [620, 493] on span "2" at bounding box center [621, 496] width 7 height 19
click at [576, 524] on button "0" at bounding box center [572, 524] width 47 height 24
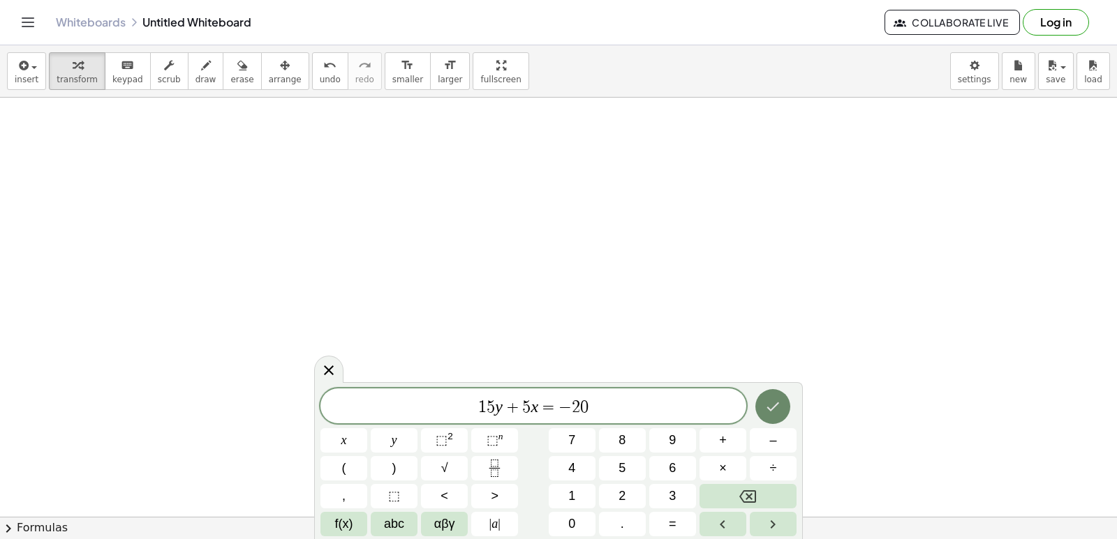
click at [762, 417] on button "Done" at bounding box center [772, 406] width 35 height 35
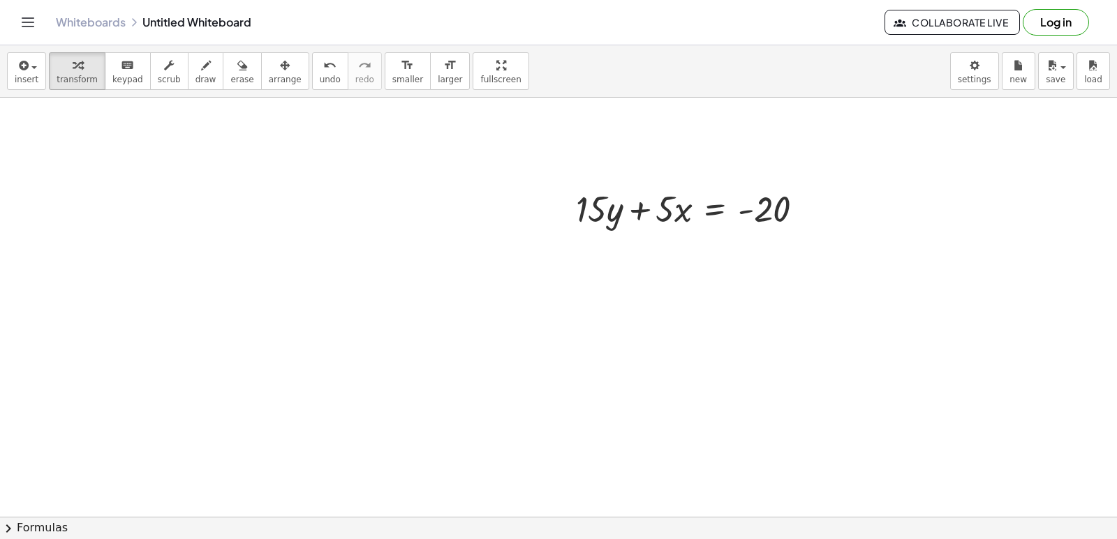
scroll to position [2236, 0]
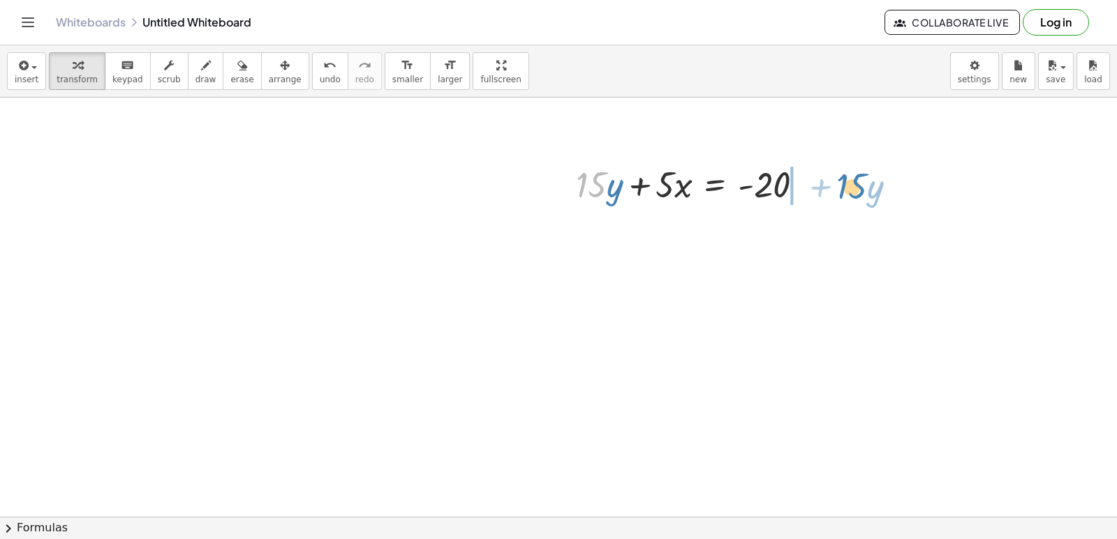
drag, startPoint x: 590, startPoint y: 184, endPoint x: 851, endPoint y: 185, distance: 261.0
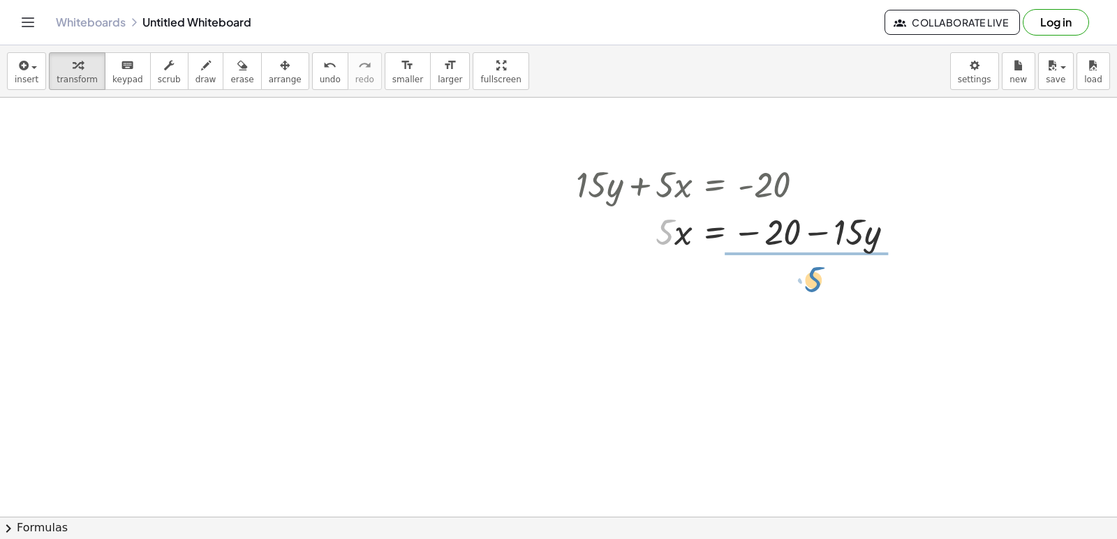
drag, startPoint x: 667, startPoint y: 237, endPoint x: 831, endPoint y: 274, distance: 168.1
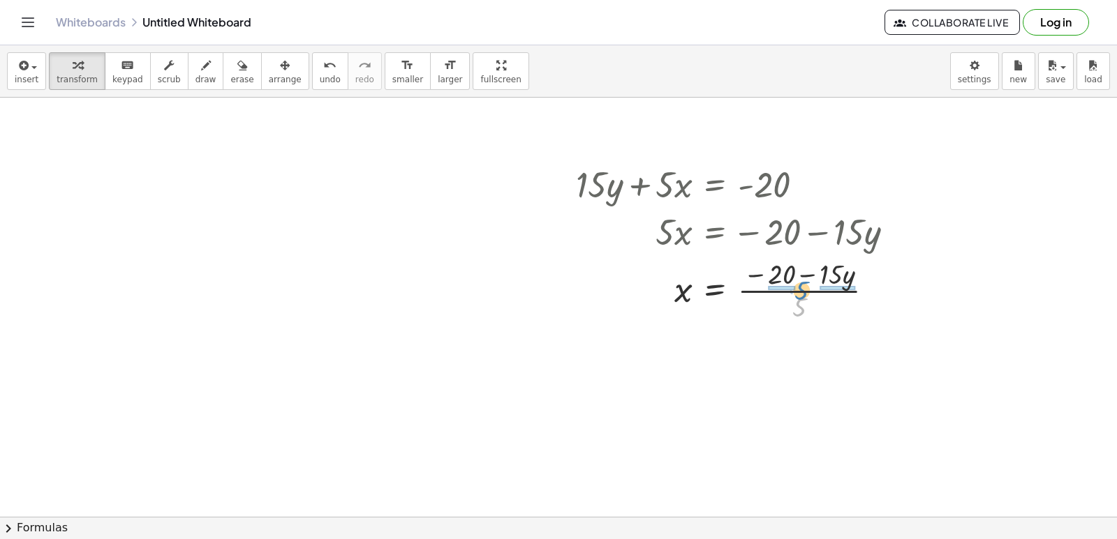
drag, startPoint x: 799, startPoint y: 309, endPoint x: 801, endPoint y: 292, distance: 16.9
click at [801, 292] on div at bounding box center [740, 290] width 343 height 70
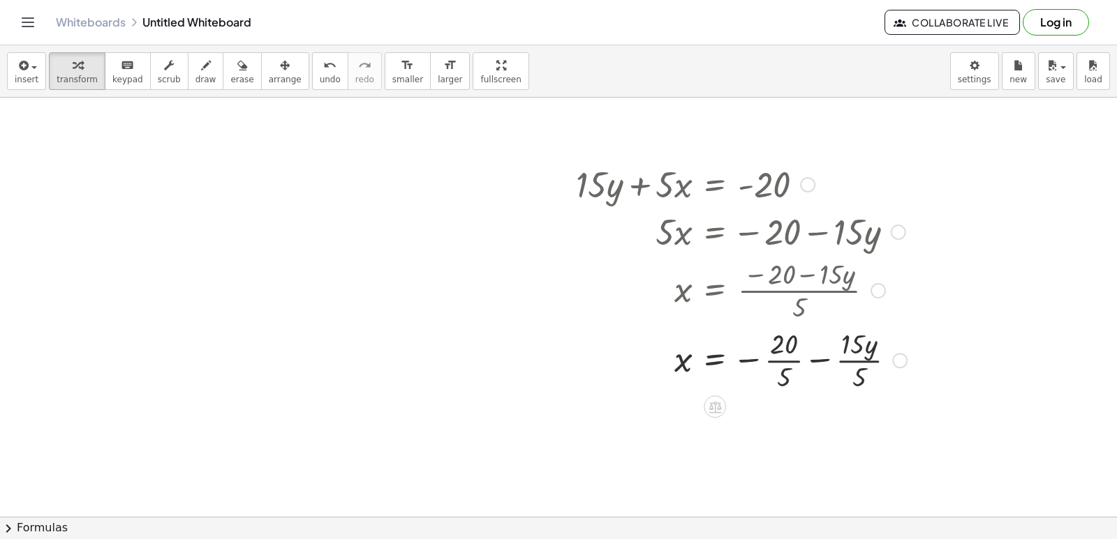
scroll to position [2306, 0]
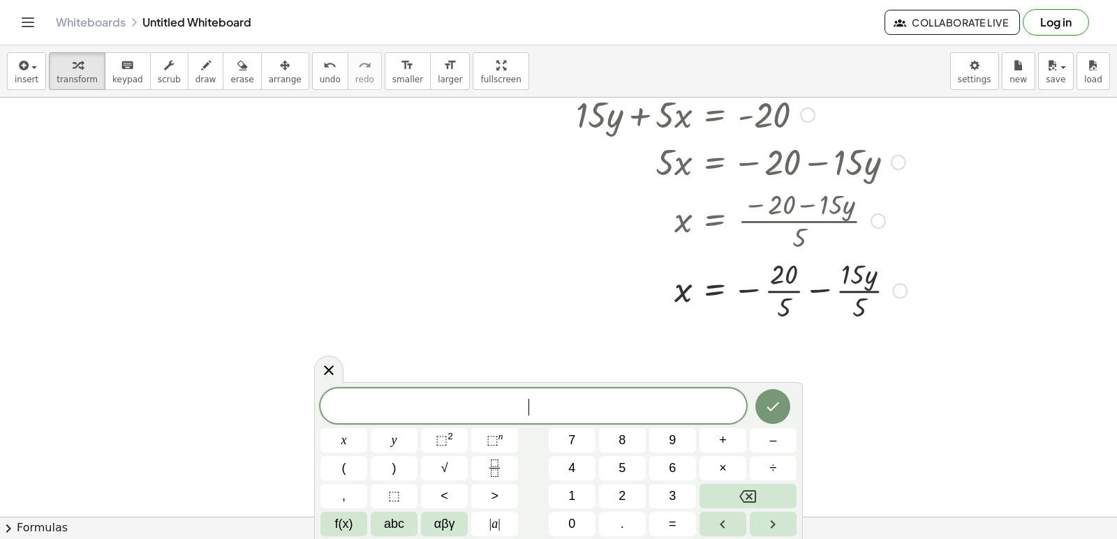
click at [899, 296] on div at bounding box center [899, 290] width 15 height 15
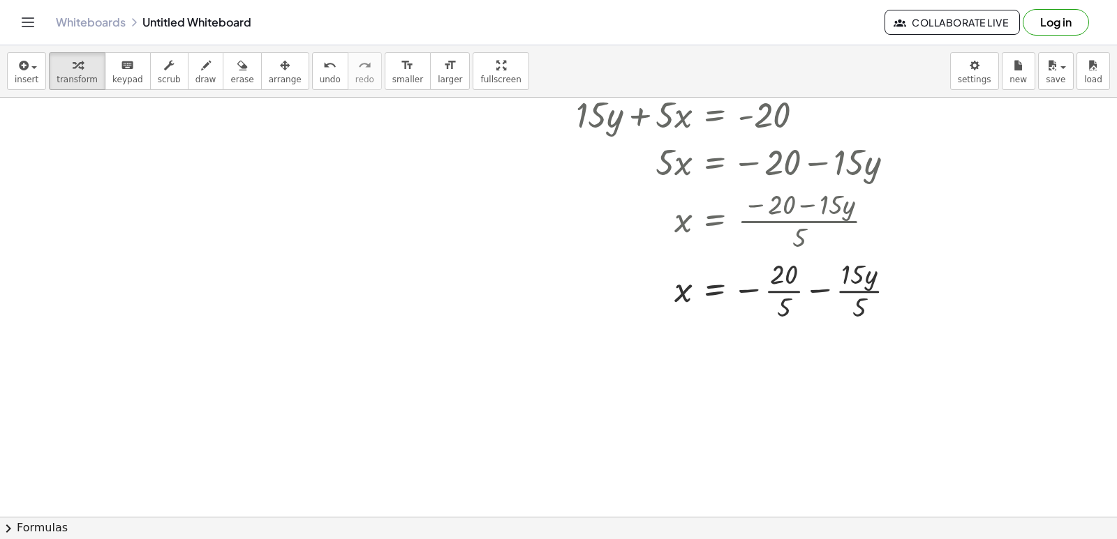
drag, startPoint x: 798, startPoint y: 394, endPoint x: 582, endPoint y: 244, distance: 262.9
click at [563, 236] on div at bounding box center [565, 207] width 21 height 241
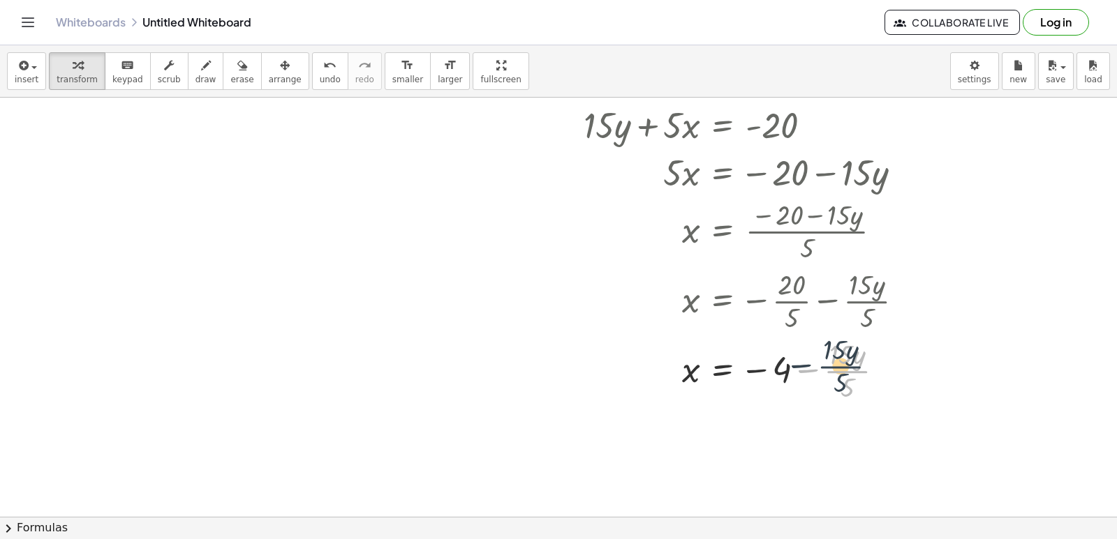
drag, startPoint x: 847, startPoint y: 366, endPoint x: 838, endPoint y: 357, distance: 12.3
click at [838, 357] on div at bounding box center [748, 370] width 345 height 70
click at [844, 365] on div at bounding box center [748, 370] width 345 height 70
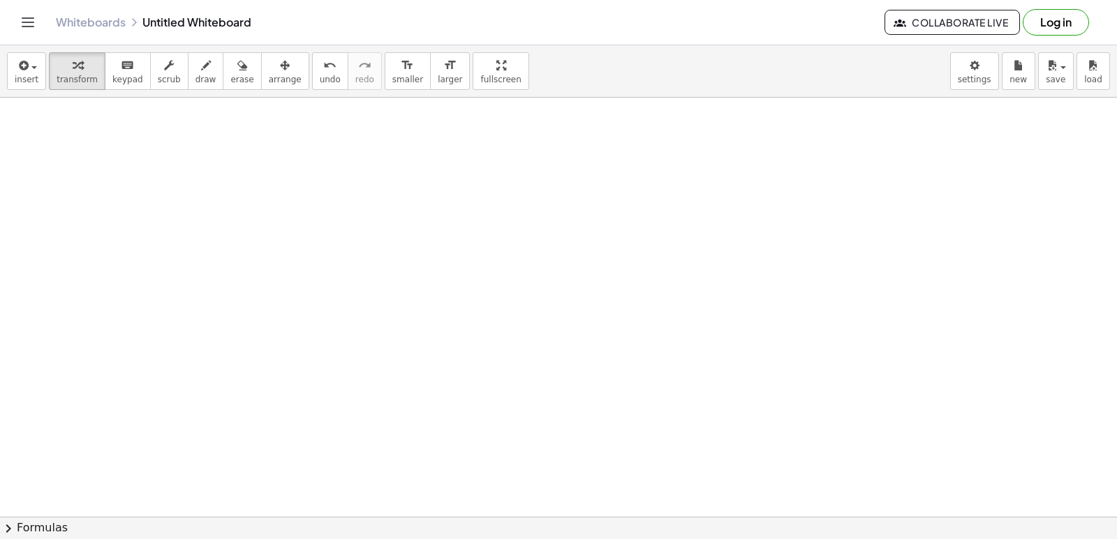
scroll to position [2655, 0]
drag, startPoint x: 567, startPoint y: 386, endPoint x: 580, endPoint y: 415, distance: 32.2
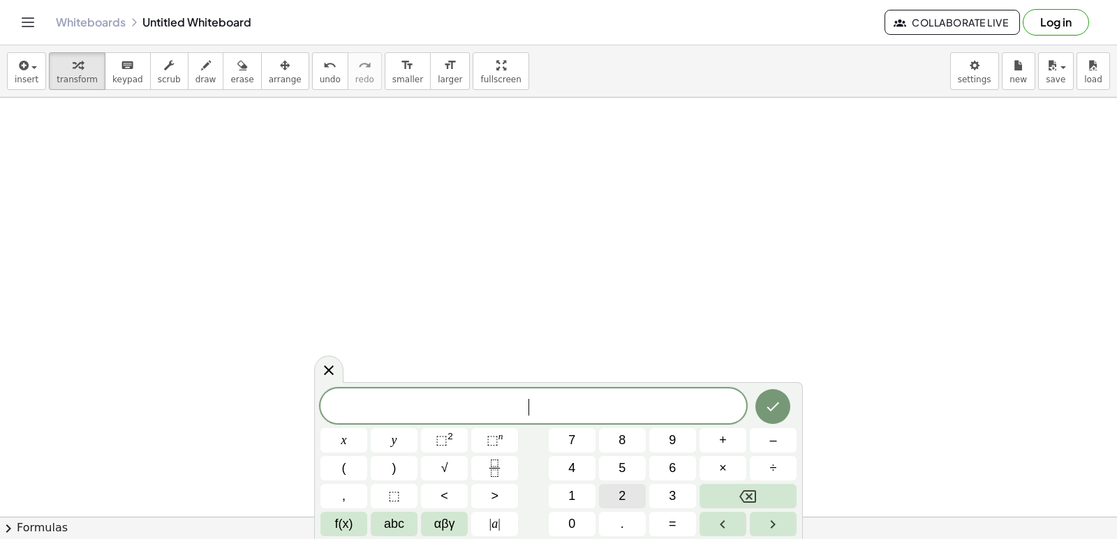
click at [623, 498] on span "2" at bounding box center [621, 496] width 7 height 19
click at [403, 435] on button "y" at bounding box center [394, 440] width 47 height 24
click at [715, 447] on button "+" at bounding box center [722, 440] width 47 height 24
click at [724, 440] on span "+" at bounding box center [723, 440] width 8 height 19
click at [713, 464] on button "×" at bounding box center [722, 468] width 47 height 24
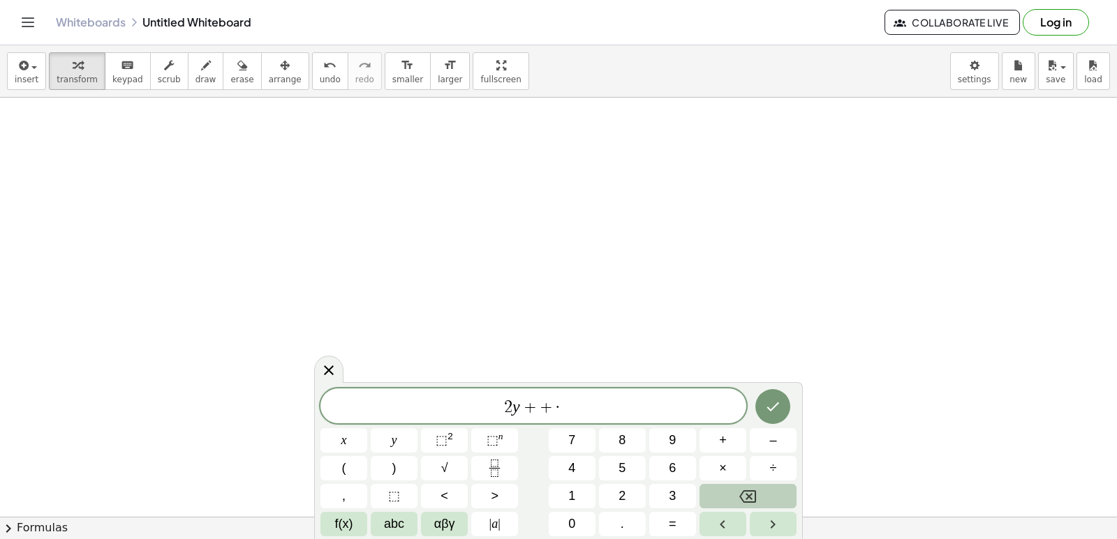
click at [753, 489] on icon "Backspace" at bounding box center [747, 497] width 17 height 17
click at [725, 472] on span "×" at bounding box center [723, 468] width 8 height 19
click at [720, 476] on span "×" at bounding box center [723, 468] width 8 height 19
click at [732, 492] on button "Backspace" at bounding box center [747, 496] width 97 height 24
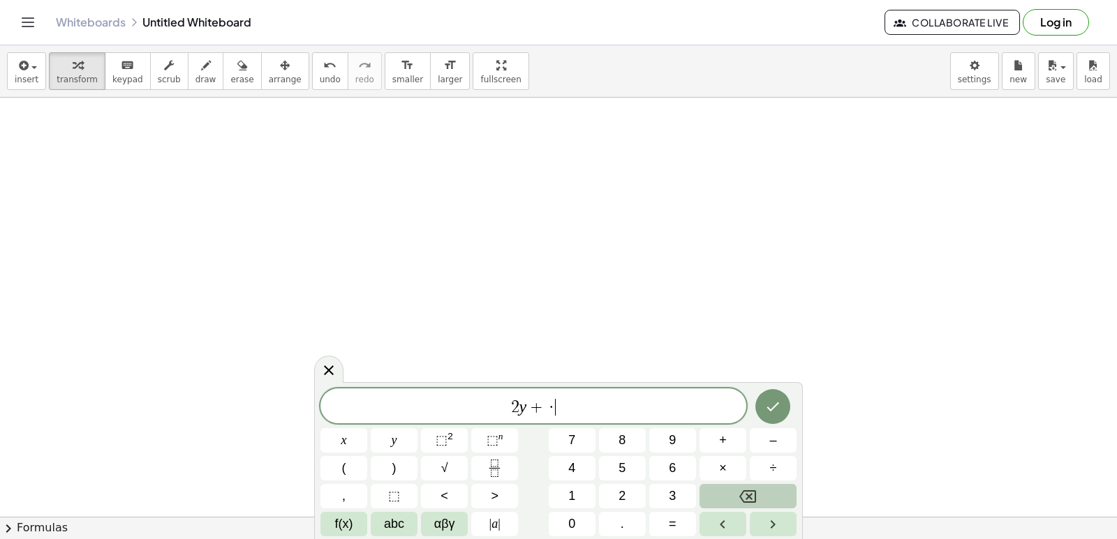
click at [732, 492] on button "Backspace" at bounding box center [747, 496] width 97 height 24
click at [701, 464] on button "×" at bounding box center [722, 468] width 47 height 24
click at [726, 495] on button "Backspace" at bounding box center [747, 496] width 97 height 24
click at [727, 449] on button "+" at bounding box center [722, 440] width 47 height 24
click at [739, 498] on icon "Backspace" at bounding box center [747, 497] width 17 height 17
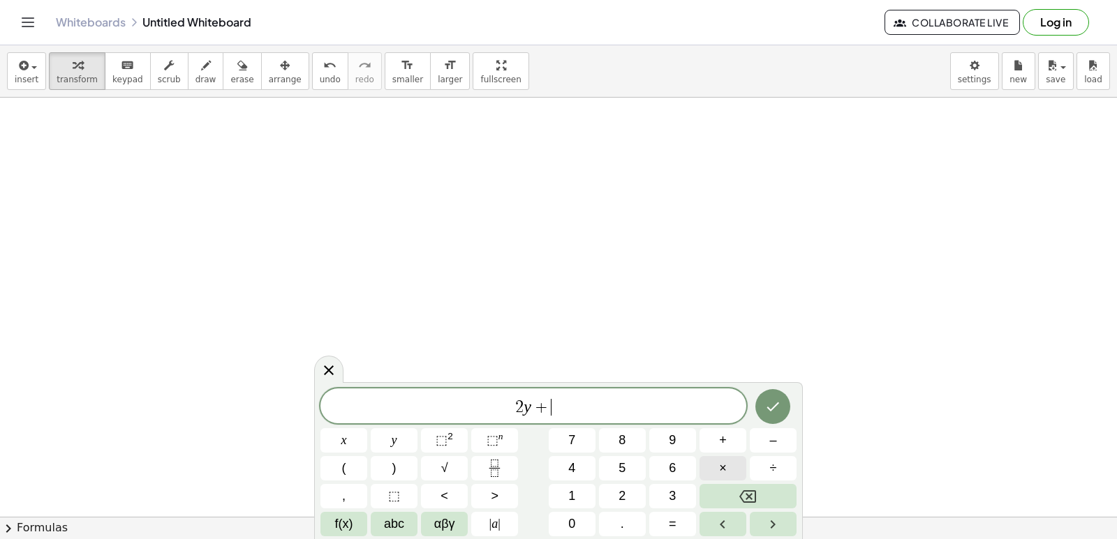
click at [729, 467] on button "×" at bounding box center [722, 468] width 47 height 24
click at [770, 409] on icon "Done" at bounding box center [773, 407] width 13 height 9
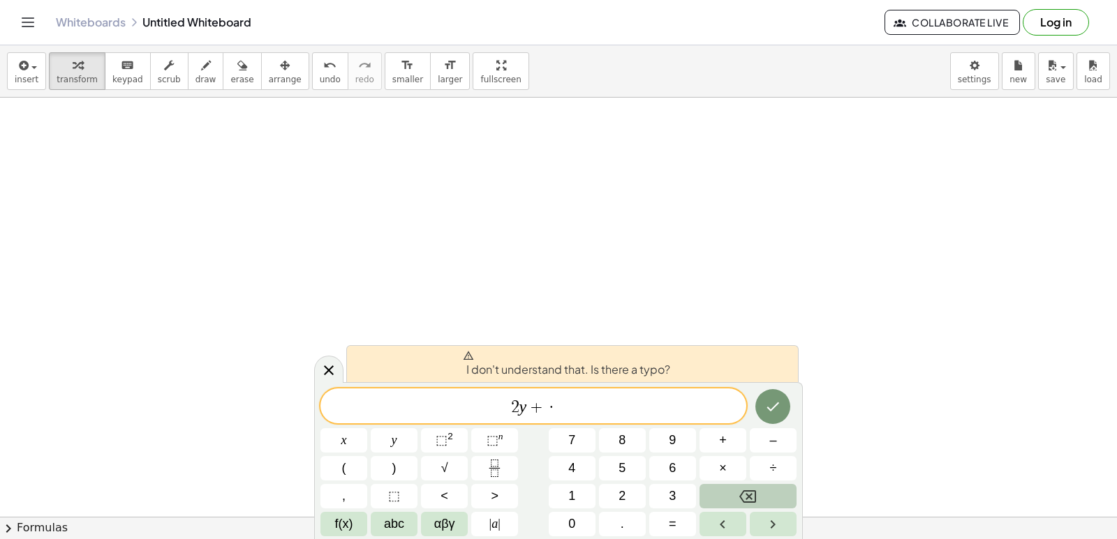
click at [716, 488] on button "Backspace" at bounding box center [747, 496] width 97 height 24
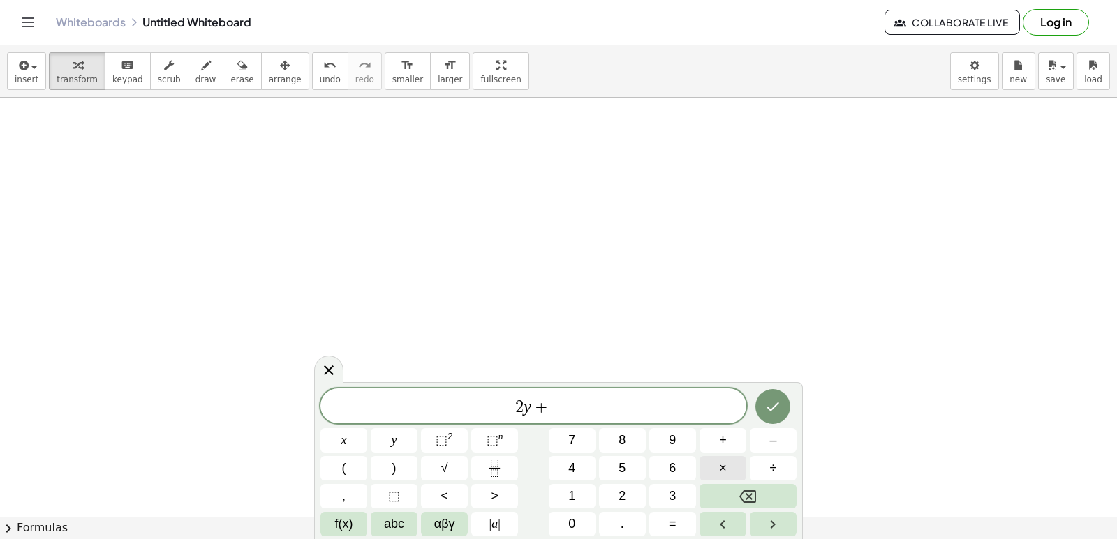
click at [726, 464] on button "×" at bounding box center [722, 468] width 47 height 24
click at [685, 522] on button "=" at bounding box center [672, 524] width 47 height 24
click at [750, 491] on icon "Backspace" at bounding box center [747, 497] width 17 height 13
click at [718, 470] on button "×" at bounding box center [722, 468] width 47 height 24
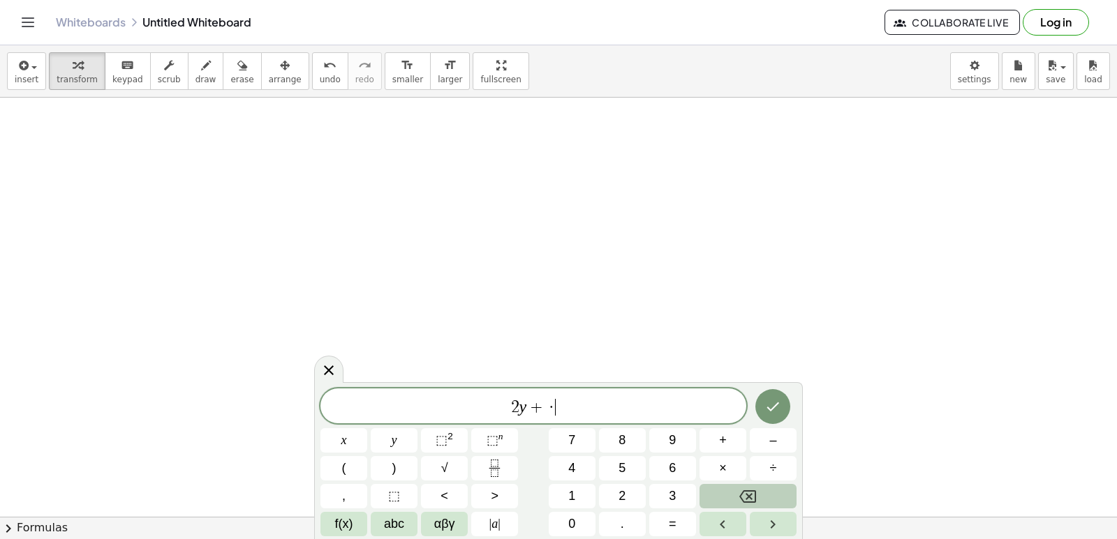
click at [731, 497] on button "Backspace" at bounding box center [747, 496] width 97 height 24
click at [688, 491] on button "3" at bounding box center [672, 496] width 47 height 24
click at [729, 468] on button "×" at bounding box center [722, 468] width 47 height 24
click at [743, 491] on icon "Backspace" at bounding box center [747, 497] width 17 height 17
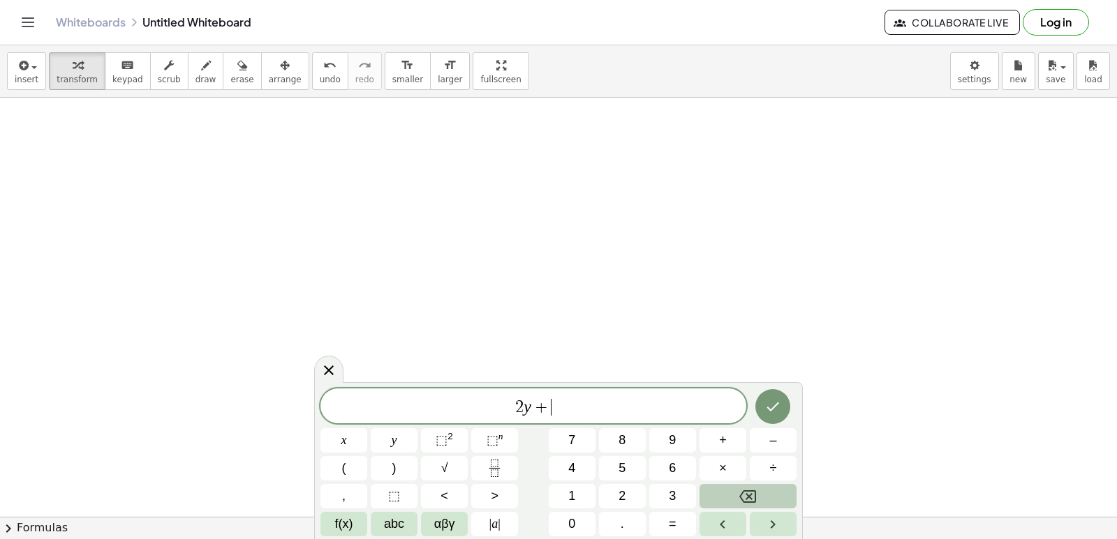
click at [743, 491] on icon "Backspace" at bounding box center [747, 497] width 17 height 17
click at [622, 493] on span "2" at bounding box center [621, 496] width 7 height 19
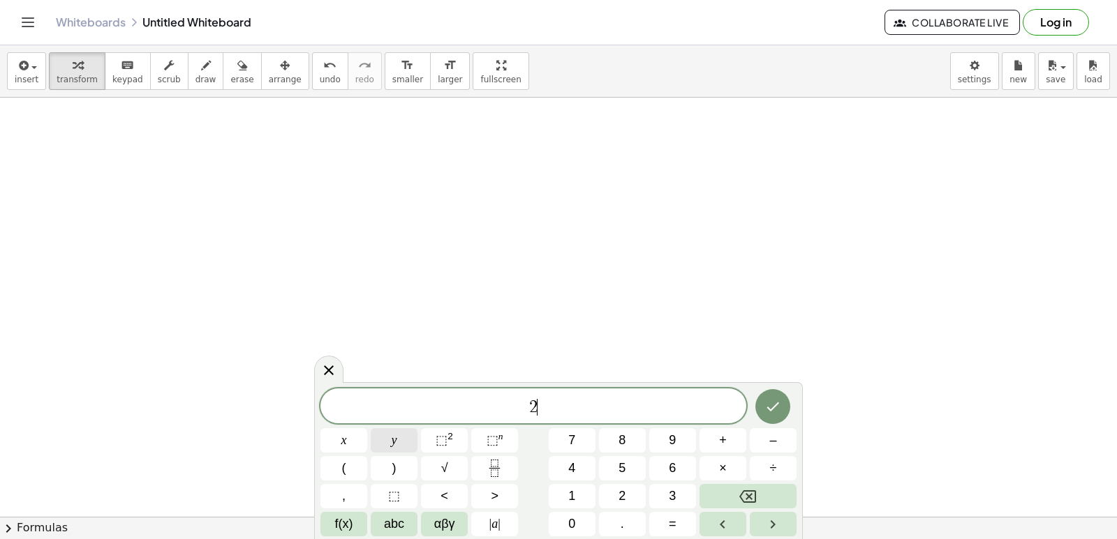
click at [389, 443] on button "y" at bounding box center [394, 440] width 47 height 24
click at [720, 439] on span "+" at bounding box center [723, 440] width 8 height 19
click at [716, 465] on button "×" at bounding box center [722, 468] width 47 height 24
click at [731, 496] on button "Backspace" at bounding box center [747, 496] width 97 height 24
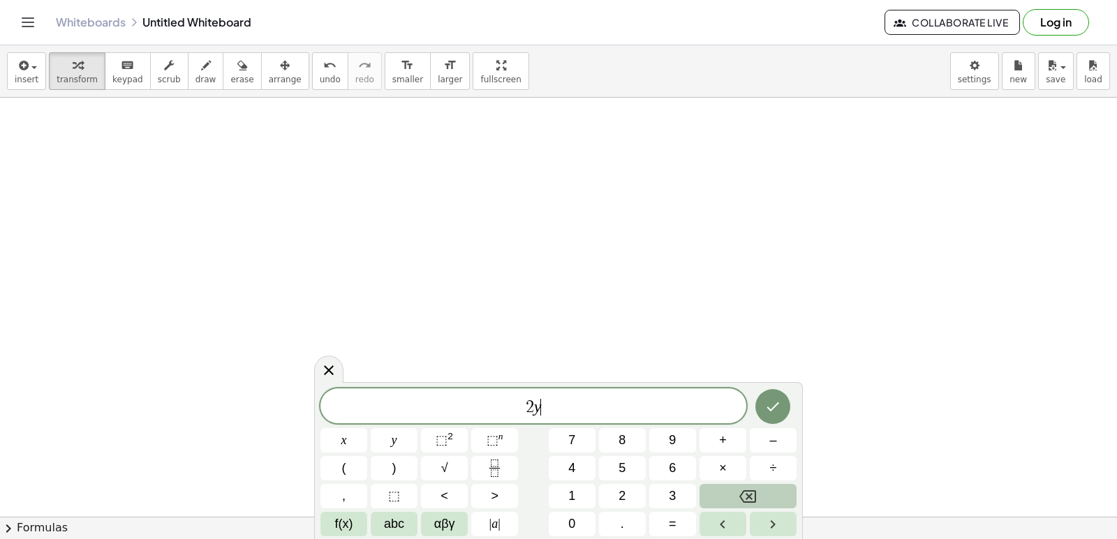
click at [731, 496] on button "Backspace" at bounding box center [747, 496] width 97 height 24
click at [771, 406] on icon "Done" at bounding box center [772, 406] width 17 height 17
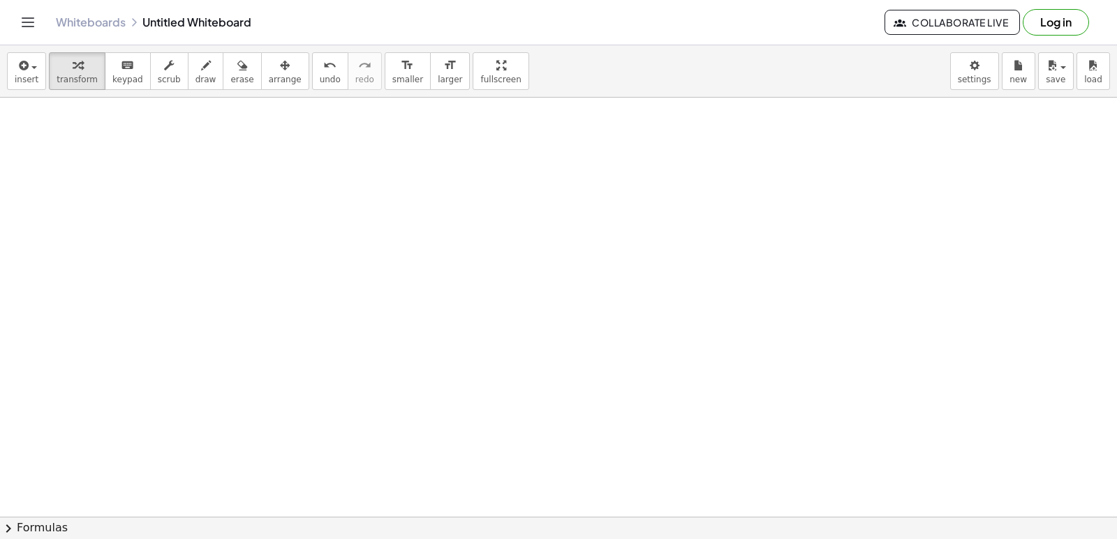
scroll to position [2725, 0]
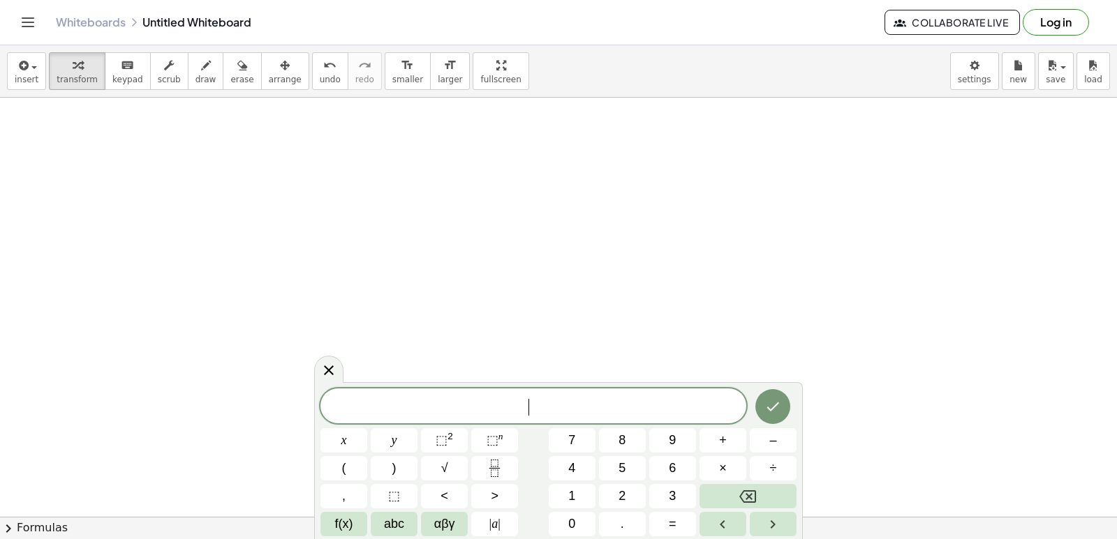
click at [544, 414] on span "​" at bounding box center [533, 408] width 426 height 20
click at [625, 492] on button "2" at bounding box center [622, 496] width 47 height 24
click at [396, 433] on span "y" at bounding box center [395, 440] width 6 height 19
click at [728, 445] on button "+" at bounding box center [722, 440] width 47 height 24
click at [587, 501] on button "1" at bounding box center [572, 496] width 47 height 24
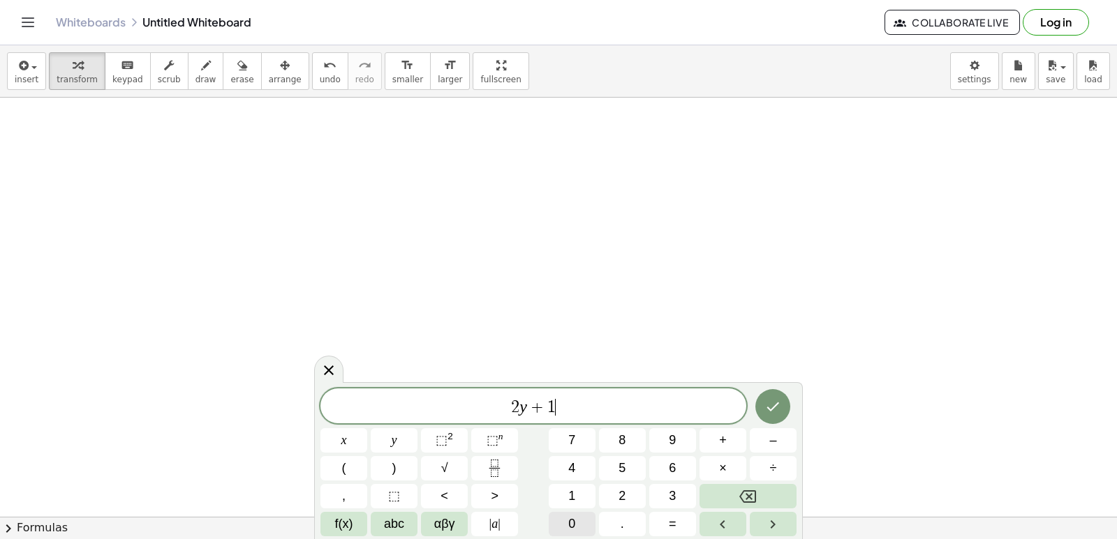
click at [569, 519] on button "0" at bounding box center [572, 524] width 47 height 24
click at [711, 466] on button "×" at bounding box center [722, 468] width 47 height 24
click at [732, 503] on button "Backspace" at bounding box center [747, 496] width 97 height 24
click at [731, 470] on button "×" at bounding box center [722, 468] width 47 height 24
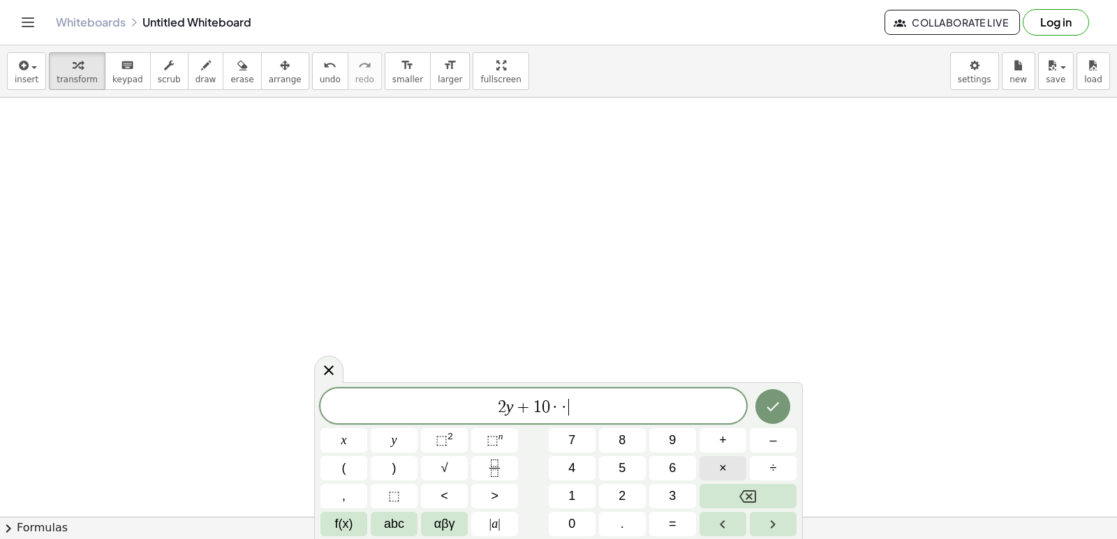
click at [731, 470] on button "×" at bounding box center [722, 468] width 47 height 24
click at [734, 493] on button "Backspace" at bounding box center [747, 496] width 97 height 24
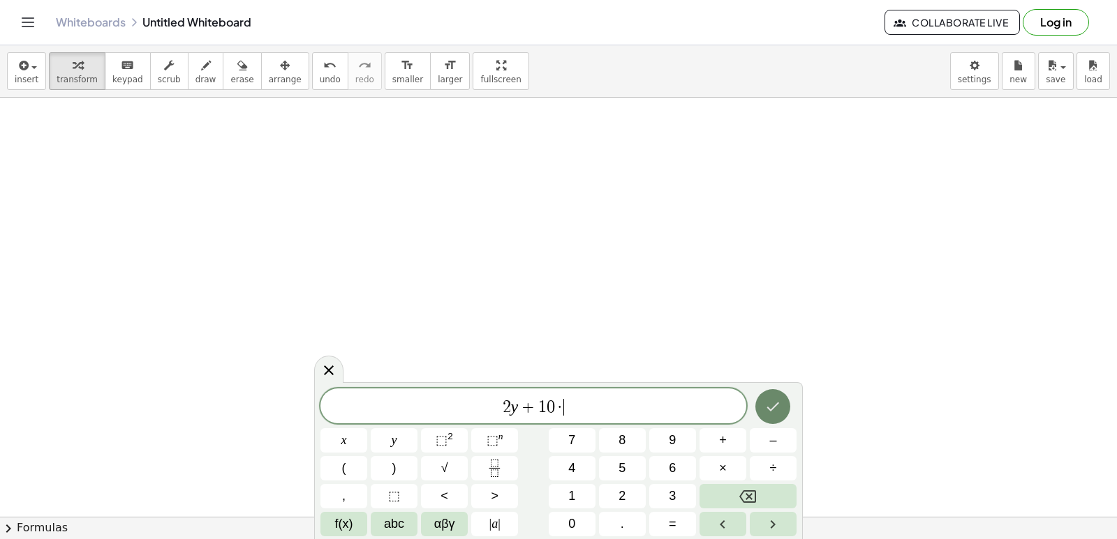
click at [775, 412] on icon "Done" at bounding box center [772, 406] width 17 height 17
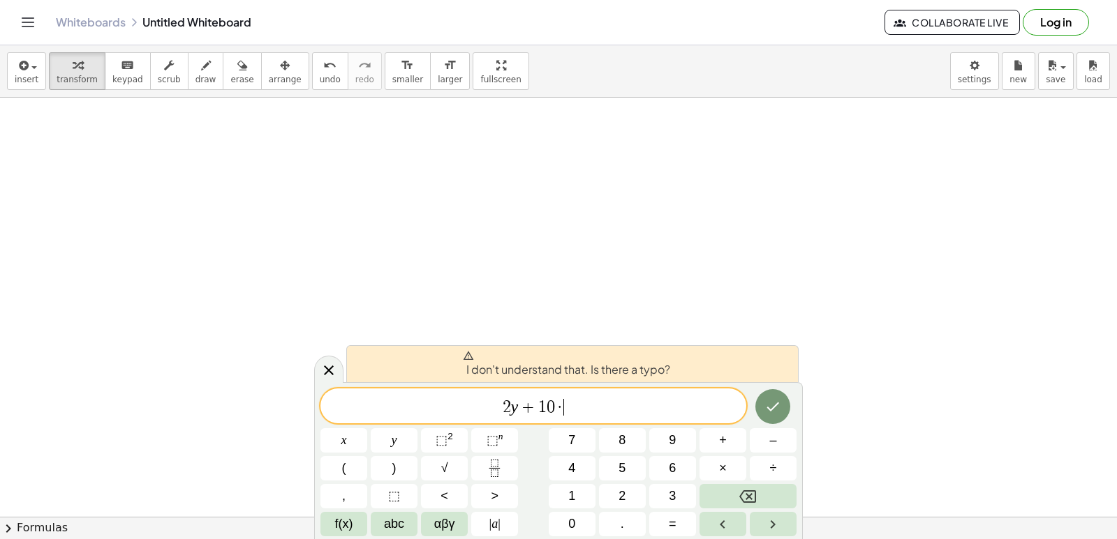
click at [613, 402] on span "2 y + 1 0 · ​" at bounding box center [533, 408] width 426 height 20
click at [745, 489] on icon "Backspace" at bounding box center [747, 497] width 17 height 17
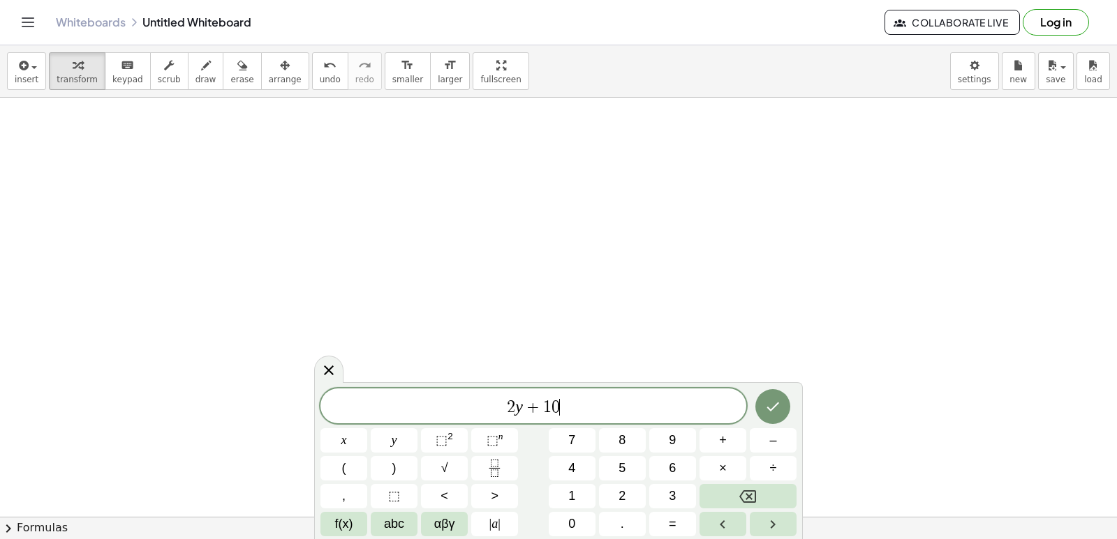
click at [320, 84] on span "undo" at bounding box center [330, 80] width 21 height 10
click at [320, 82] on span "undo" at bounding box center [330, 80] width 21 height 10
click at [320, 83] on span "undo" at bounding box center [330, 80] width 21 height 10
click at [713, 457] on button "×" at bounding box center [722, 468] width 47 height 24
click at [737, 491] on button "Backspace" at bounding box center [747, 496] width 97 height 24
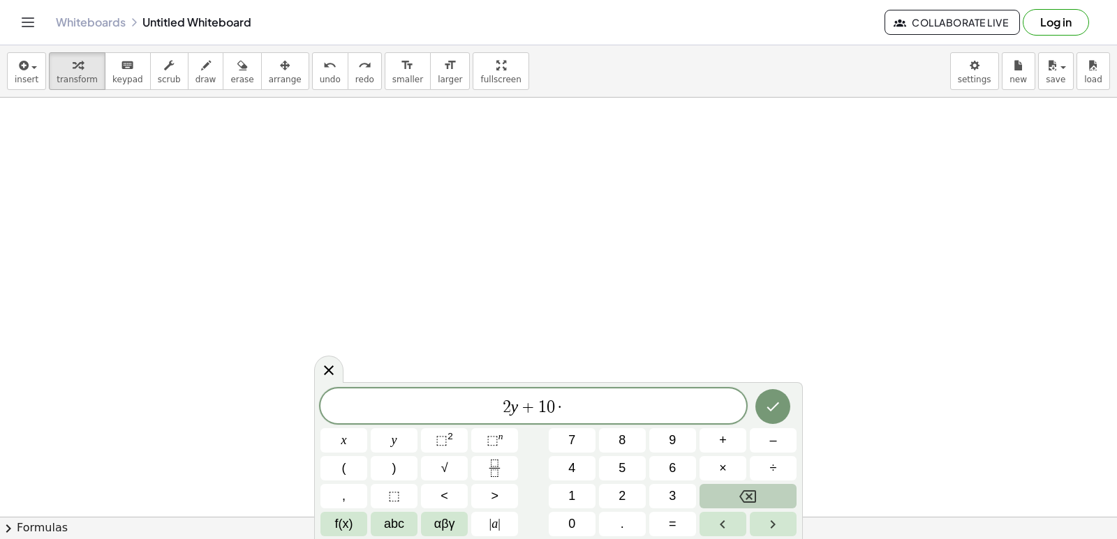
click at [740, 491] on icon "Backspace" at bounding box center [747, 497] width 17 height 17
click at [743, 489] on icon "Backspace" at bounding box center [747, 497] width 17 height 17
click at [743, 487] on button "Backspace" at bounding box center [747, 496] width 97 height 24
click at [747, 483] on div "2 y + ​ x y ⬚ 2 ⬚ n 7 8 9 + – ( ) √ 4 5 6 × ÷ , ⬚ < > 1 2 3 f(x) abc αβγ | a | …" at bounding box center [558, 463] width 476 height 148
click at [750, 482] on div "2 y x y ⬚ 2 ⬚ n 7 8 9 + – ( ) √ 4 5 6 × ÷ , ⬚ < > 1 2 3 f(x) abc αβγ | a | 0 . =" at bounding box center [558, 463] width 476 height 148
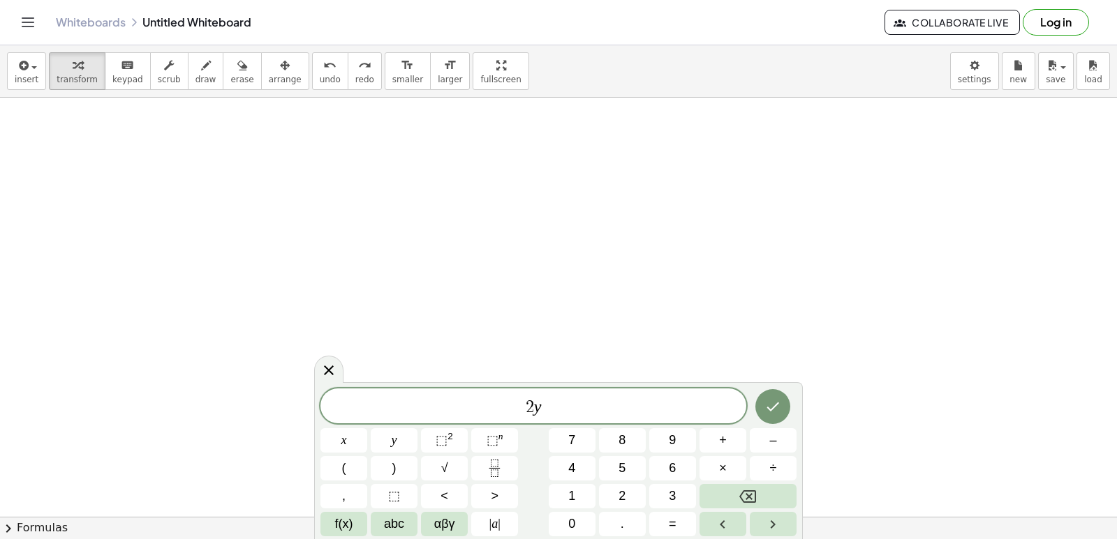
click at [755, 482] on div "2 y x y ⬚ 2 ⬚ n 7 8 9 + – ( ) √ 4 5 6 × ÷ , ⬚ < > 1 2 3 f(x) abc αβγ | a | 0 . =" at bounding box center [558, 463] width 476 height 148
click at [753, 494] on icon "Backspace" at bounding box center [747, 497] width 17 height 17
click at [752, 494] on icon "Backspace" at bounding box center [747, 497] width 17 height 17
drag, startPoint x: 325, startPoint y: 375, endPoint x: 343, endPoint y: 264, distance: 112.6
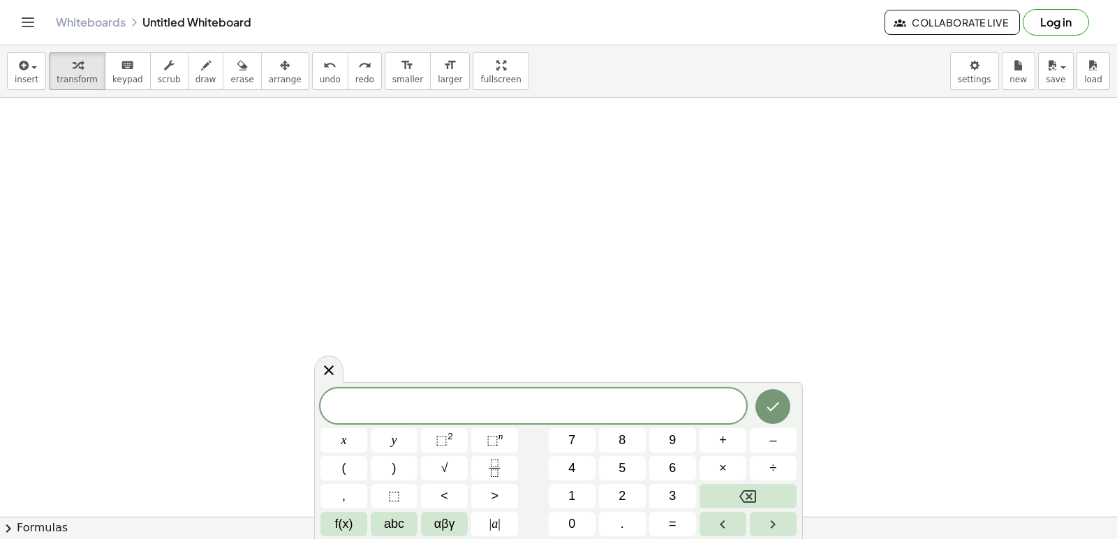
click at [328, 361] on div at bounding box center [328, 369] width 29 height 27
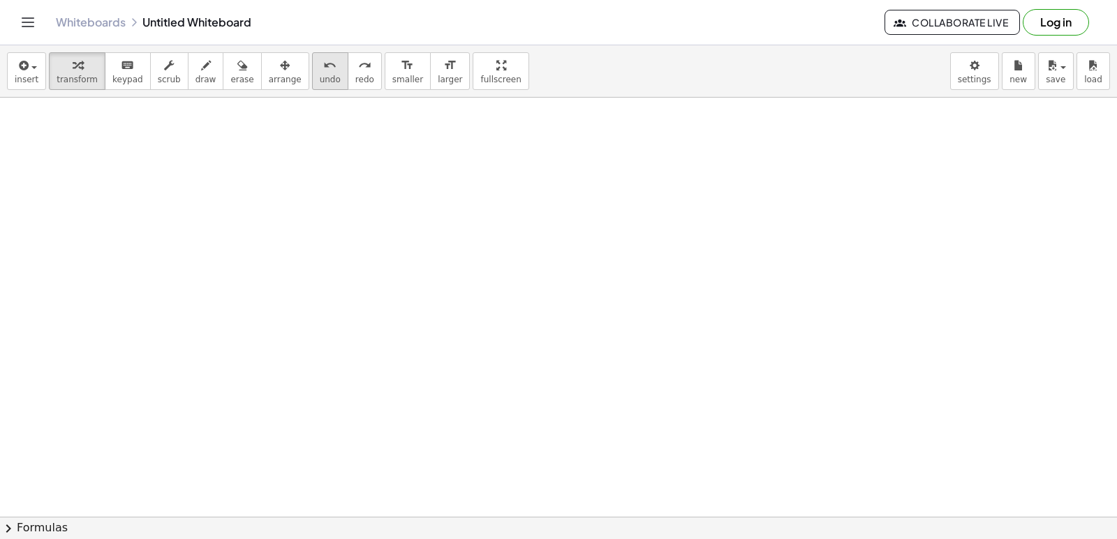
click at [323, 69] on icon "undo" at bounding box center [329, 65] width 13 height 17
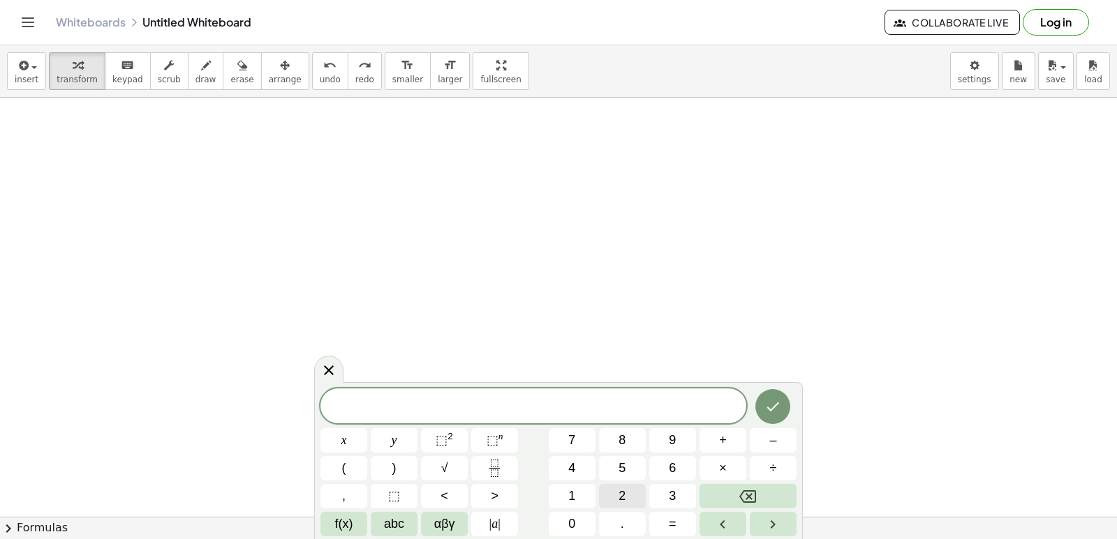
click at [632, 495] on button "2" at bounding box center [622, 496] width 47 height 24
click at [409, 430] on button "y" at bounding box center [394, 440] width 47 height 24
click at [718, 435] on button "+" at bounding box center [722, 440] width 47 height 24
click at [572, 495] on span "1" at bounding box center [571, 496] width 7 height 19
click at [593, 523] on button "0" at bounding box center [572, 524] width 47 height 24
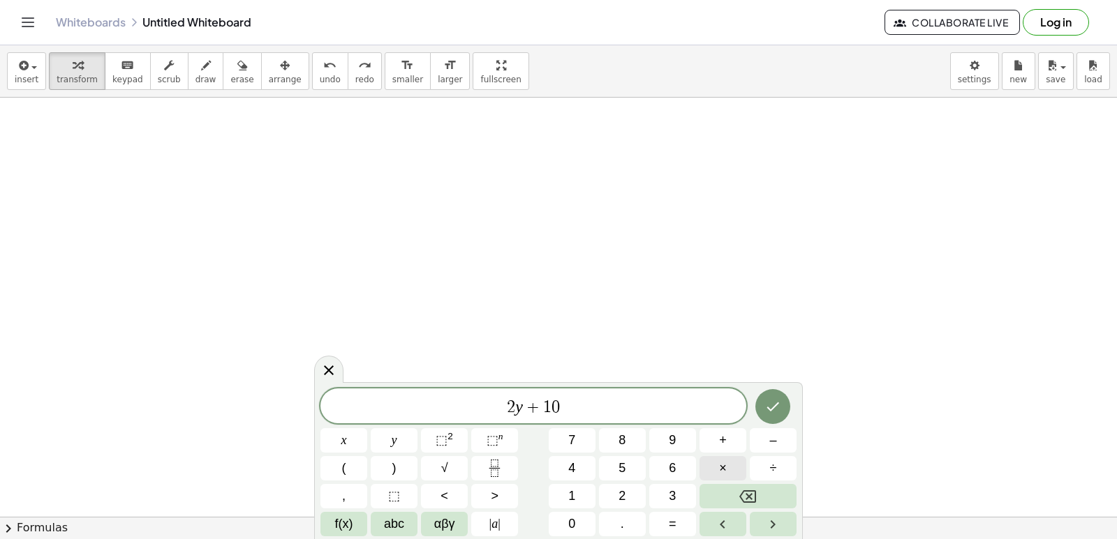
click at [716, 465] on button "×" at bounding box center [722, 468] width 47 height 24
click at [717, 524] on icon "Left arrow" at bounding box center [722, 524] width 17 height 17
click at [758, 520] on button "Right arrow" at bounding box center [773, 524] width 47 height 24
click at [764, 477] on button "÷" at bounding box center [773, 468] width 47 height 24
click at [757, 493] on button "Backspace" at bounding box center [747, 496] width 97 height 24
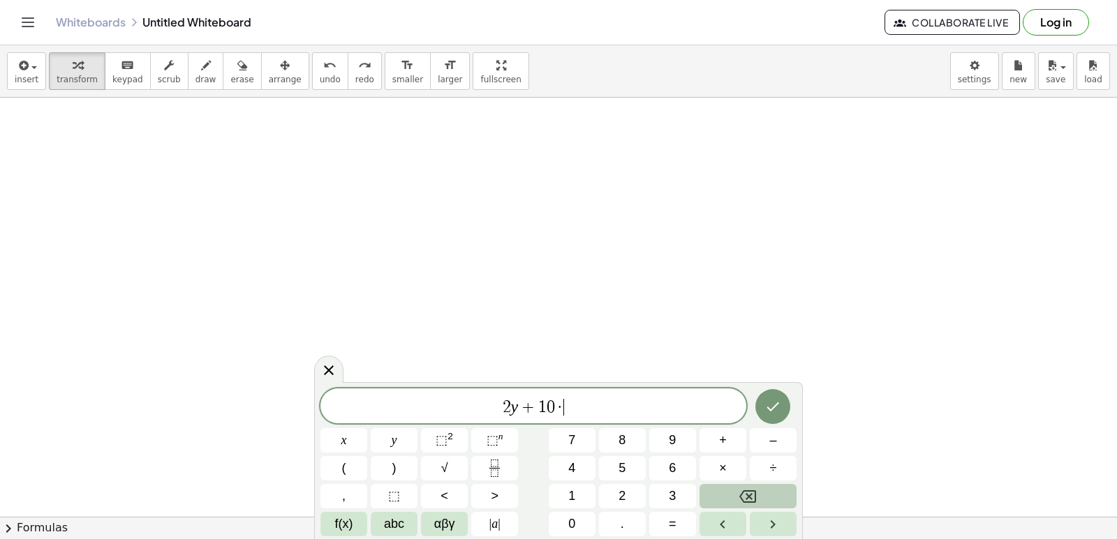
click at [757, 493] on button "Backspace" at bounding box center [747, 496] width 97 height 24
click at [721, 459] on span "×" at bounding box center [723, 468] width 8 height 19
click at [759, 402] on button "Done" at bounding box center [772, 406] width 35 height 35
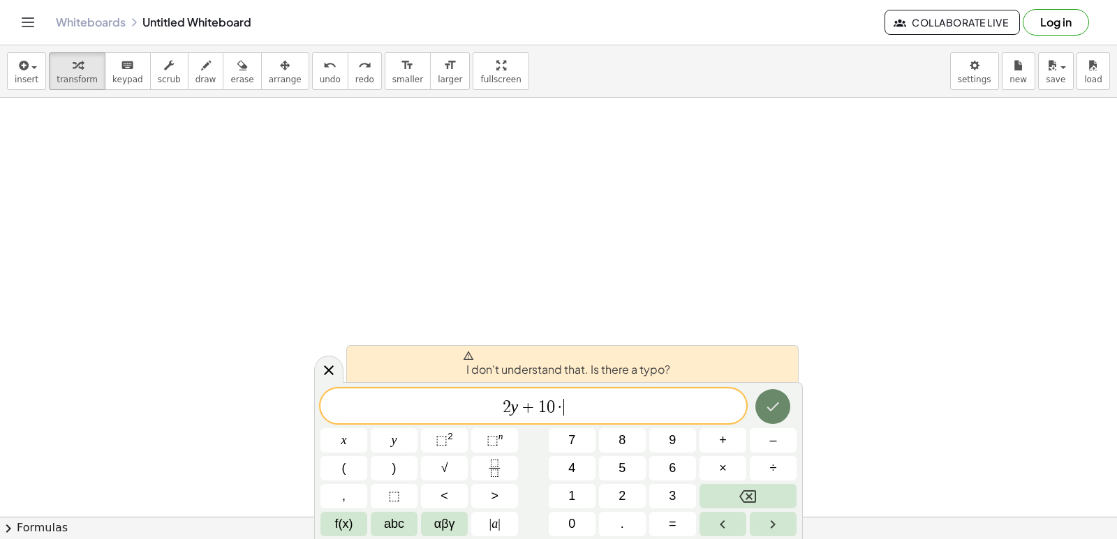
click at [759, 402] on button "Done" at bounding box center [772, 406] width 35 height 35
click at [743, 487] on button "Backspace" at bounding box center [747, 496] width 97 height 24
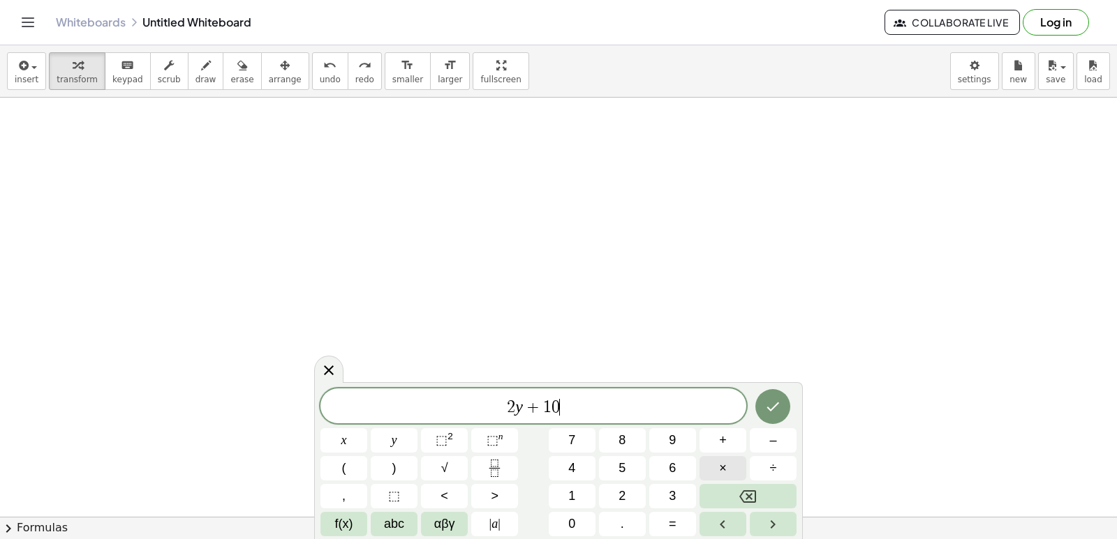
click at [744, 472] on button "×" at bounding box center [722, 468] width 47 height 24
drag, startPoint x: 570, startPoint y: 405, endPoint x: 559, endPoint y: 410, distance: 12.2
click at [559, 410] on span "2 y + 1 0 ·" at bounding box center [533, 408] width 426 height 20
click at [748, 484] on button "Backspace" at bounding box center [747, 496] width 97 height 24
click at [722, 471] on span "×" at bounding box center [723, 468] width 8 height 19
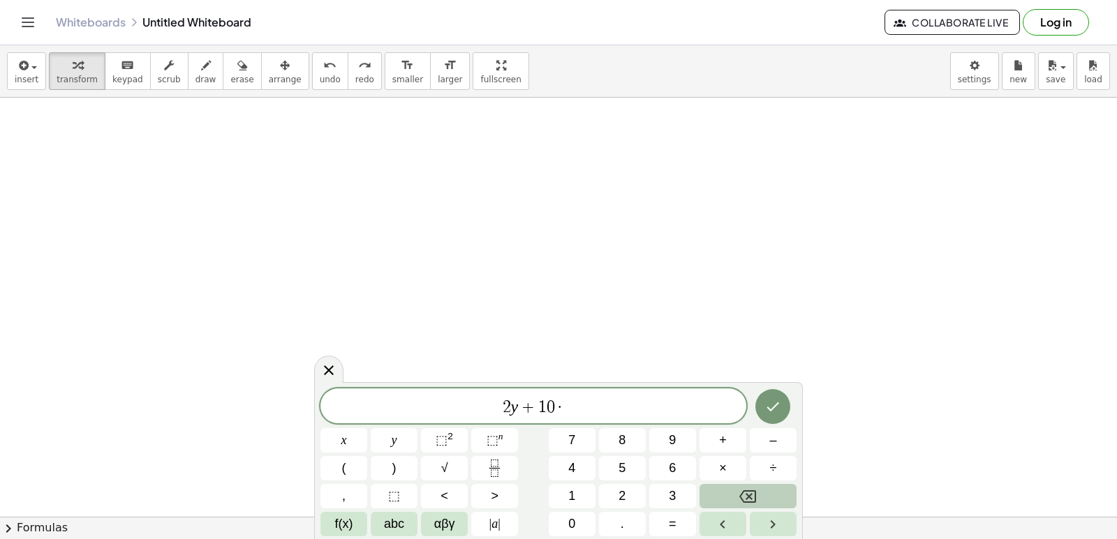
click at [736, 492] on button "Backspace" at bounding box center [747, 496] width 97 height 24
click at [345, 529] on span "f(x)" at bounding box center [344, 524] width 18 height 19
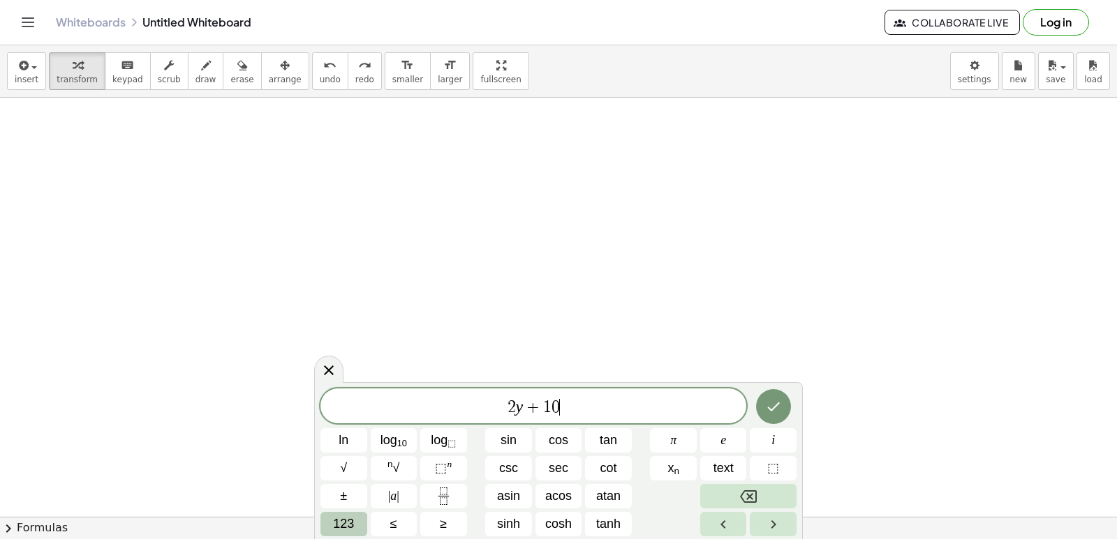
click at [336, 521] on span "123" at bounding box center [343, 524] width 21 height 19
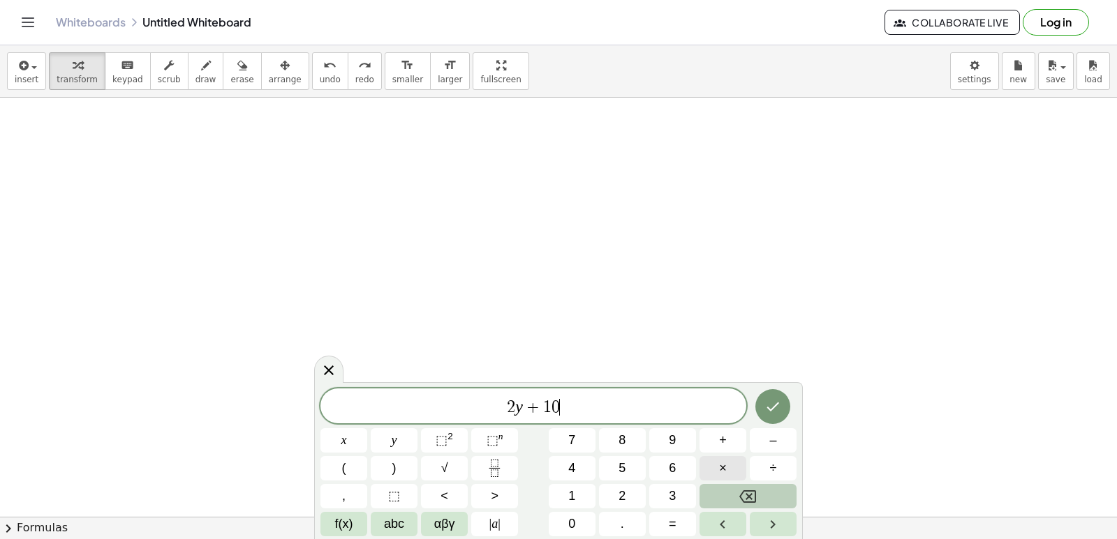
click at [703, 468] on button "×" at bounding box center [722, 468] width 47 height 24
click at [749, 502] on icon "Backspace" at bounding box center [747, 497] width 17 height 13
